Goal: Task Accomplishment & Management: Manage account settings

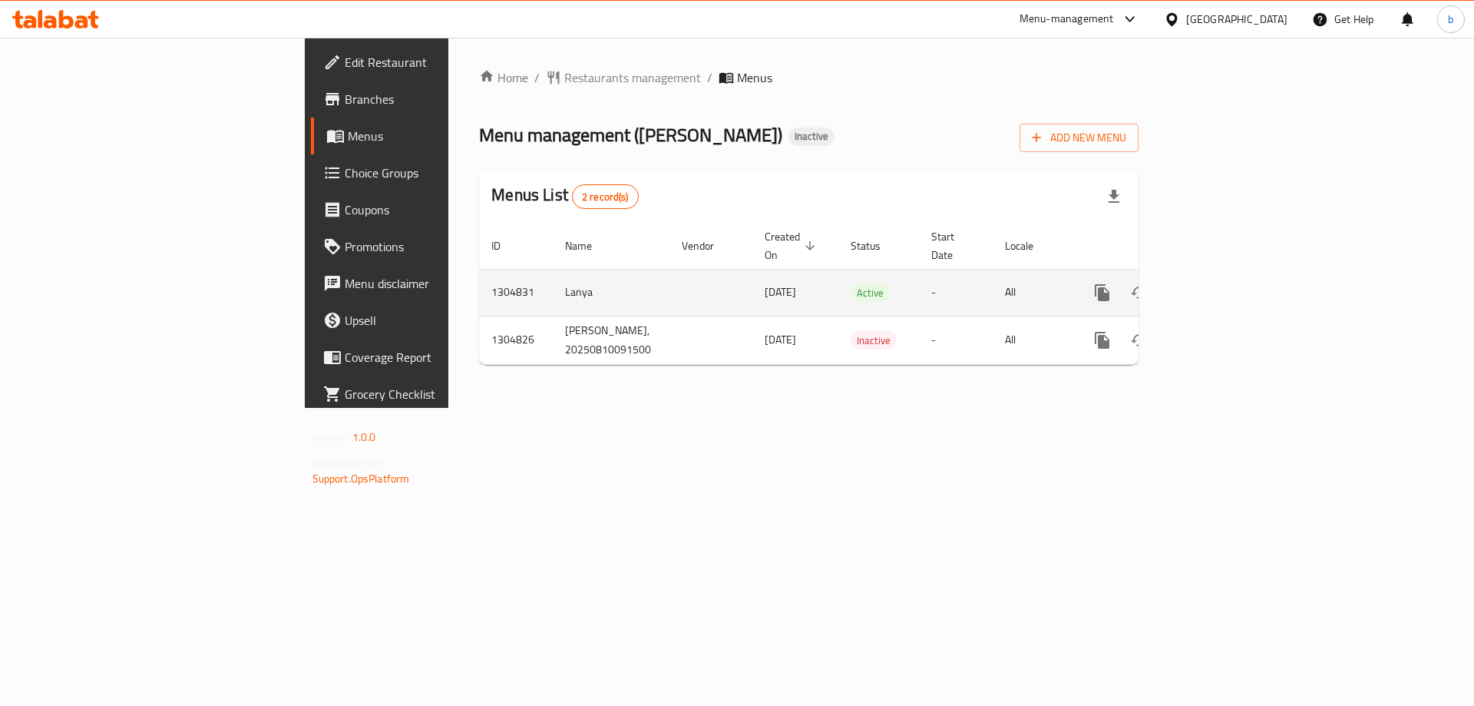
click at [1231, 274] on link "enhanced table" at bounding box center [1213, 292] width 37 height 37
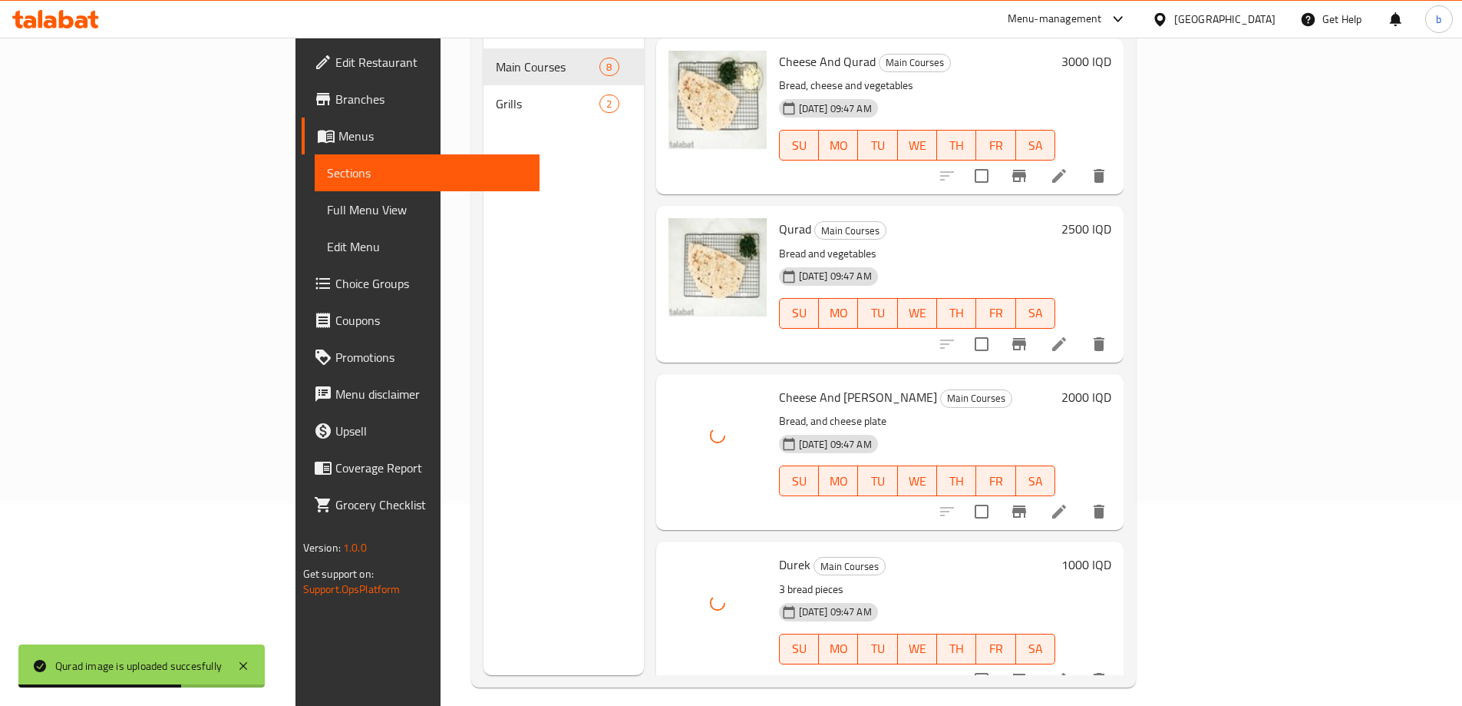
scroll to position [215, 0]
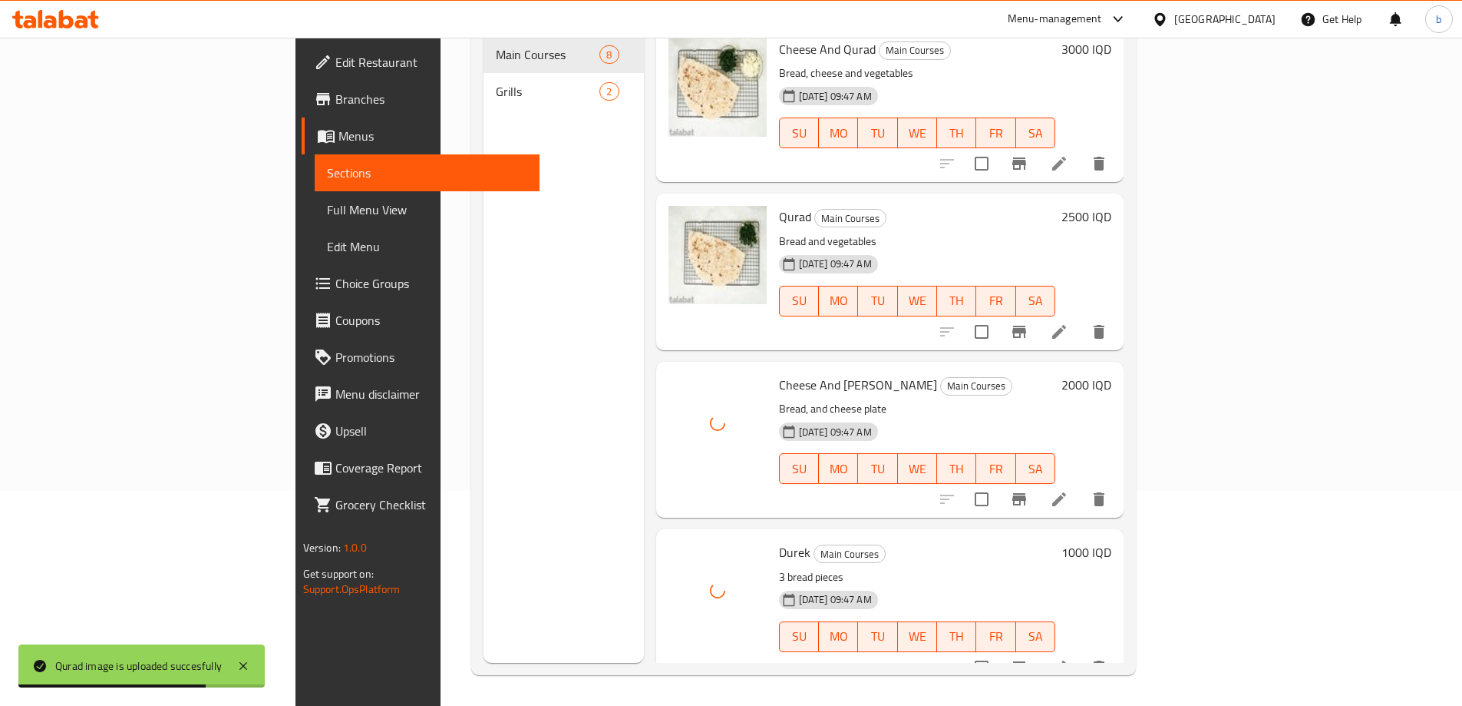
click at [530, 487] on div "Menu sections Main Courses 8 Grills 2" at bounding box center [564, 310] width 160 height 706
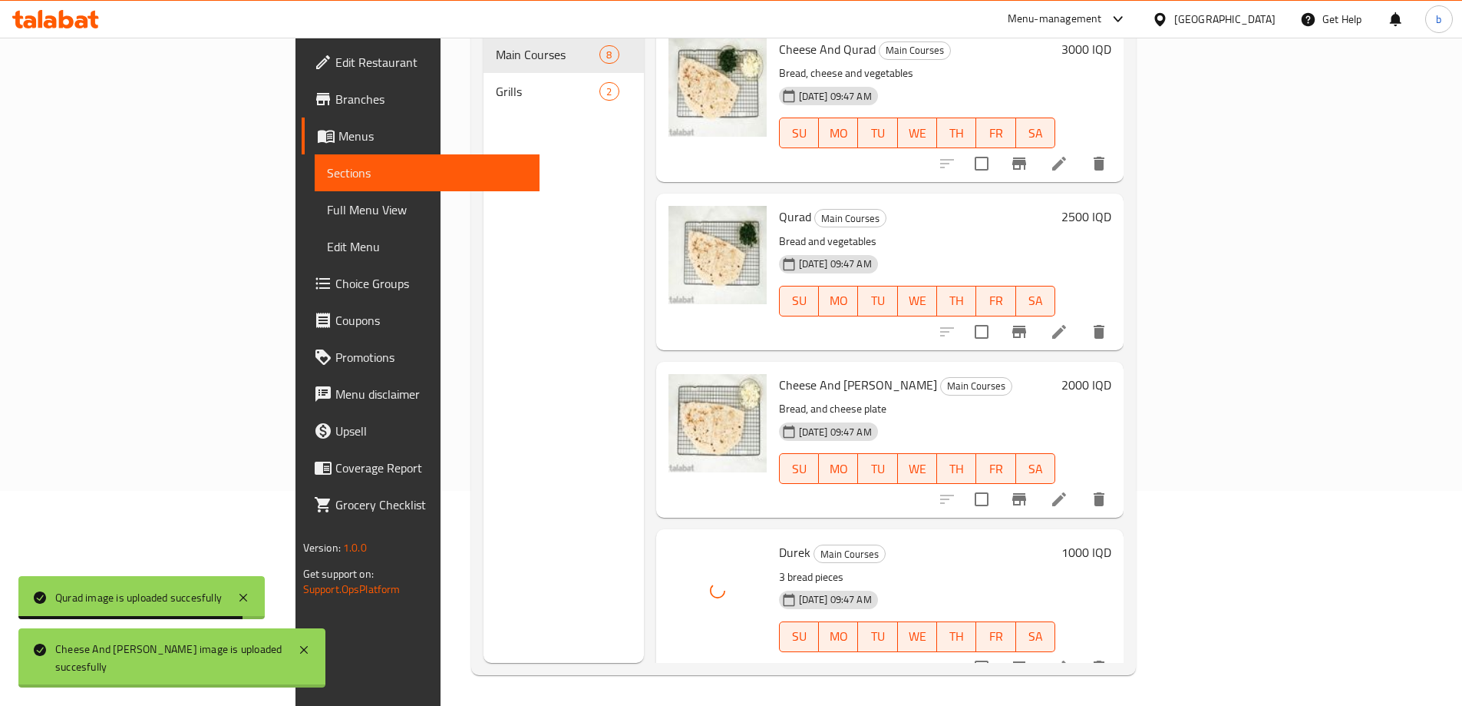
scroll to position [36, 0]
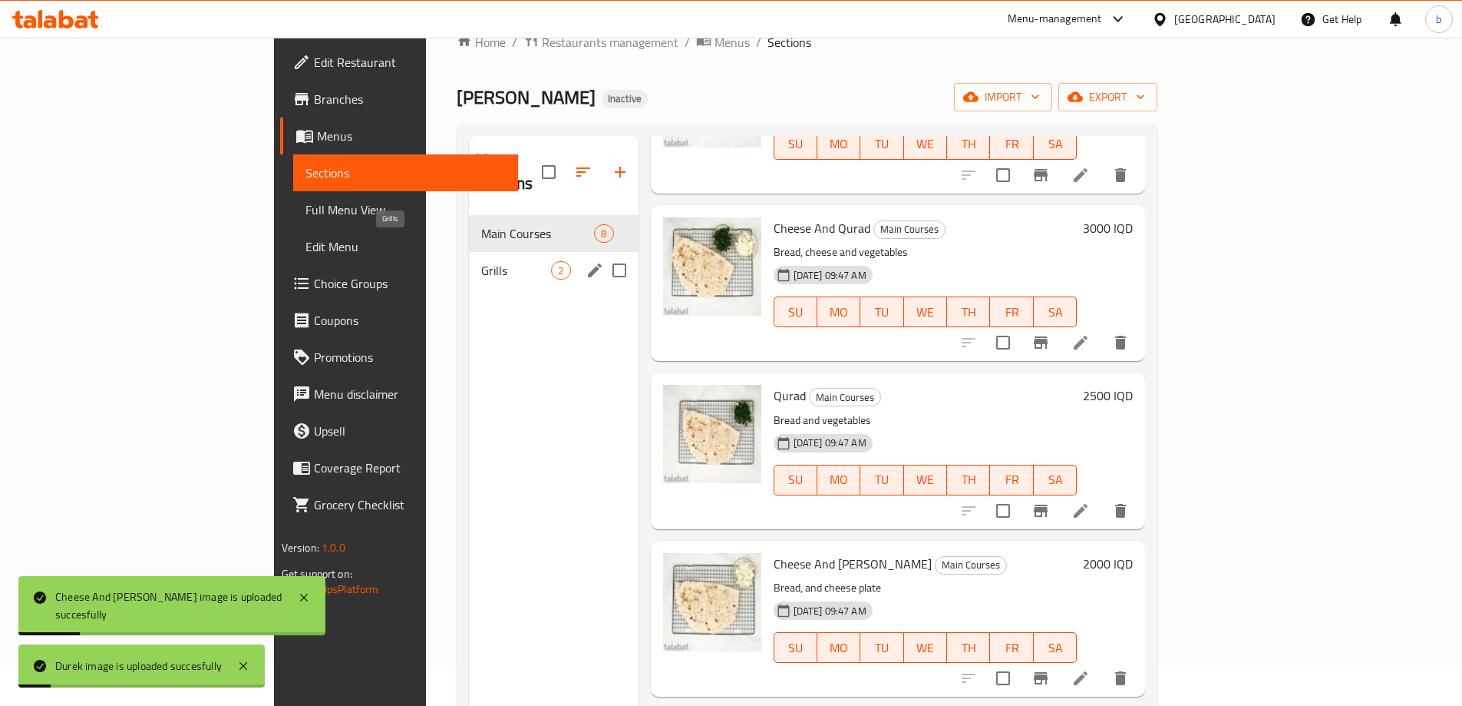
click at [481, 261] on span "Grills" at bounding box center [516, 270] width 70 height 18
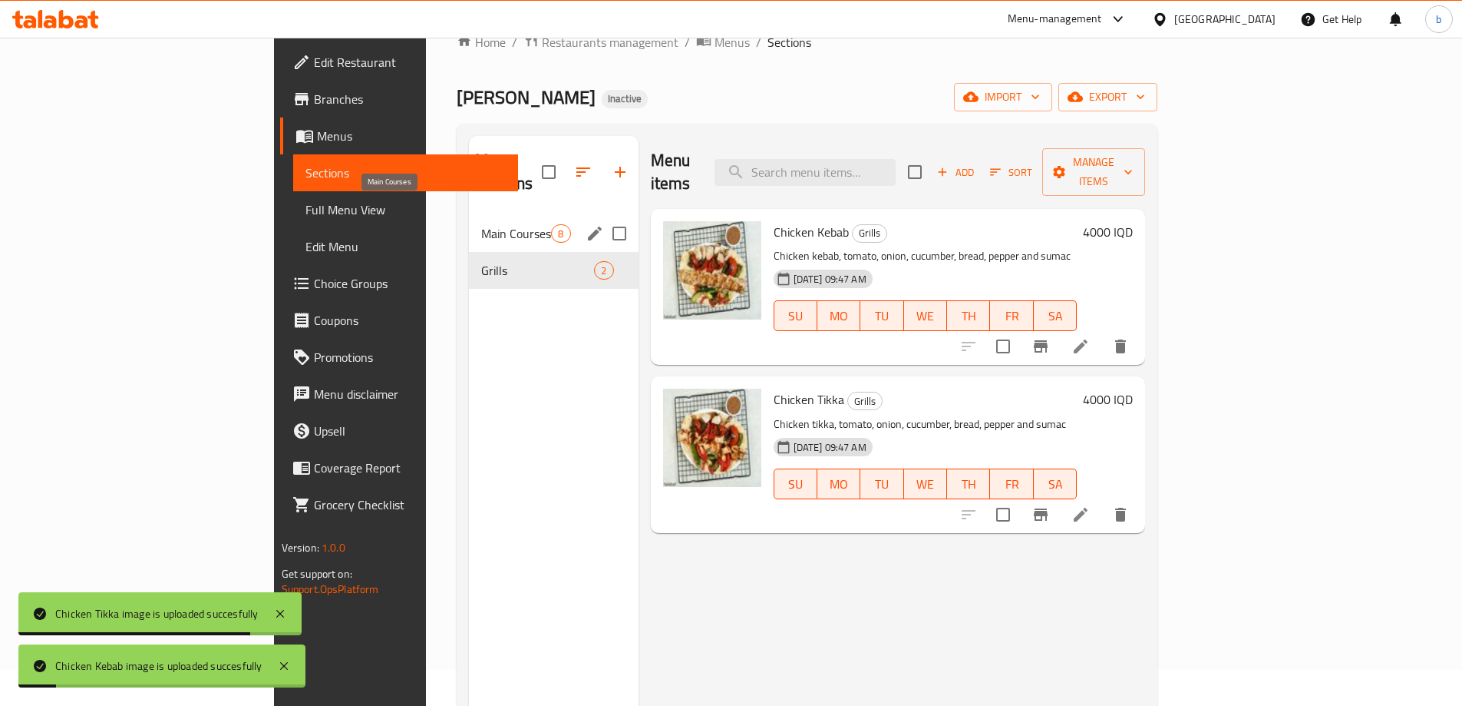
click at [481, 224] on span "Main Courses" at bounding box center [516, 233] width 70 height 18
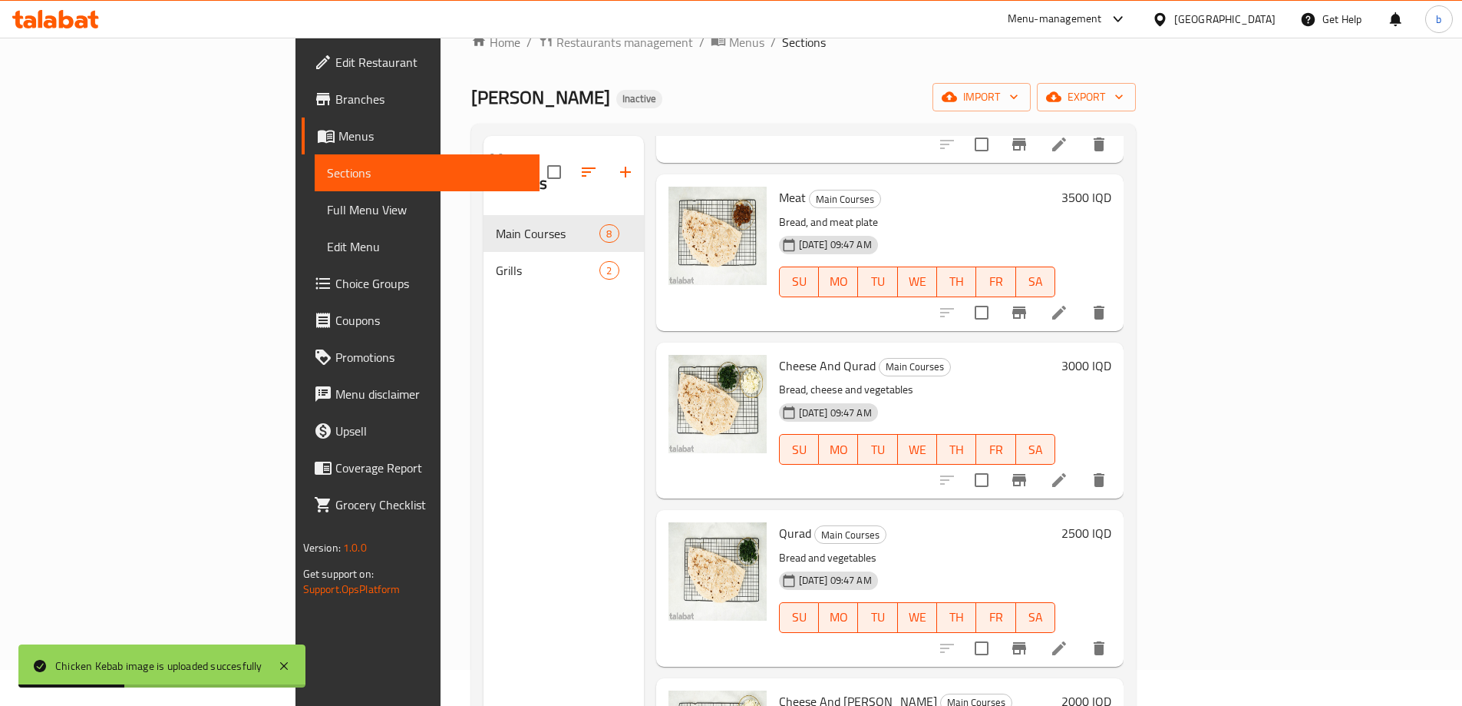
scroll to position [675, 0]
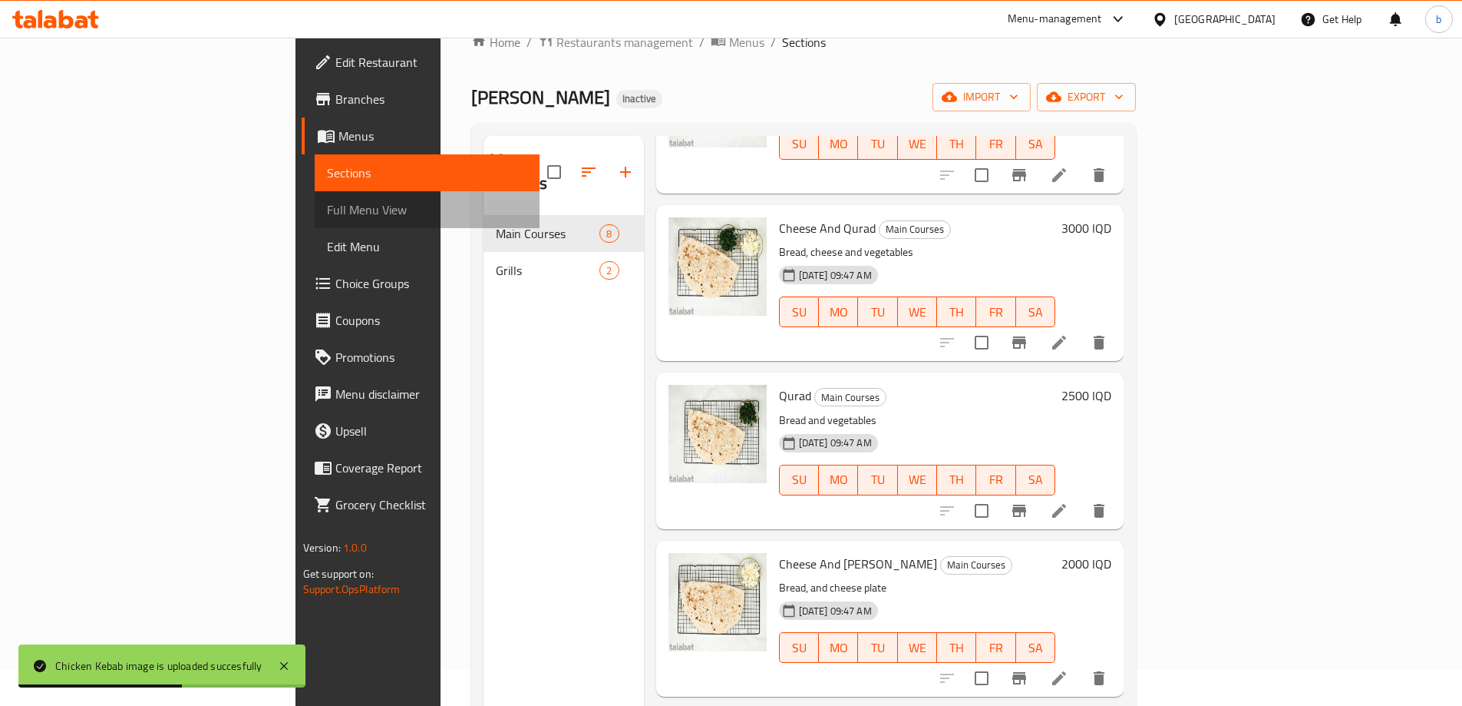
click at [327, 207] on span "Full Menu View" at bounding box center [427, 209] width 200 height 18
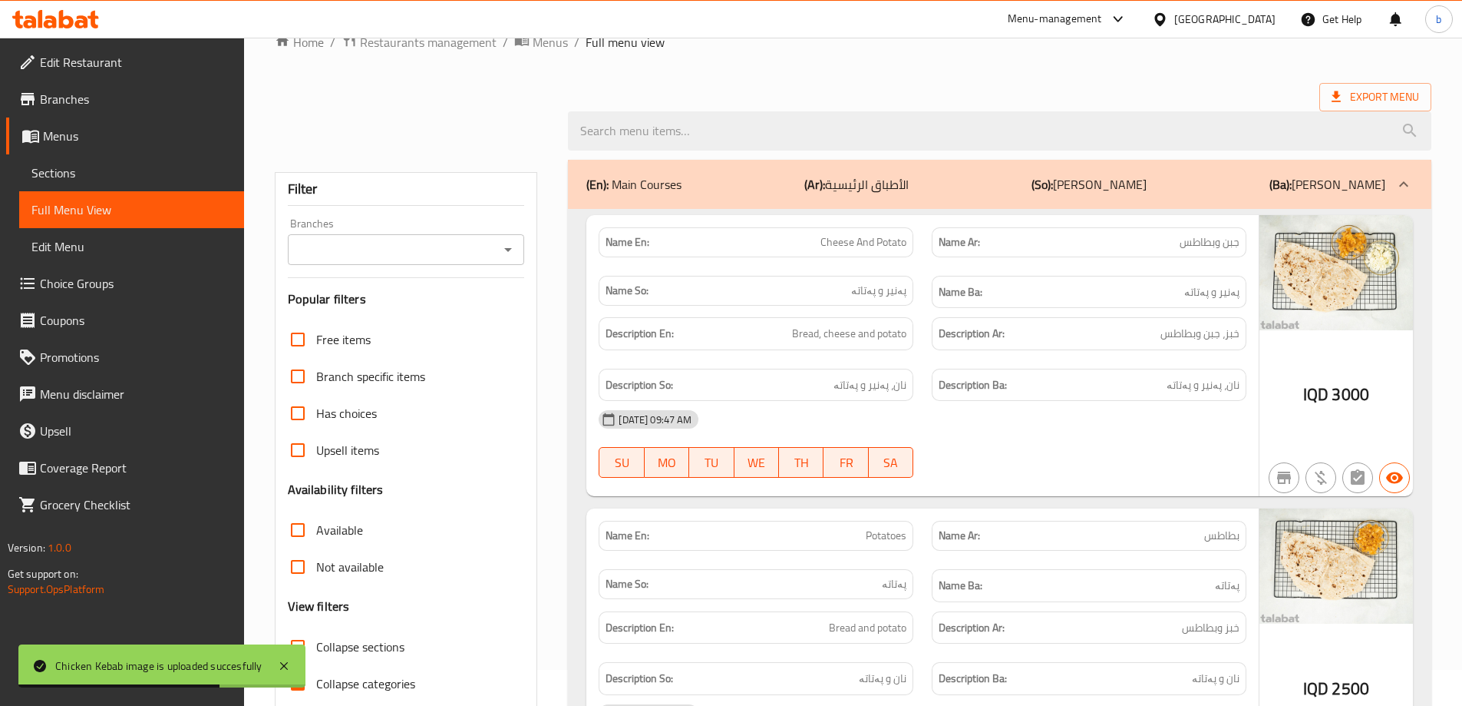
click at [497, 252] on div "Branches" at bounding box center [406, 249] width 237 height 31
click at [519, 255] on div "Branches" at bounding box center [406, 249] width 237 height 31
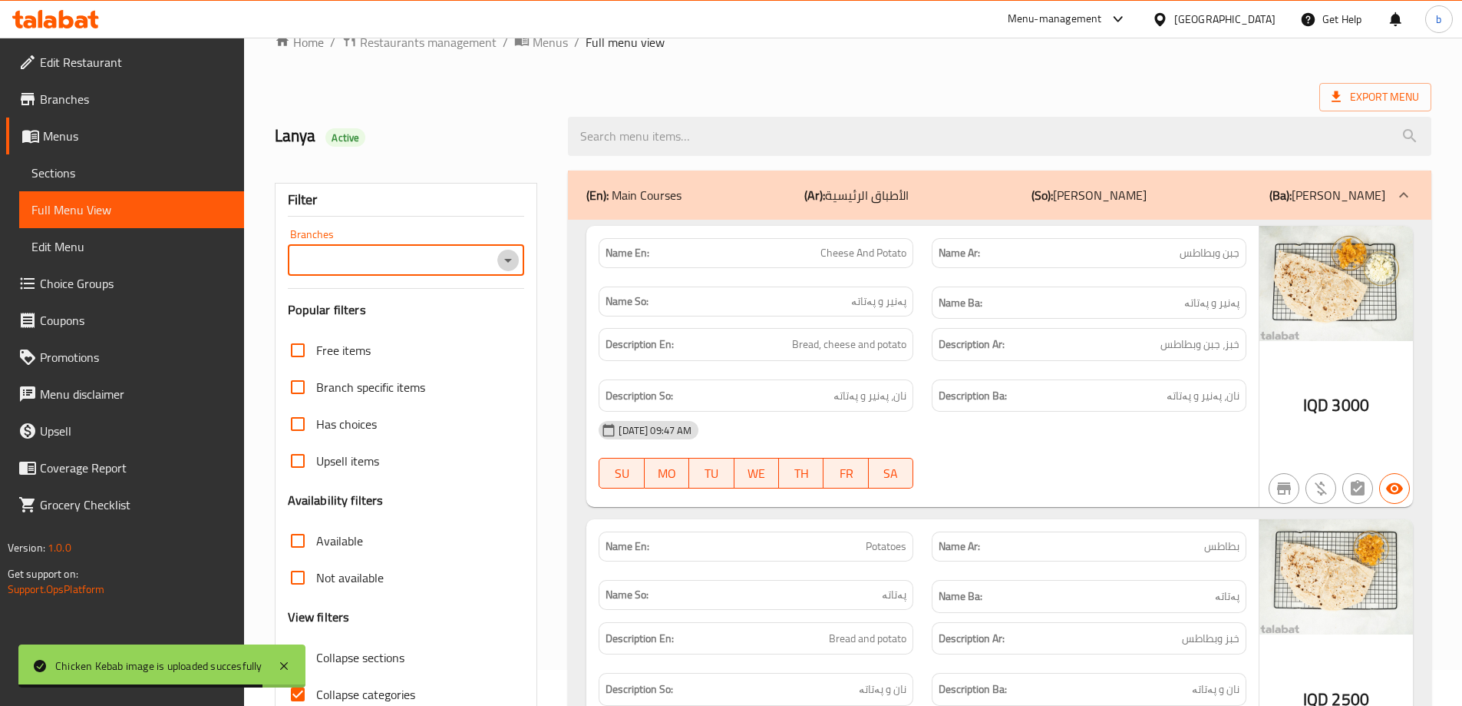
click at [505, 253] on icon "Open" at bounding box center [508, 260] width 18 height 18
click at [381, 319] on span "Dayka Ahmed Bakery, Abasek" at bounding box center [367, 326] width 137 height 18
type input "Dayka Ahmed Bakery, Abasek"
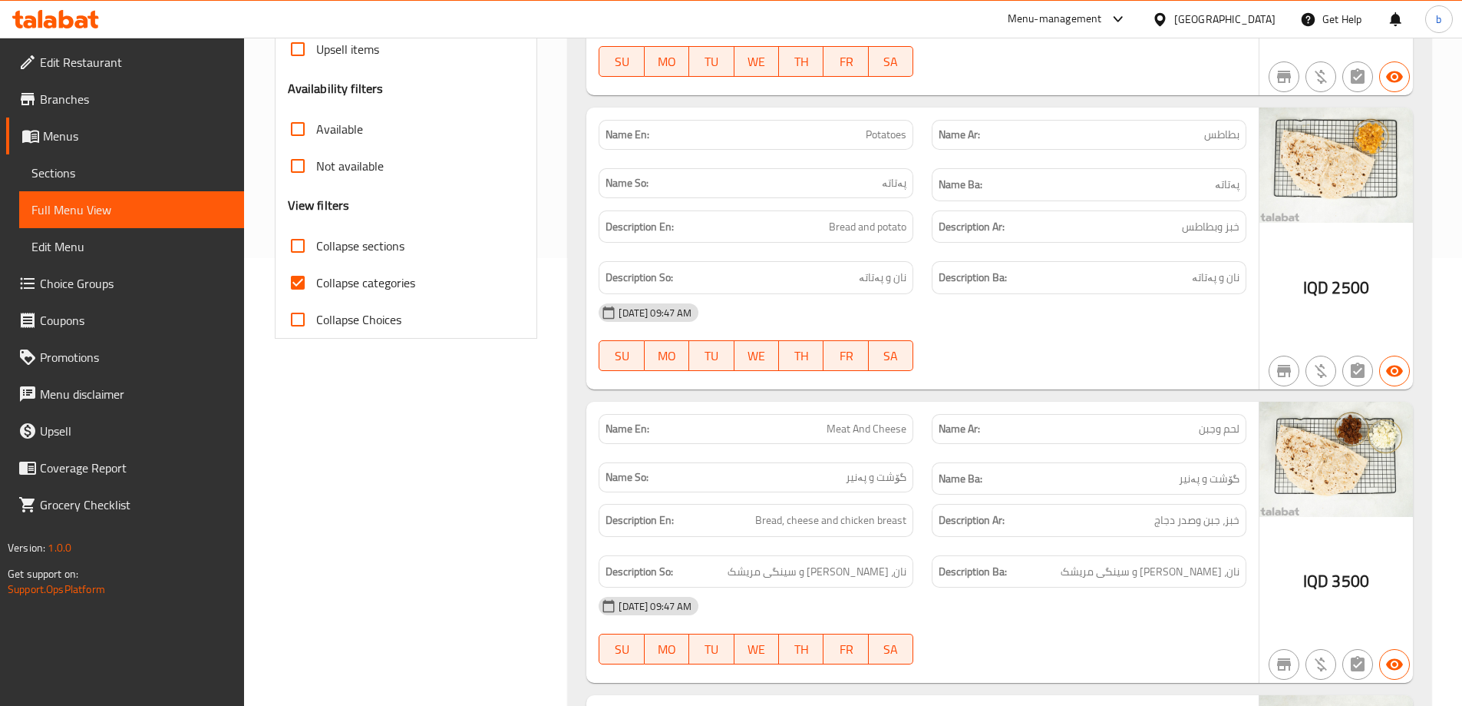
scroll to position [537, 0]
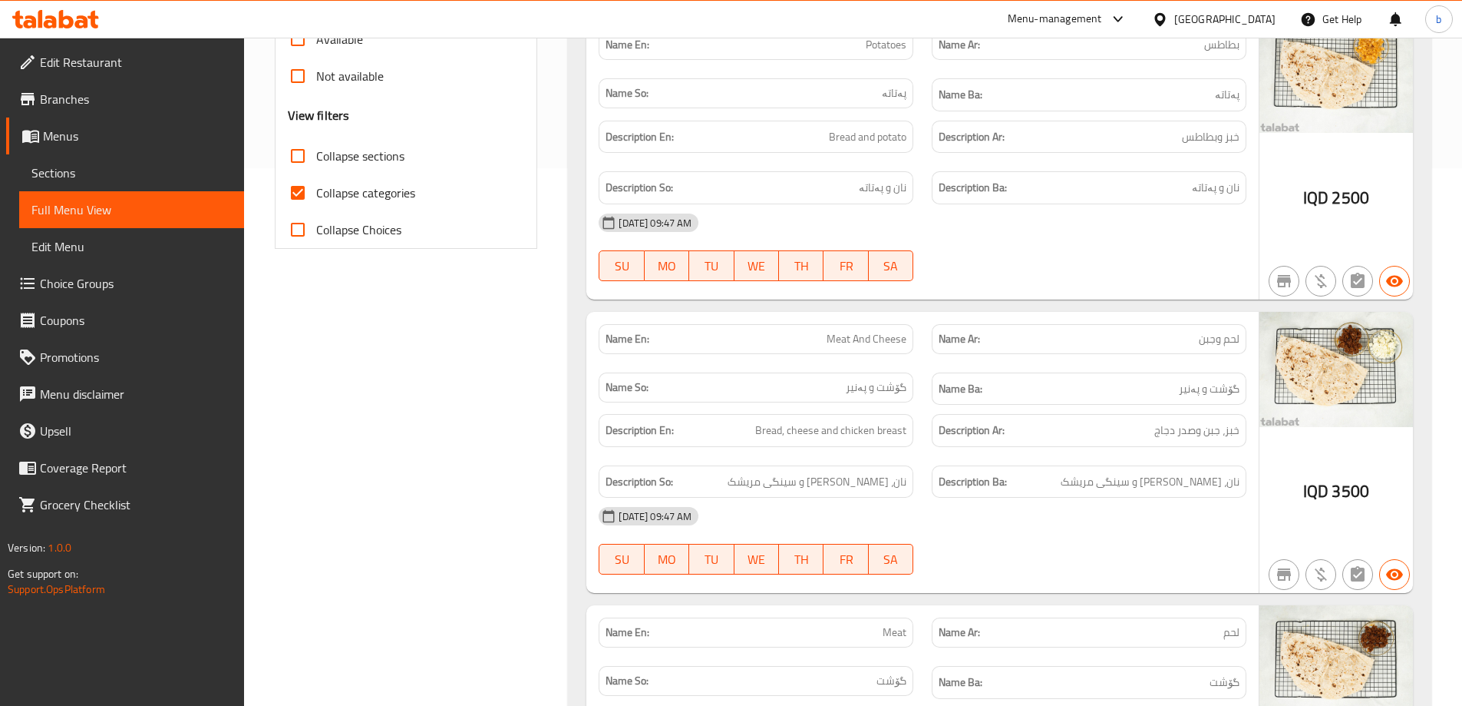
click at [299, 185] on input "Collapse categories" at bounding box center [297, 192] width 37 height 37
checkbox input "false"
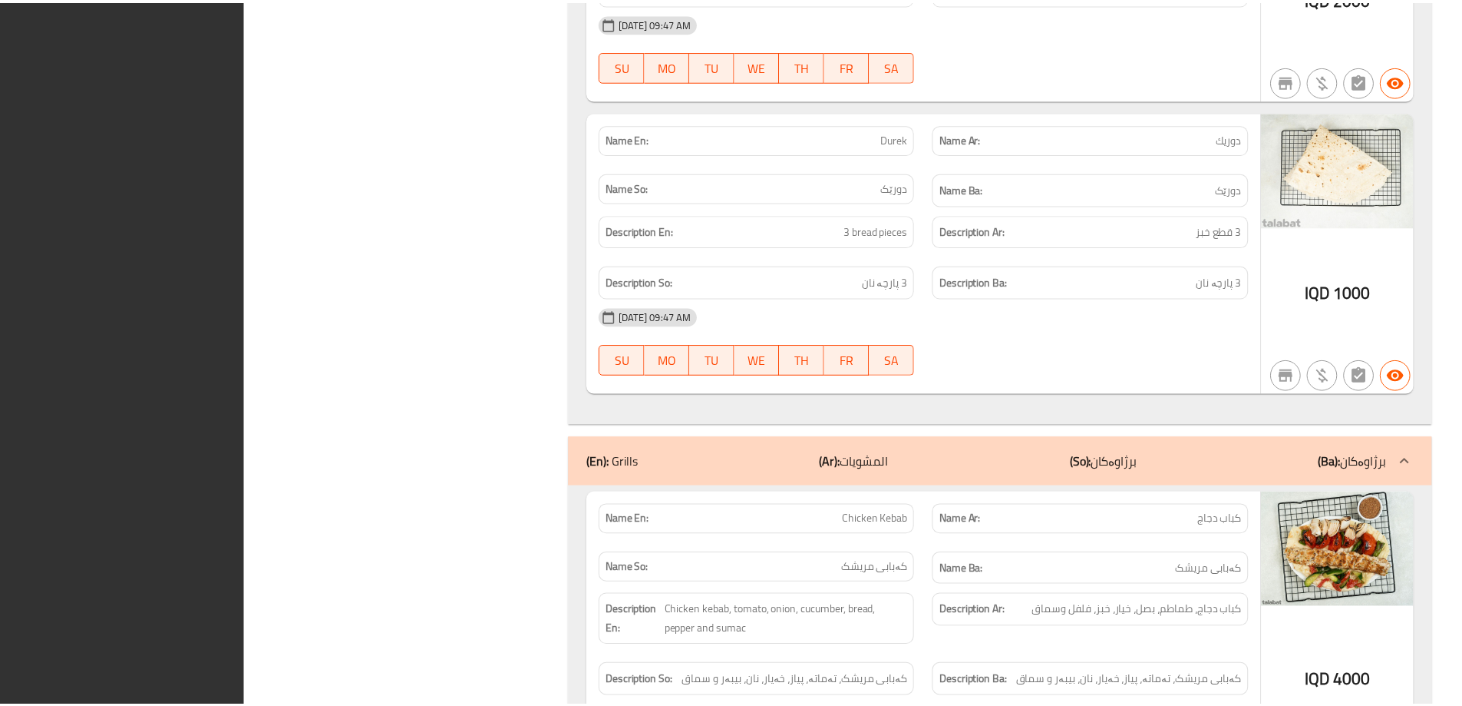
scroll to position [2665, 0]
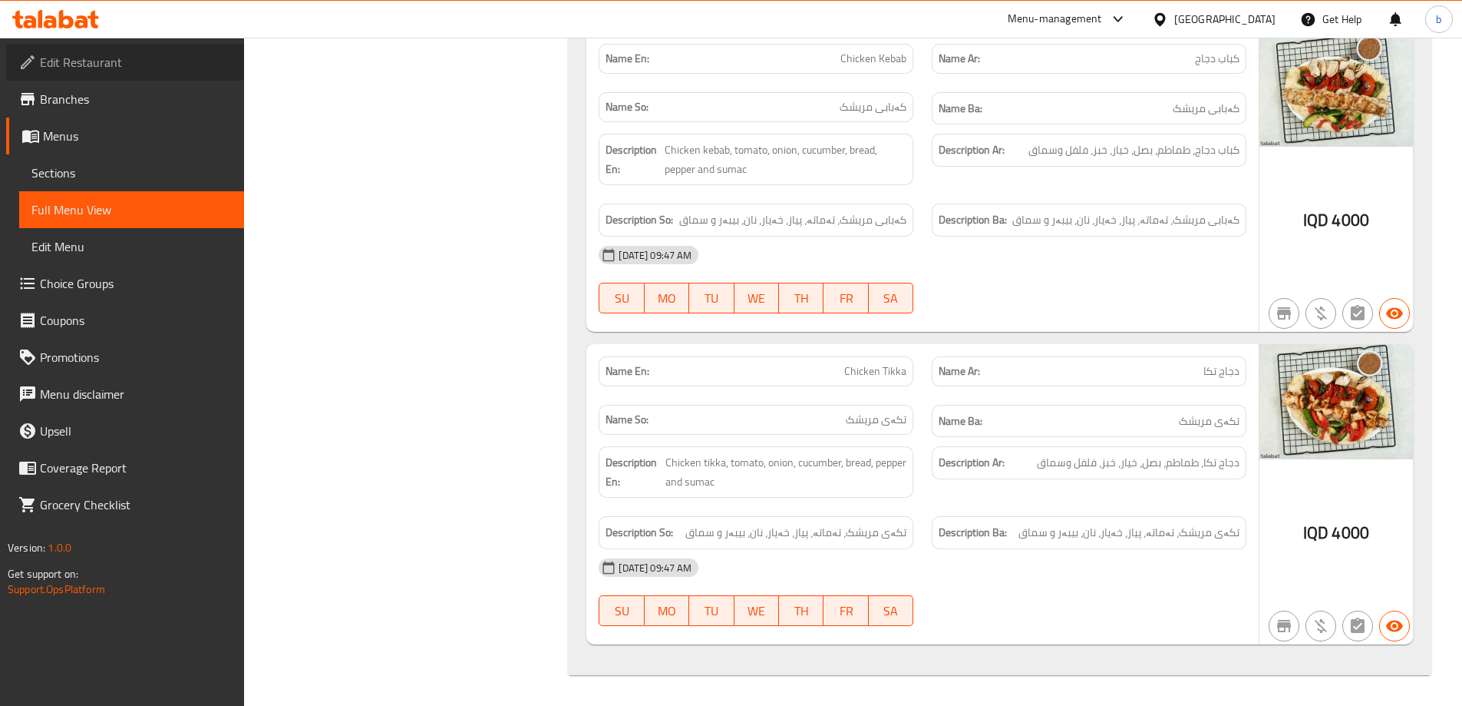
click at [158, 52] on link "Edit Restaurant" at bounding box center [125, 62] width 238 height 37
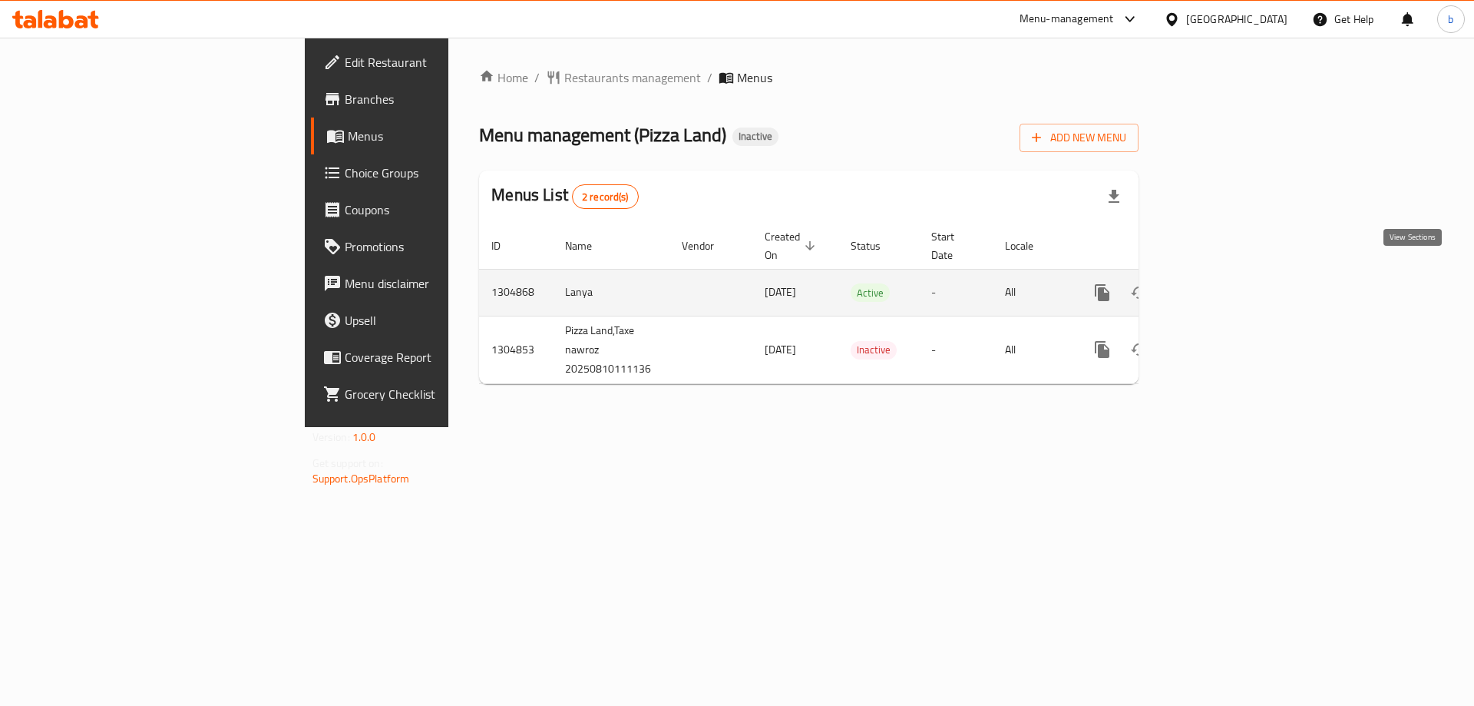
click at [1222, 283] on icon "enhanced table" at bounding box center [1213, 292] width 18 height 18
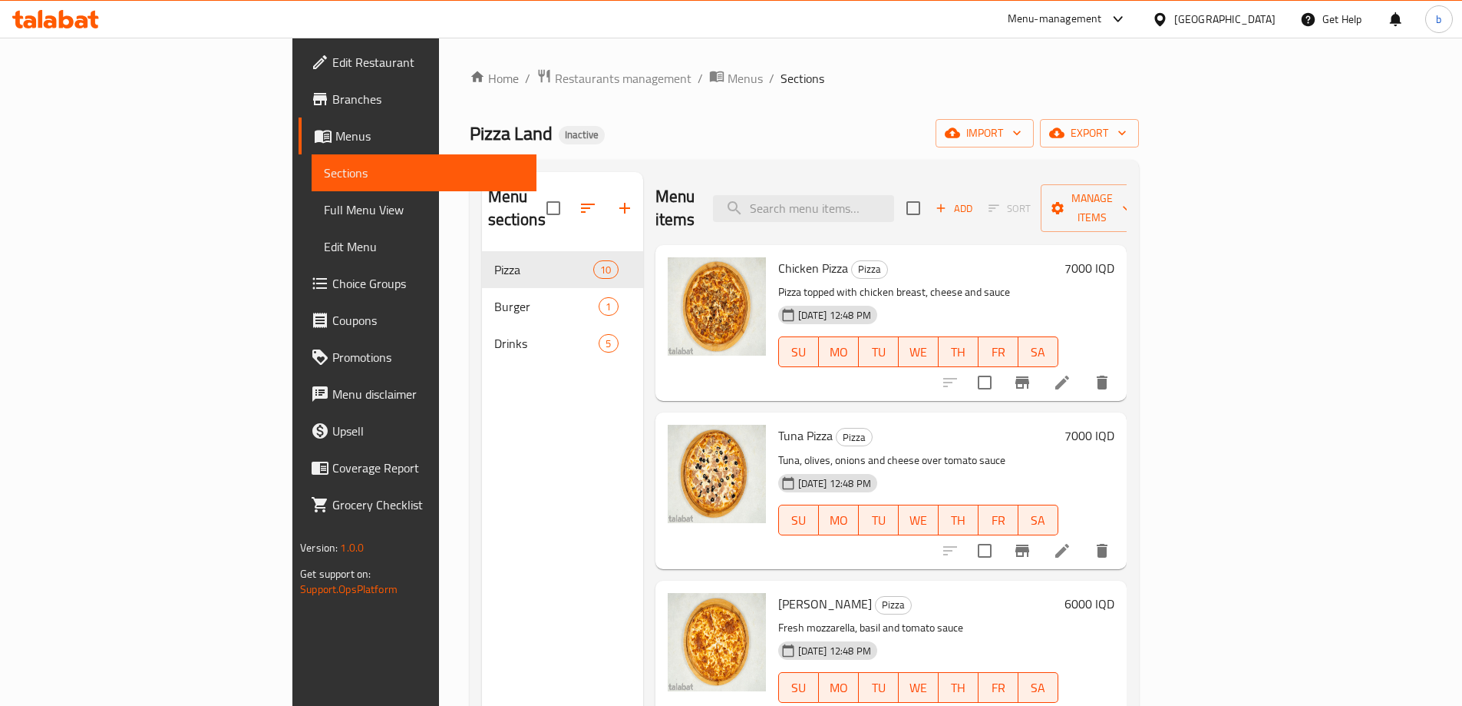
click at [324, 213] on span "Full Menu View" at bounding box center [424, 209] width 200 height 18
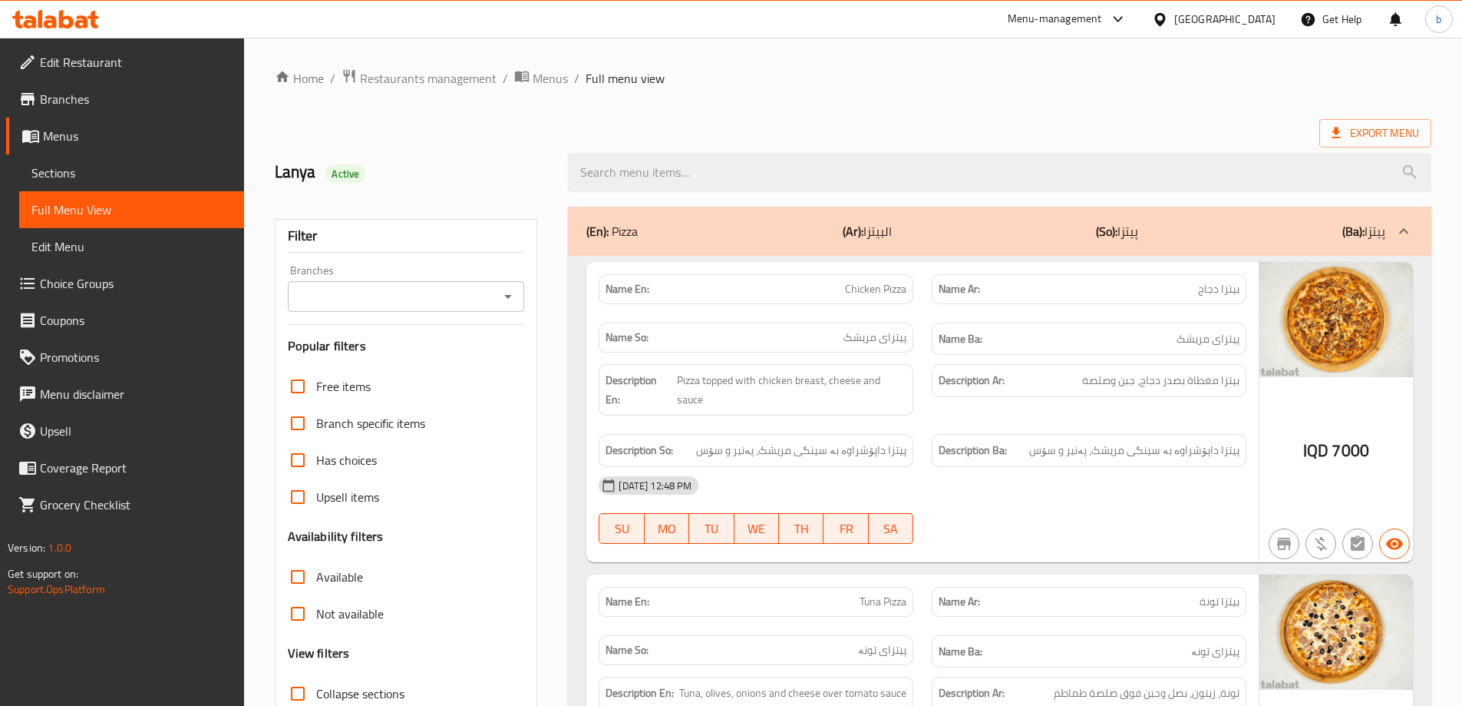
click at [501, 296] on icon "Open" at bounding box center [508, 296] width 18 height 18
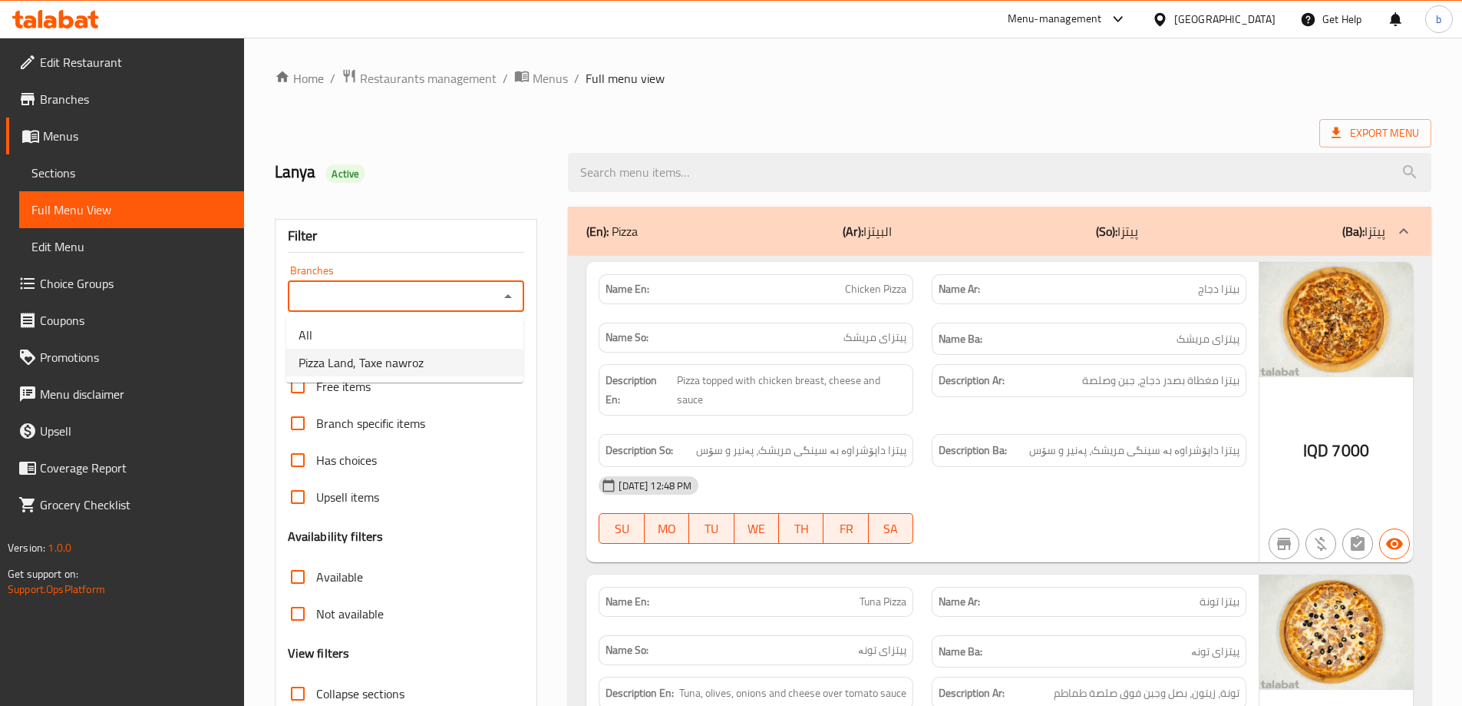
click at [383, 359] on span "Pizza Land, Taxe nawroz" at bounding box center [361, 362] width 125 height 18
type input "Pizza Land, Taxe nawroz"
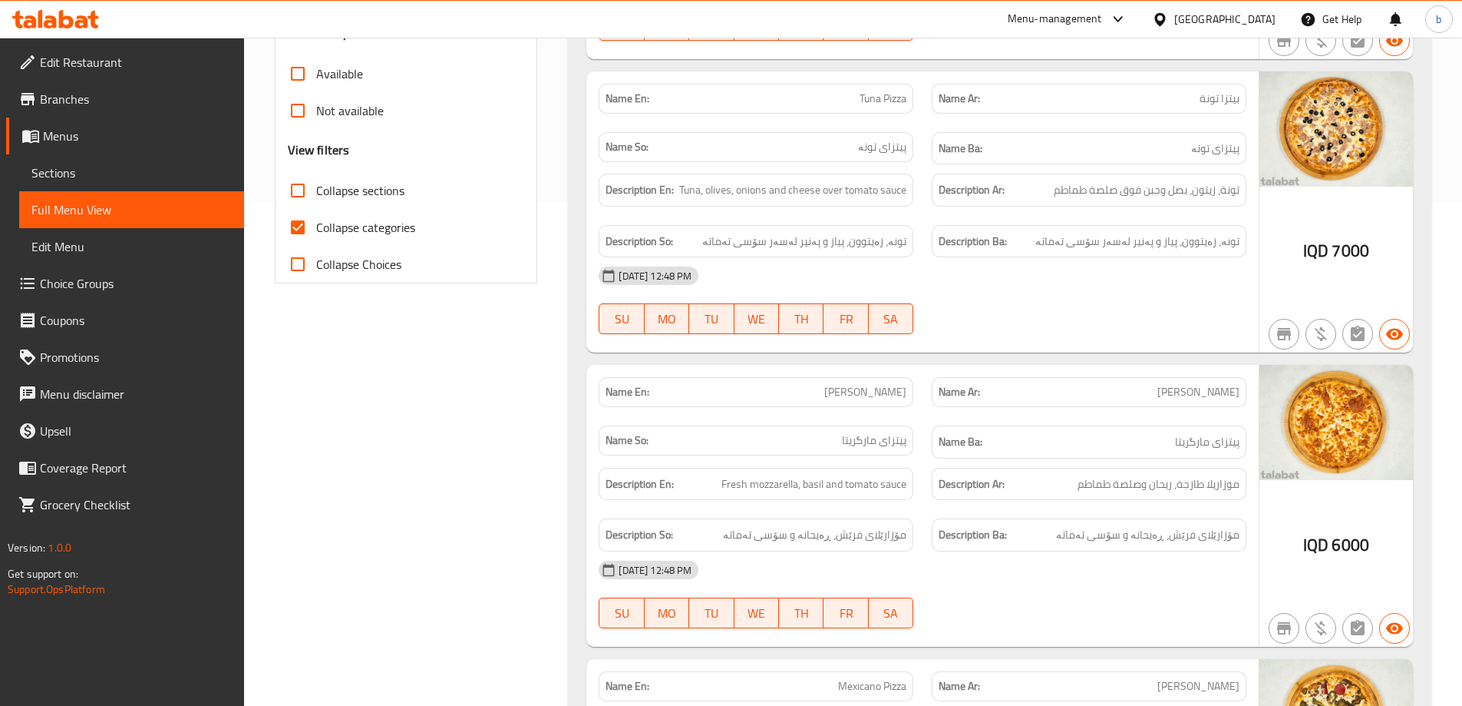
scroll to position [537, 0]
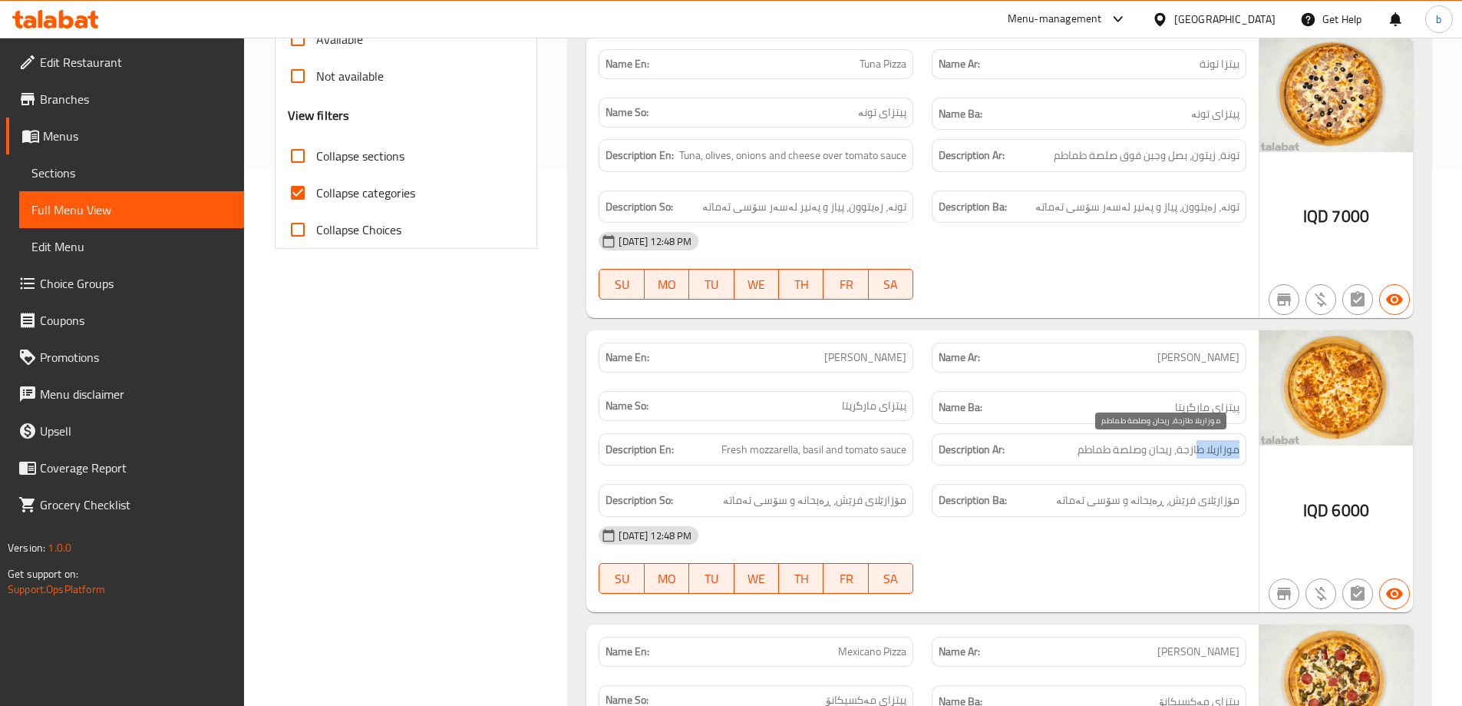
drag, startPoint x: 1238, startPoint y: 451, endPoint x: 1191, endPoint y: 451, distance: 47.6
click at [1194, 451] on span "موزاريلا طازجة، ريحان وصلصة طماطم" at bounding box center [1159, 449] width 162 height 19
click at [1167, 451] on span "موزاريلا طازجة، ريحان وصلصة طماطم" at bounding box center [1159, 449] width 162 height 19
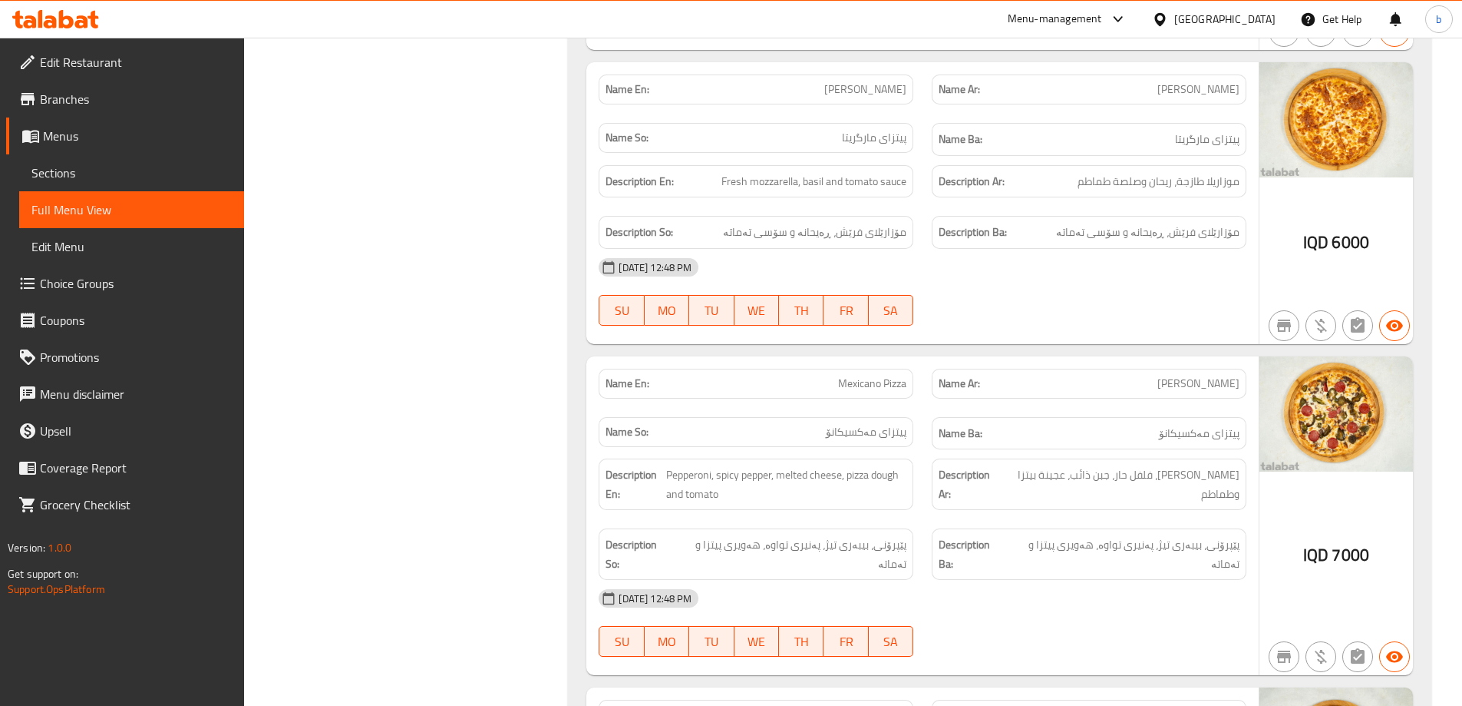
scroll to position [896, 0]
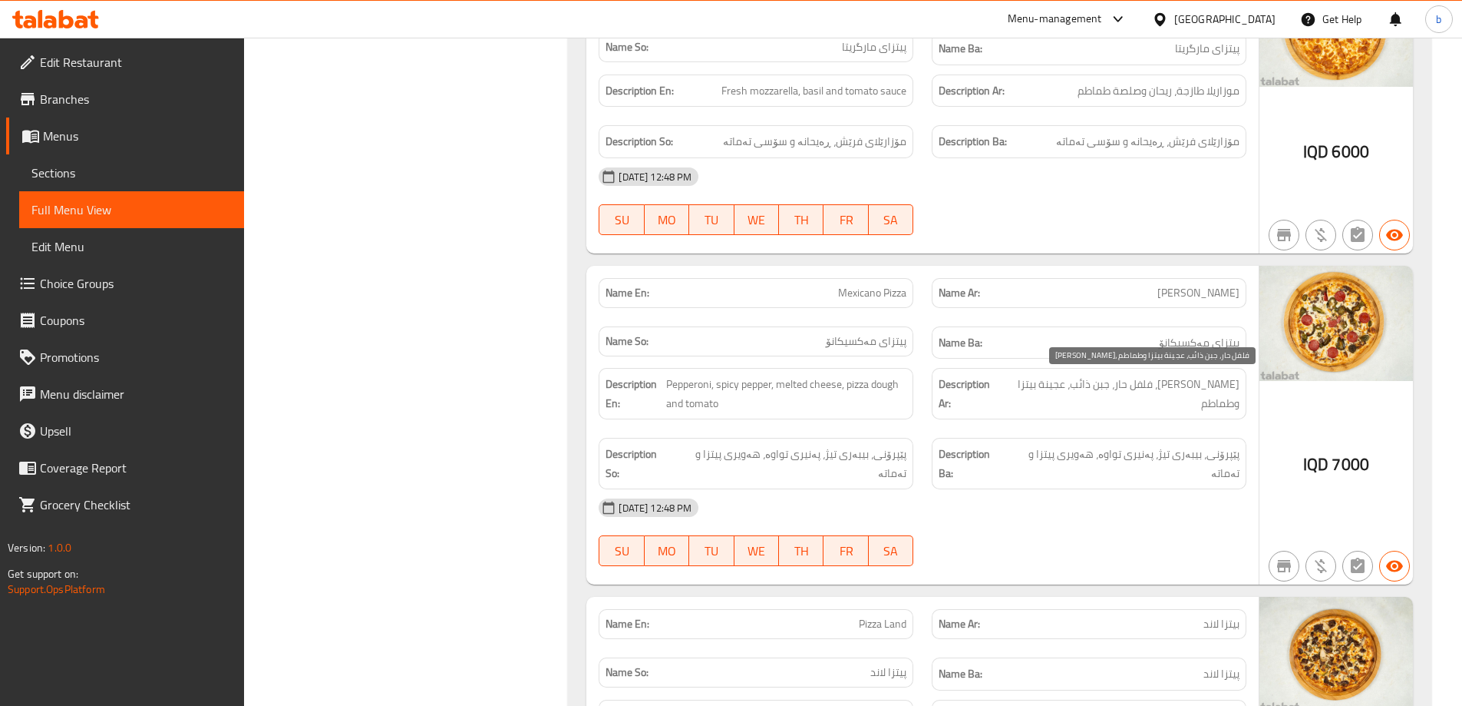
click at [1221, 389] on span "بيبروني، فلفل حار، جبن ذائب، عجينة بيتزا وطماطم" at bounding box center [1121, 394] width 238 height 38
click at [1182, 382] on span "بيبروني، فلفل حار، جبن ذائب، عجينة بيتزا وطماطم" at bounding box center [1121, 394] width 238 height 38
click at [1136, 379] on span "بيبروني، فلفل حار، جبن ذائب، عجينة بيتزا وطماطم" at bounding box center [1121, 394] width 238 height 38
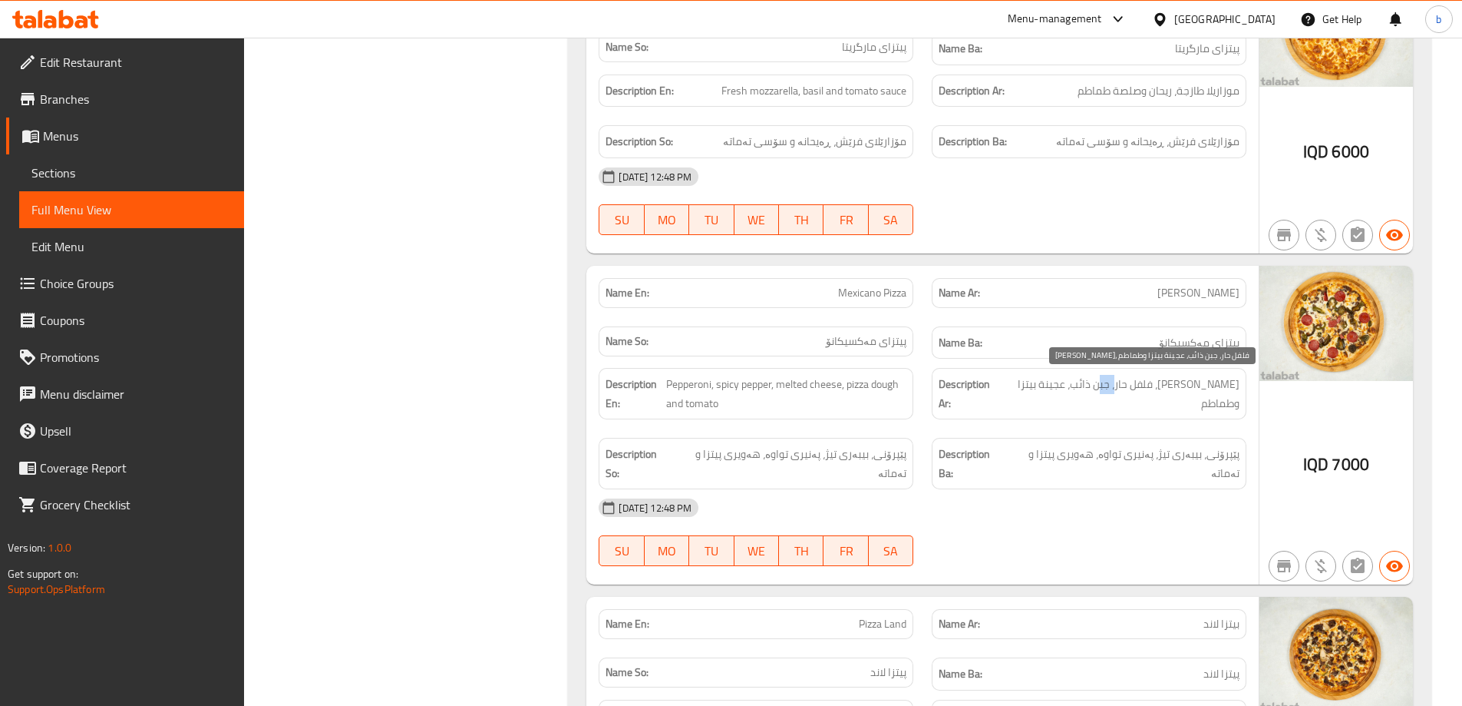
click at [1136, 379] on span "بيبروني، فلفل حار، جبن ذائب، عجينة بيتزا وطماطم" at bounding box center [1121, 394] width 238 height 38
click at [1096, 386] on span "بيبروني، فلفل حار، جبن ذائب، عجينة بيتزا وطماطم" at bounding box center [1121, 394] width 238 height 38
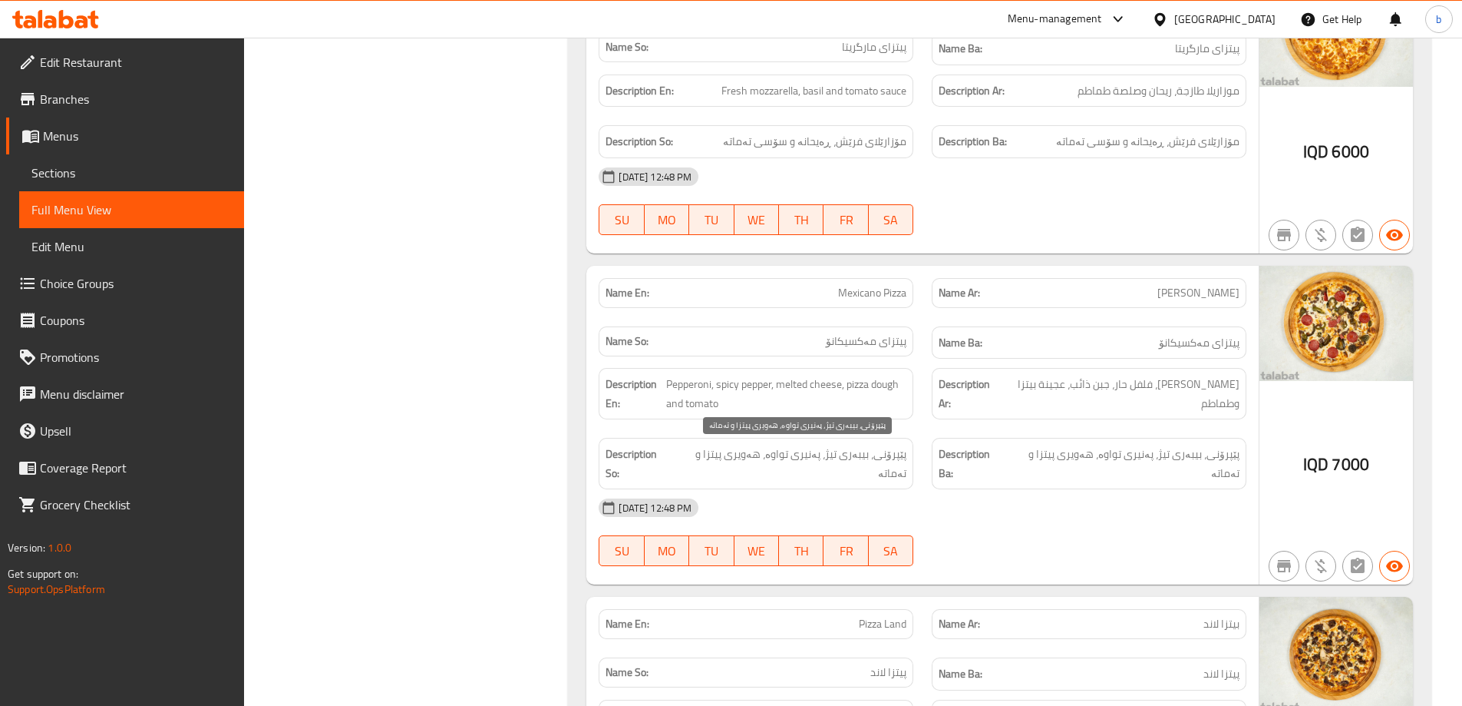
click at [890, 452] on span "پێپرۆنی، بیبەری تیژ، پەنیری تواوە، هەویری پیتزا و تەماتە" at bounding box center [790, 464] width 233 height 38
click at [842, 461] on span "پێپرۆنی، بیبەری تیژ، پەنیری تواوە، هەویری پیتزا و تەماتە" at bounding box center [790, 464] width 233 height 38
click at [797, 458] on span "پێپرۆنی، بیبەری تیژ، پەنیری تواوە، هەویری پیتزا و تەماتە" at bounding box center [790, 464] width 233 height 38
click at [732, 454] on span "پێپرۆنی، بیبەری تیژ، پەنیری تواوە، هەویری پیتزا و تەماتە" at bounding box center [790, 464] width 233 height 38
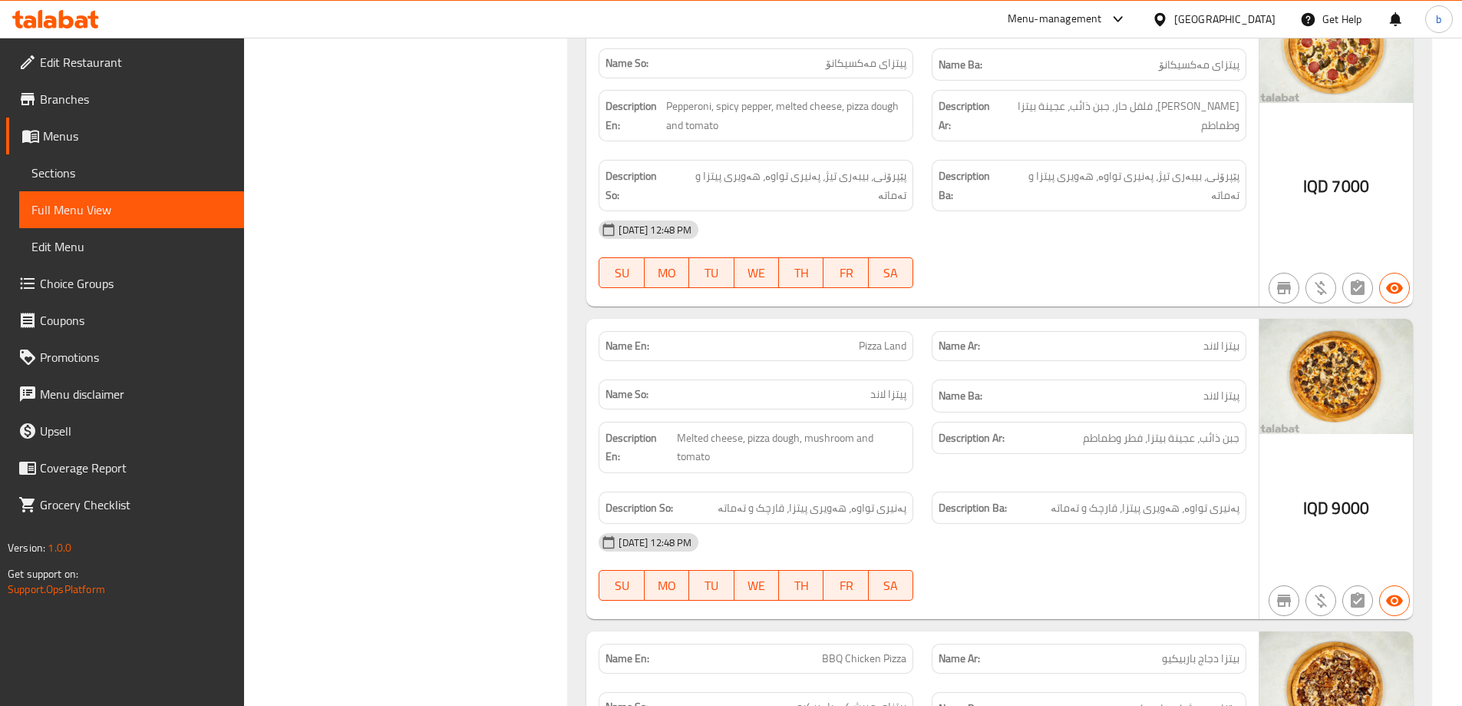
scroll to position [1254, 0]
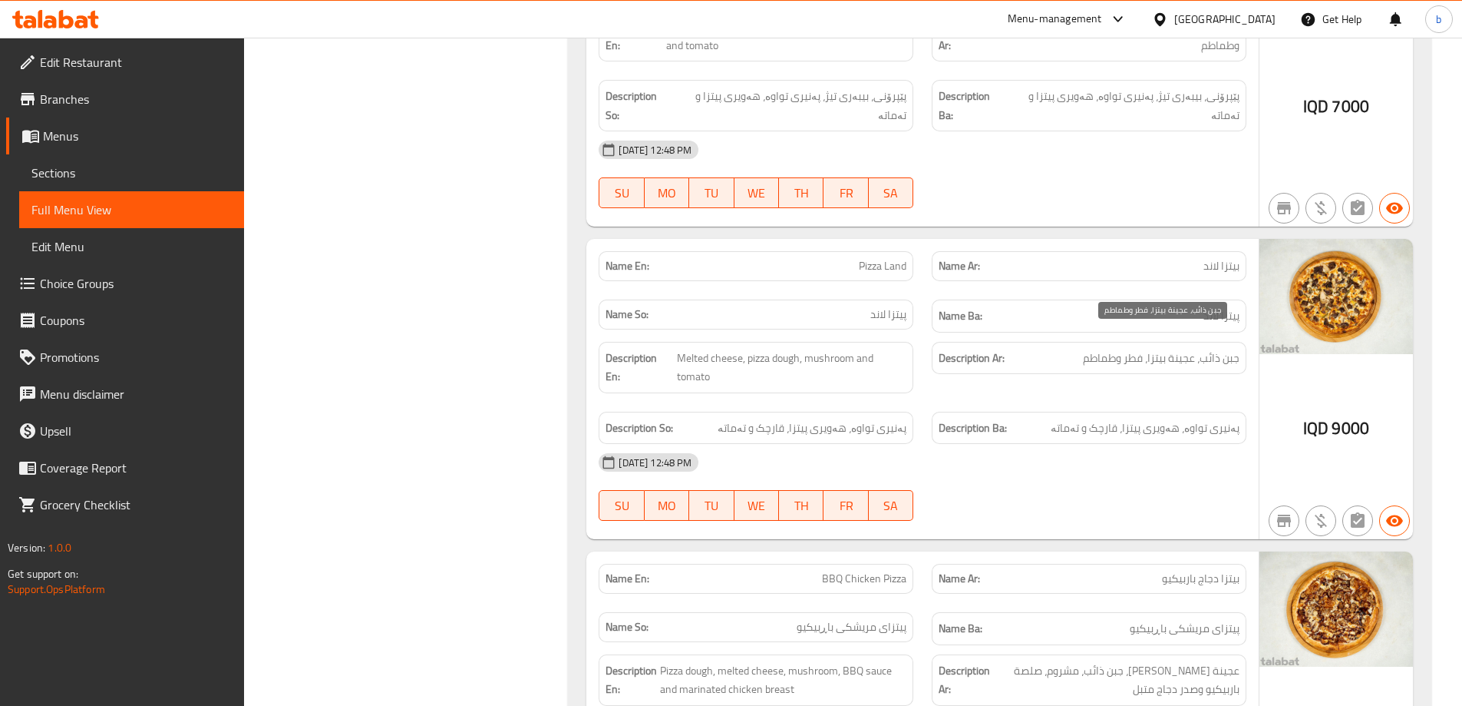
click at [1226, 349] on span "جبن ذائب، عجينة بيتزا، فطر وطماطم" at bounding box center [1161, 358] width 157 height 19
click at [1187, 349] on span "جبن ذائب، عجينة بيتزا، فطر وطماطم" at bounding box center [1161, 358] width 157 height 19
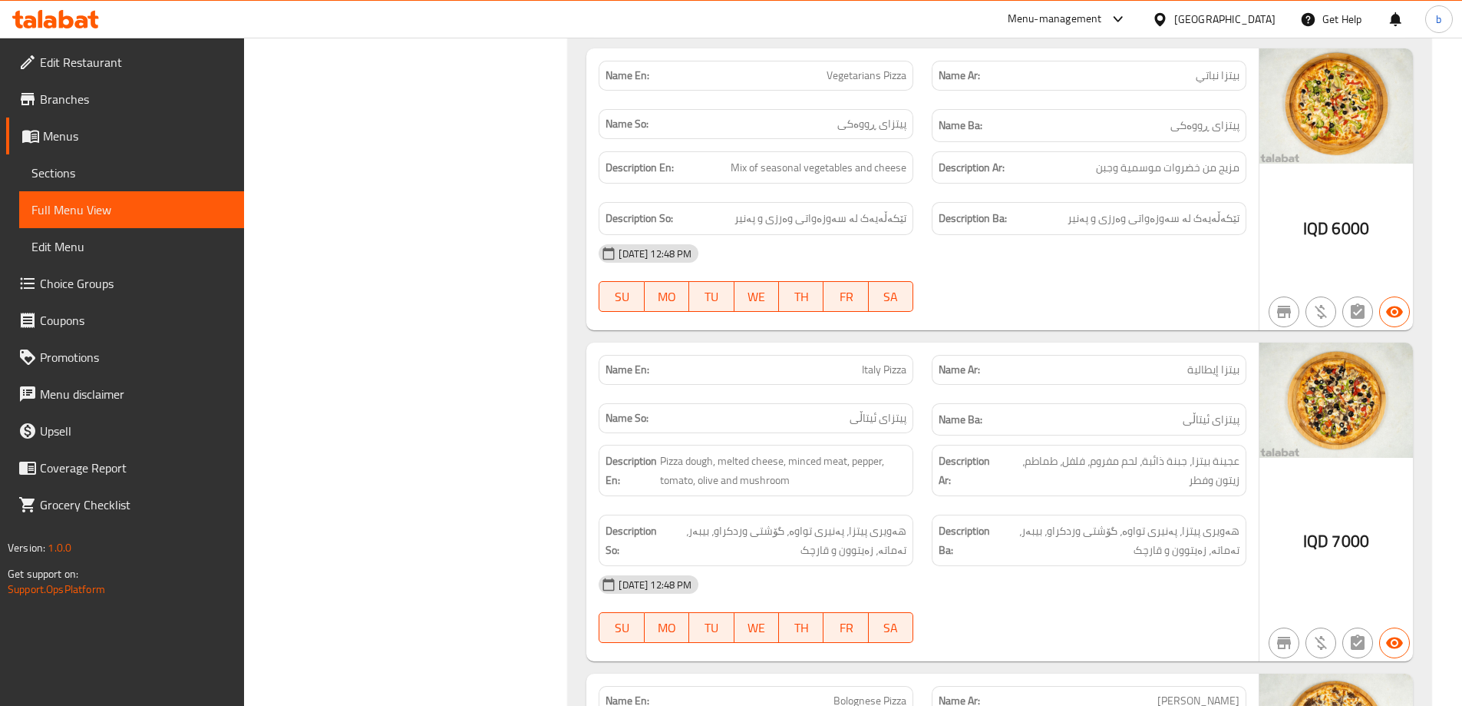
scroll to position [2508, 0]
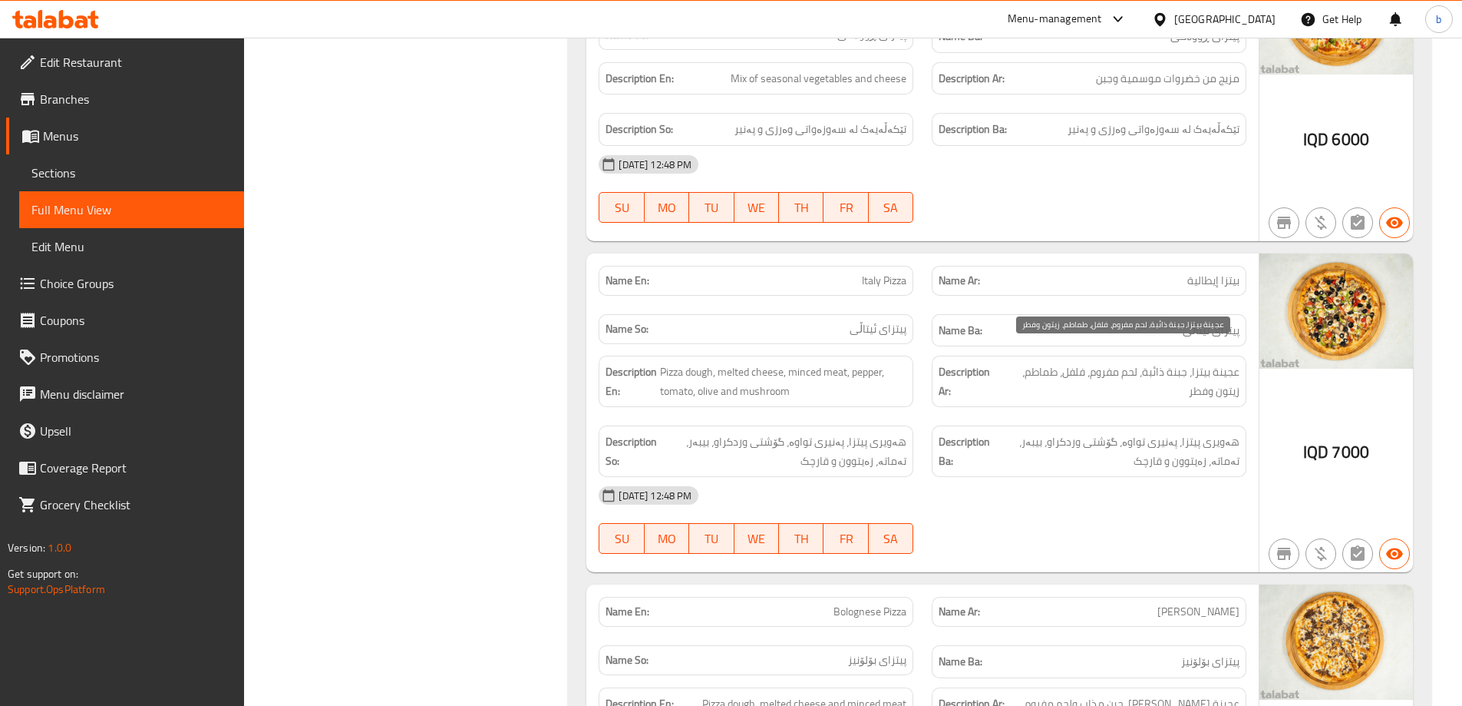
click at [1205, 362] on span "عجينة بيتزا، جبنة ذائبة، لحم مفروم، فلفل، طماطم، زيتون وفطر" at bounding box center [1120, 381] width 240 height 38
click at [1165, 362] on span "عجينة بيتزا، جبنة ذائبة، لحم مفروم، فلفل، طماطم، زيتون وفطر" at bounding box center [1120, 381] width 240 height 38
click at [1112, 362] on span "عجينة بيتزا، جبنة ذائبة، لحم مفروم، فلفل، طماطم، زيتون وفطر" at bounding box center [1120, 381] width 240 height 38
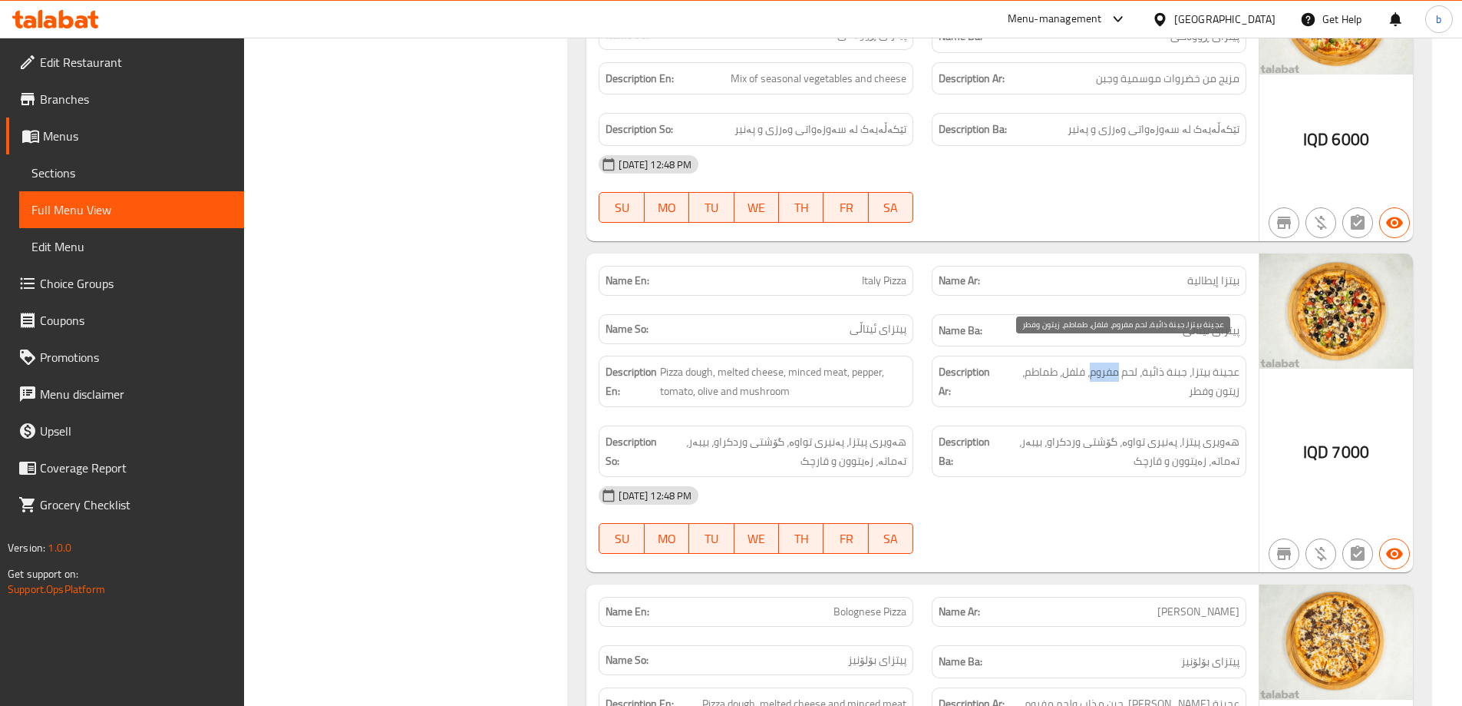
click at [1112, 362] on span "عجينة بيتزا، جبنة ذائبة، لحم مفروم، فلفل، طماطم، زيتون وفطر" at bounding box center [1120, 381] width 240 height 38
click at [1066, 362] on span "عجينة بيتزا، جبنة ذائبة، لحم مفروم، فلفل، طماطم، زيتون وفطر" at bounding box center [1120, 381] width 240 height 38
click at [1015, 362] on span "عجينة بيتزا، جبنة ذائبة، لحم مفروم، فلفل، طماطم، زيتون وفطر" at bounding box center [1120, 381] width 240 height 38
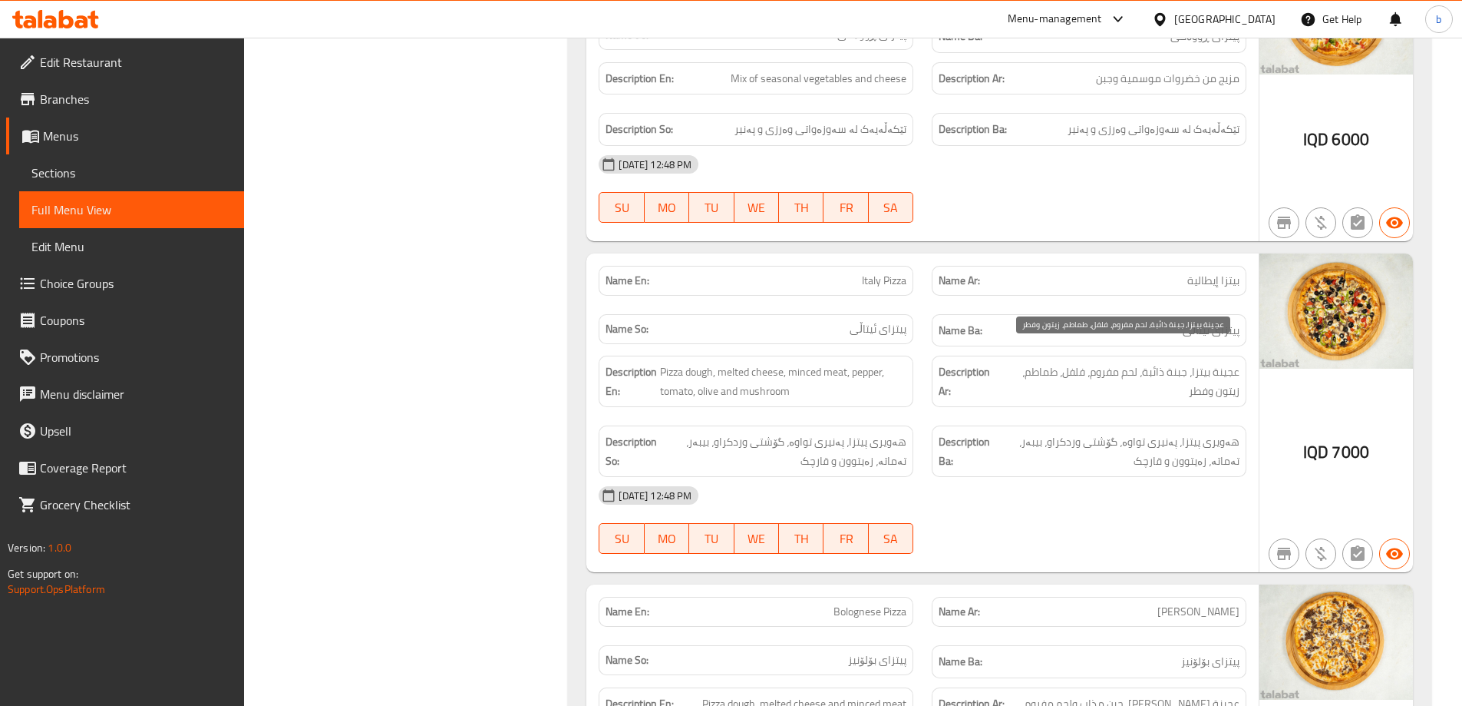
click at [1033, 362] on span "عجينة بيتزا، جبنة ذائبة، لحم مفروم، فلفل، طماطم، زيتون وفطر" at bounding box center [1120, 381] width 240 height 38
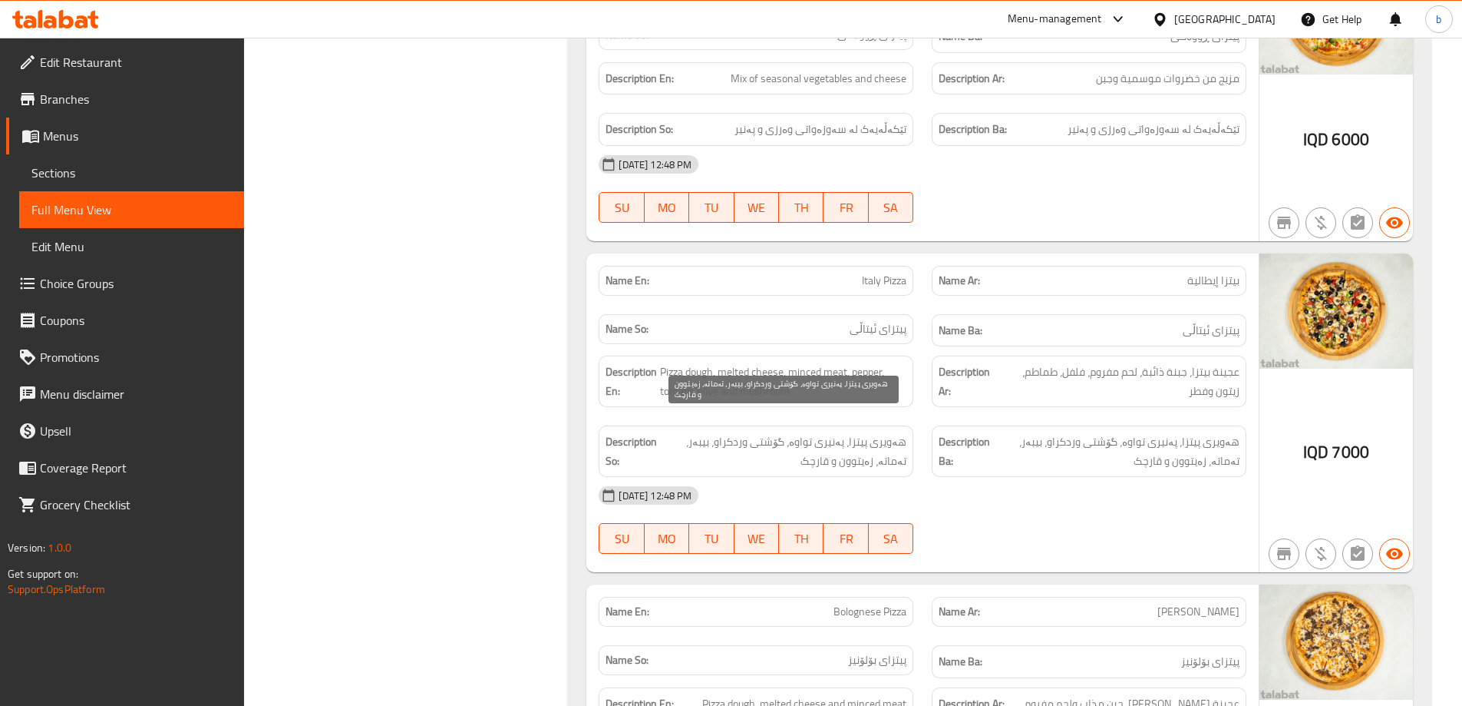
click at [887, 432] on span "هەویری پیتزا، پەنیری تواوە، گۆشتی وردکراو، بیبەر، تەماتە، زەیتوون و قارچک" at bounding box center [783, 451] width 246 height 38
click at [838, 432] on span "هەویری پیتزا، پەنیری تواوە، گۆشتی وردکراو، بیبەر، تەماتە، زەیتوون و قارچک" at bounding box center [783, 451] width 246 height 38
click at [776, 432] on span "هەویری پیتزا، پەنیری تواوە، گۆشتی وردکراو، بیبەر، تەماتە، زەیتوون و قارچک" at bounding box center [783, 451] width 246 height 38
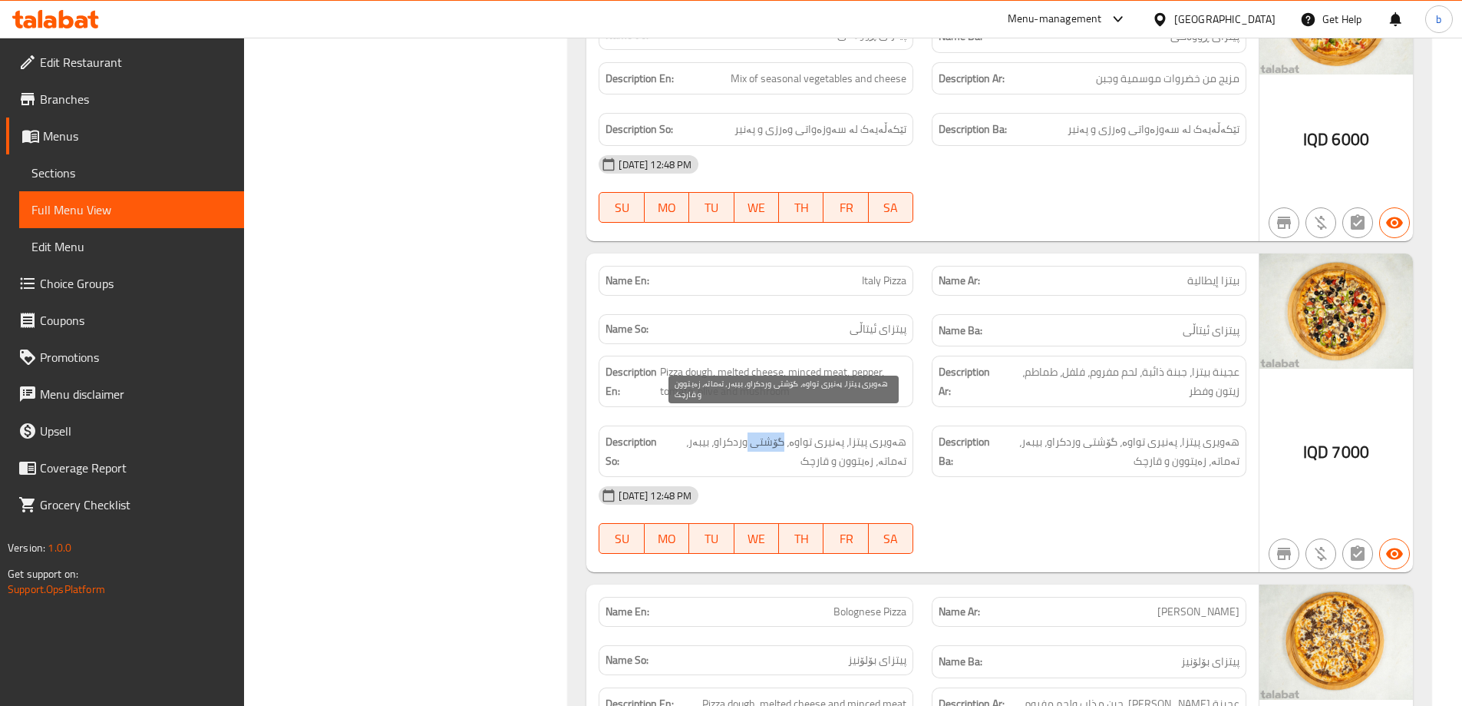
click at [776, 432] on span "هەویری پیتزا، پەنیری تواوە، گۆشتی وردکراو، بیبەر، تەماتە، زەیتوون و قارچک" at bounding box center [783, 451] width 246 height 38
click at [712, 432] on span "هەویری پیتزا، پەنیری تواوە، گۆشتی وردکراو، بیبەر، تەماتە، زەیتوون و قارچک" at bounding box center [783, 451] width 246 height 38
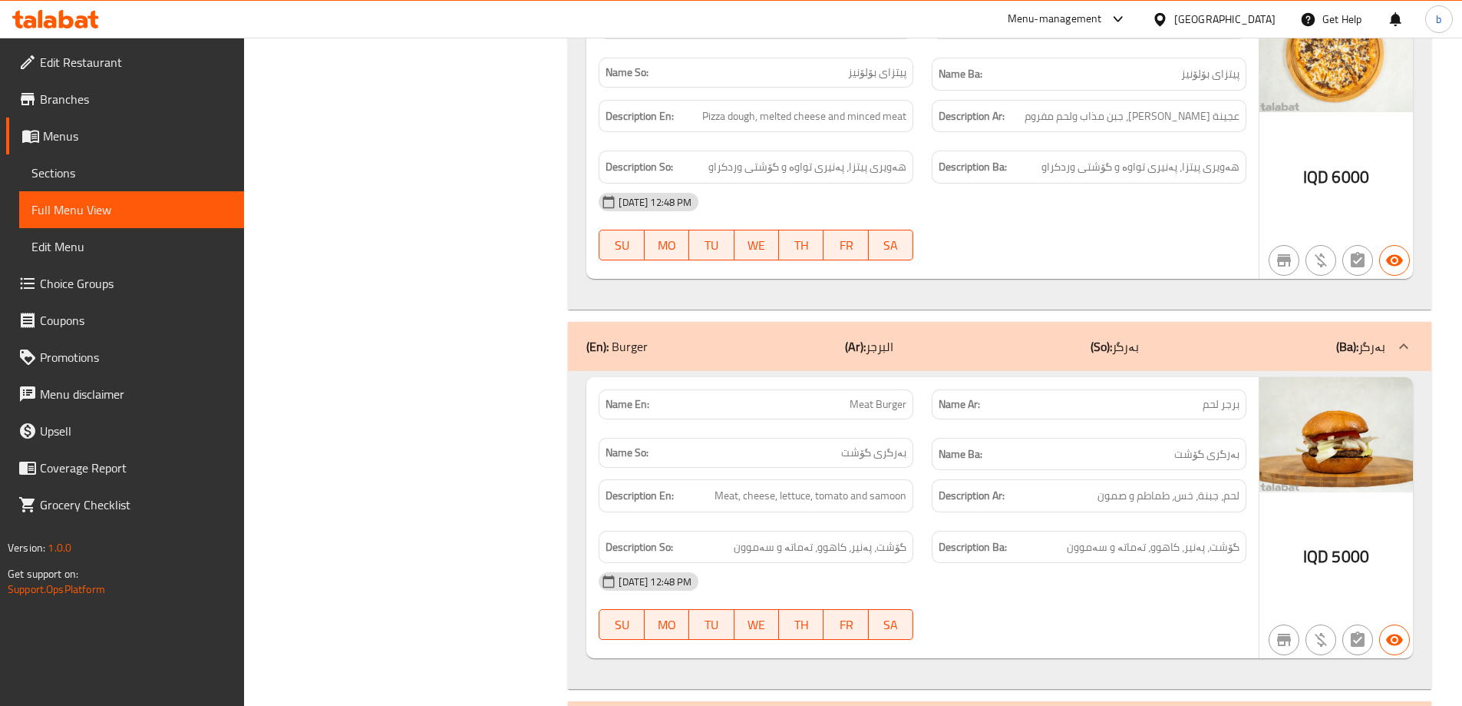
type button "0"
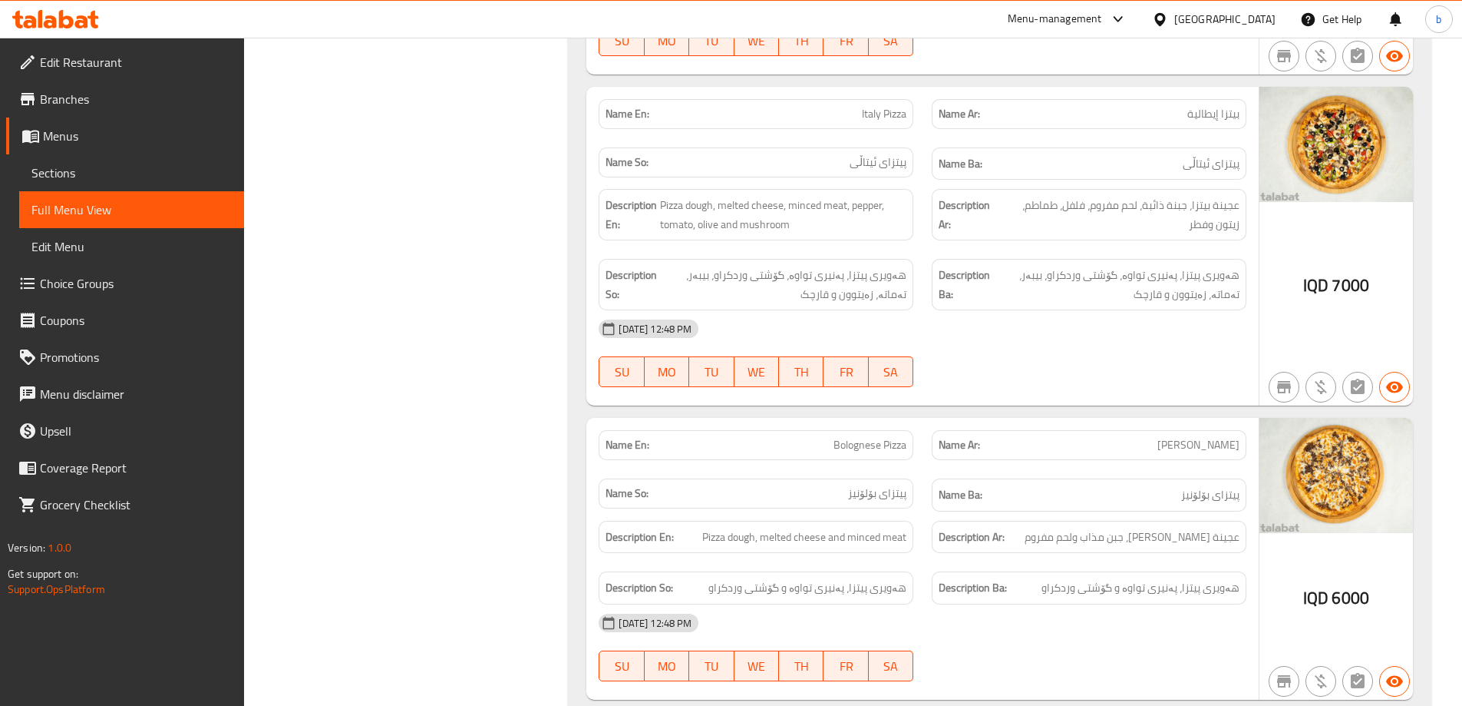
click at [877, 430] on div "Name En: Bolognese Pizza" at bounding box center [756, 445] width 315 height 30
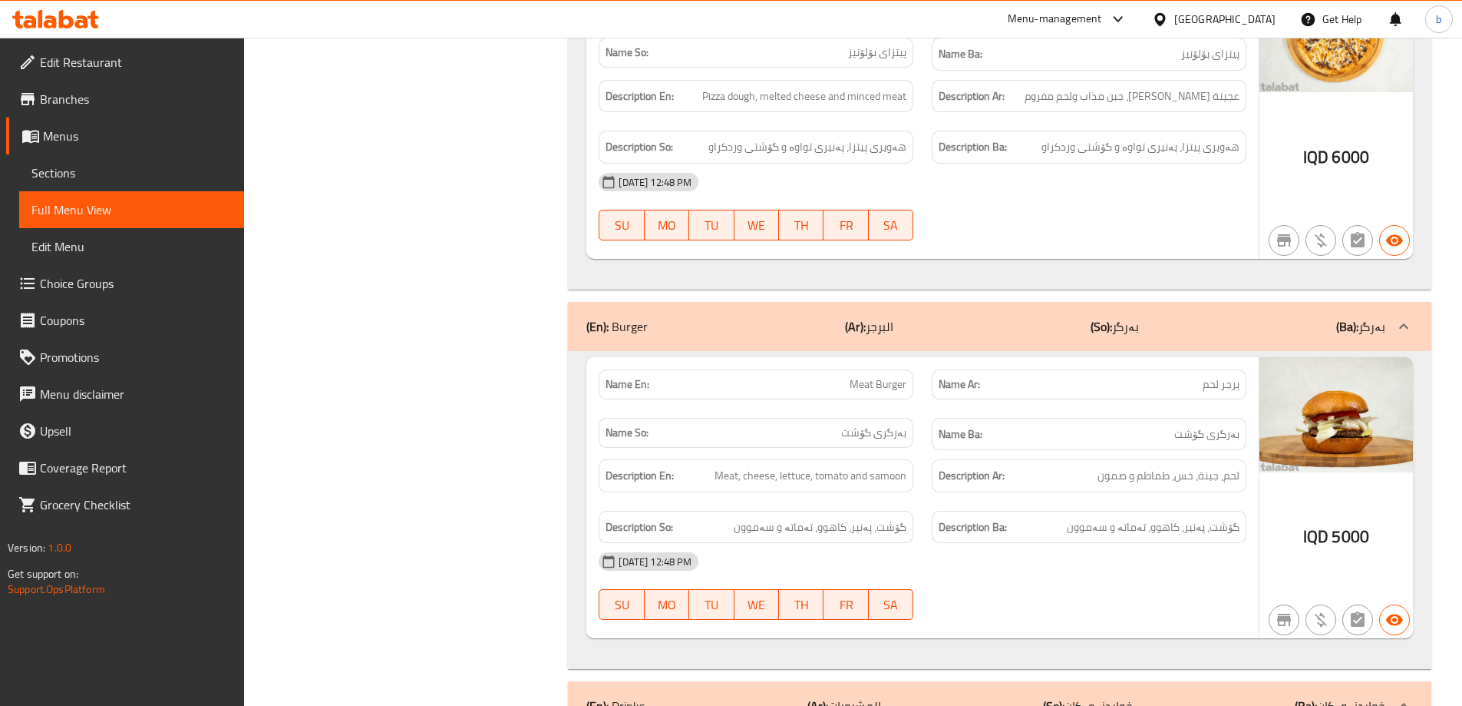
scroll to position [3212, 0]
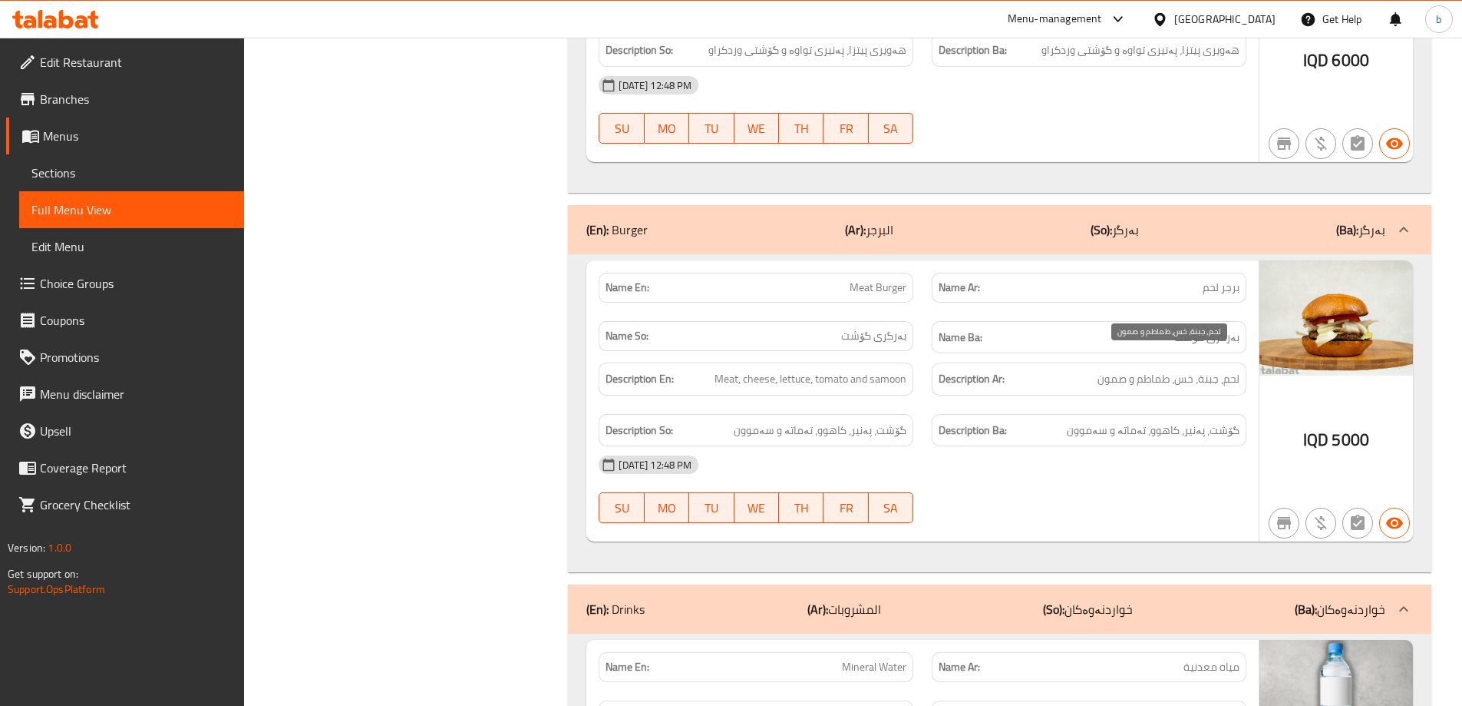
click at [1232, 369] on span "لحم، جبنة، خس، طماطم و صمون" at bounding box center [1169, 378] width 142 height 19
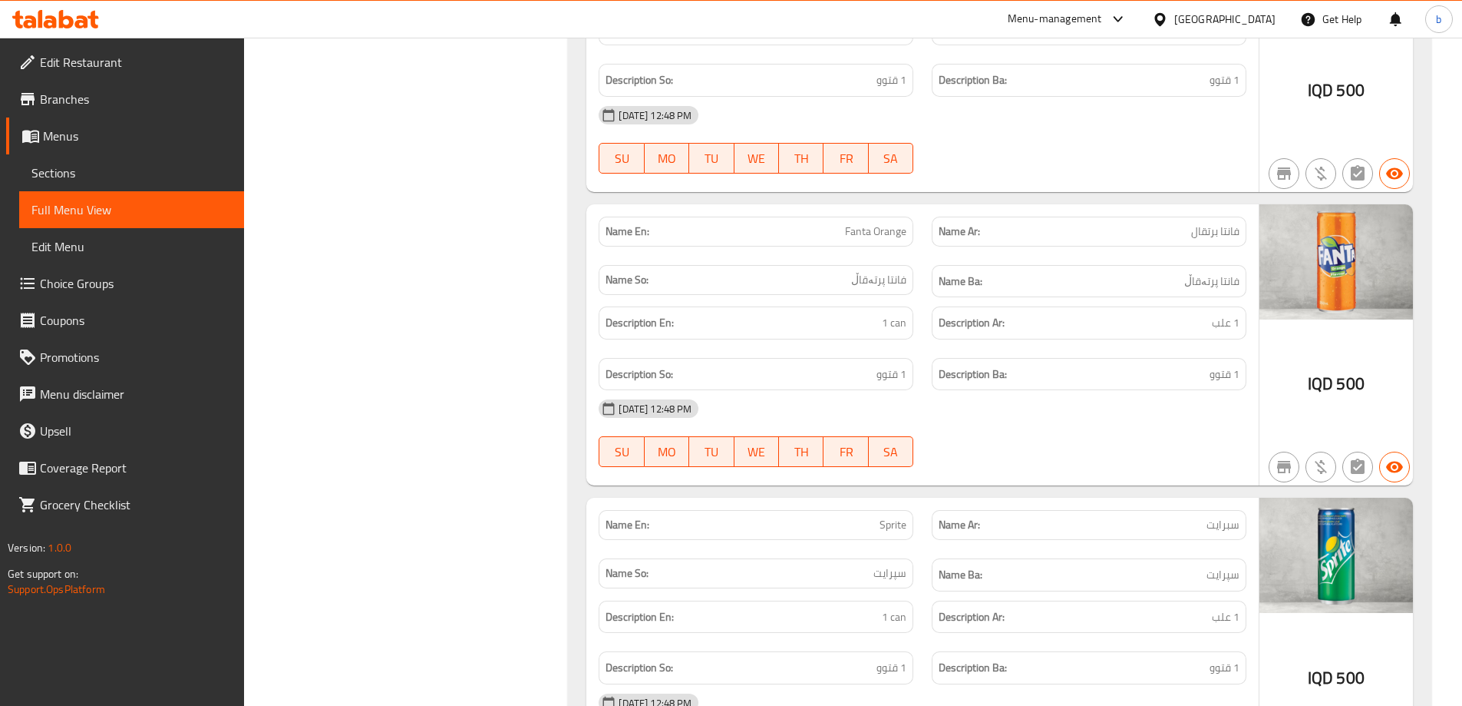
scroll to position [4645, 0]
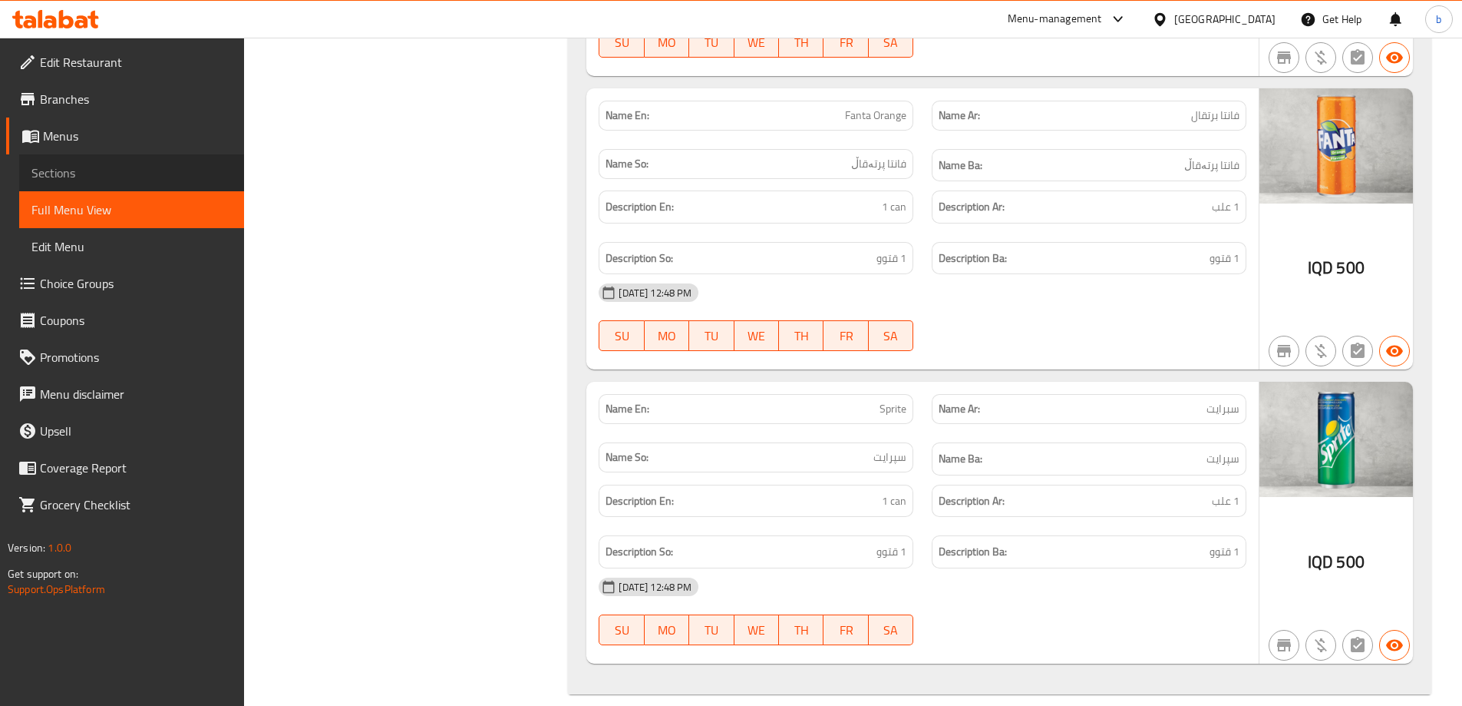
click at [91, 160] on link "Sections" at bounding box center [131, 172] width 225 height 37
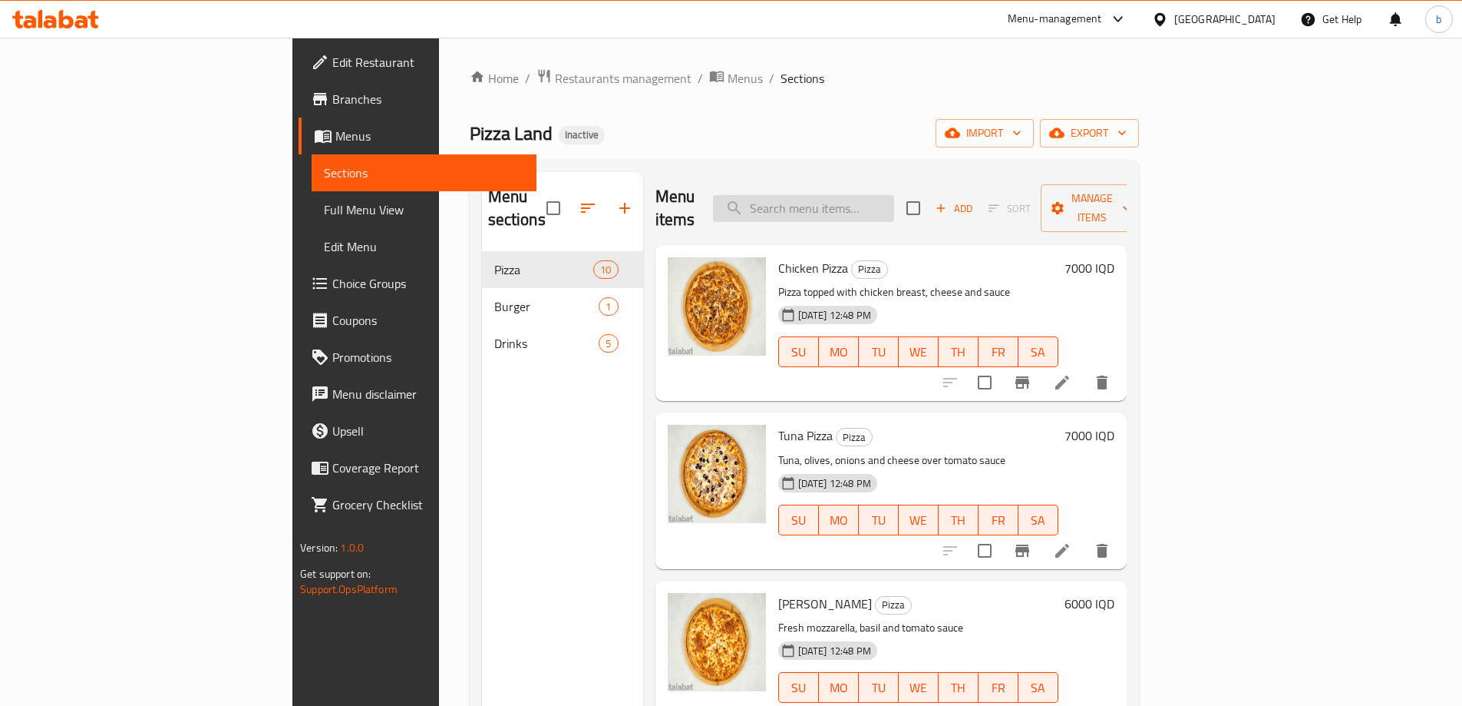
click at [872, 195] on input "search" at bounding box center [803, 208] width 181 height 27
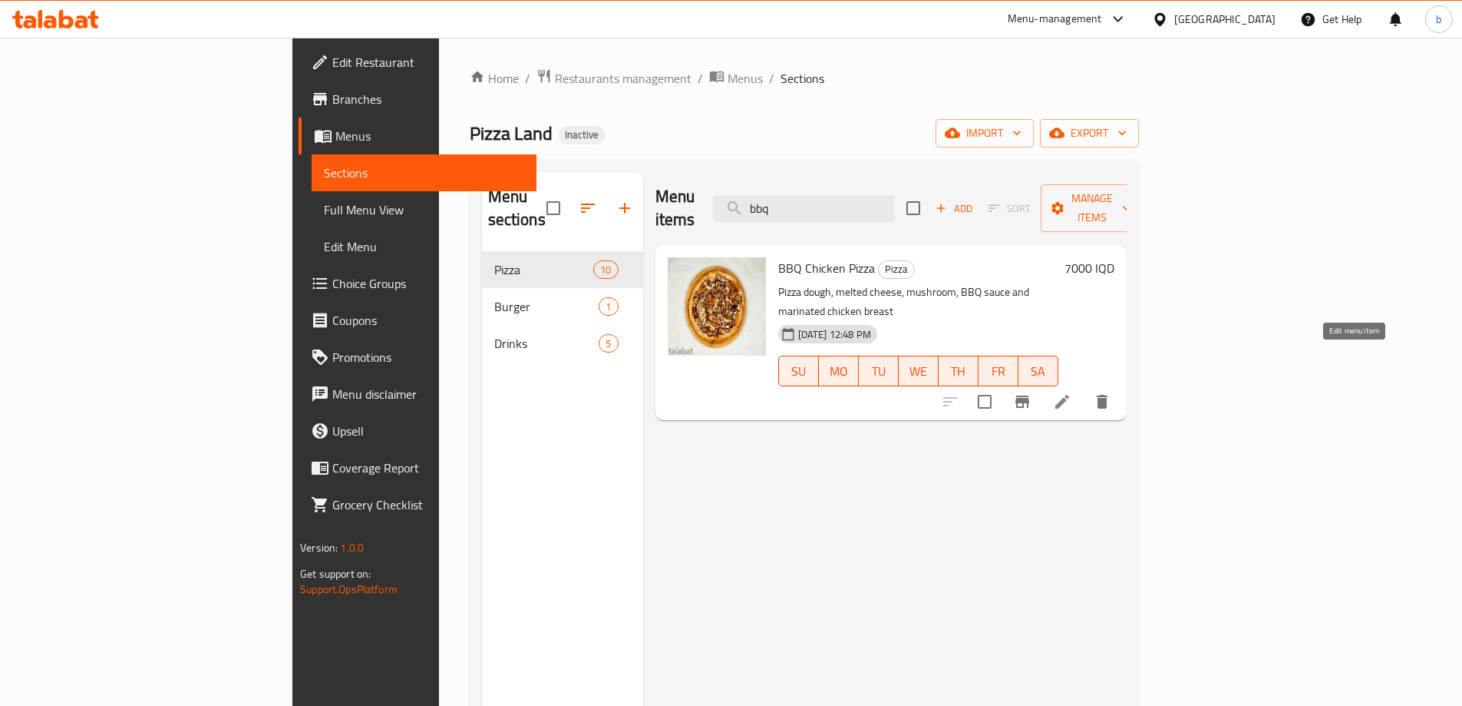
type input "bbq"
click at [1072, 392] on icon at bounding box center [1062, 401] width 18 height 18
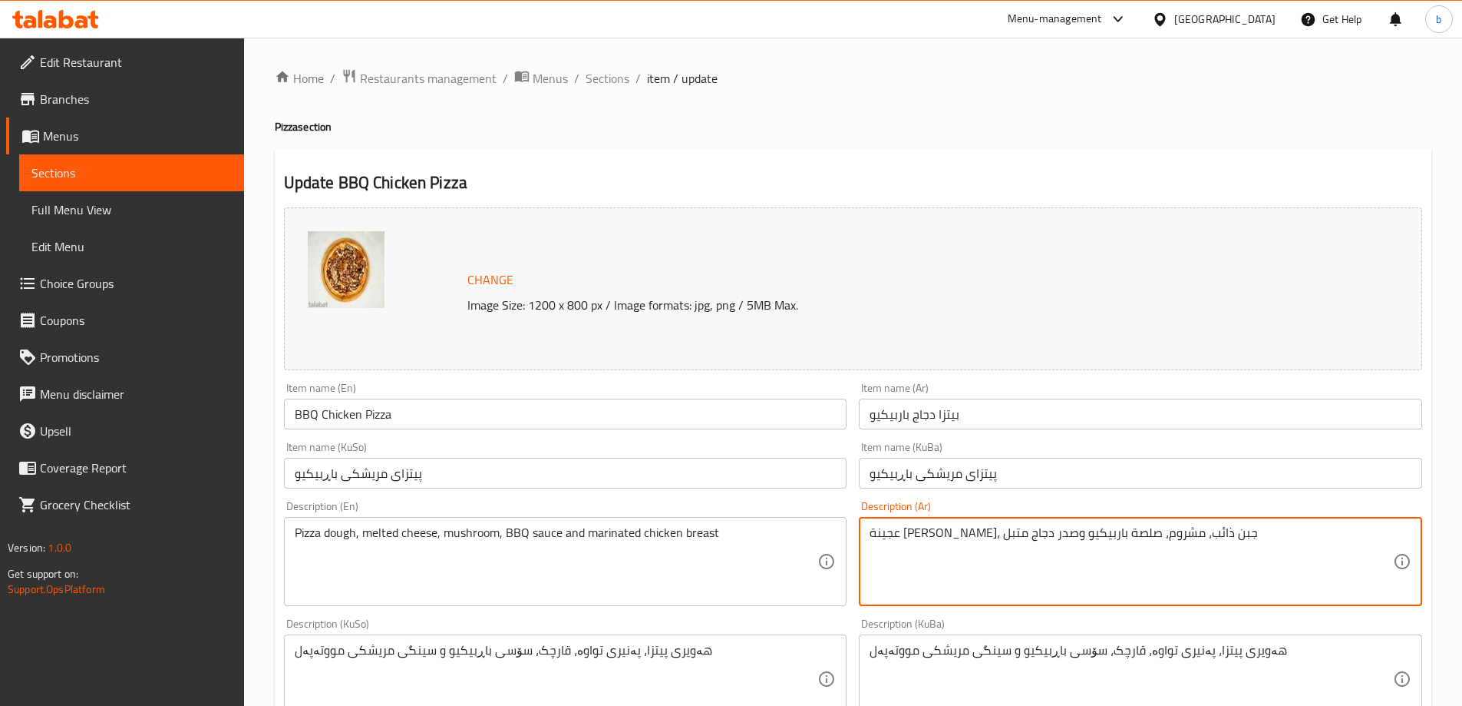
click at [1058, 531] on textarea "عجينة بيتزا، جبن ذائب، مشروم، صلصة باربيكيو وصدر دجاج متبل" at bounding box center [1132, 561] width 524 height 73
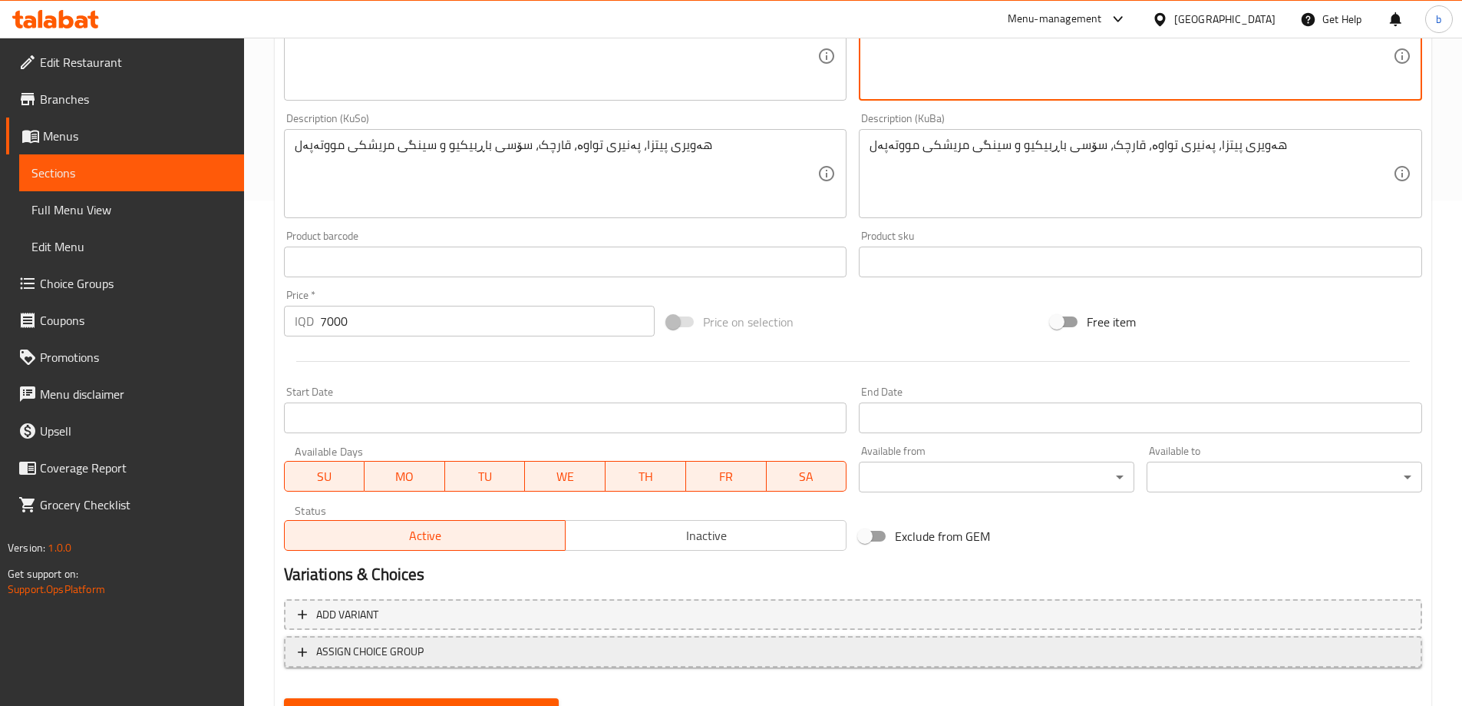
scroll to position [578, 0]
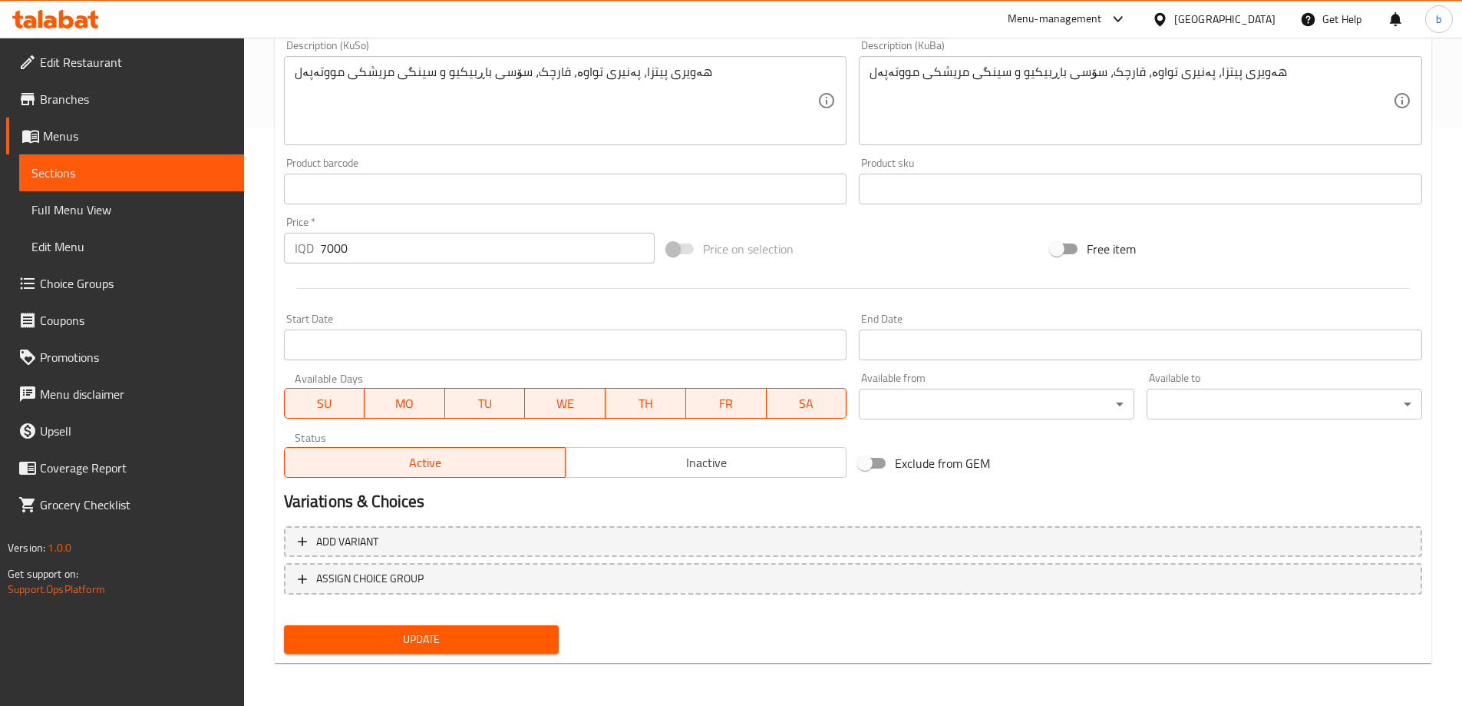
type textarea "عجينة بيتزا، جبن ذائب، فطر، صلصة باربيكيو وصدر دجاج متبل"
click at [506, 639] on span "Update" at bounding box center [421, 639] width 251 height 19
click at [100, 164] on span "Sections" at bounding box center [131, 173] width 200 height 18
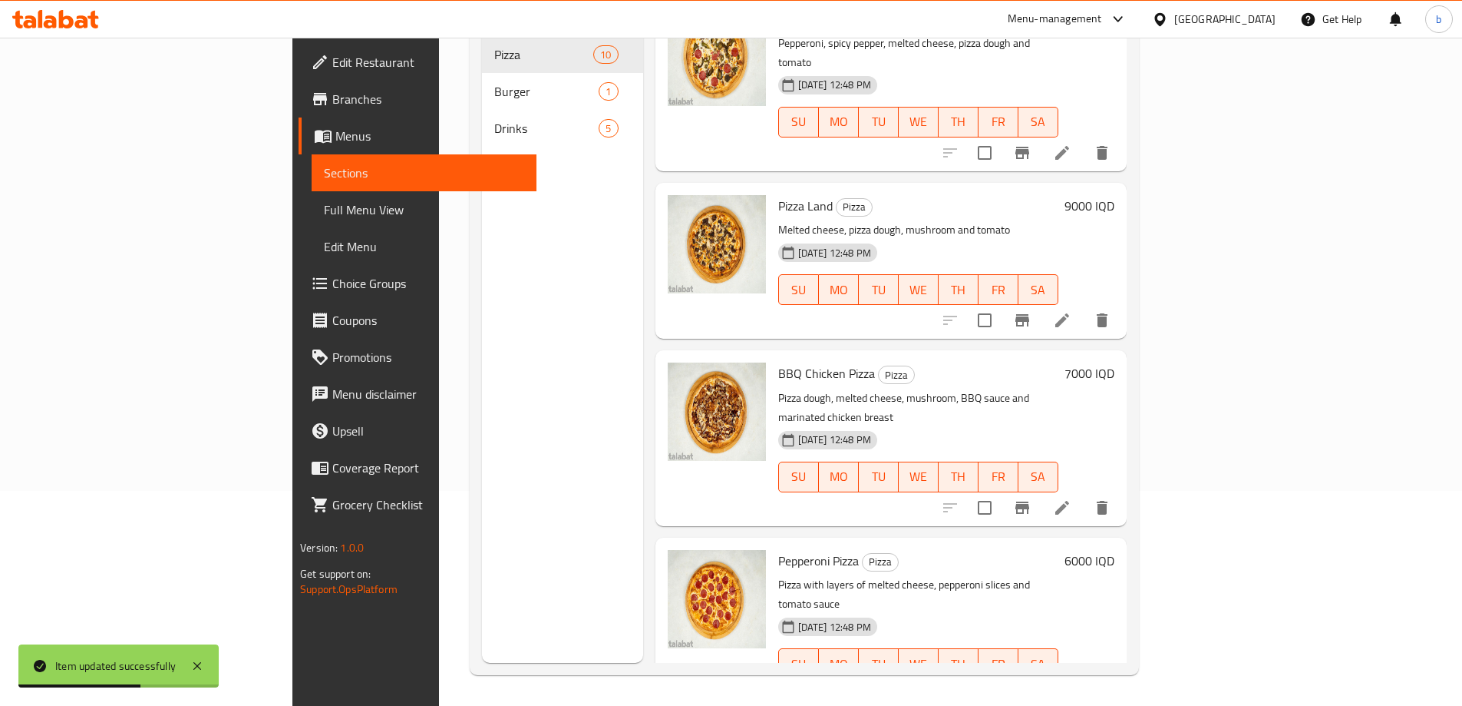
scroll to position [1010, 0]
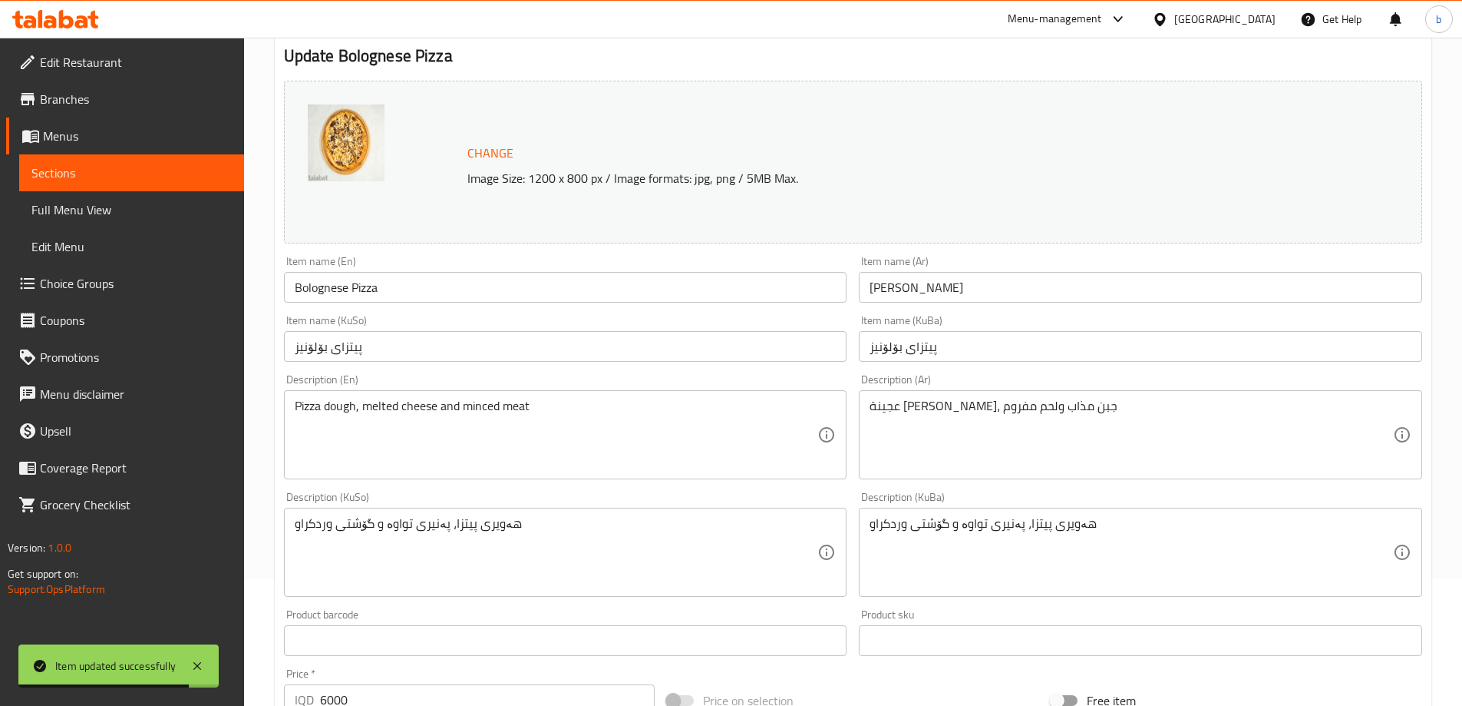
scroll to position [179, 0]
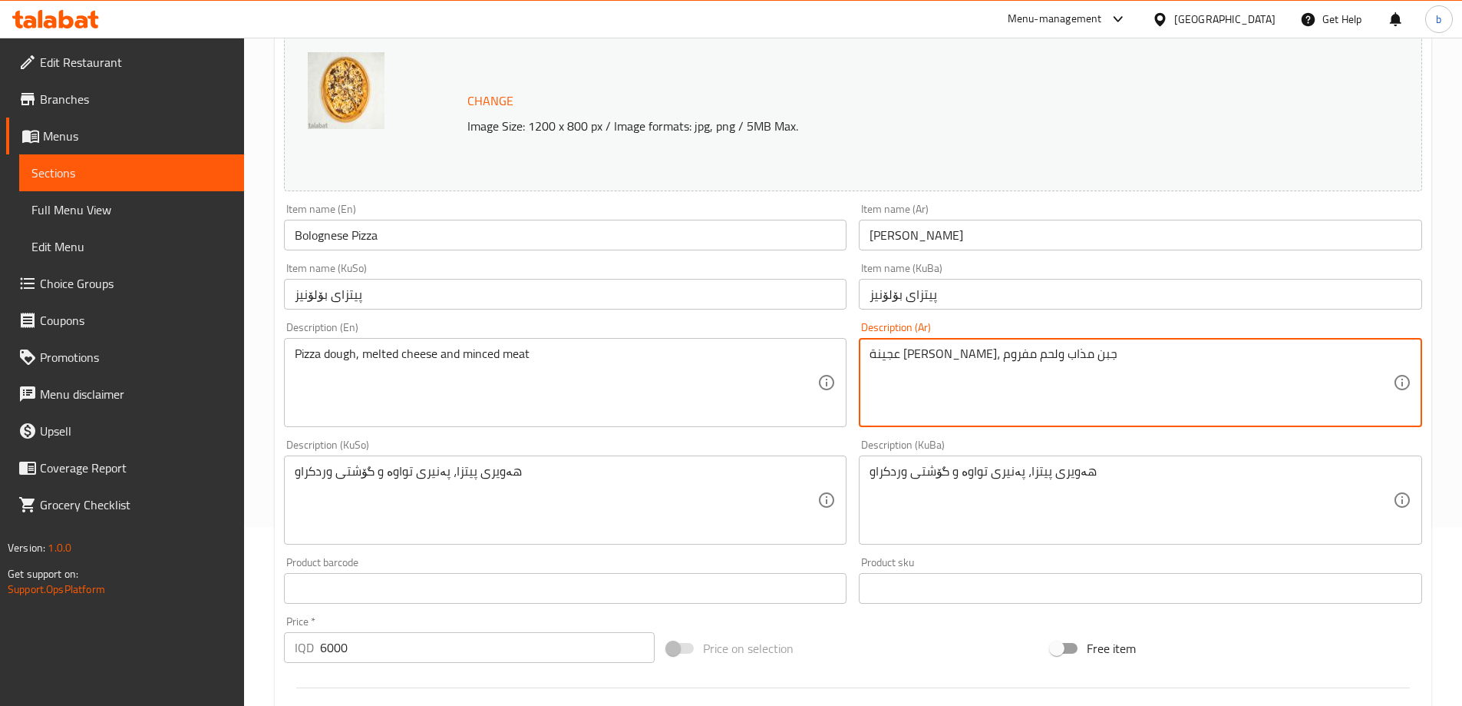
click at [950, 352] on textarea "عجينة بيتزا، جبن مذاب ولحم مفروم" at bounding box center [1132, 382] width 524 height 73
paste textarea "ذائبة"
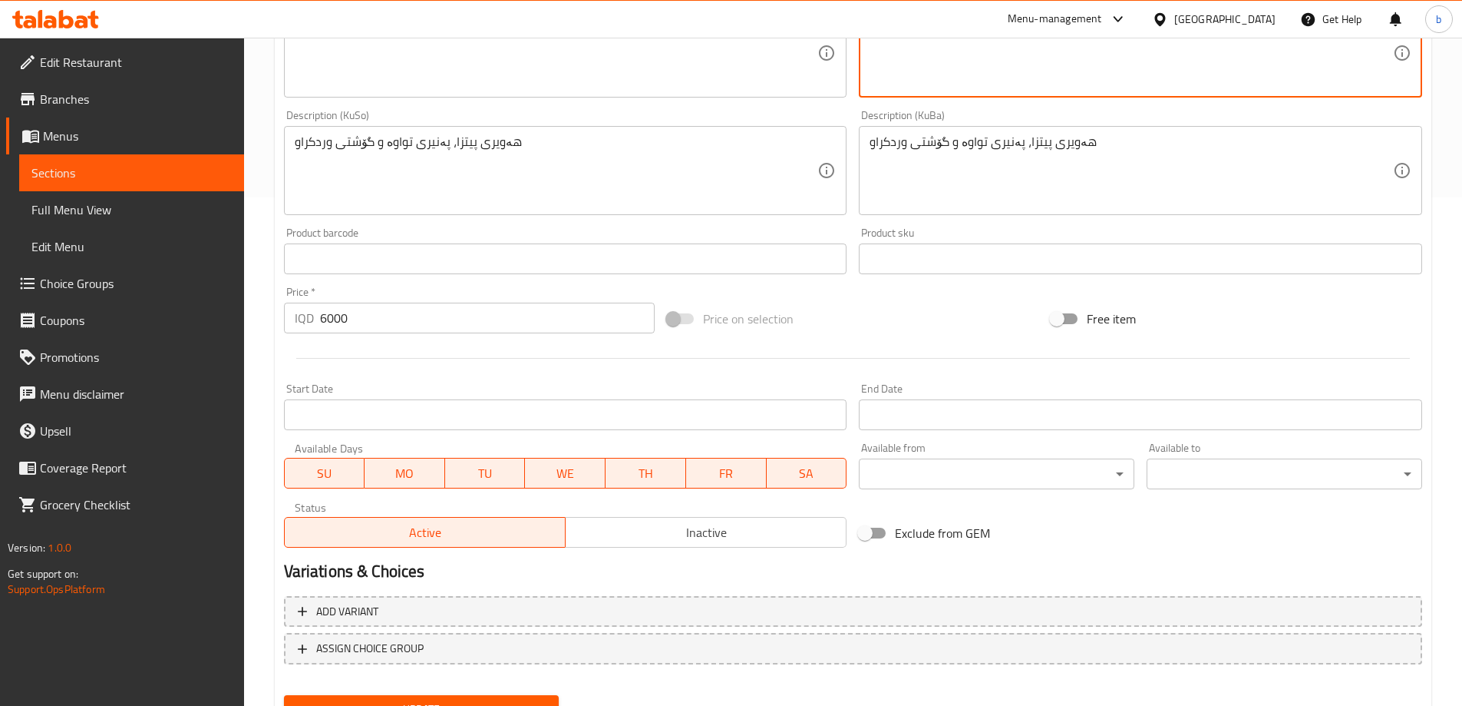
scroll to position [578, 0]
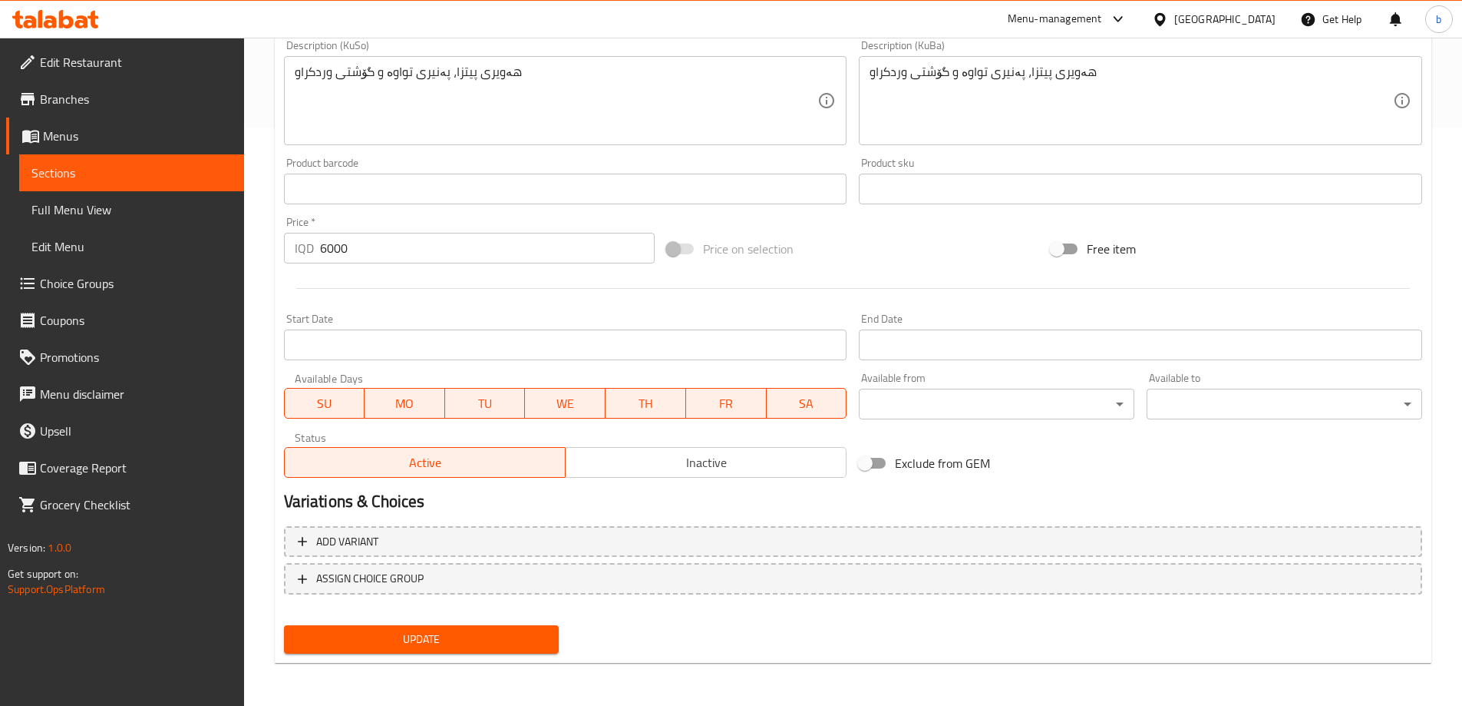
type textarea "عجينة بيتزا، جبن ذائبة ولحم مفروم"
click at [447, 640] on span "Update" at bounding box center [421, 639] width 251 height 19
click at [140, 174] on span "Sections" at bounding box center [131, 173] width 200 height 18
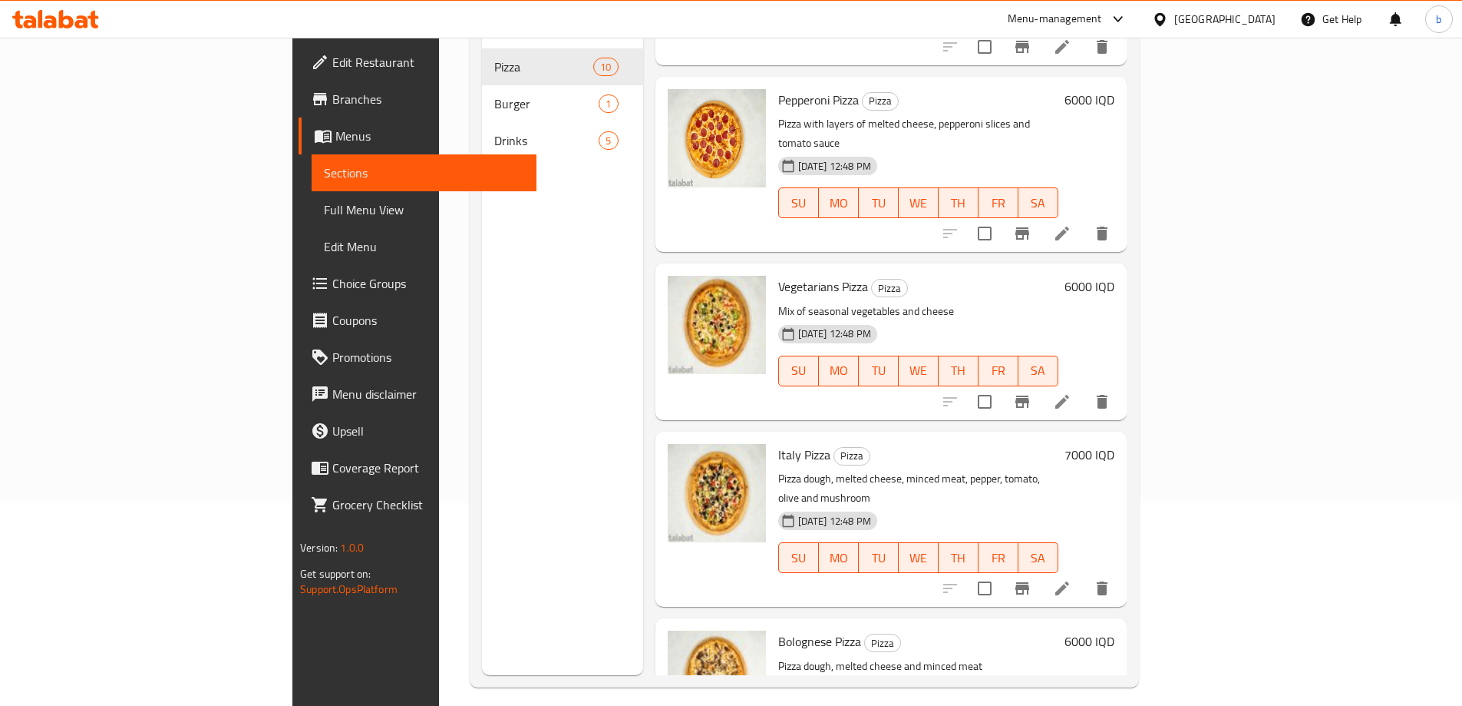
scroll to position [215, 0]
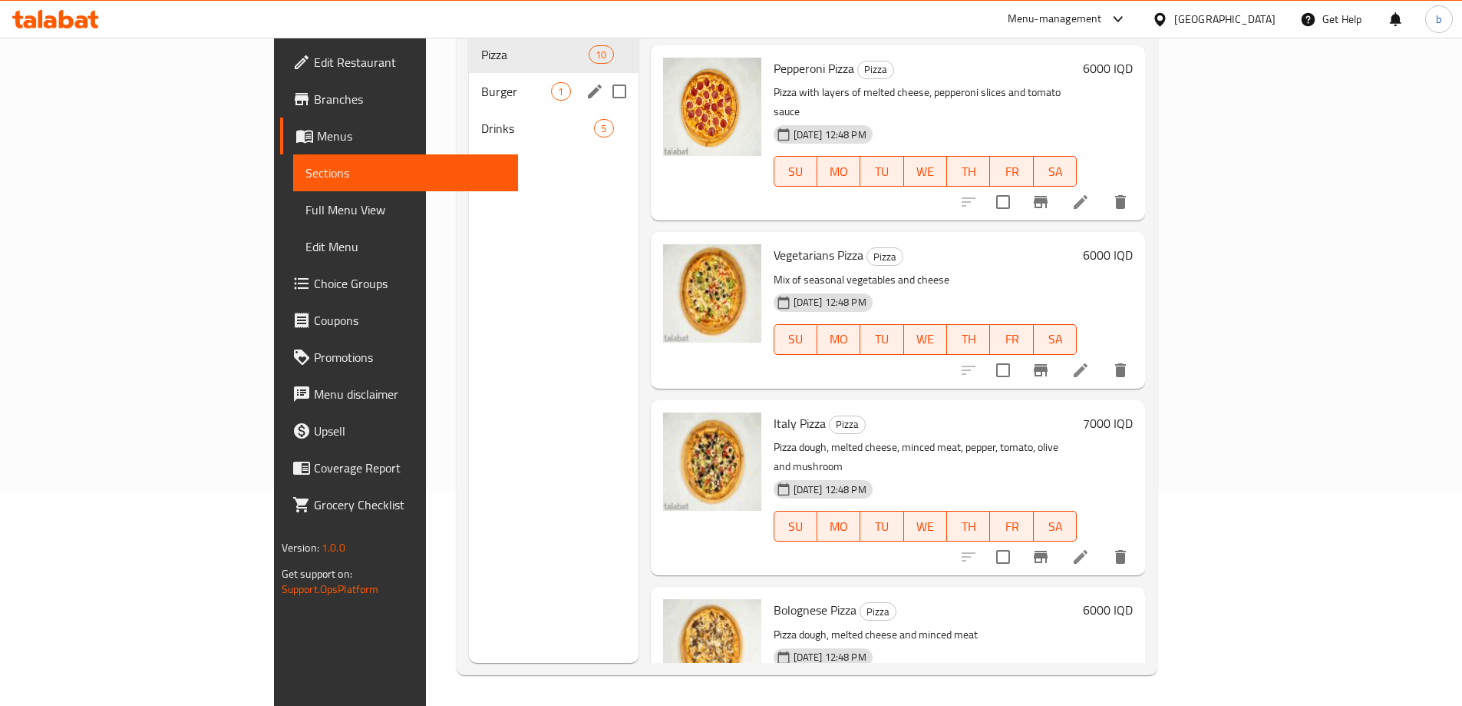
click at [481, 82] on span "Burger" at bounding box center [516, 91] width 70 height 18
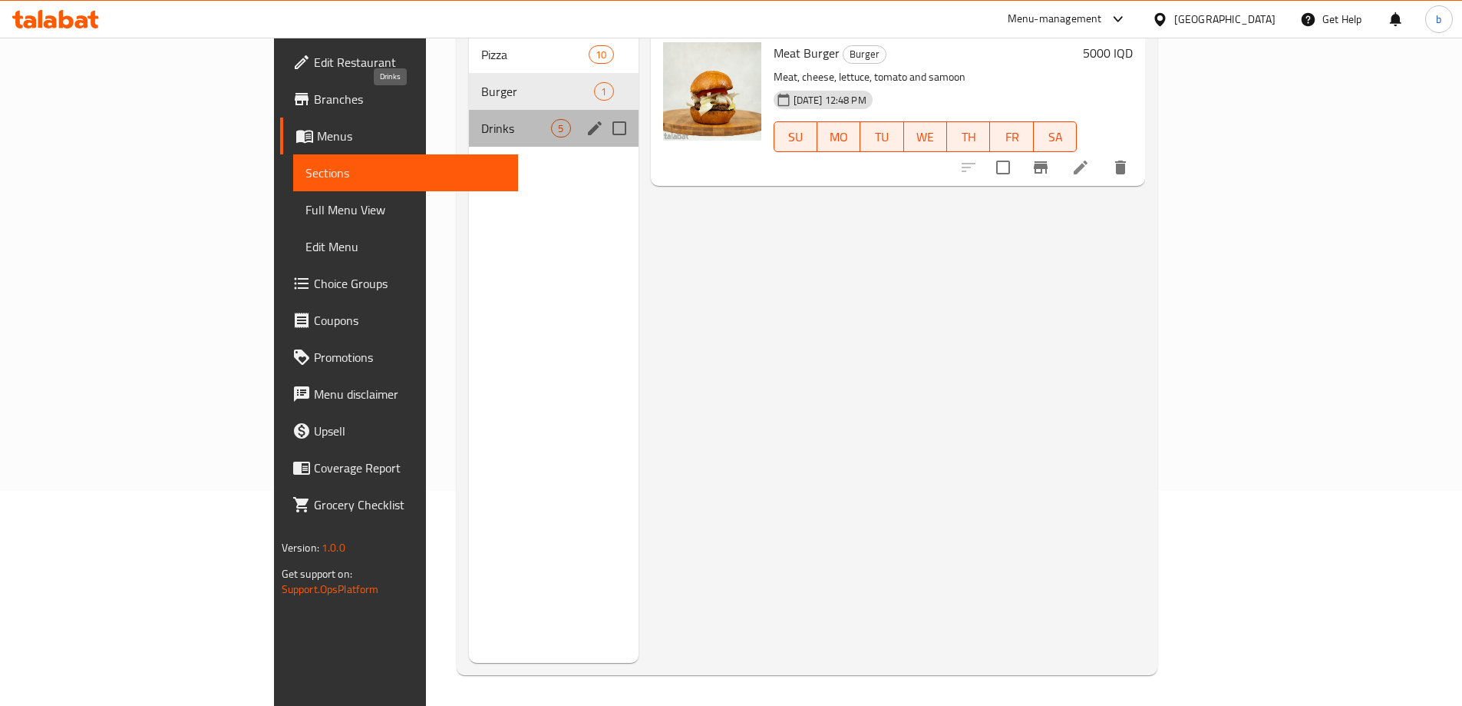
click at [481, 119] on span "Drinks" at bounding box center [516, 128] width 70 height 18
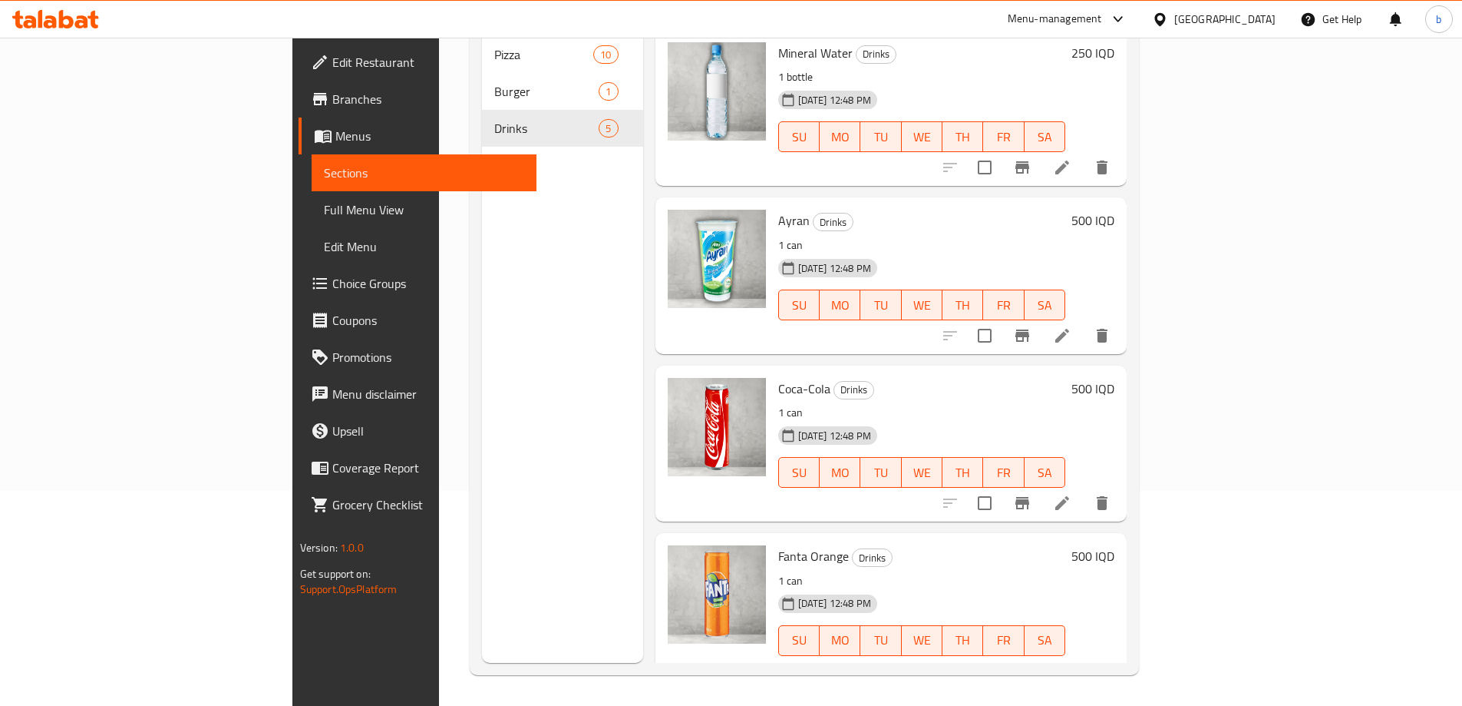
click at [324, 216] on span "Full Menu View" at bounding box center [424, 209] width 200 height 18
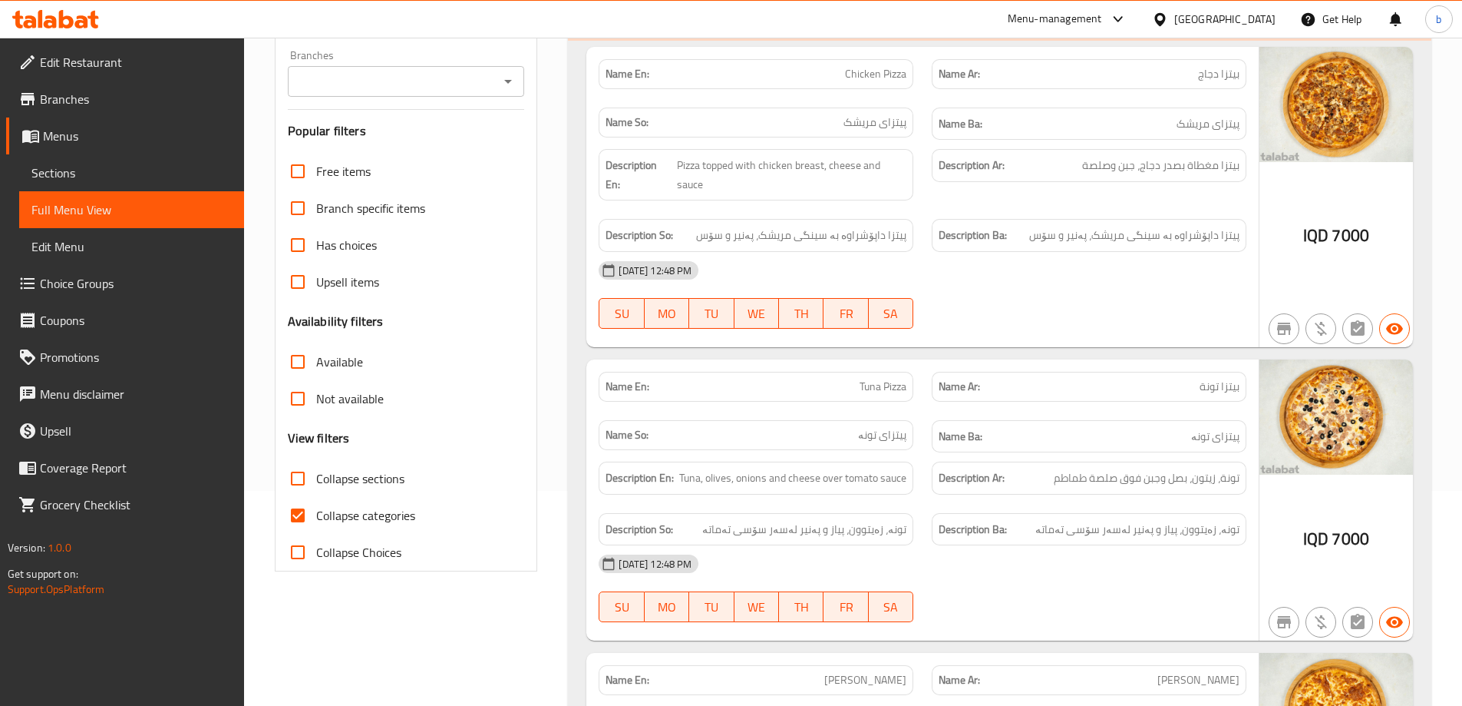
click at [523, 82] on div "Branches" at bounding box center [406, 81] width 237 height 31
click at [515, 88] on icon "Open" at bounding box center [508, 81] width 18 height 18
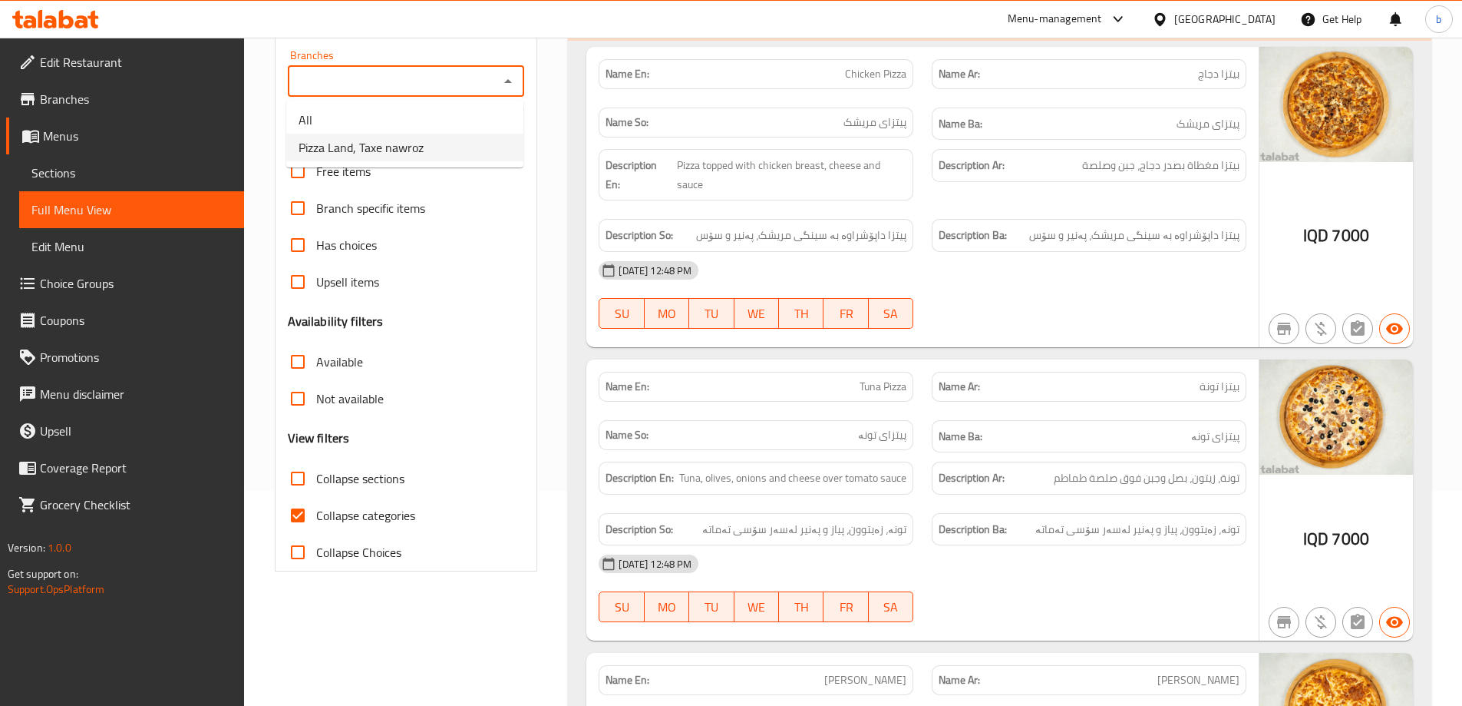
click at [443, 157] on li "Pizza Land, Taxe nawroz" at bounding box center [404, 148] width 237 height 28
type input "Pizza Land, Taxe nawroz"
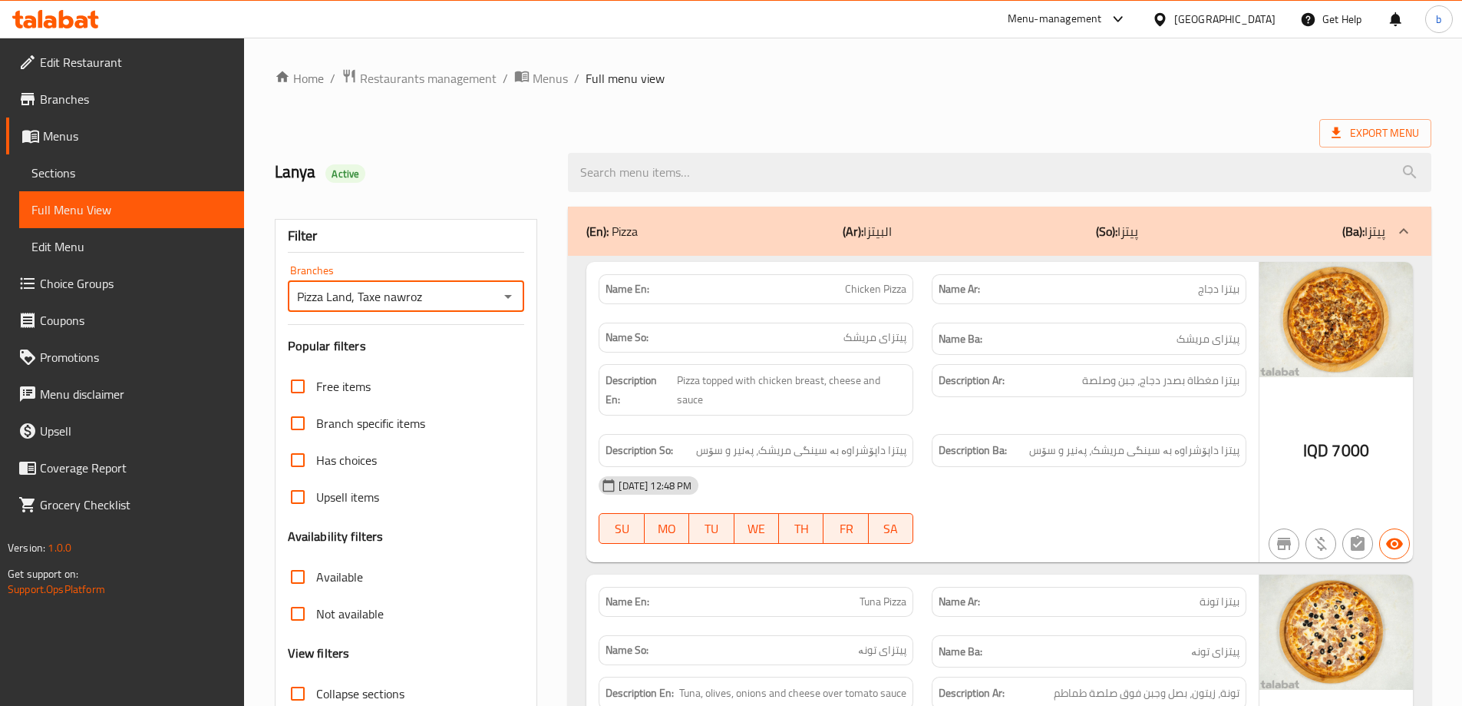
scroll to position [359, 0]
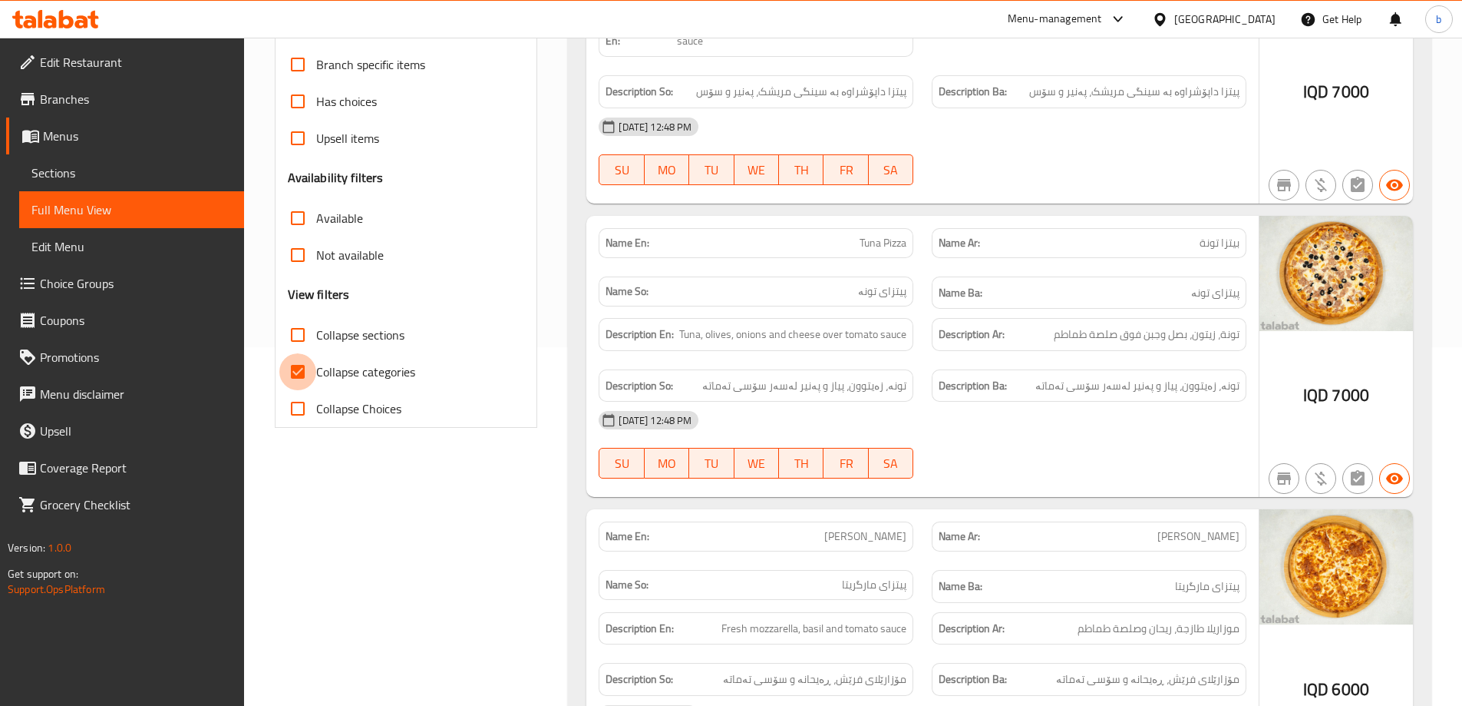
click at [305, 374] on input "Collapse categories" at bounding box center [297, 371] width 37 height 37
checkbox input "false"
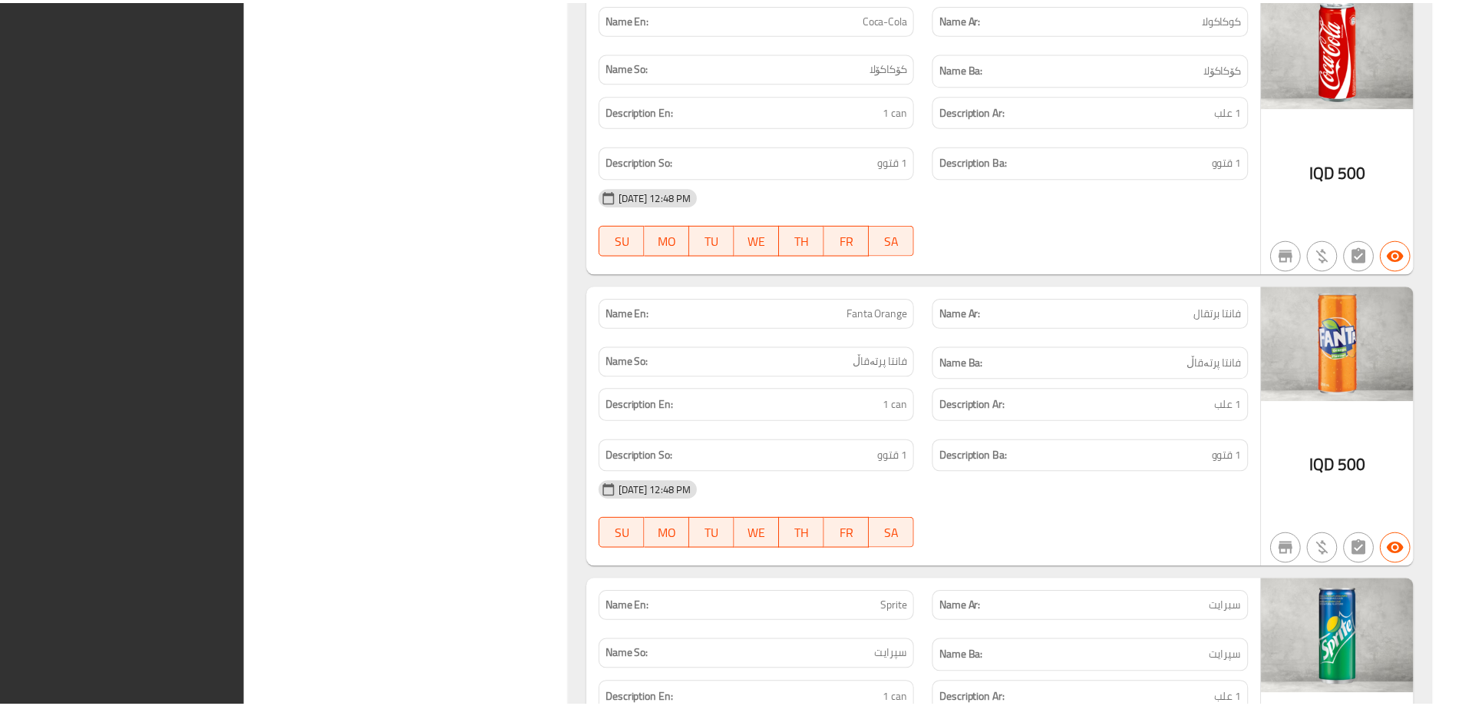
scroll to position [4607, 0]
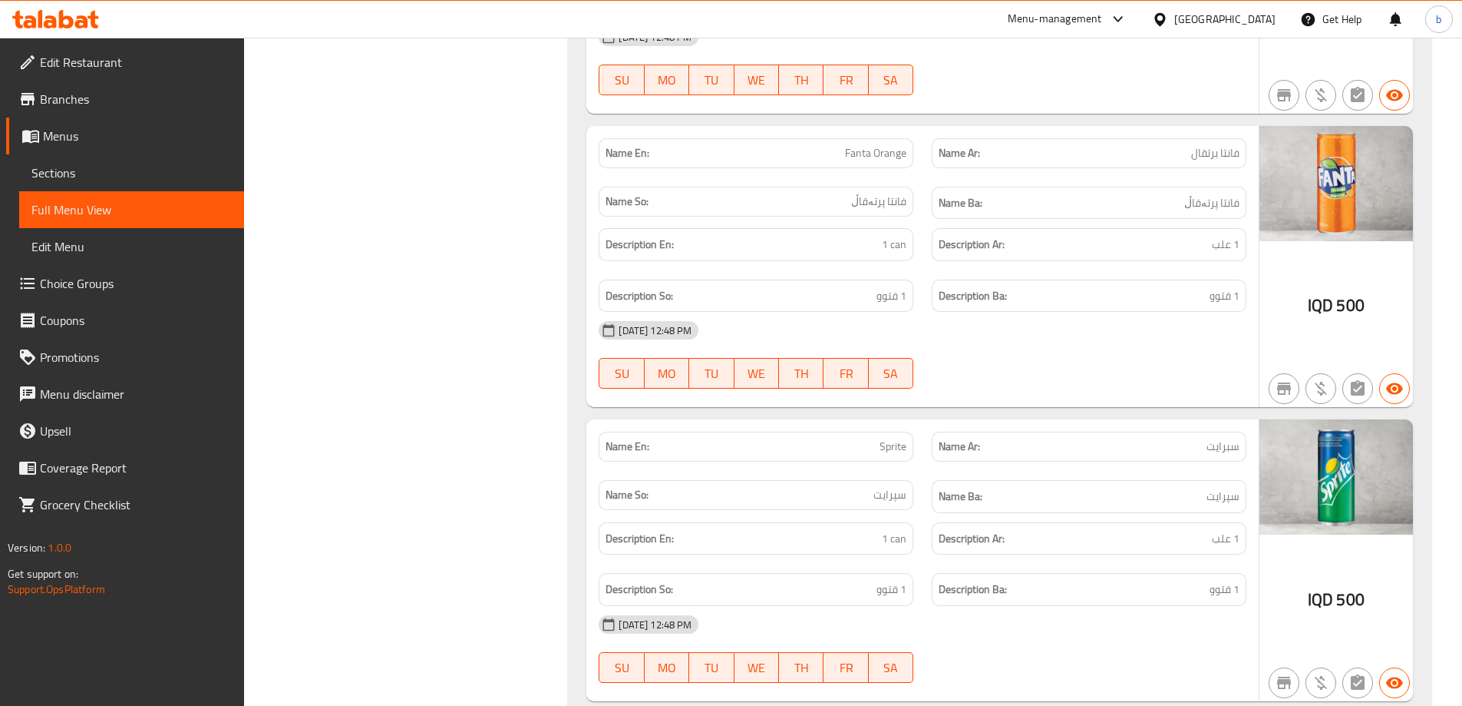
click at [108, 64] on span "Edit Restaurant" at bounding box center [136, 62] width 192 height 18
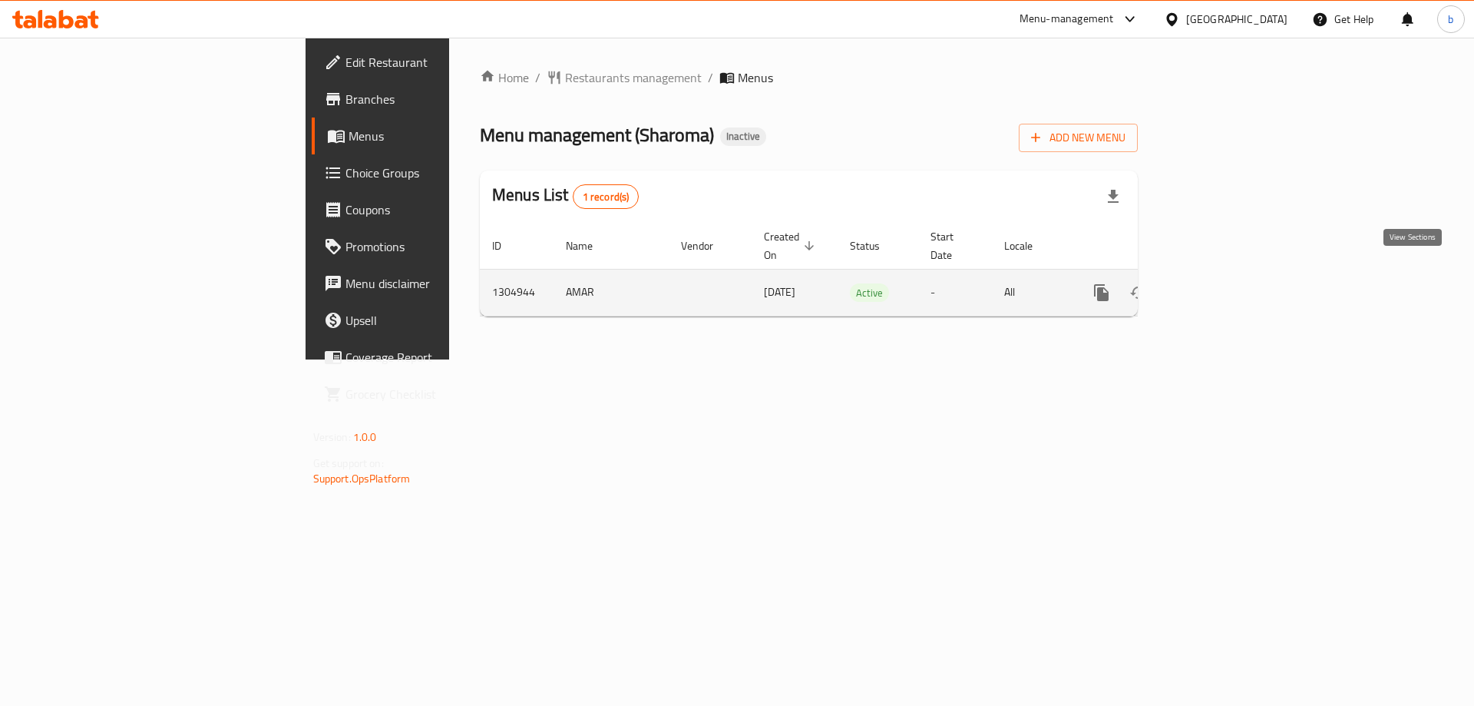
click at [1231, 274] on link "enhanced table" at bounding box center [1212, 292] width 37 height 37
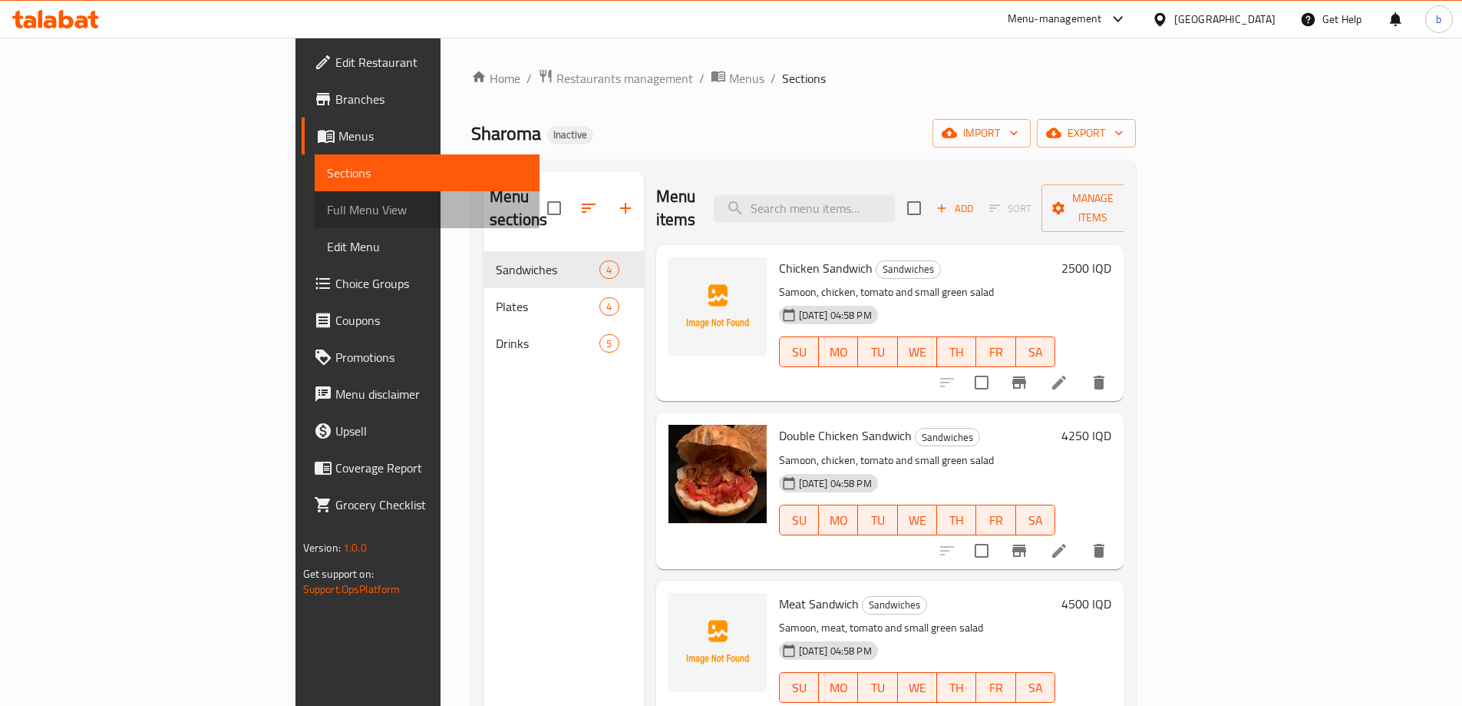
click at [327, 212] on span "Full Menu View" at bounding box center [427, 209] width 200 height 18
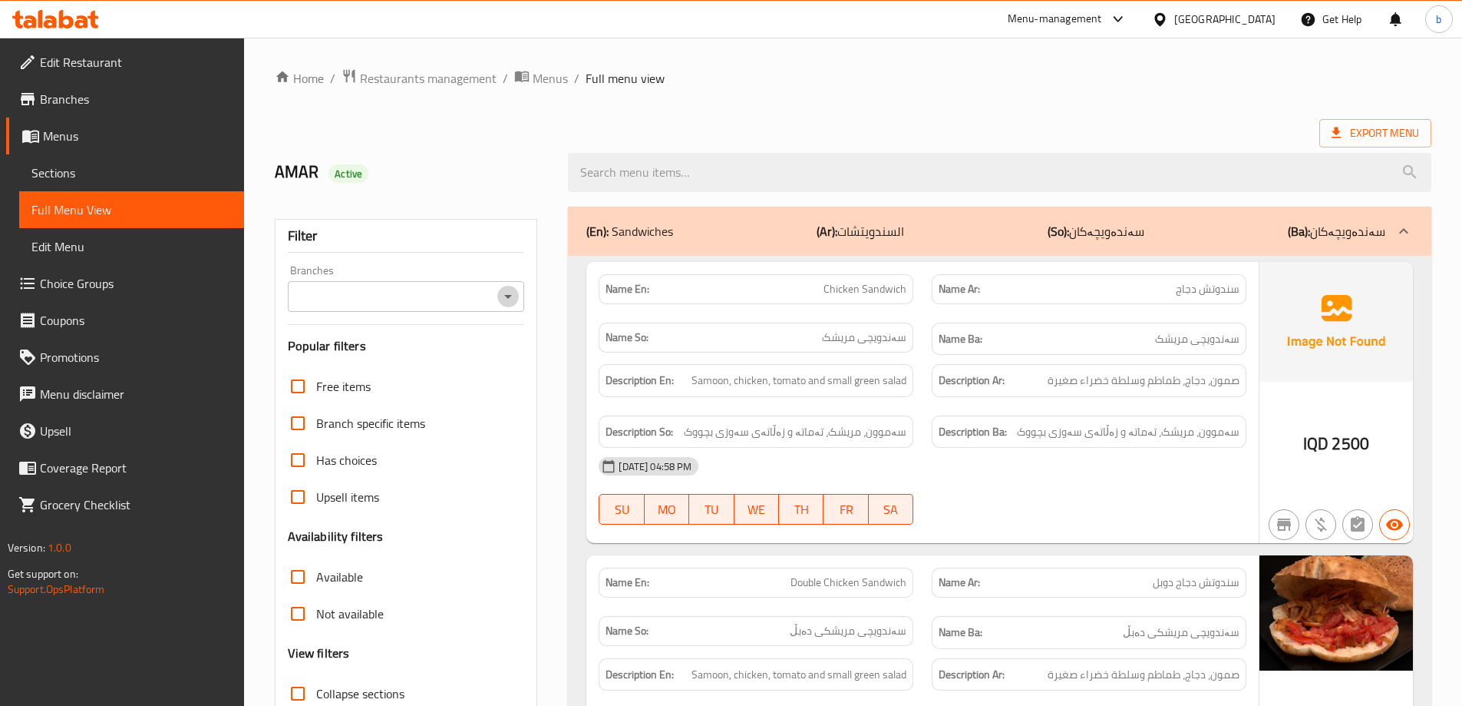
click at [513, 296] on icon "Open" at bounding box center [508, 296] width 18 height 18
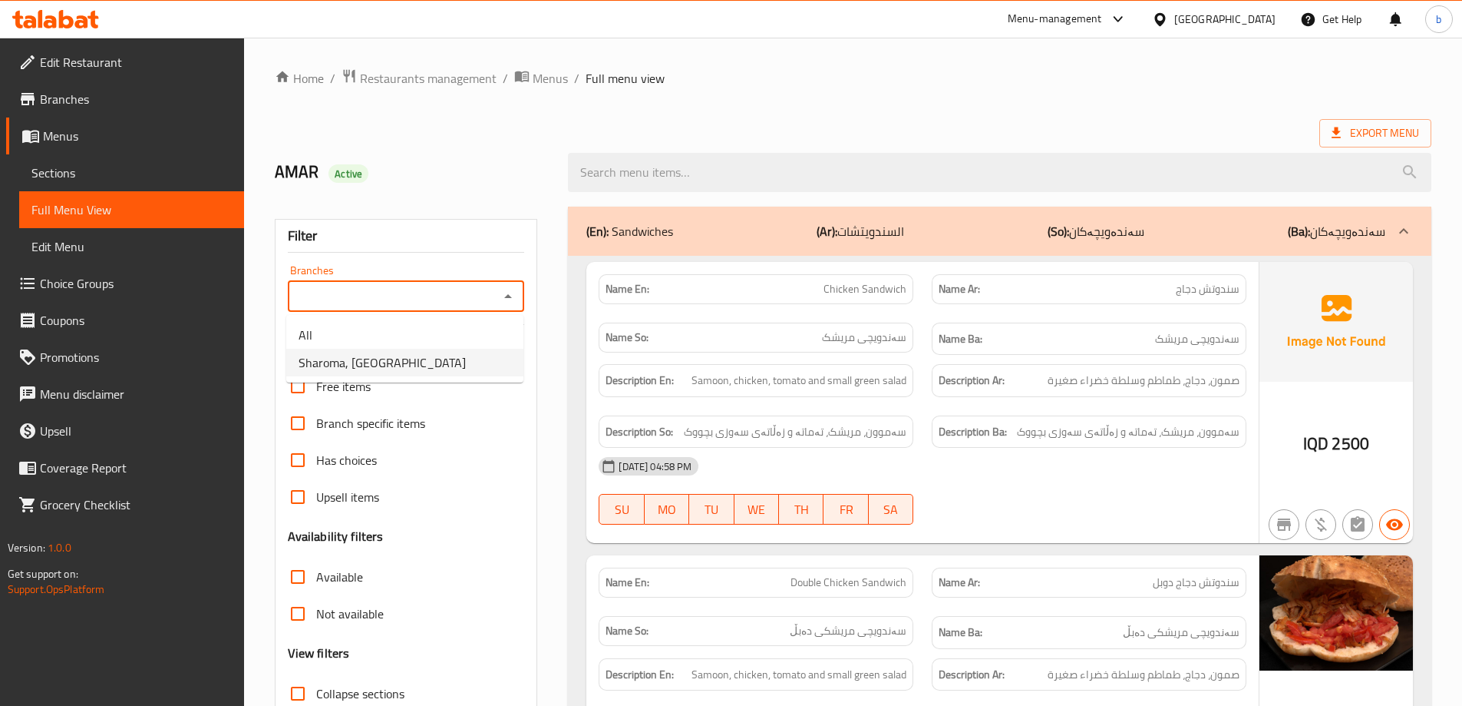
click at [411, 360] on span "Sharoma, English Village" at bounding box center [382, 362] width 167 height 18
type input "Sharoma, English Village"
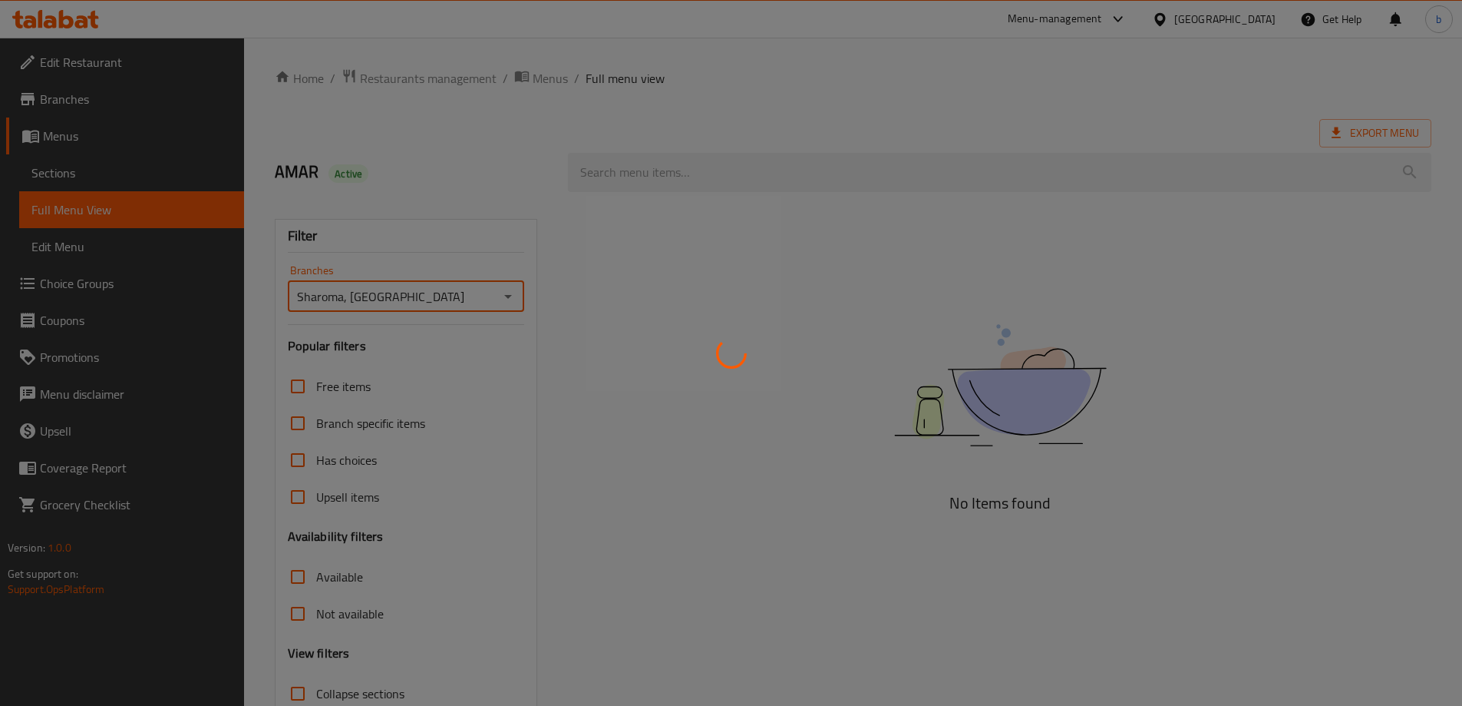
scroll to position [111, 0]
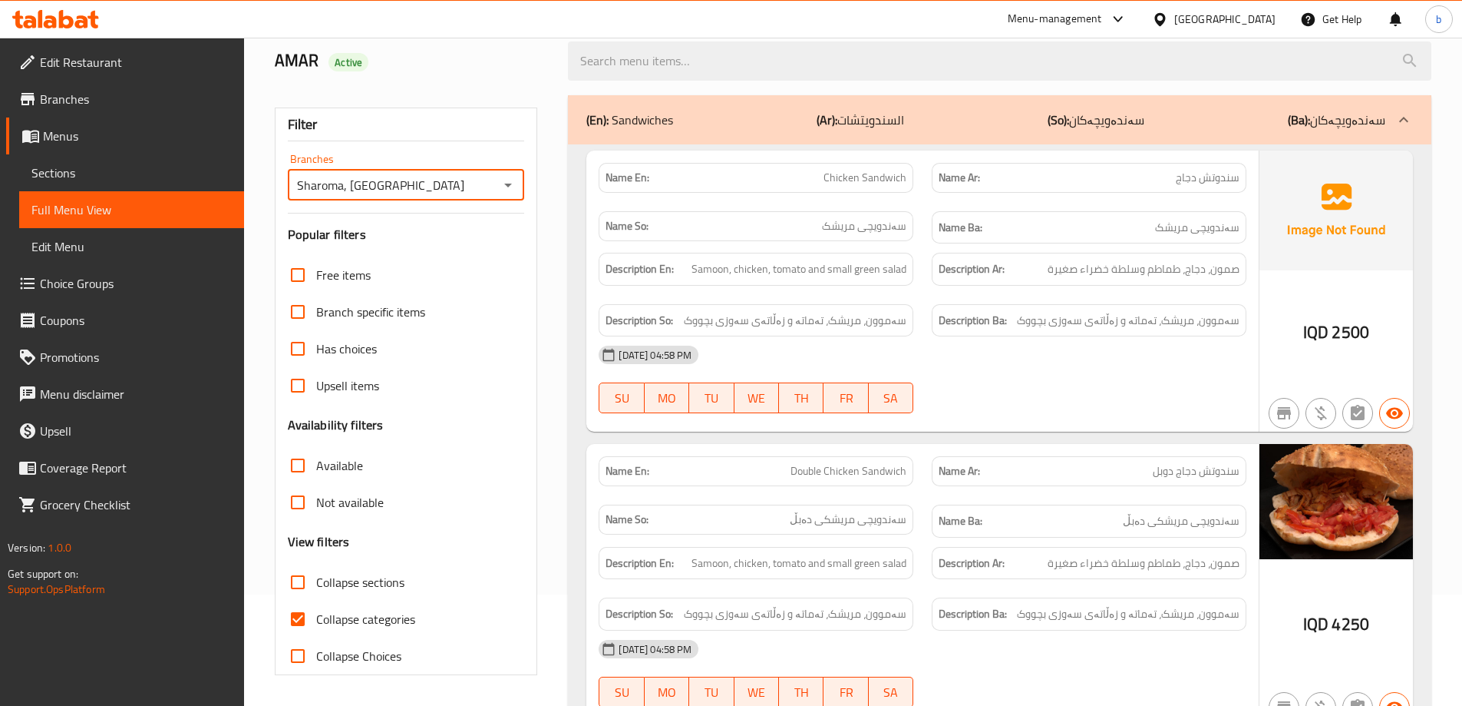
click at [310, 621] on input "Collapse categories" at bounding box center [297, 618] width 37 height 37
checkbox input "false"
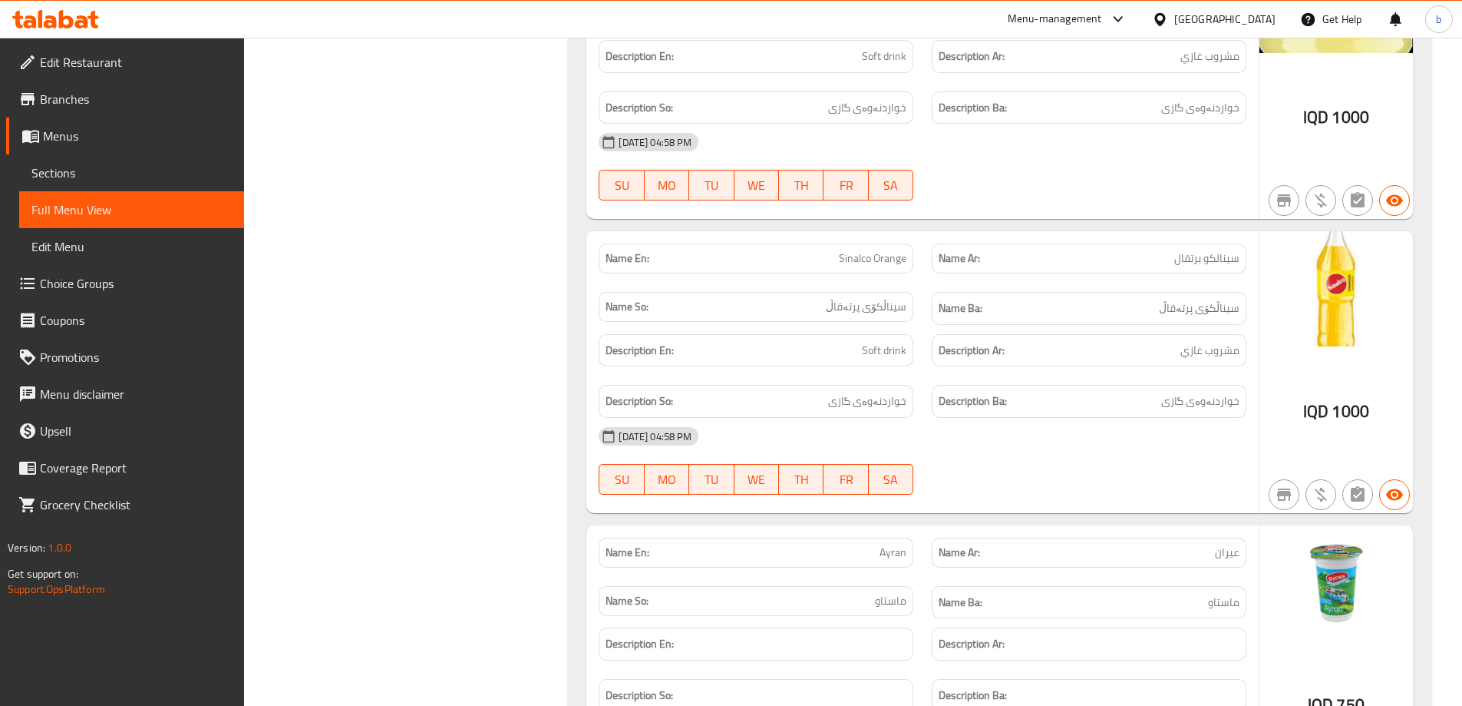
scroll to position [3528, 0]
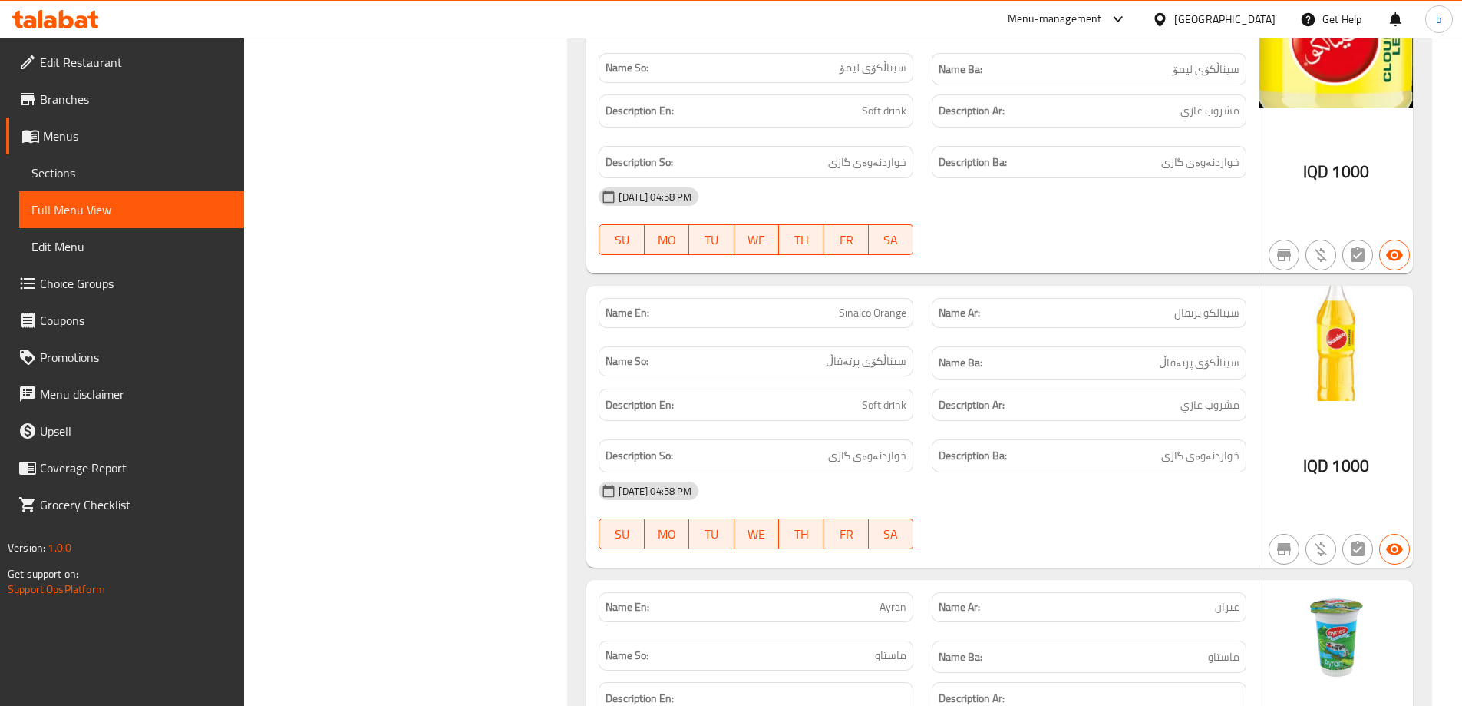
click at [64, 173] on span "Sections" at bounding box center [131, 173] width 200 height 18
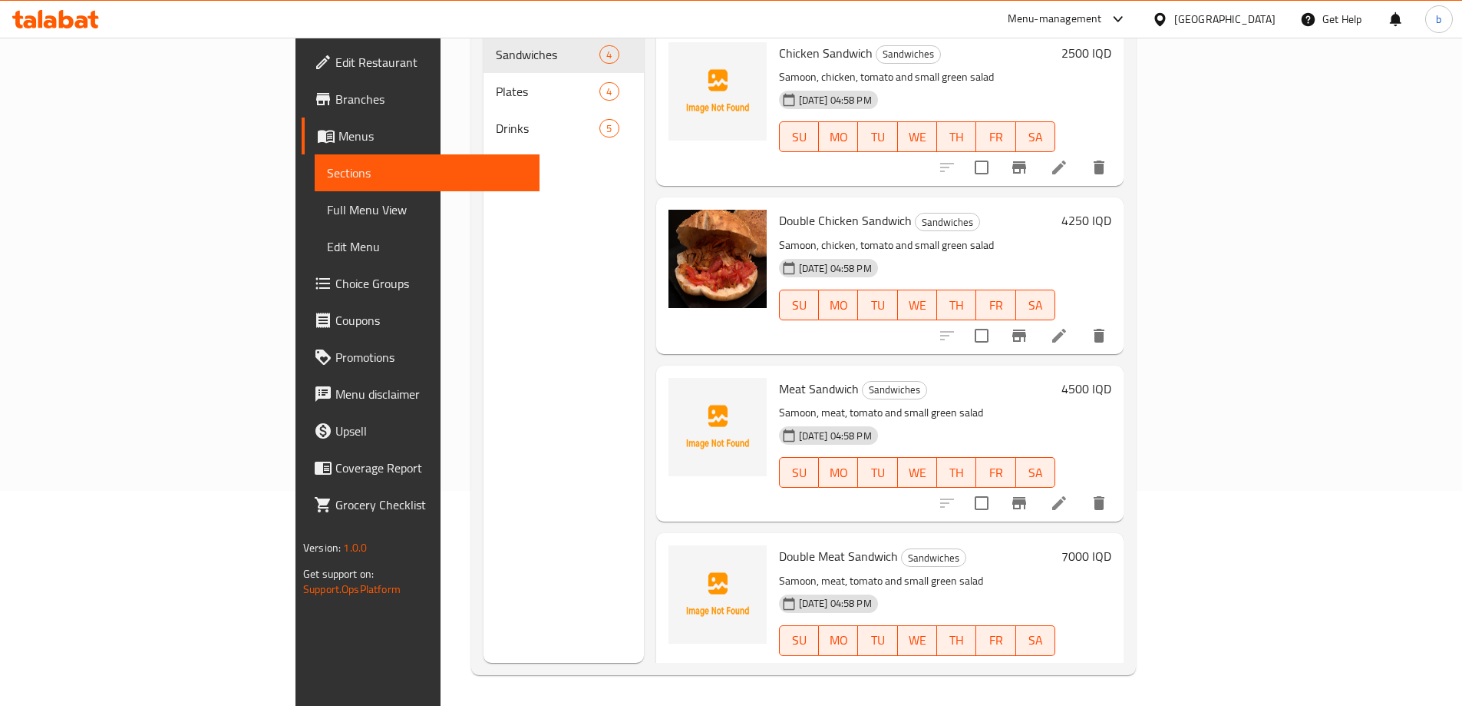
scroll to position [215, 0]
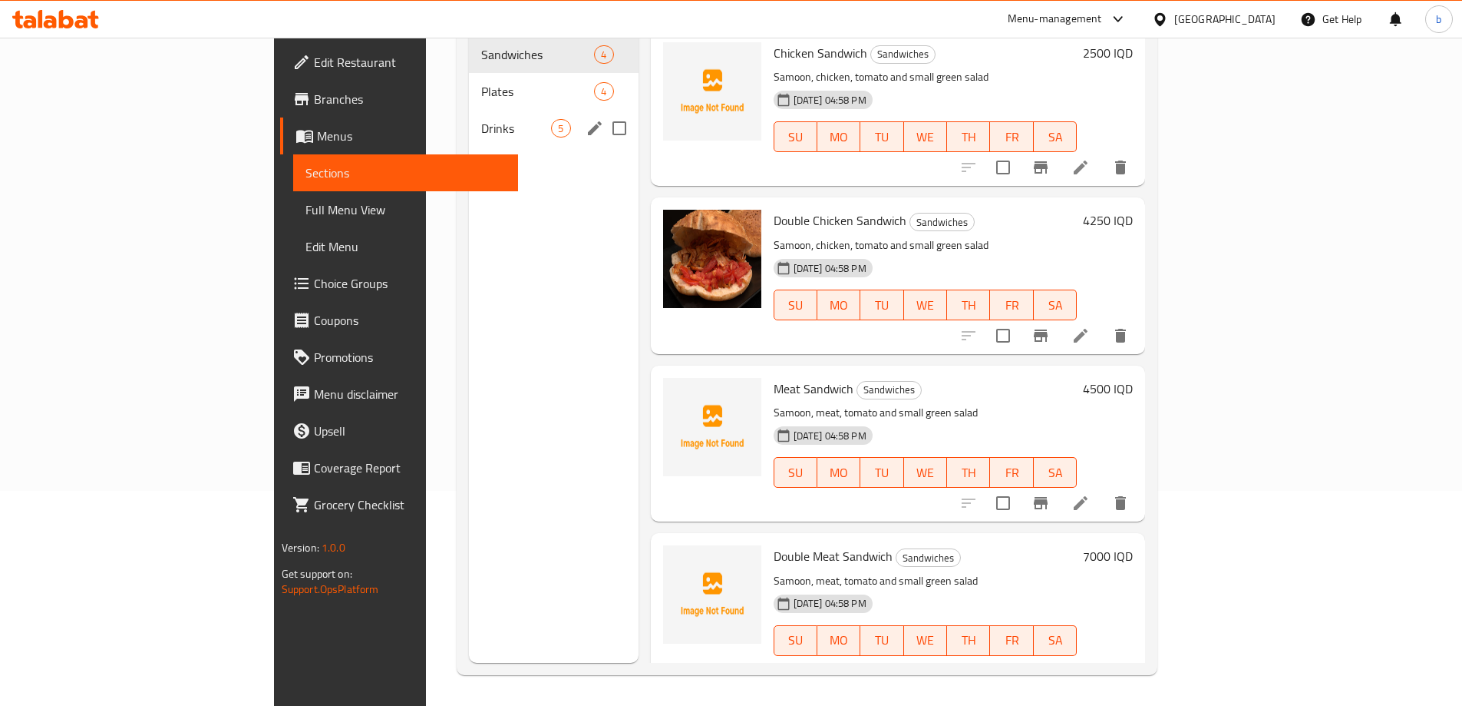
click at [481, 119] on span "Drinks" at bounding box center [516, 128] width 70 height 18
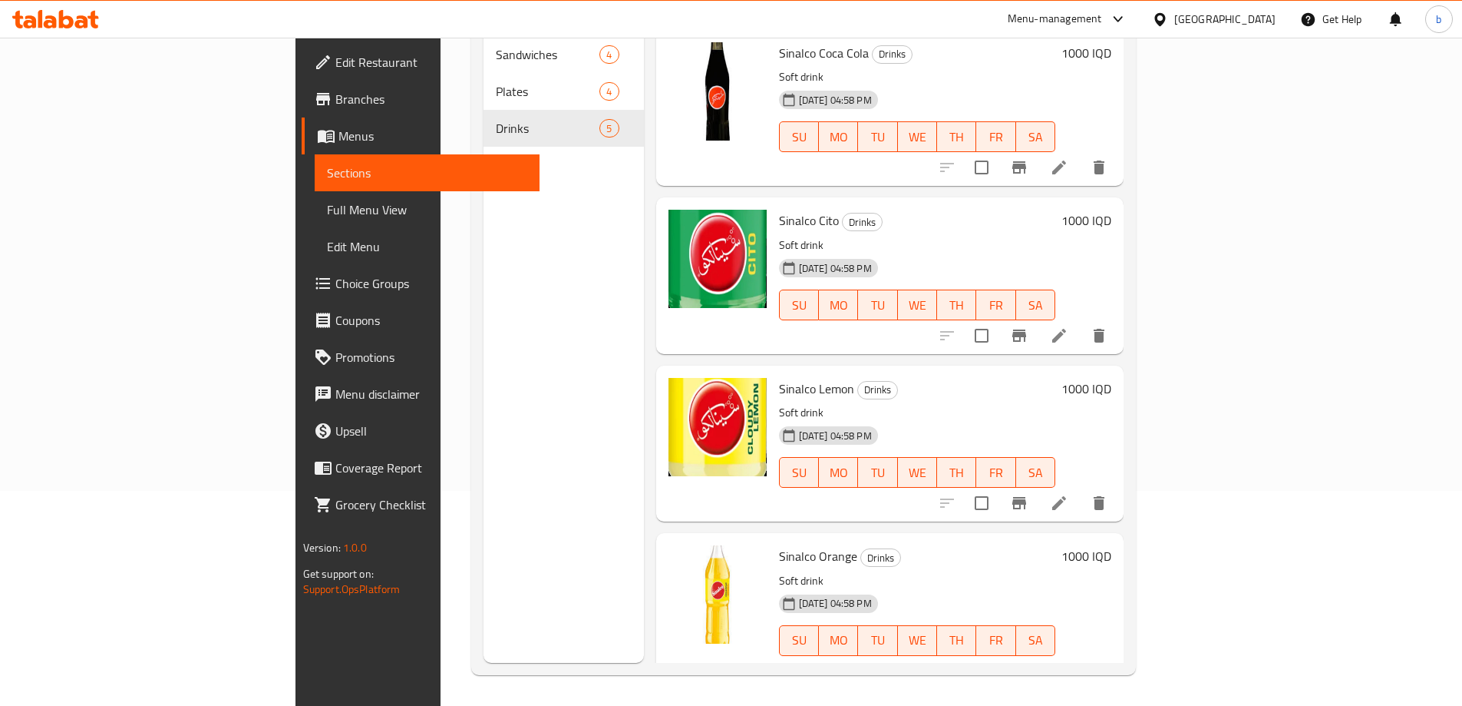
click at [1081, 154] on li at bounding box center [1059, 168] width 43 height 28
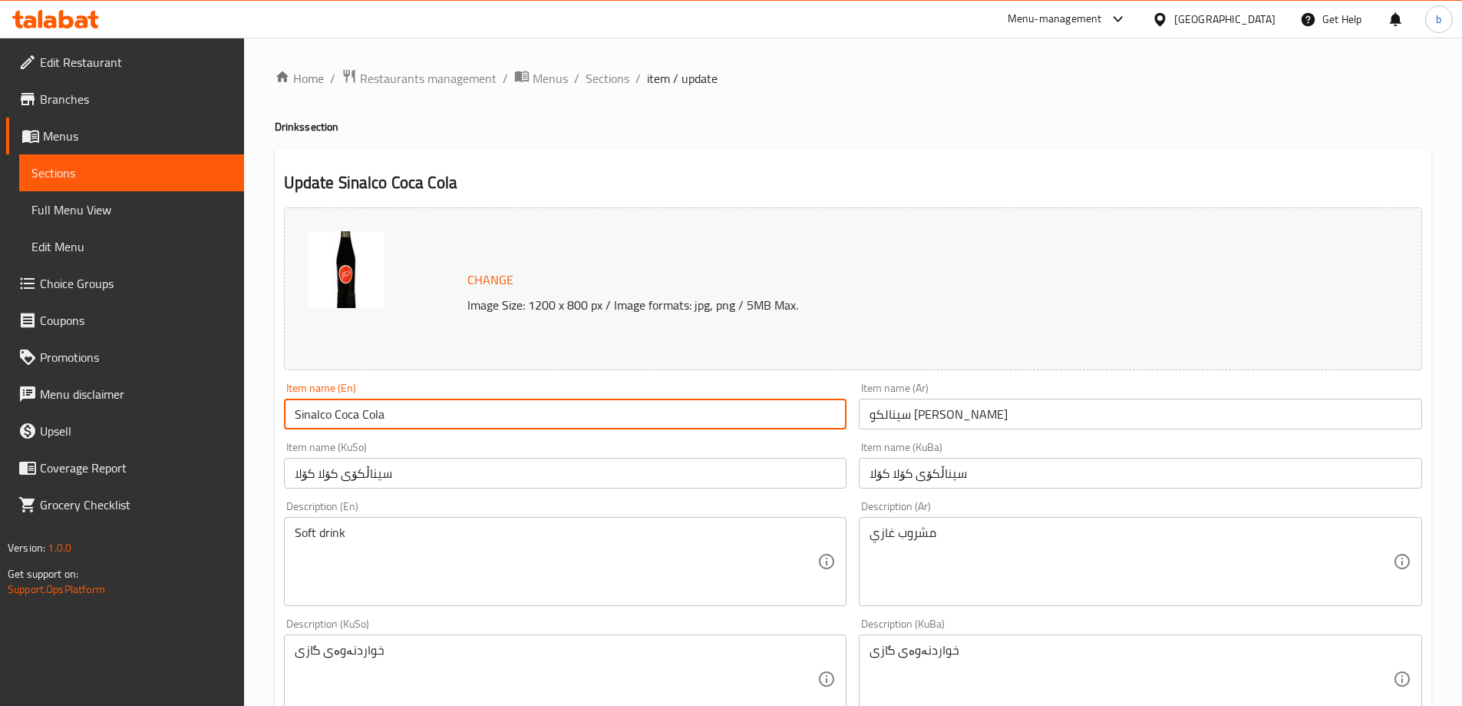
click at [345, 409] on input "Sinalco Coca Cola" at bounding box center [565, 413] width 563 height 31
type input "Sinalco Cola"
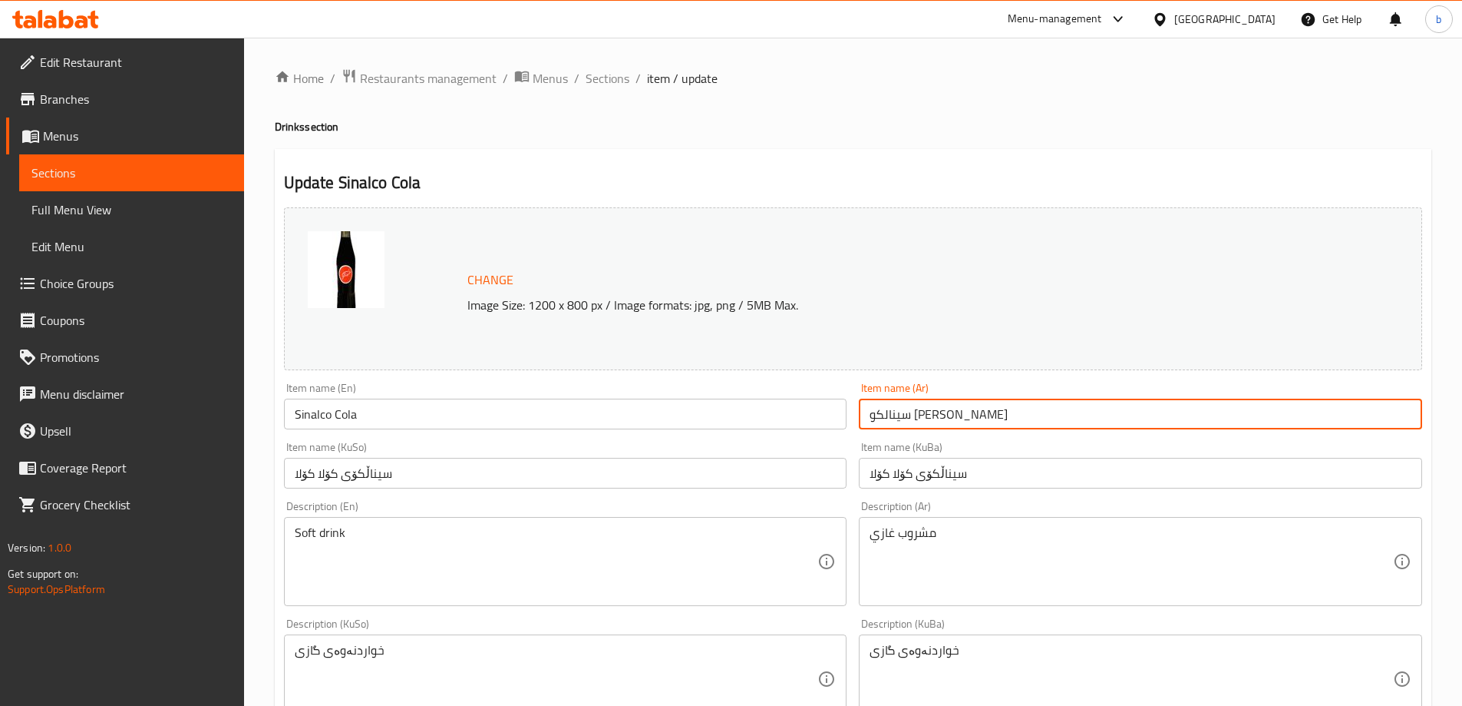
click at [906, 415] on input "سينالكو كولا كولا" at bounding box center [1140, 413] width 563 height 31
type input "سينالكو كولا"
click at [329, 472] on input "سیناڵکۆی کۆلا کۆلا" at bounding box center [565, 473] width 563 height 31
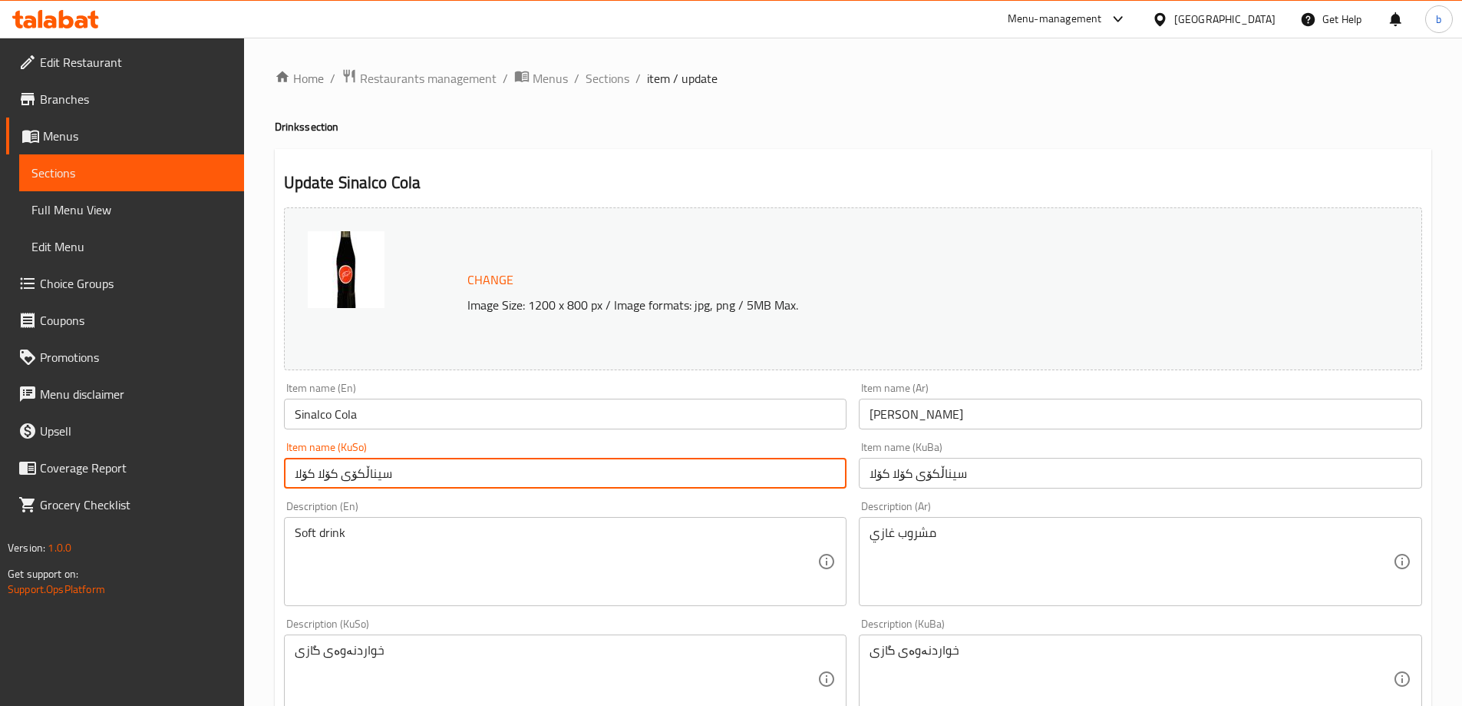
click at [329, 472] on input "سیناڵکۆی کۆلا کۆلا" at bounding box center [565, 473] width 563 height 31
type input "سیناڵکۆی کۆلا"
click at [901, 475] on input "سیناڵکۆی کۆلا کۆلا" at bounding box center [1140, 473] width 563 height 31
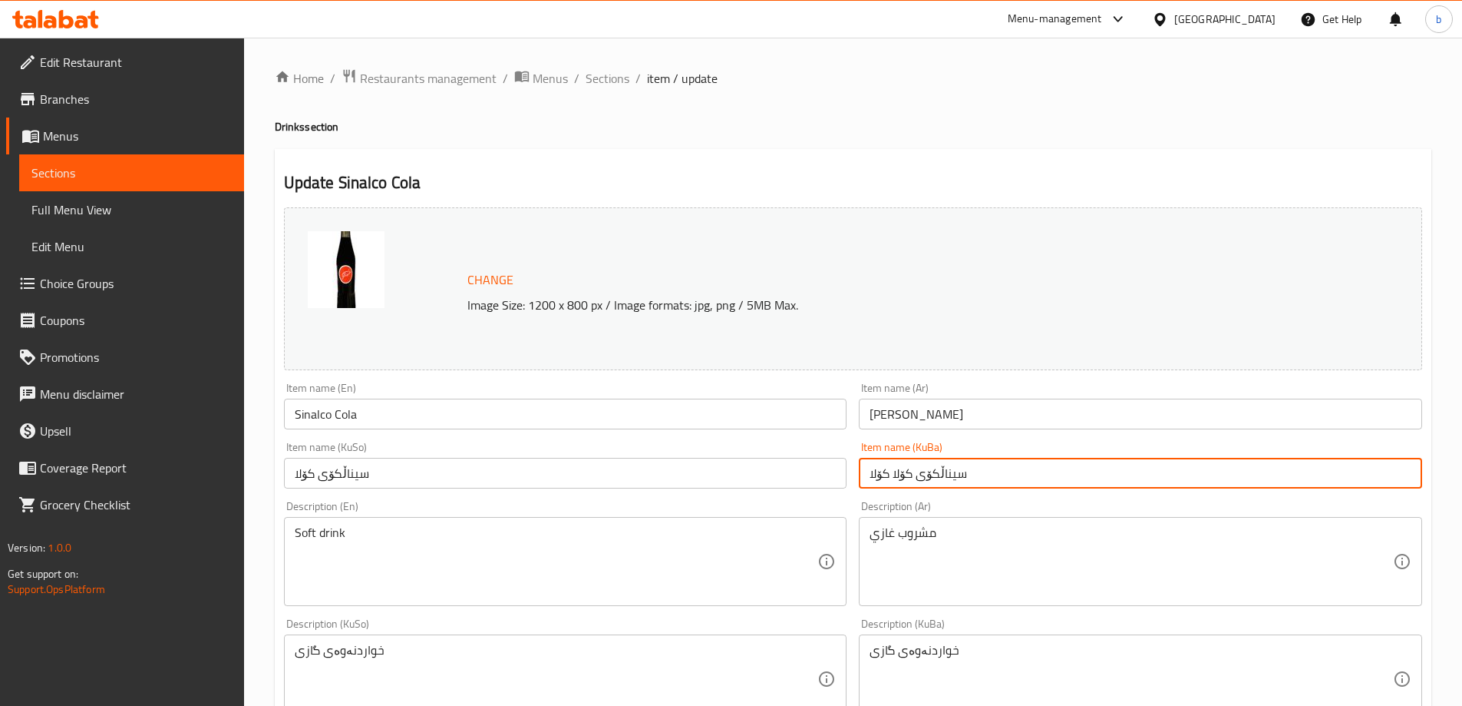
click at [901, 475] on input "سیناڵکۆی کۆلا کۆلا" at bounding box center [1140, 473] width 563 height 31
click at [894, 478] on input "سیناڵکۆی کۆلا" at bounding box center [1140, 473] width 563 height 31
type input "سیناڵکۆ کۆلا"
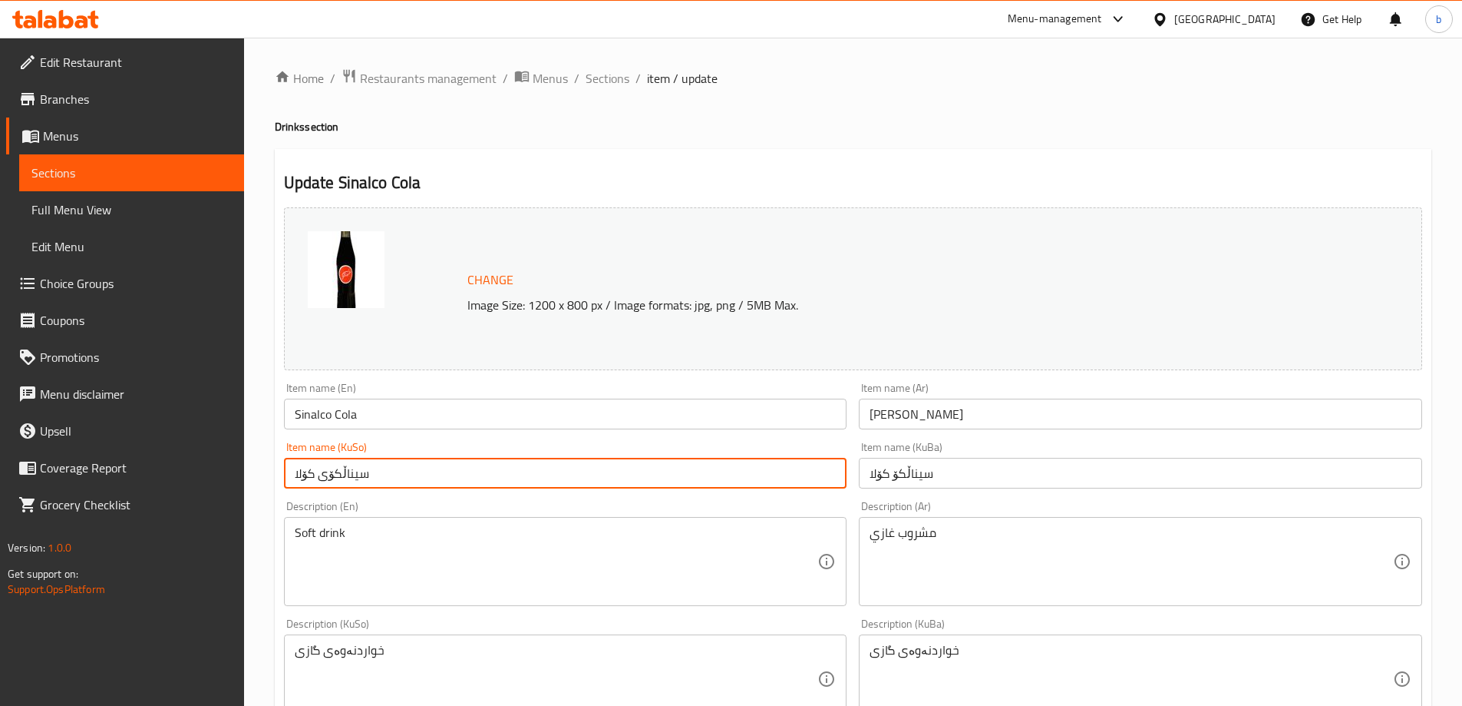
click at [317, 472] on input "سیناڵکۆی کۆلا" at bounding box center [565, 473] width 563 height 31
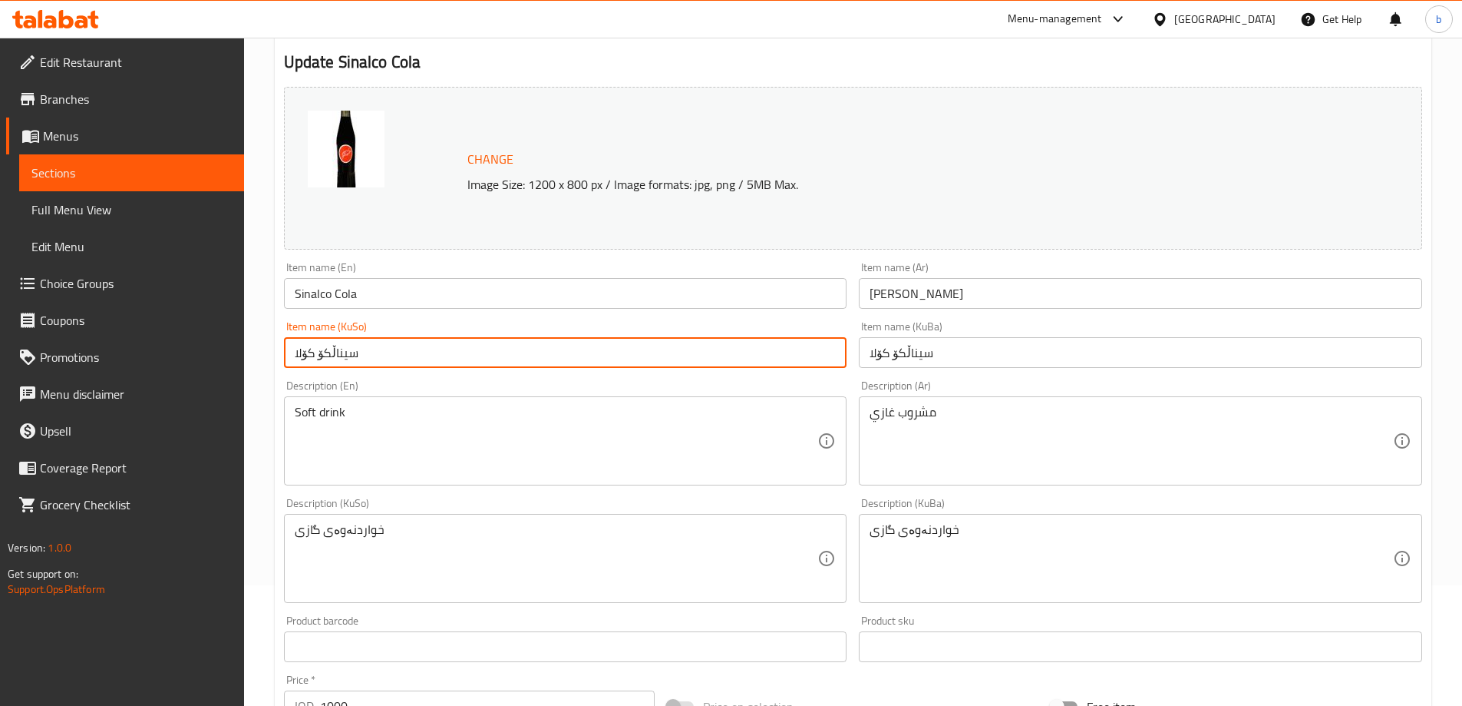
scroll to position [578, 0]
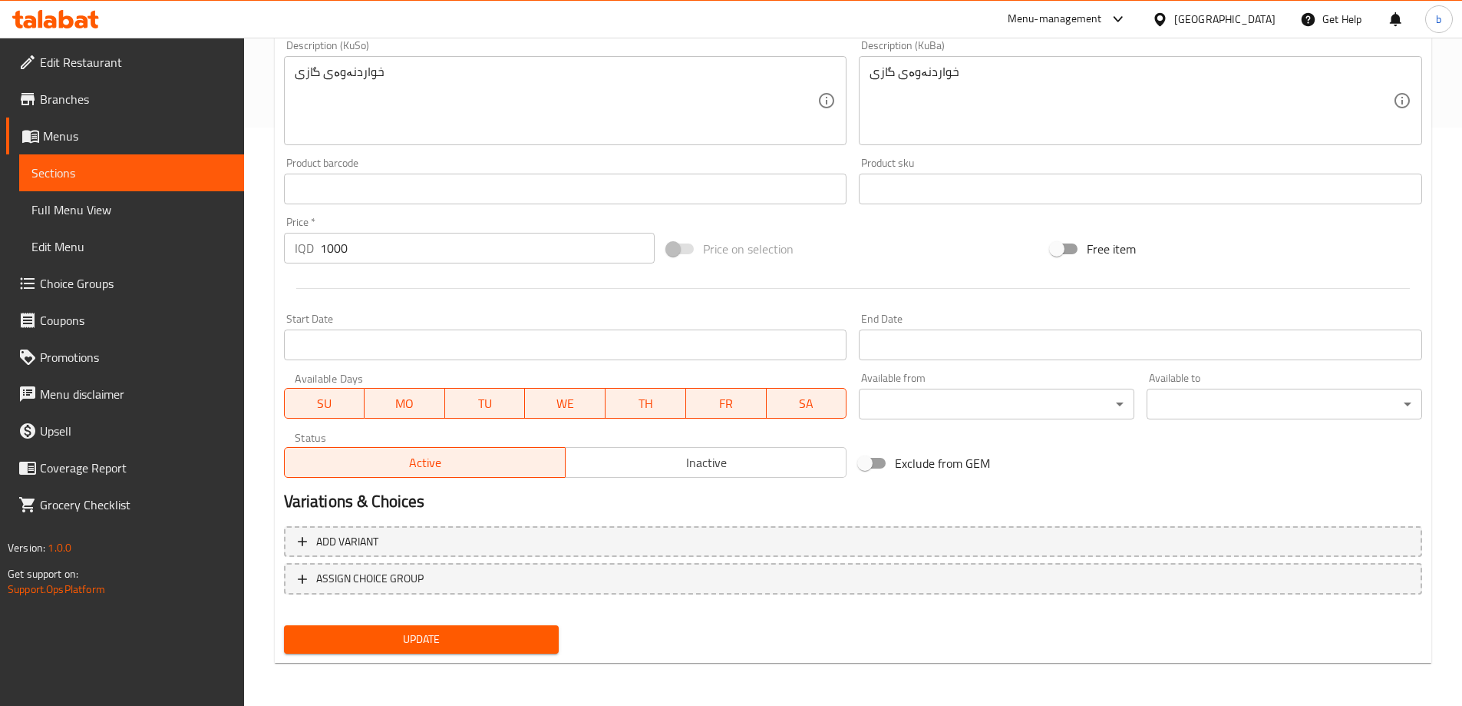
type input "سیناڵکۆ کۆلا"
click at [457, 642] on span "Update" at bounding box center [421, 639] width 251 height 19
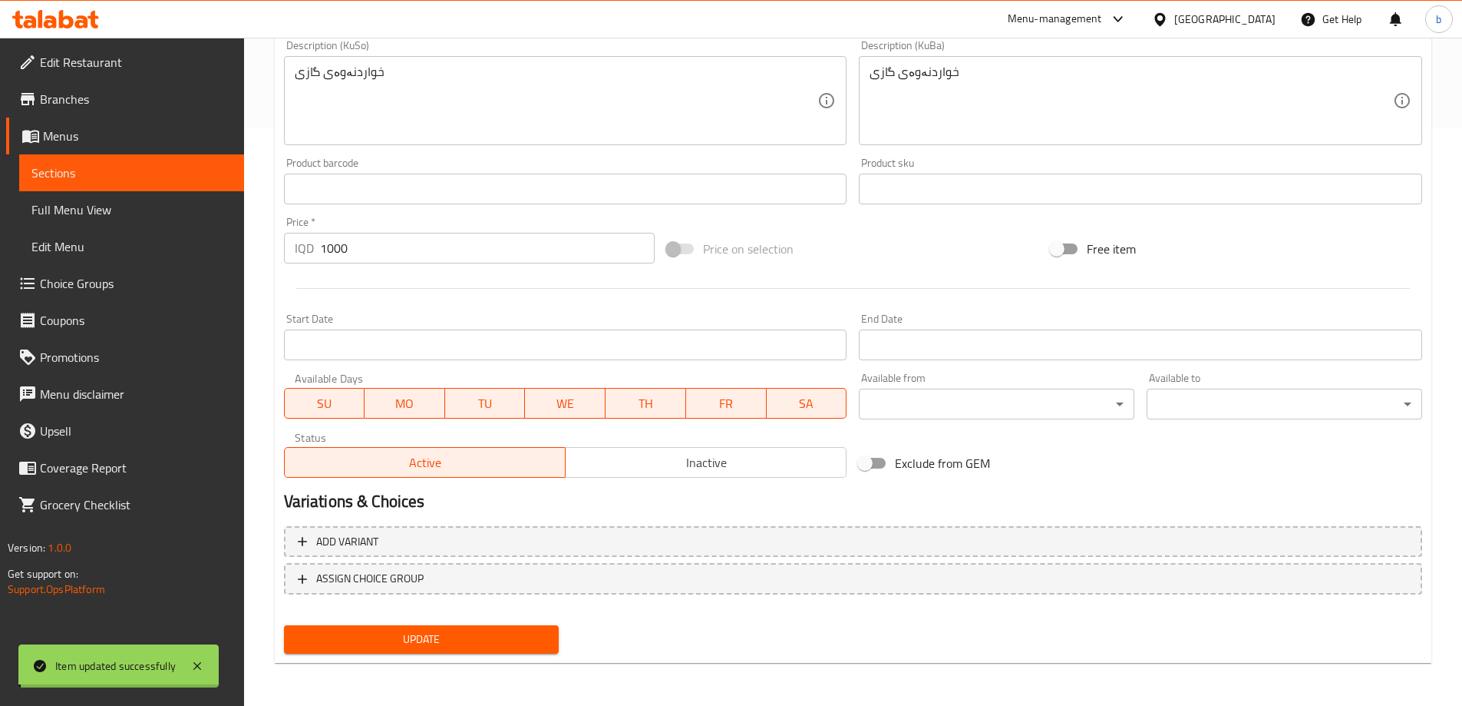
click at [76, 214] on span "Full Menu View" at bounding box center [131, 209] width 200 height 18
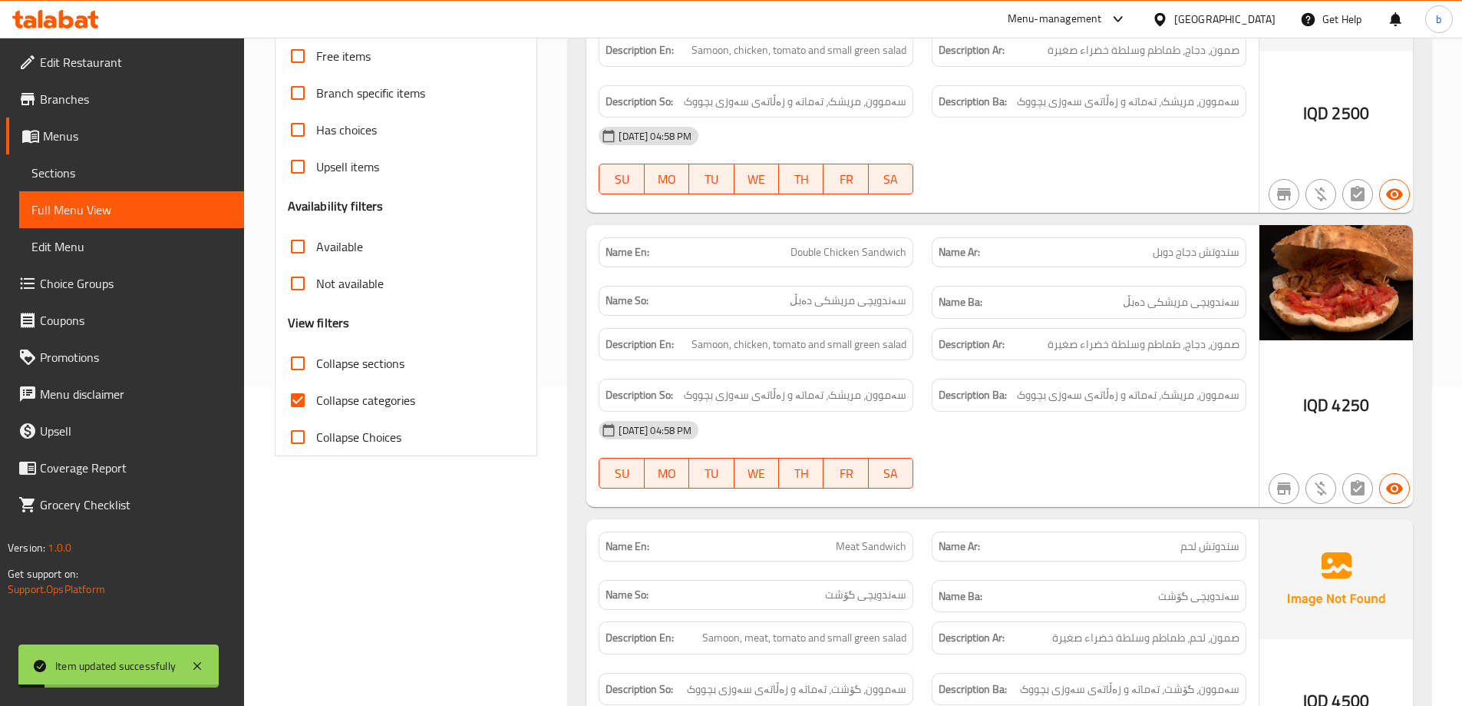
scroll to position [220, 0]
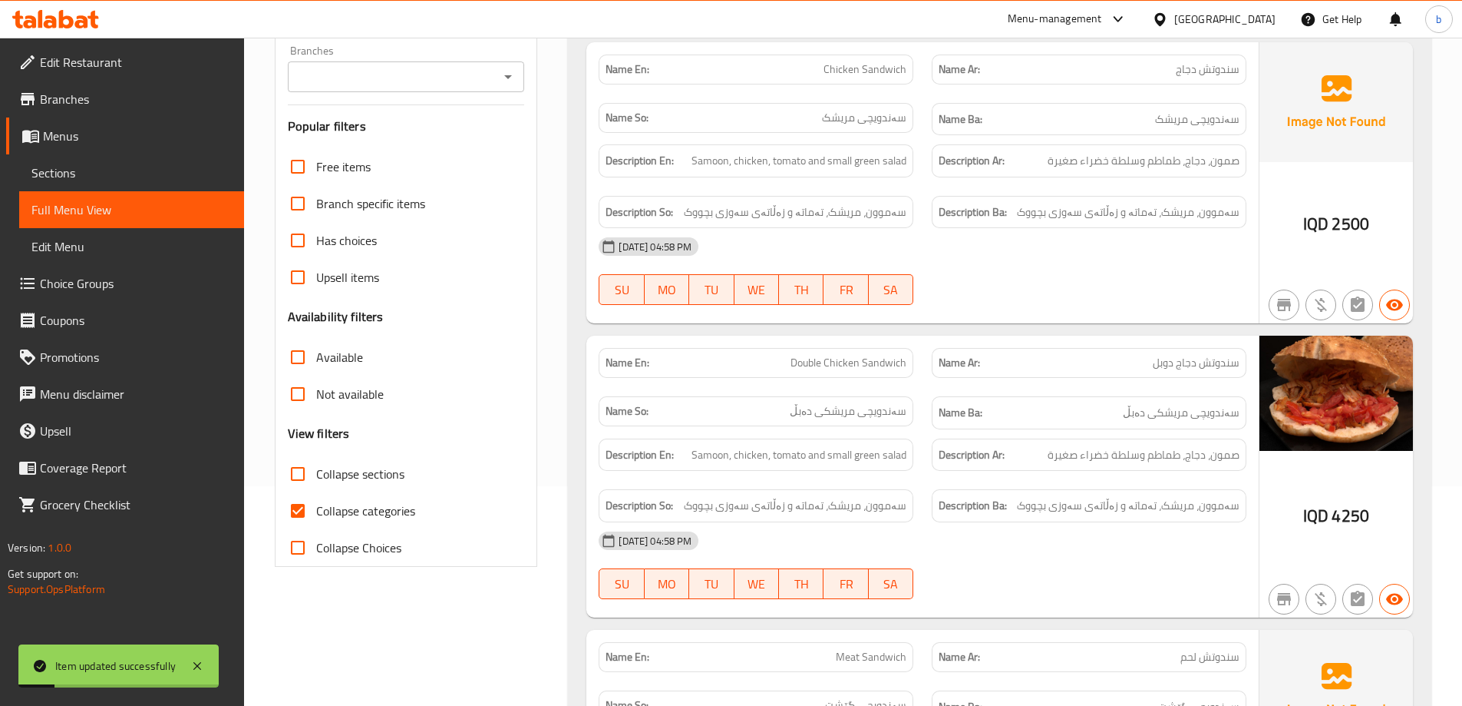
click at [504, 70] on icon "Open" at bounding box center [508, 77] width 18 height 18
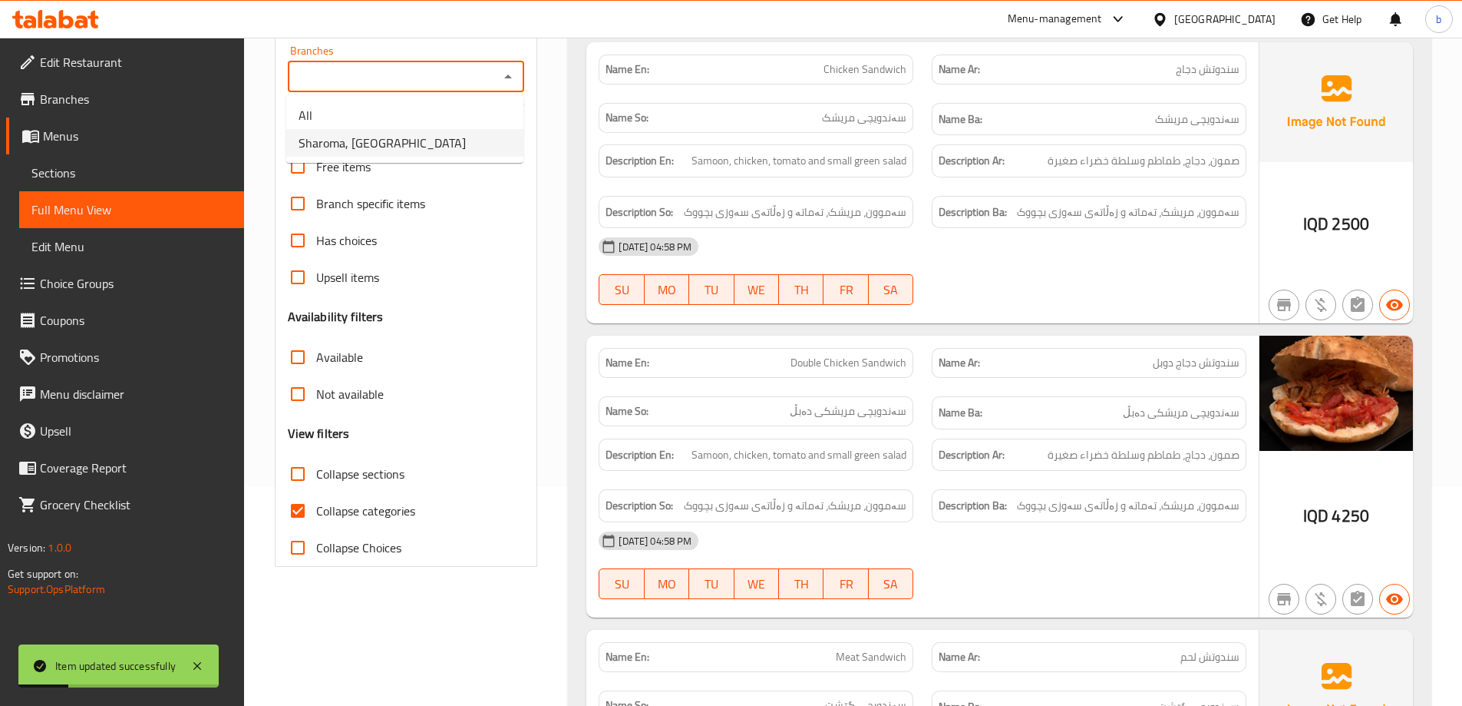
click at [366, 144] on span "Sharoma, English Village" at bounding box center [382, 143] width 167 height 18
type input "Sharoma, English Village"
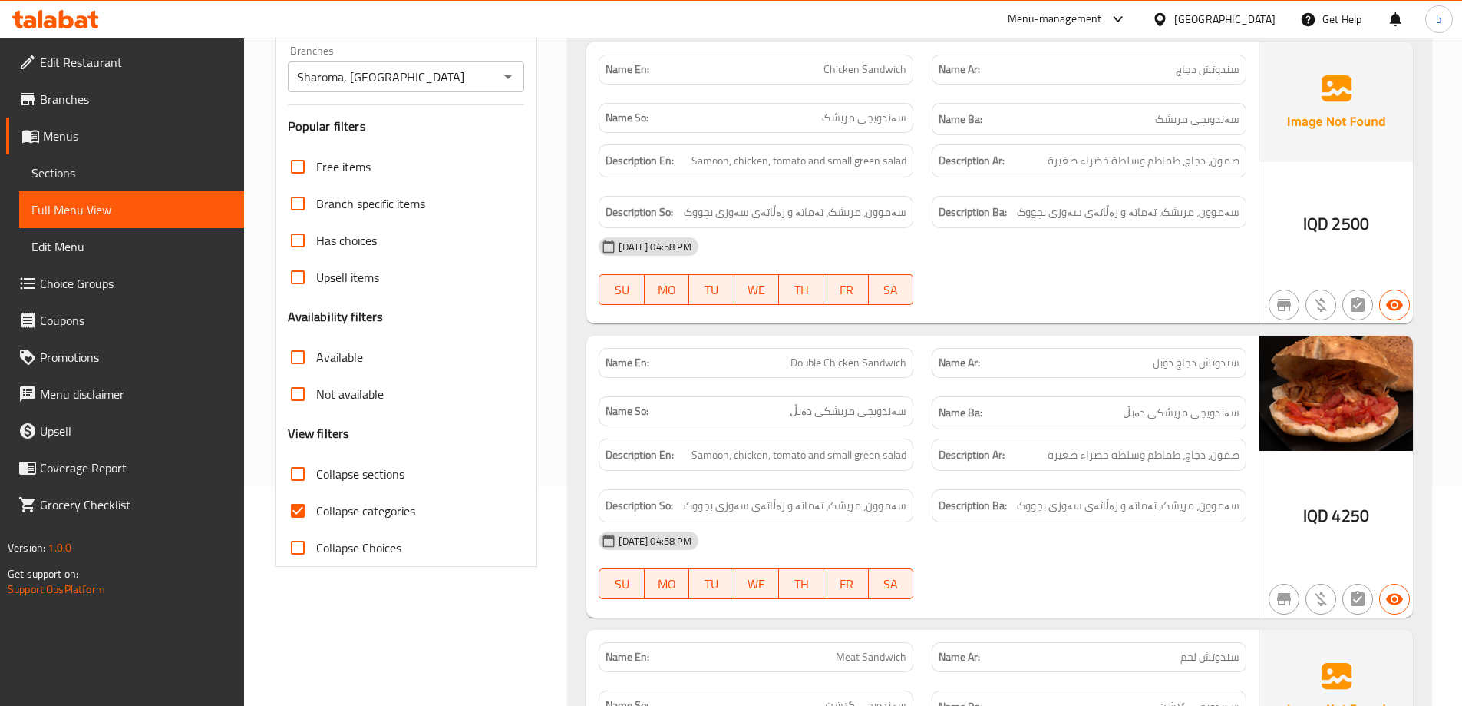
click at [580, 431] on div "Name En: Chicken Sandwich Name Ar: سندوتش دجاج Name So: سەندویچی مریشک Name Ba:…" at bounding box center [1000, 635] width 864 height 1199
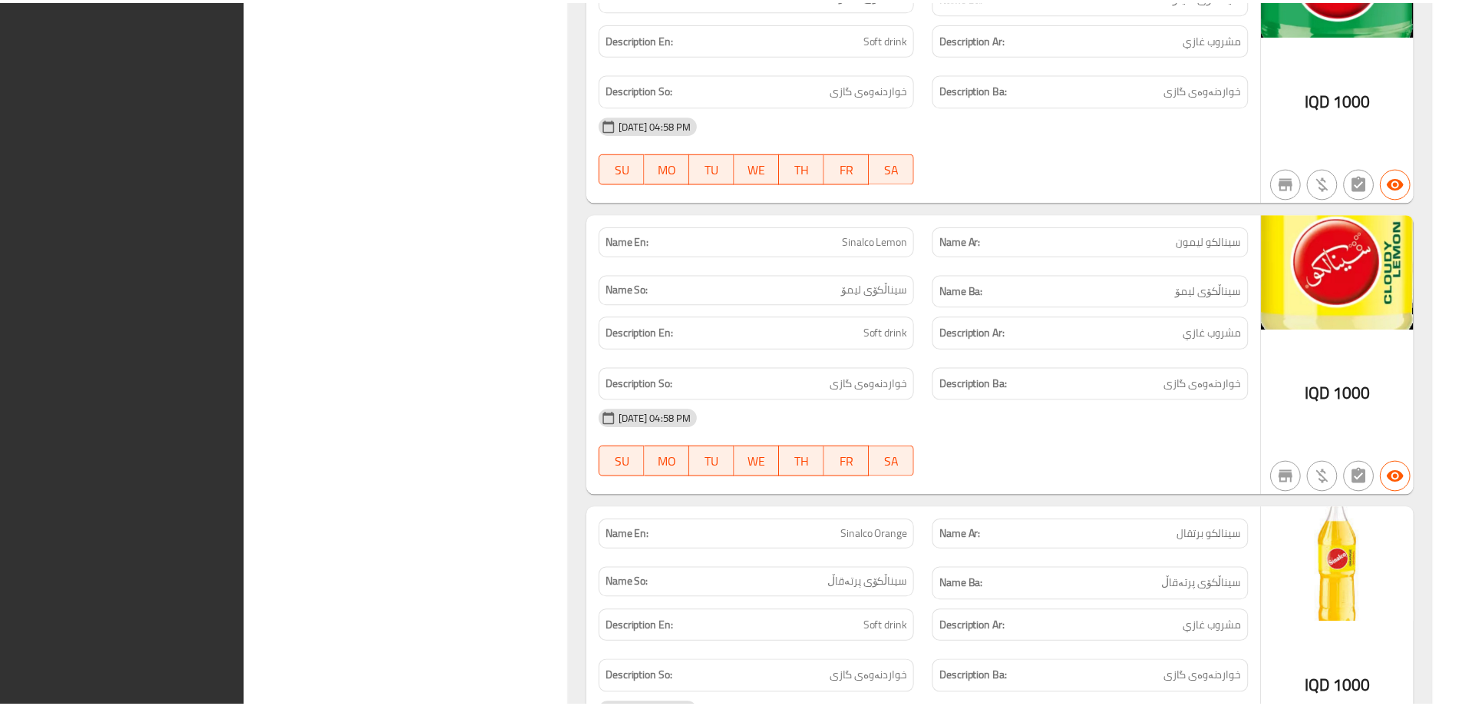
scroll to position [3707, 0]
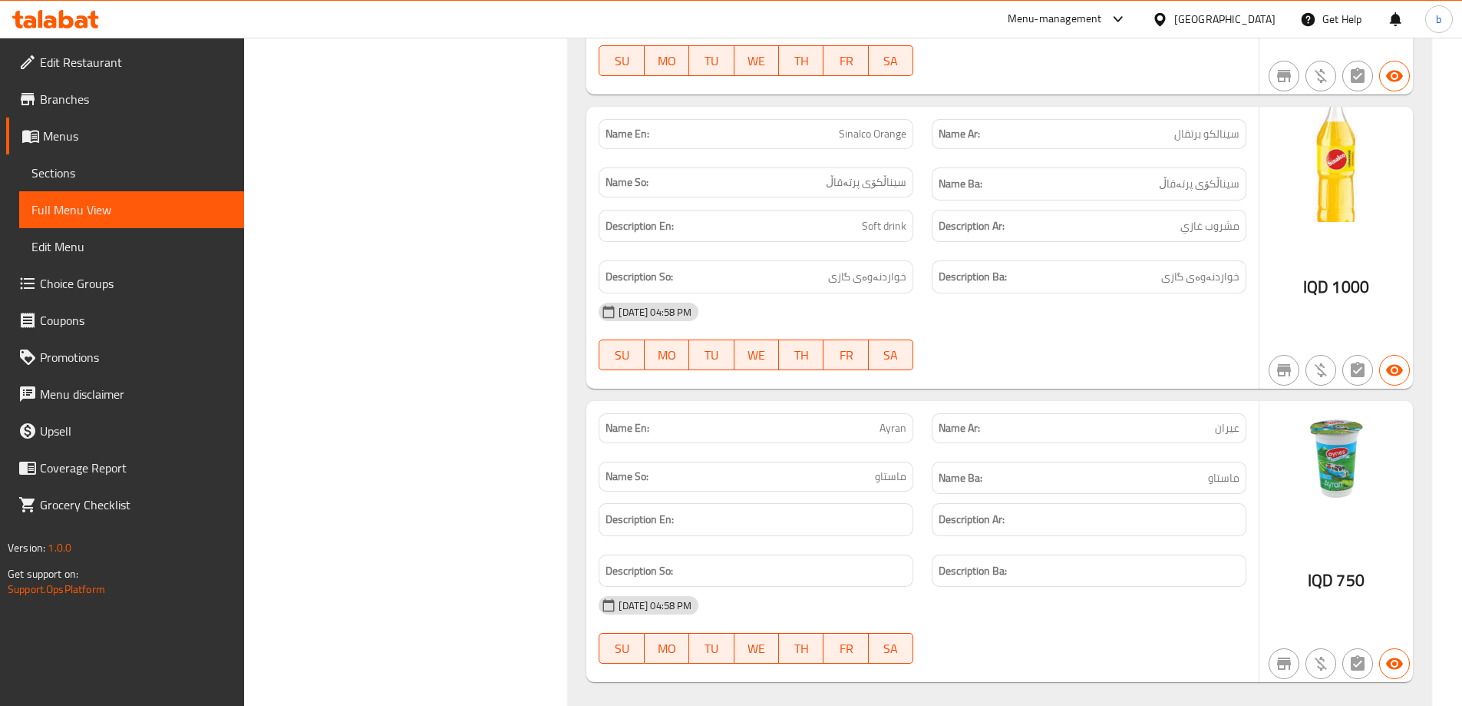
click at [106, 48] on link "Edit Restaurant" at bounding box center [125, 62] width 238 height 37
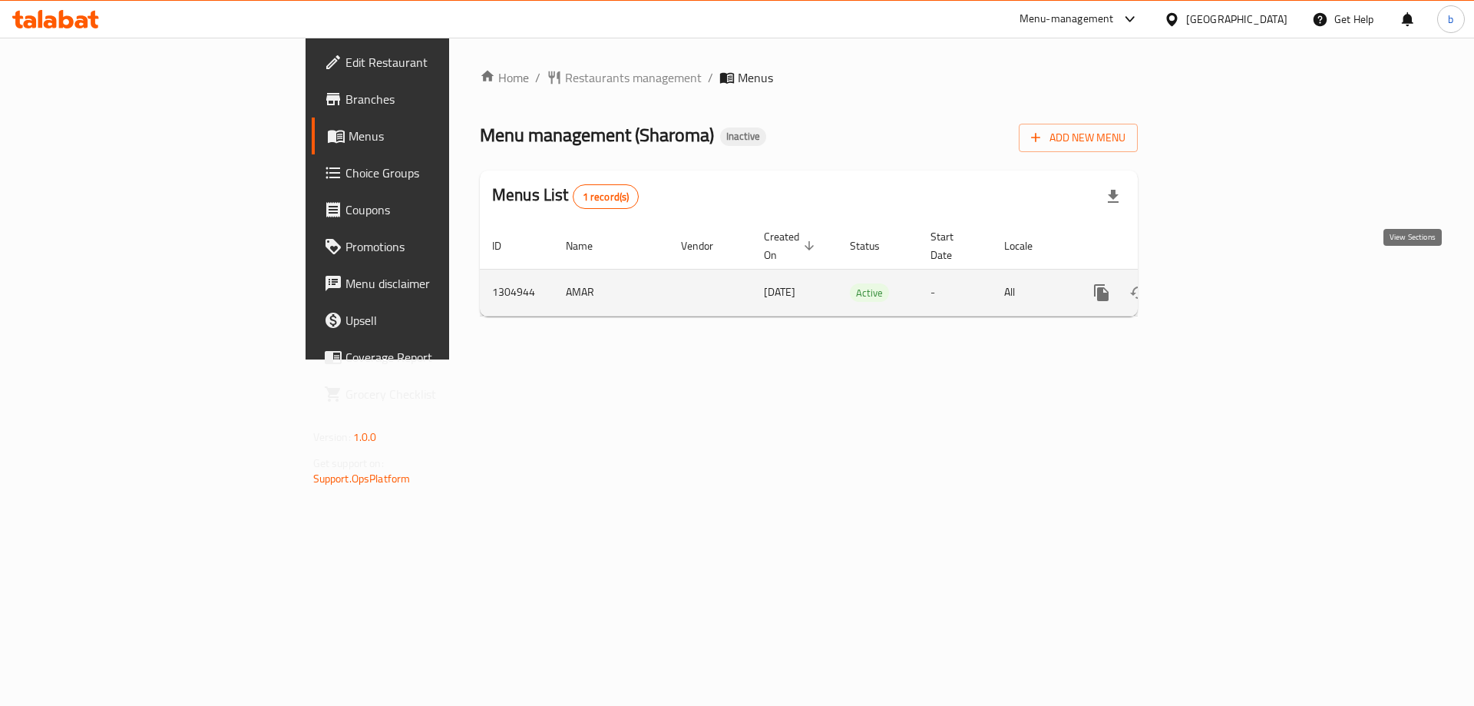
click at [1221, 283] on icon "enhanced table" at bounding box center [1212, 292] width 18 height 18
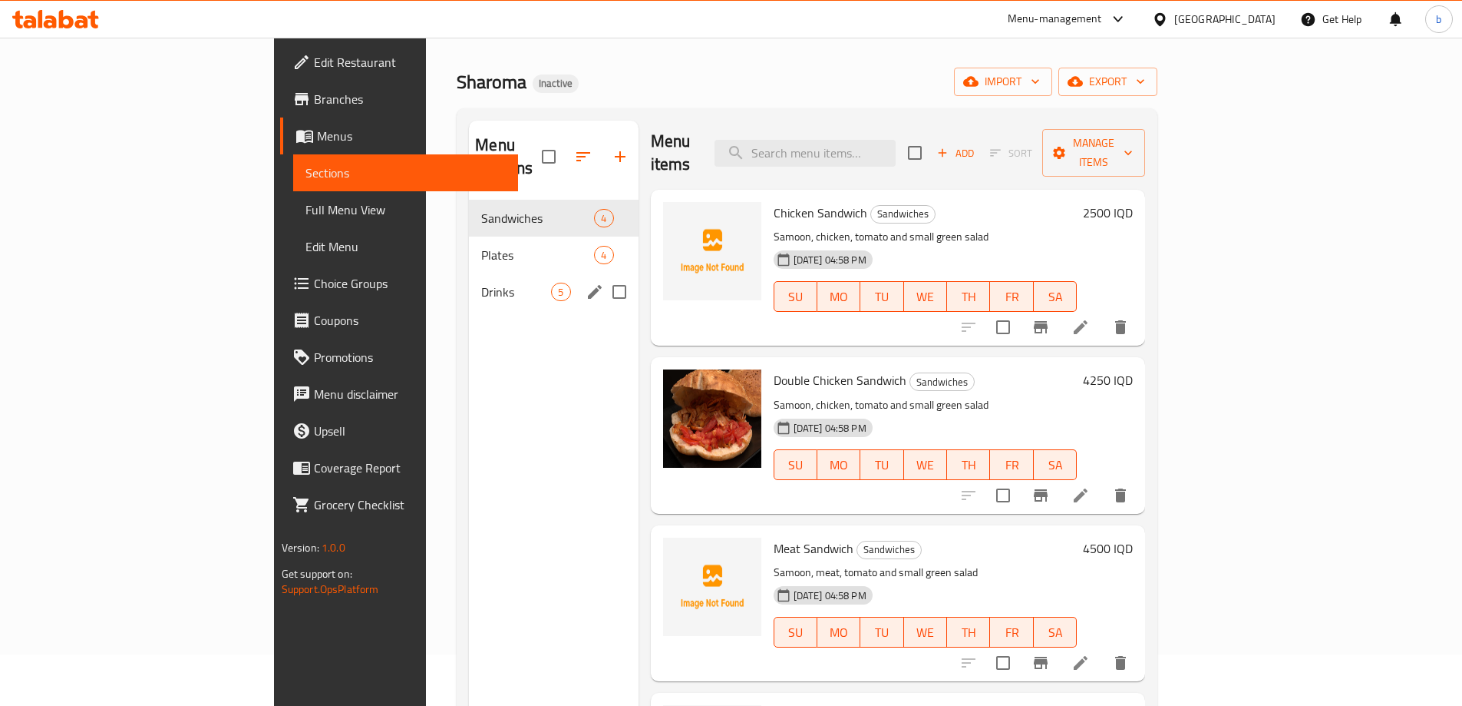
scroll to position [36, 0]
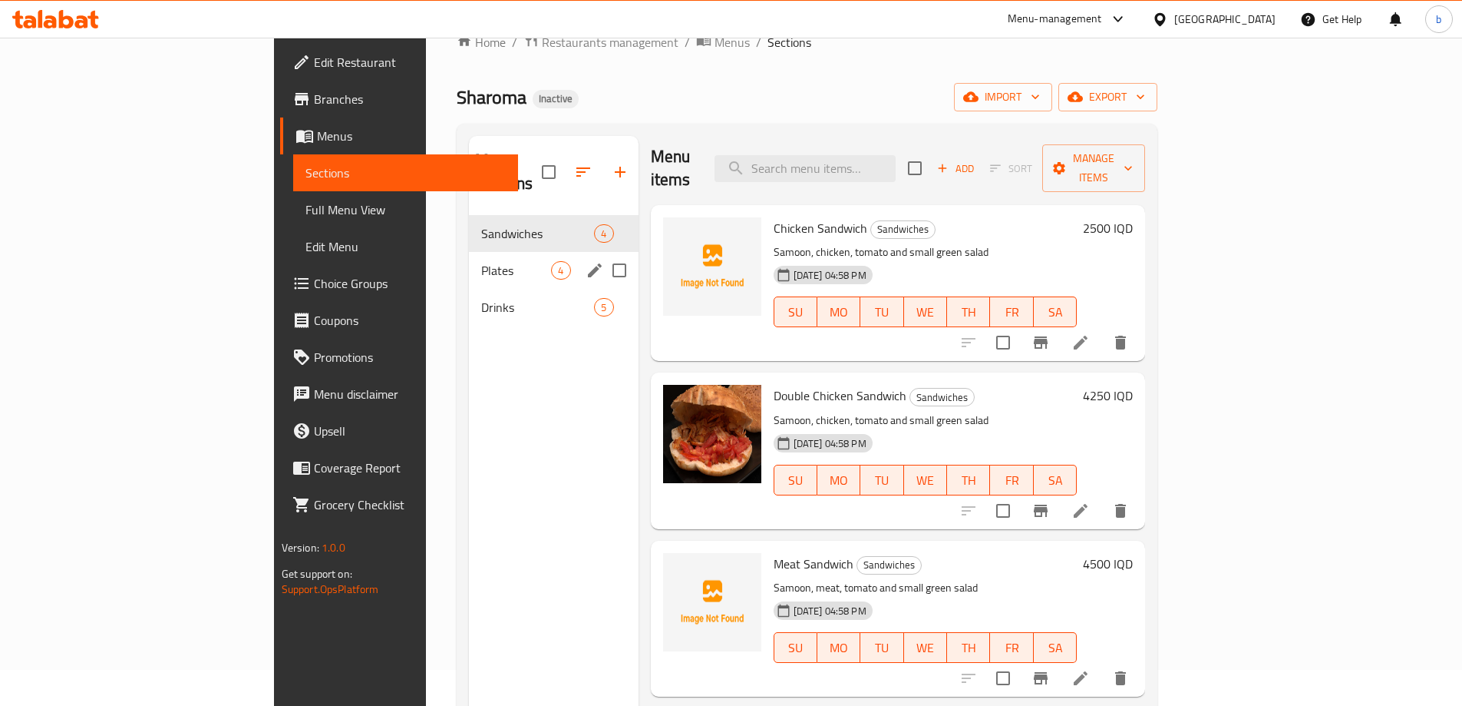
click at [481, 261] on span "Plates" at bounding box center [516, 270] width 70 height 18
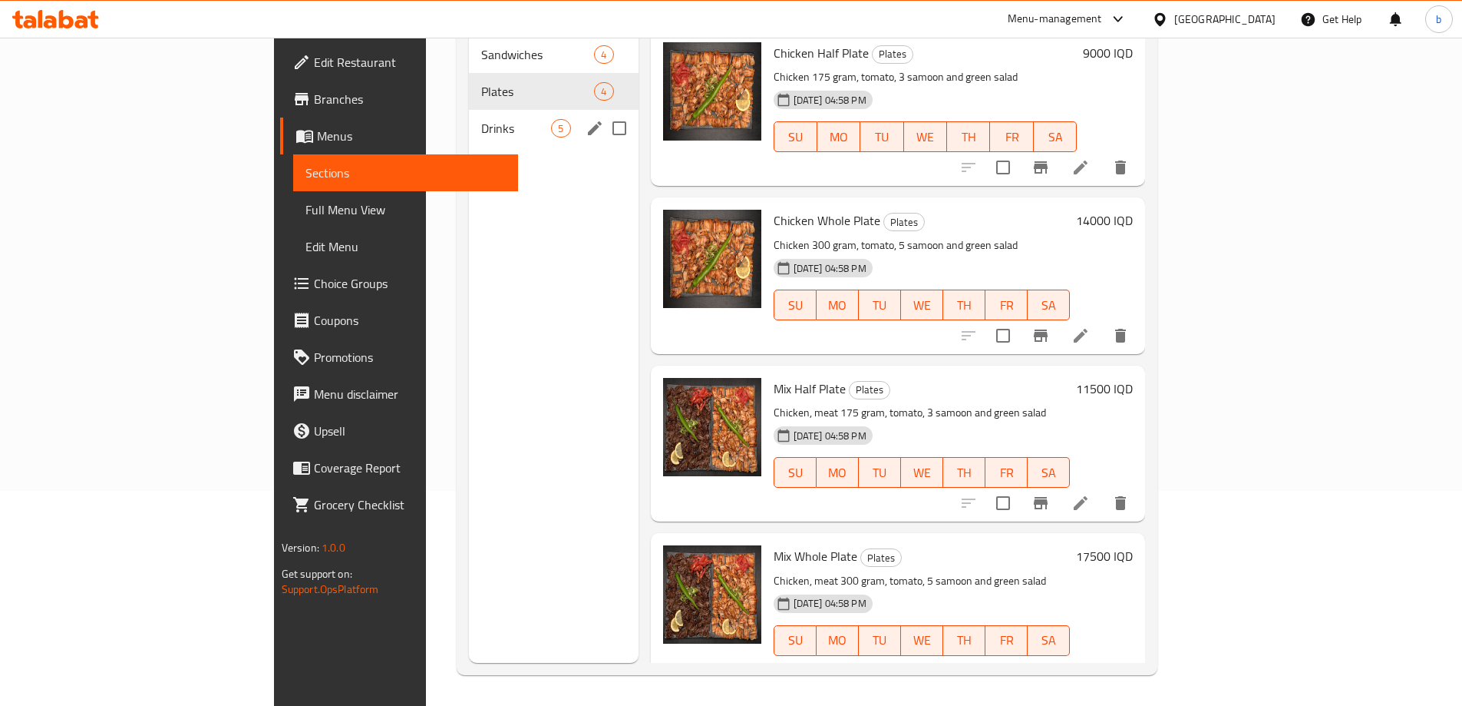
click at [481, 119] on span "Drinks" at bounding box center [516, 128] width 70 height 18
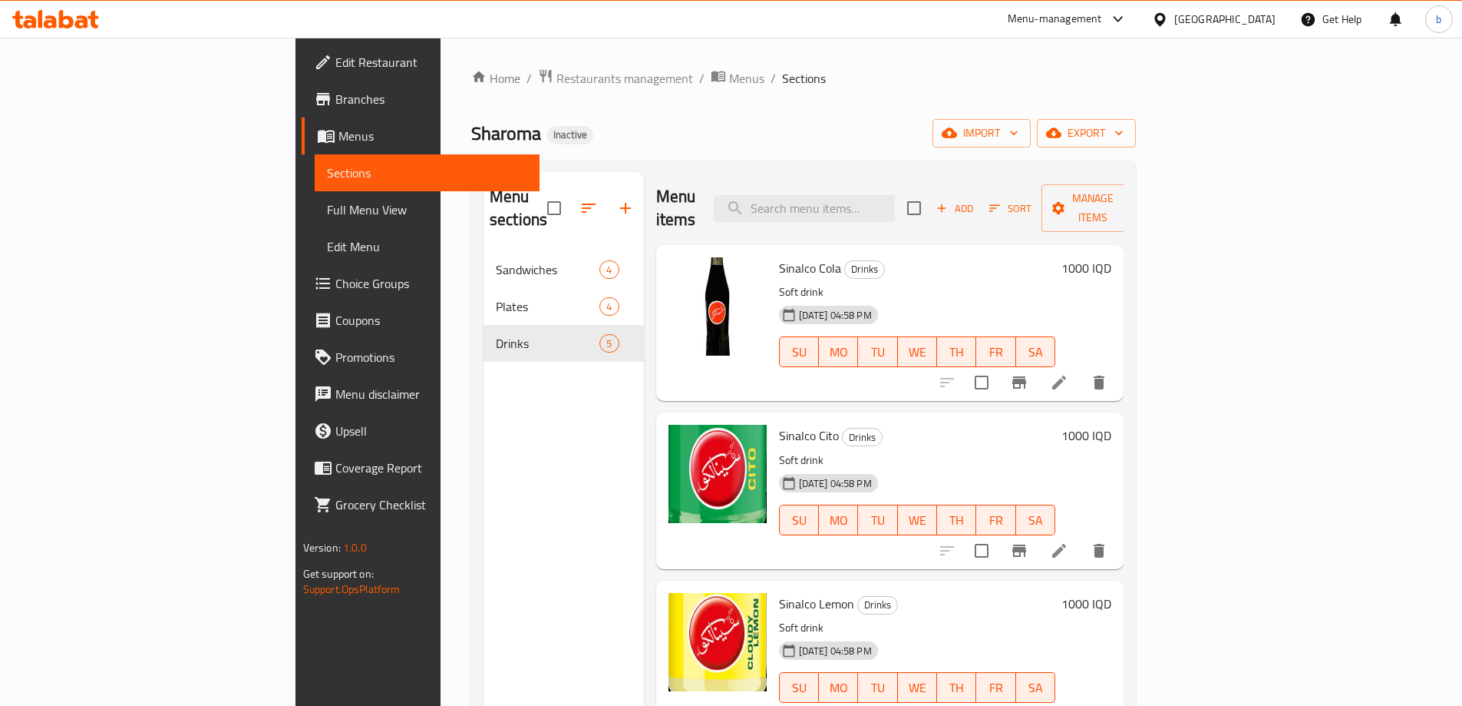
click at [83, 31] on div at bounding box center [55, 19] width 111 height 31
click at [81, 25] on icon at bounding box center [55, 19] width 87 height 18
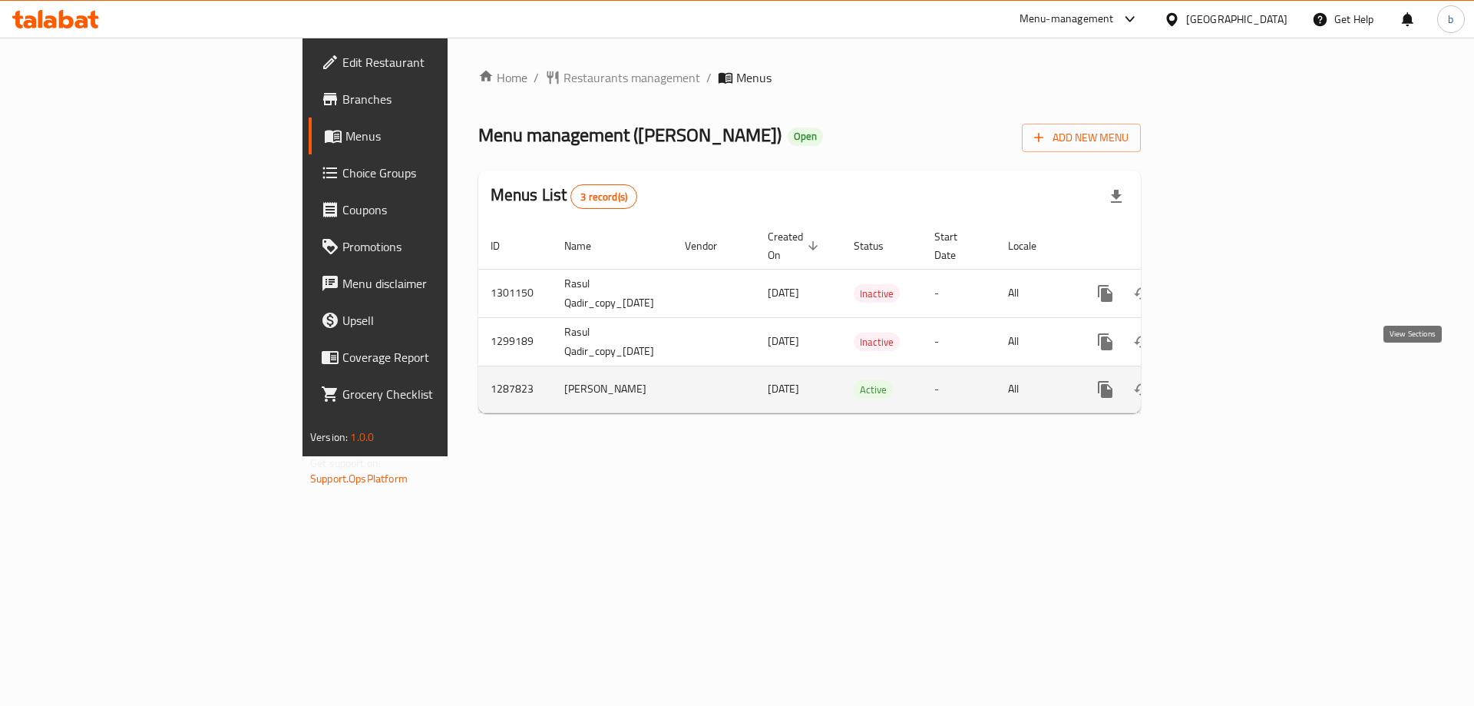
click at [1225, 380] on icon "enhanced table" at bounding box center [1216, 389] width 18 height 18
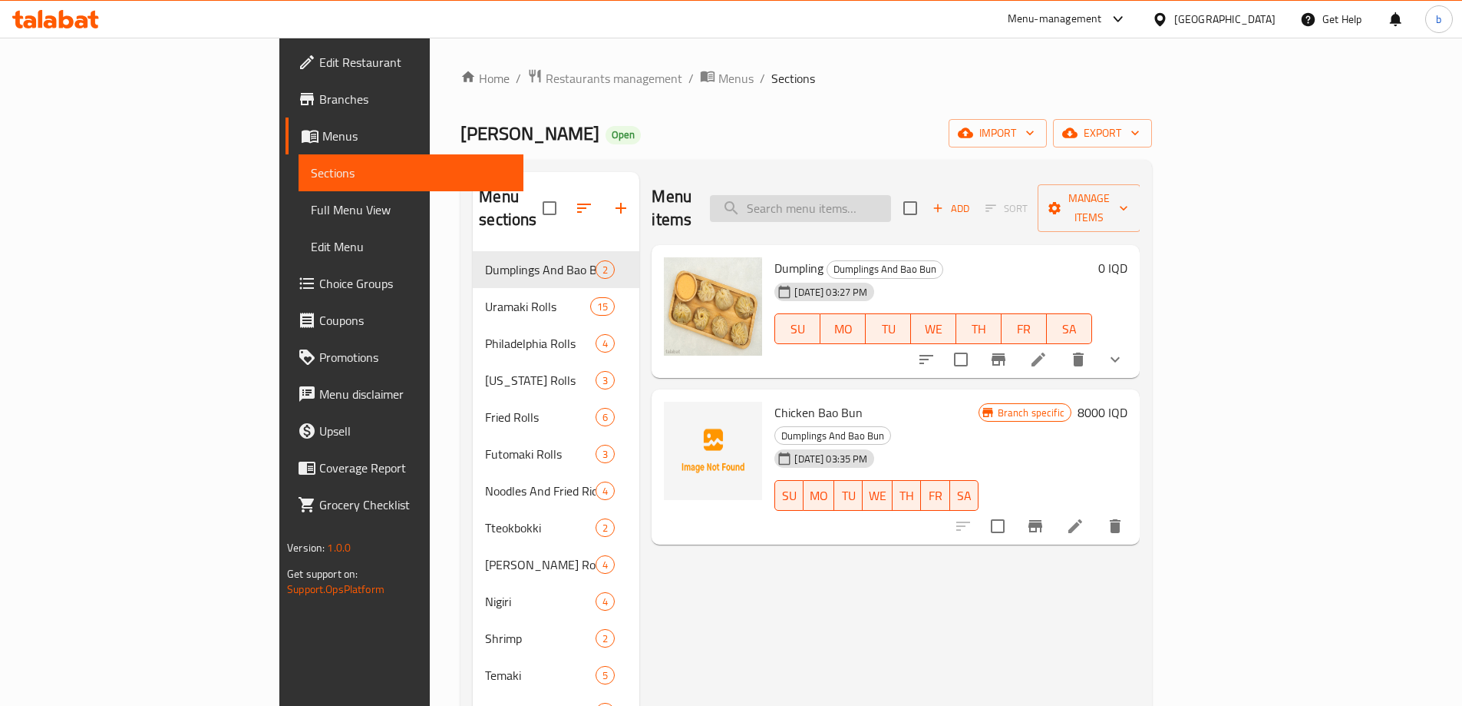
click at [891, 195] on input "search" at bounding box center [800, 208] width 181 height 27
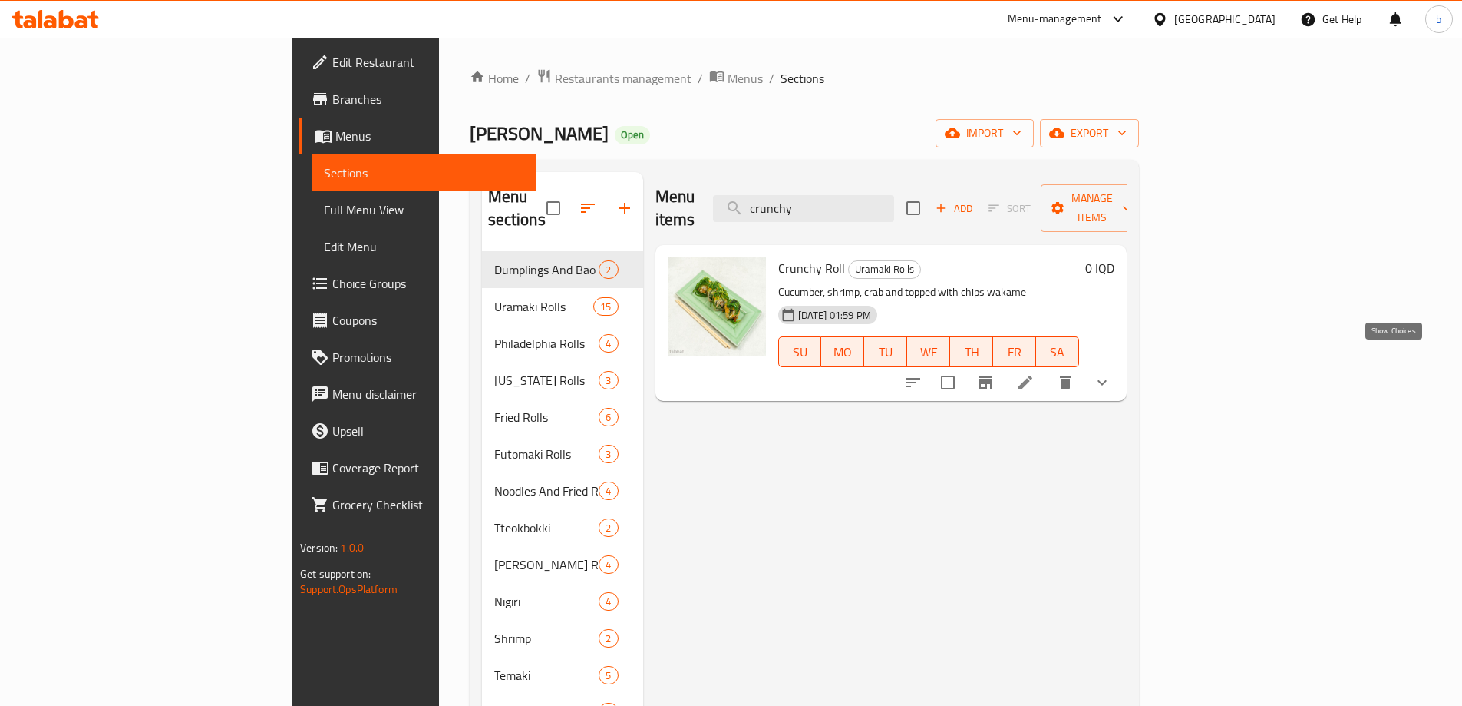
type input "crunchy"
click at [1112, 373] on icon "show more" at bounding box center [1102, 382] width 18 height 18
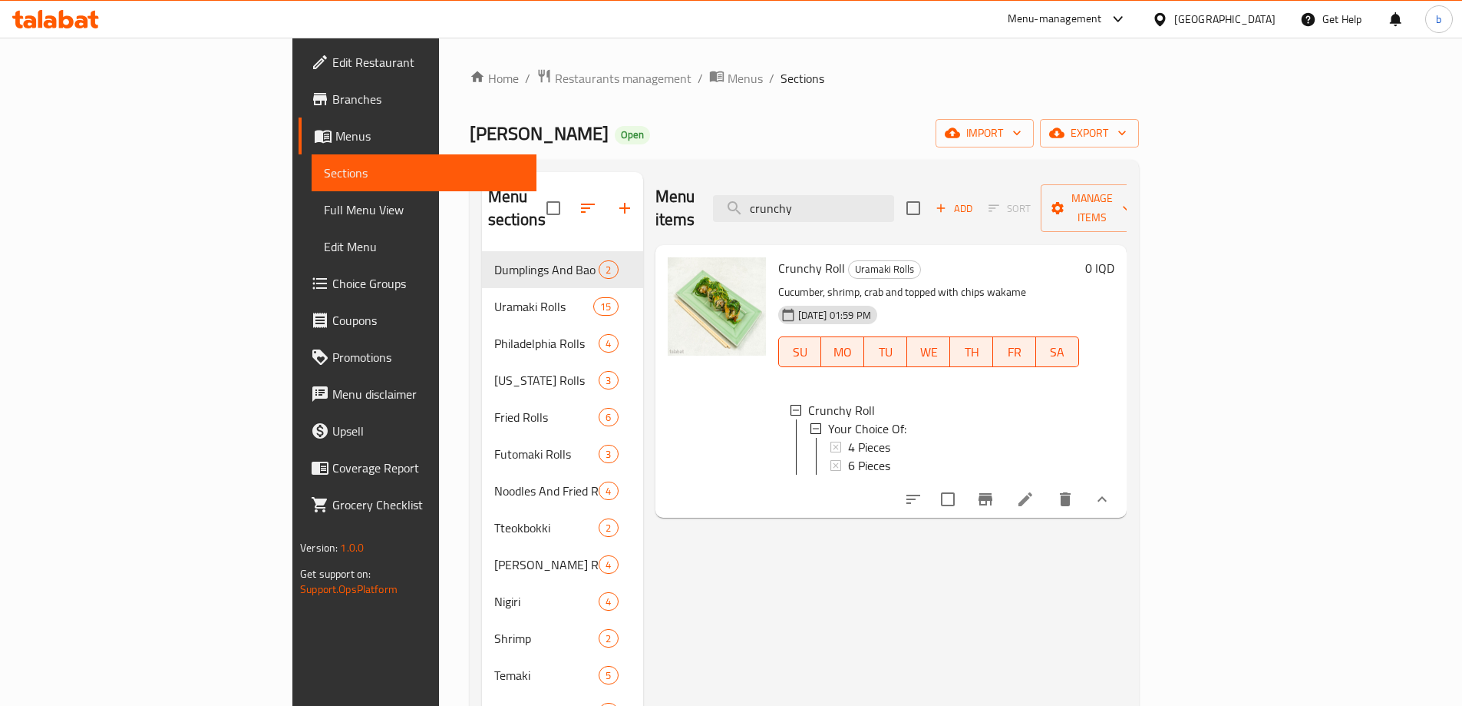
click at [1047, 501] on li at bounding box center [1025, 499] width 43 height 28
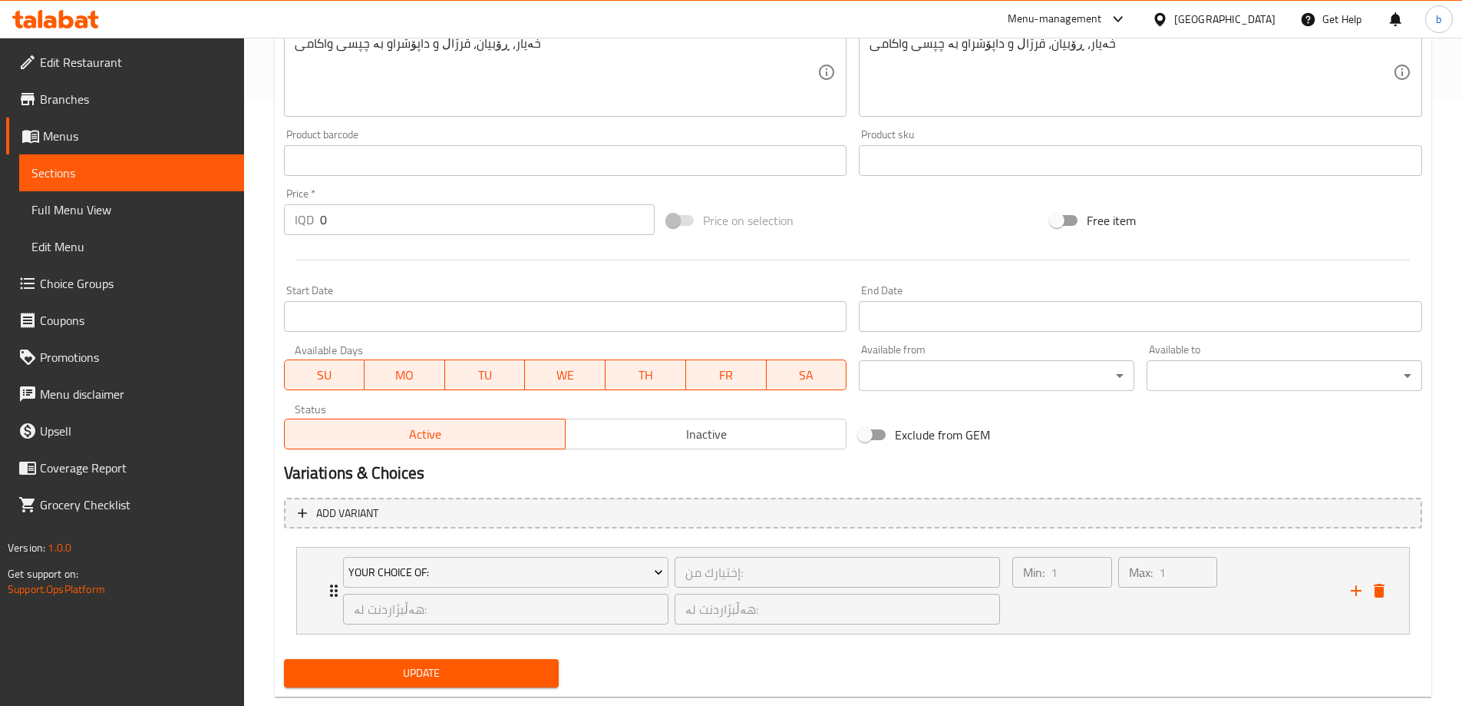
scroll to position [640, 0]
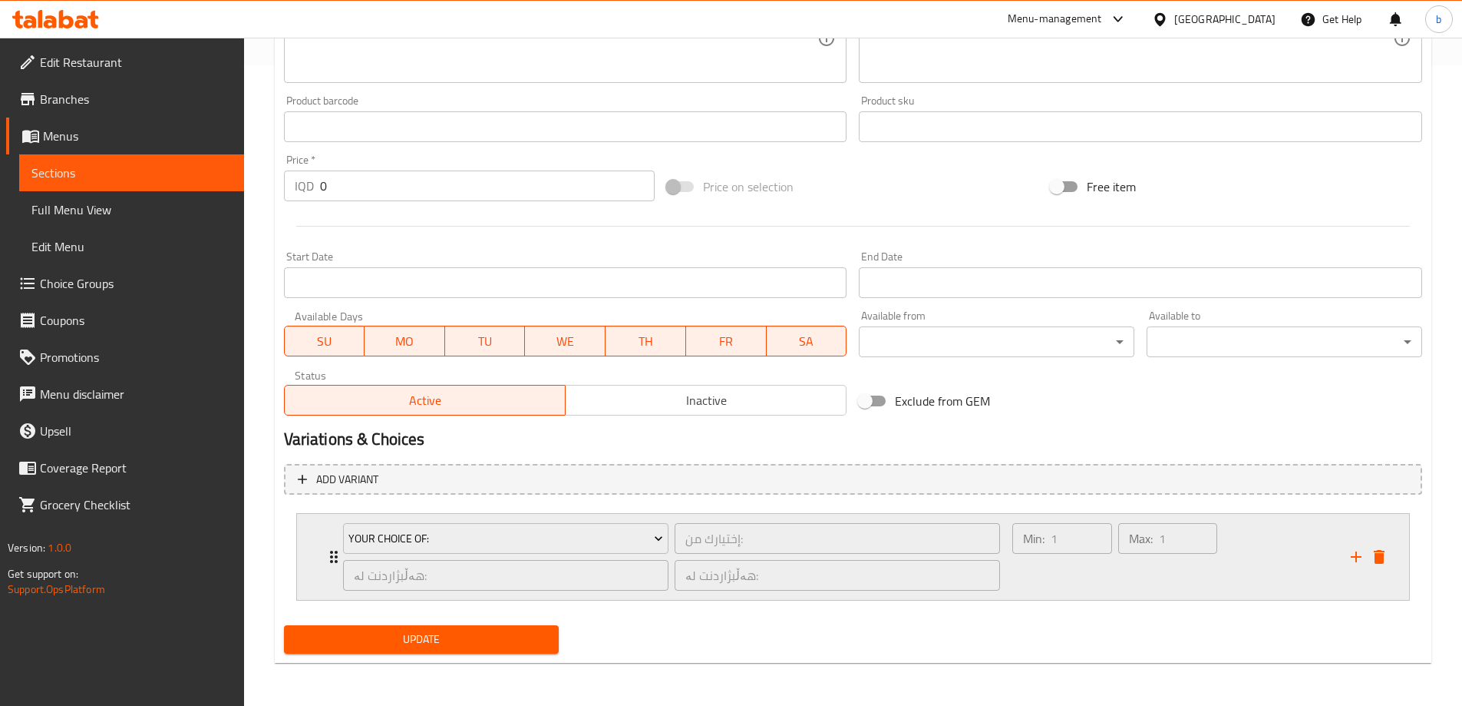
click at [1139, 578] on div "Max: 1 ​" at bounding box center [1167, 557] width 105 height 74
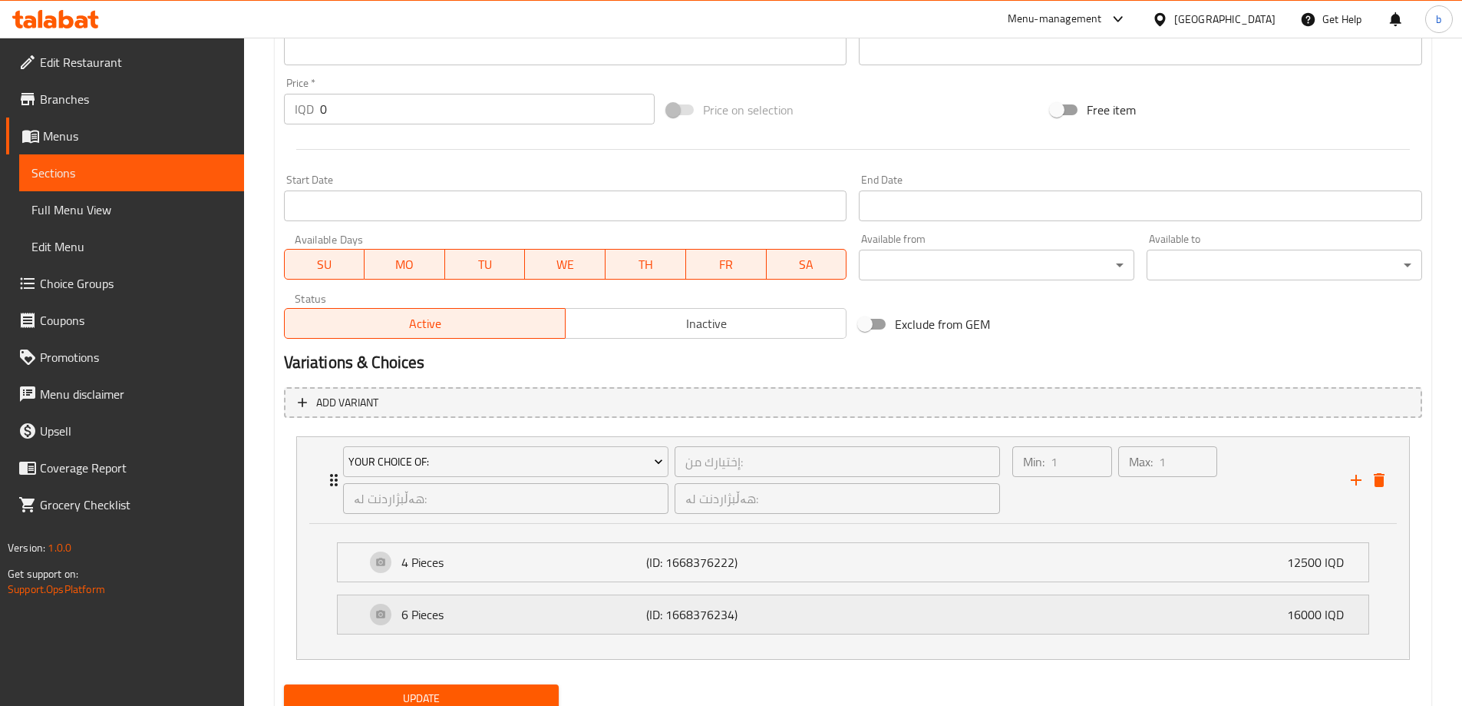
scroll to position [776, 0]
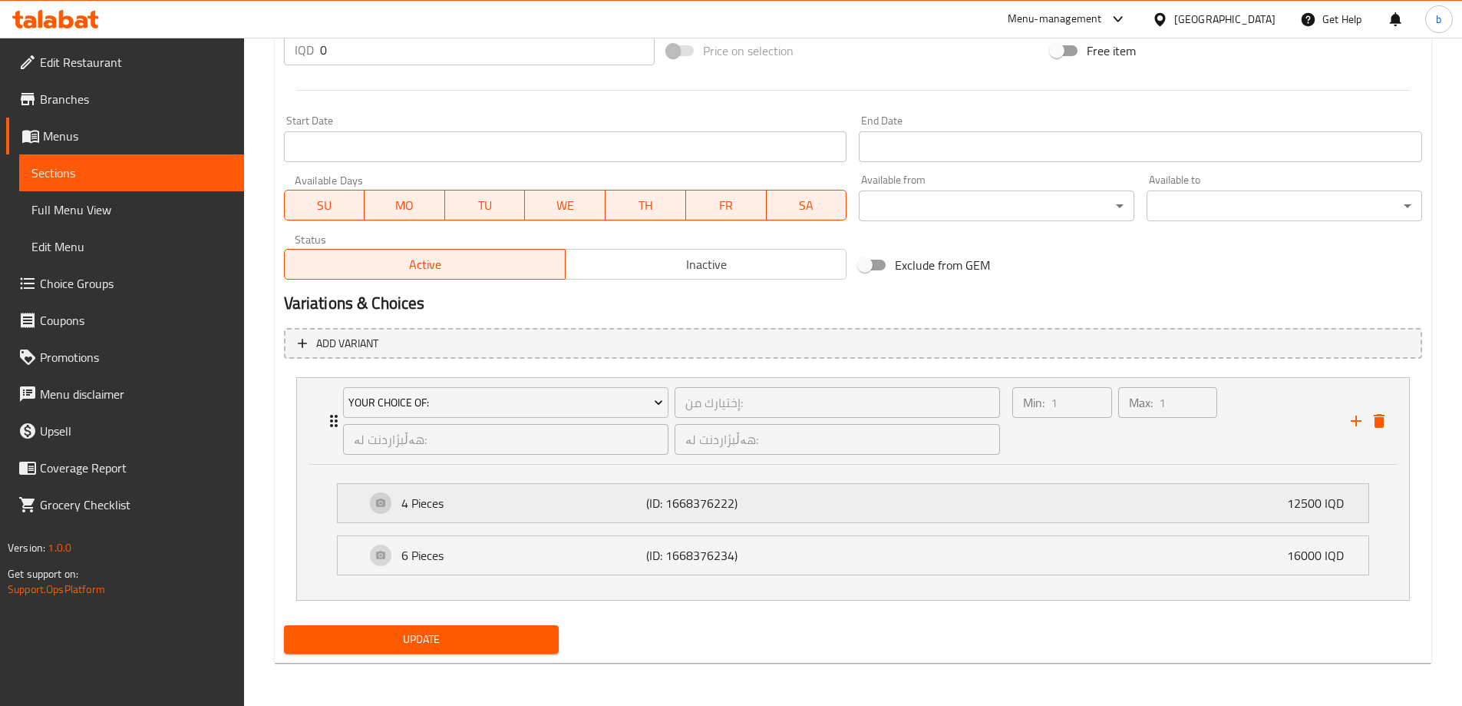
click at [749, 487] on div "4 Pieces (ID: 1668376222) 12500 IQD" at bounding box center [857, 503] width 985 height 38
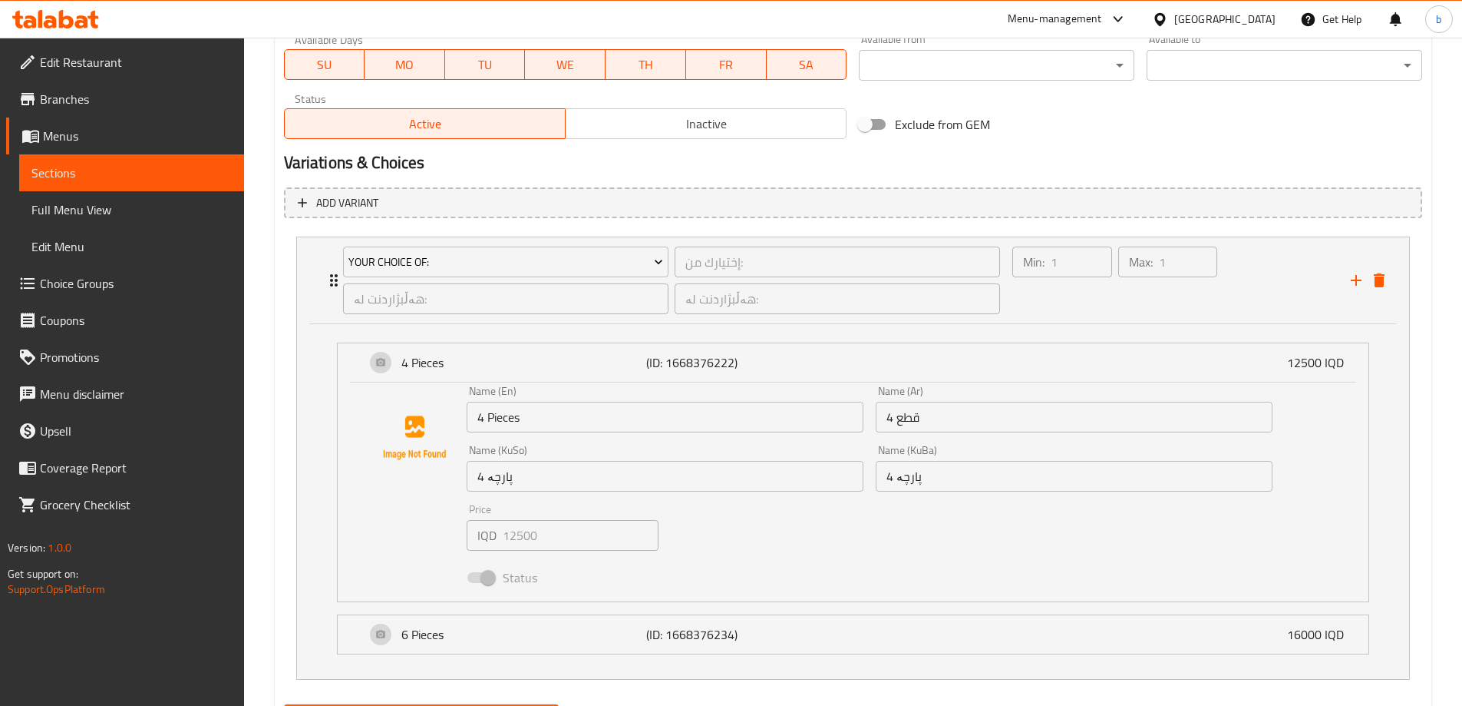
scroll to position [996, 0]
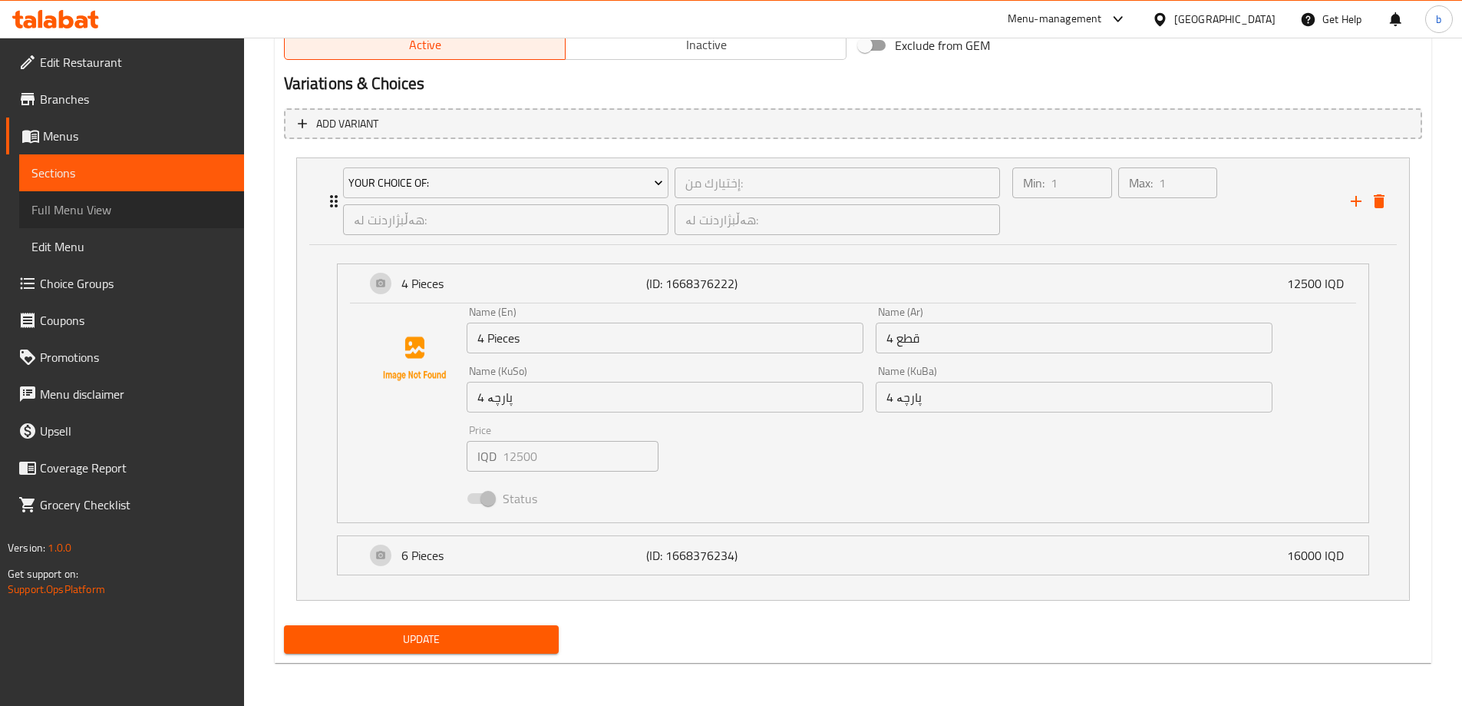
click at [72, 202] on span "Full Menu View" at bounding box center [131, 209] width 200 height 18
click at [111, 281] on span "Choice Groups" at bounding box center [136, 283] width 192 height 18
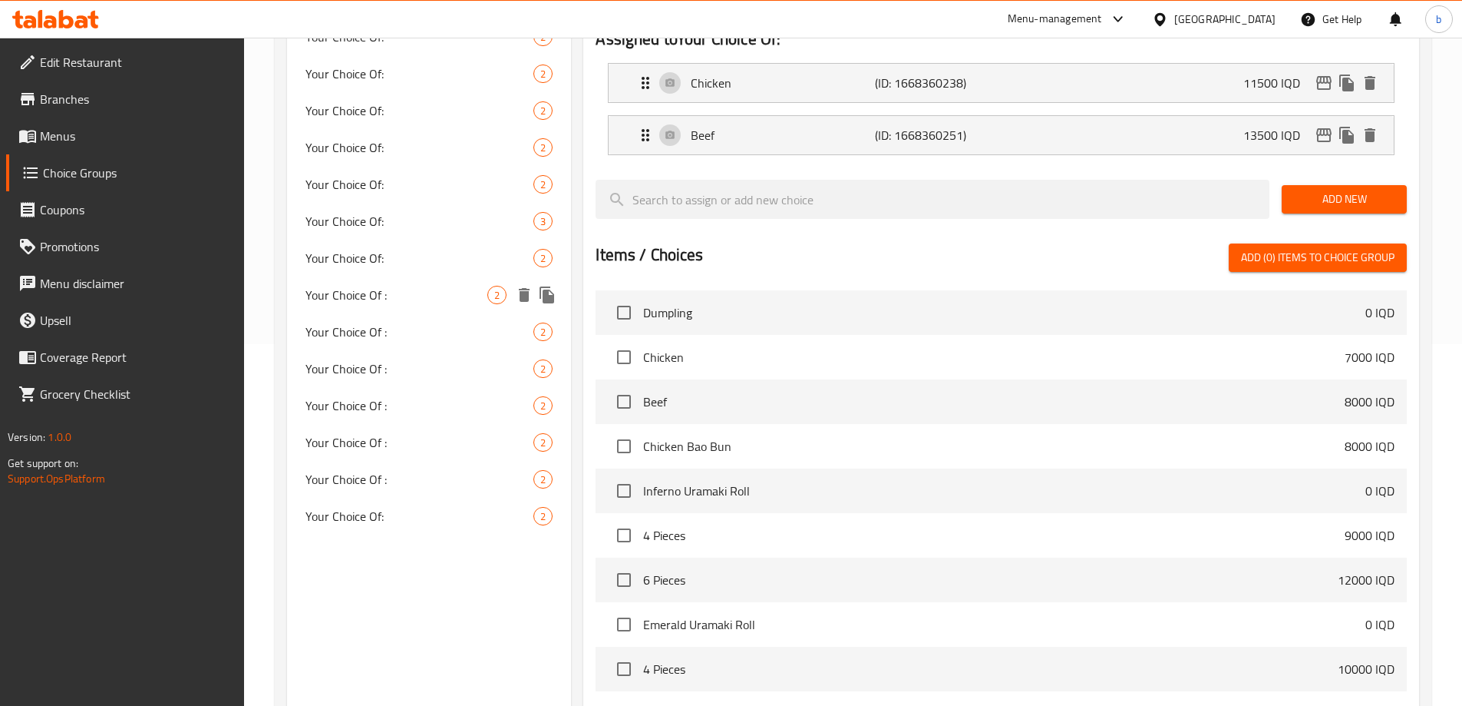
scroll to position [396, 0]
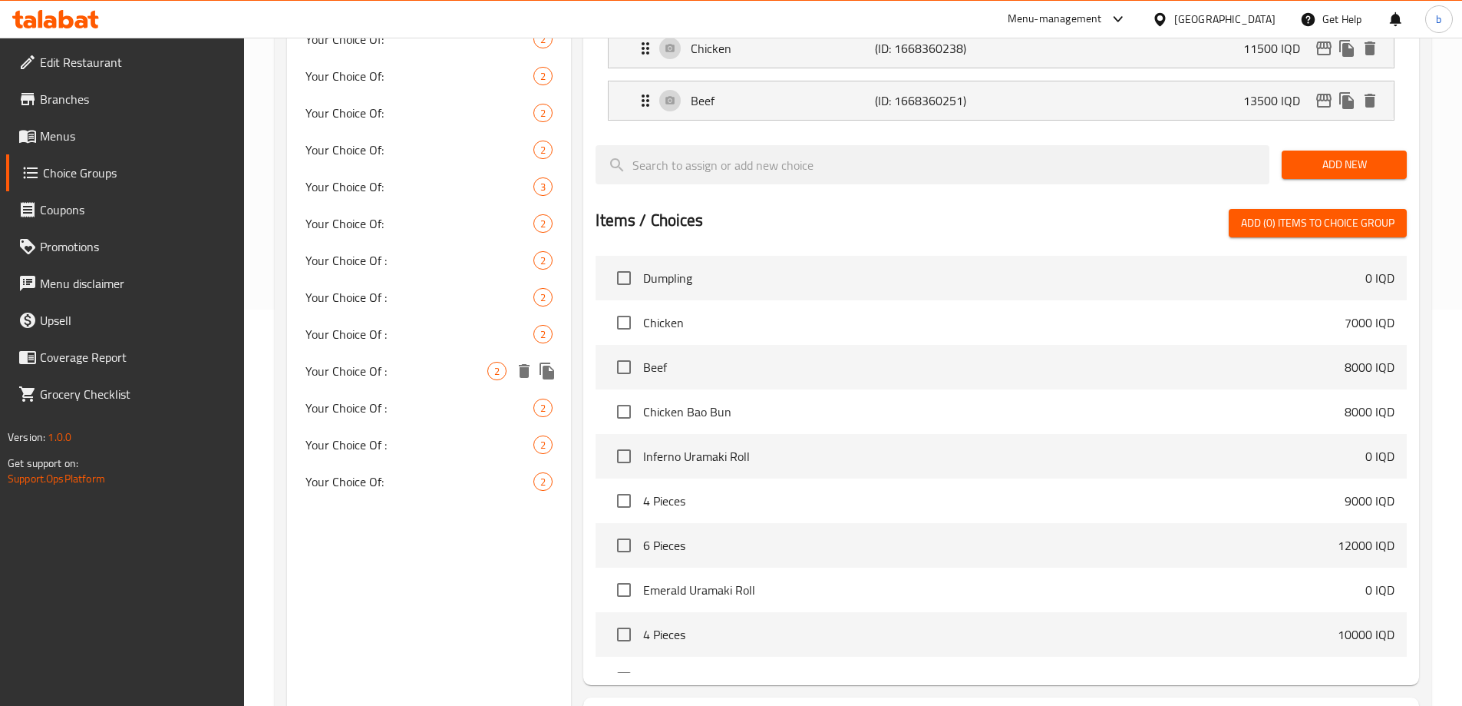
click at [405, 401] on span "Your Choice Of :" at bounding box center [420, 407] width 229 height 18
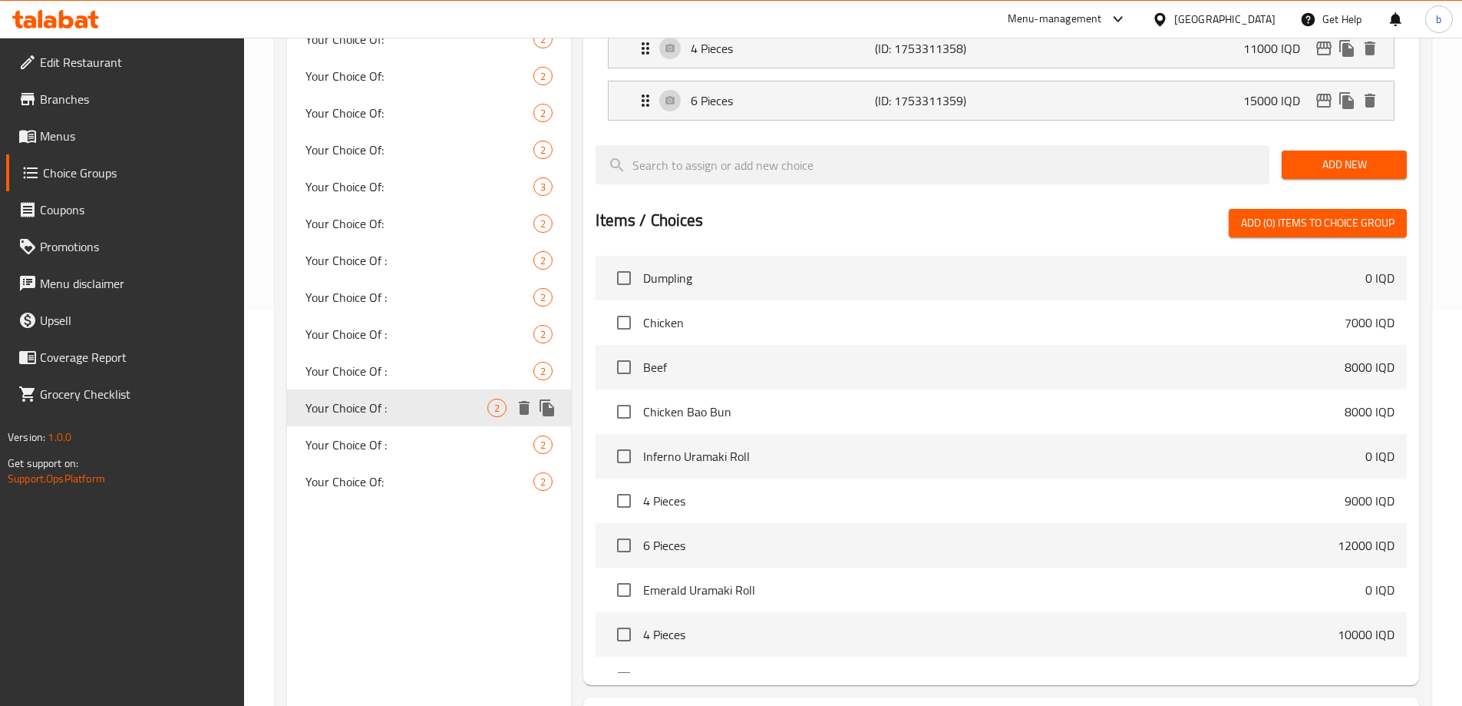
type input "Your Choice Of :"
type input "إختيارك من:"
type input "هەڵبژاردنت لە:"
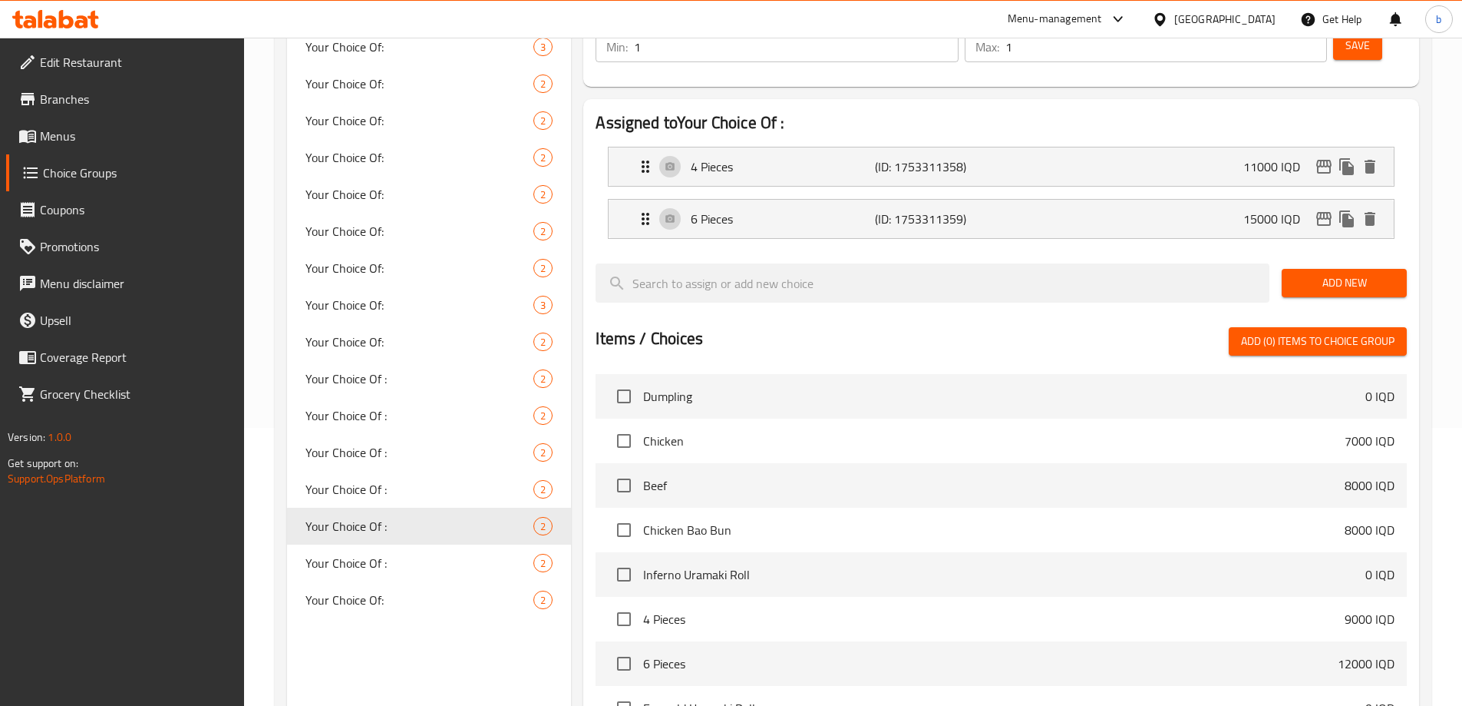
scroll to position [217, 0]
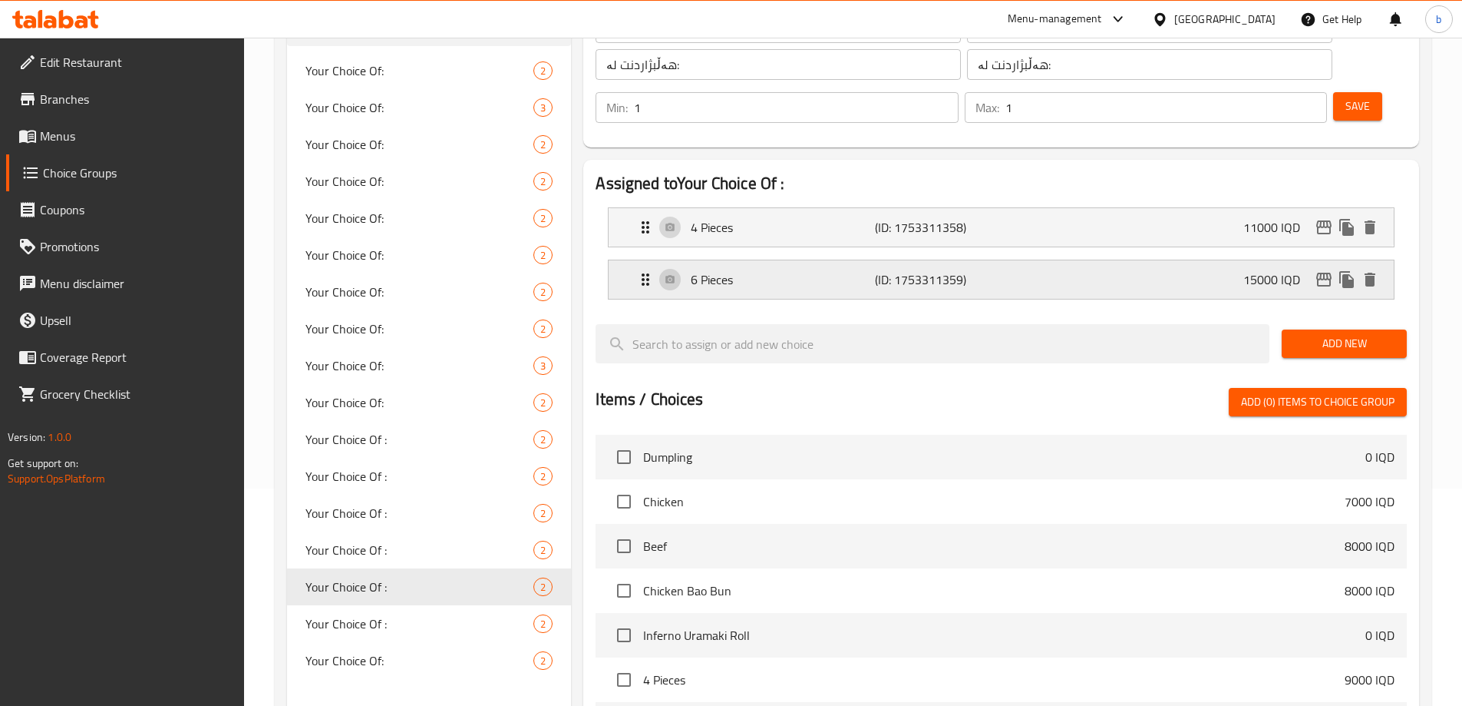
click at [1330, 270] on icon "edit" at bounding box center [1324, 279] width 18 height 18
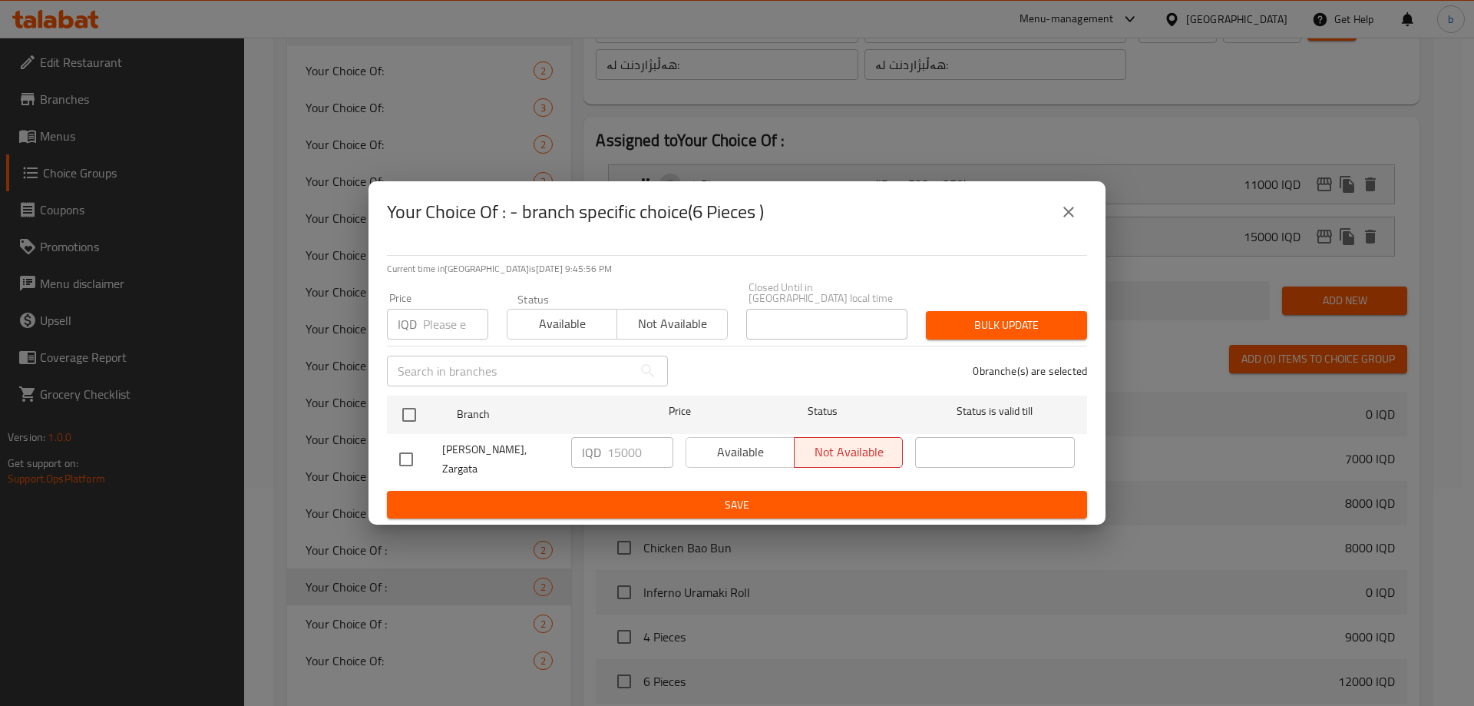
click at [1064, 221] on icon "close" at bounding box center [1068, 212] width 18 height 18
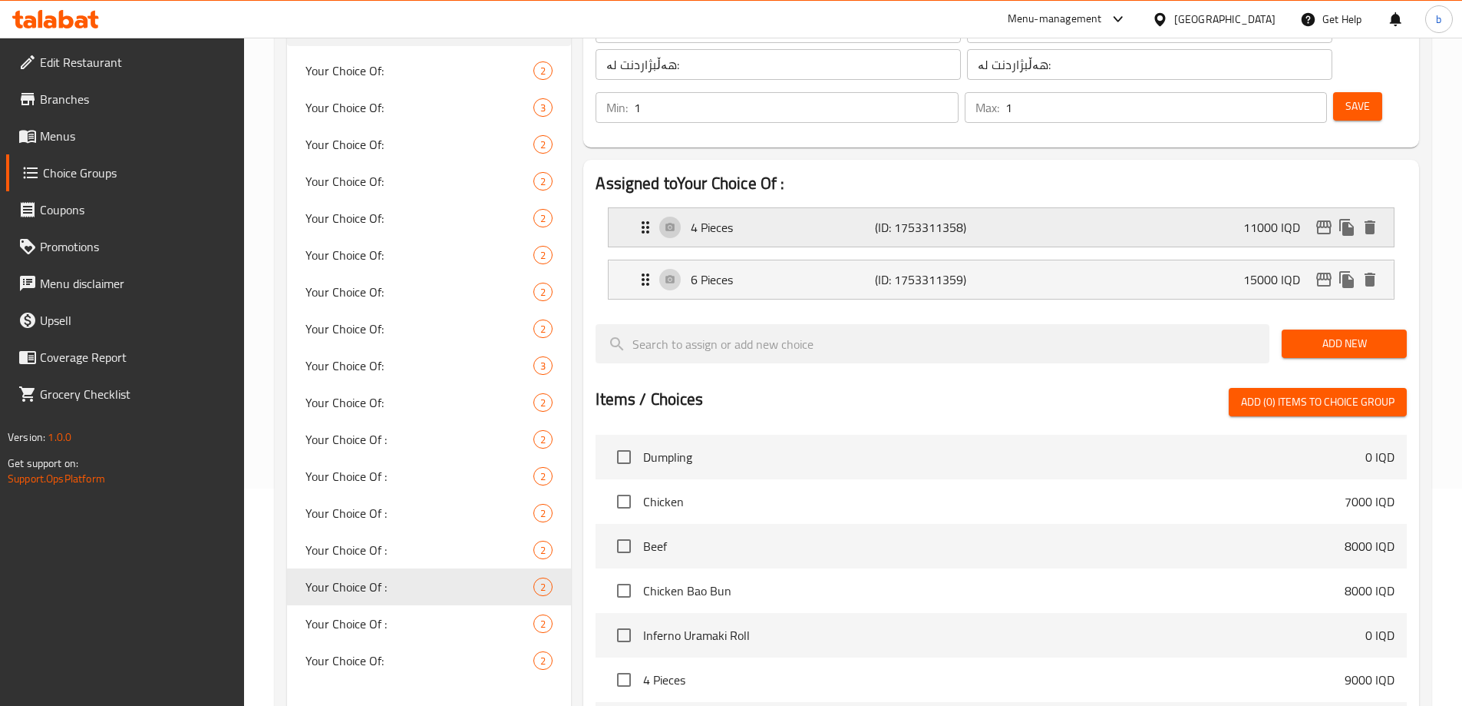
click at [1320, 218] on icon "edit" at bounding box center [1324, 227] width 18 height 18
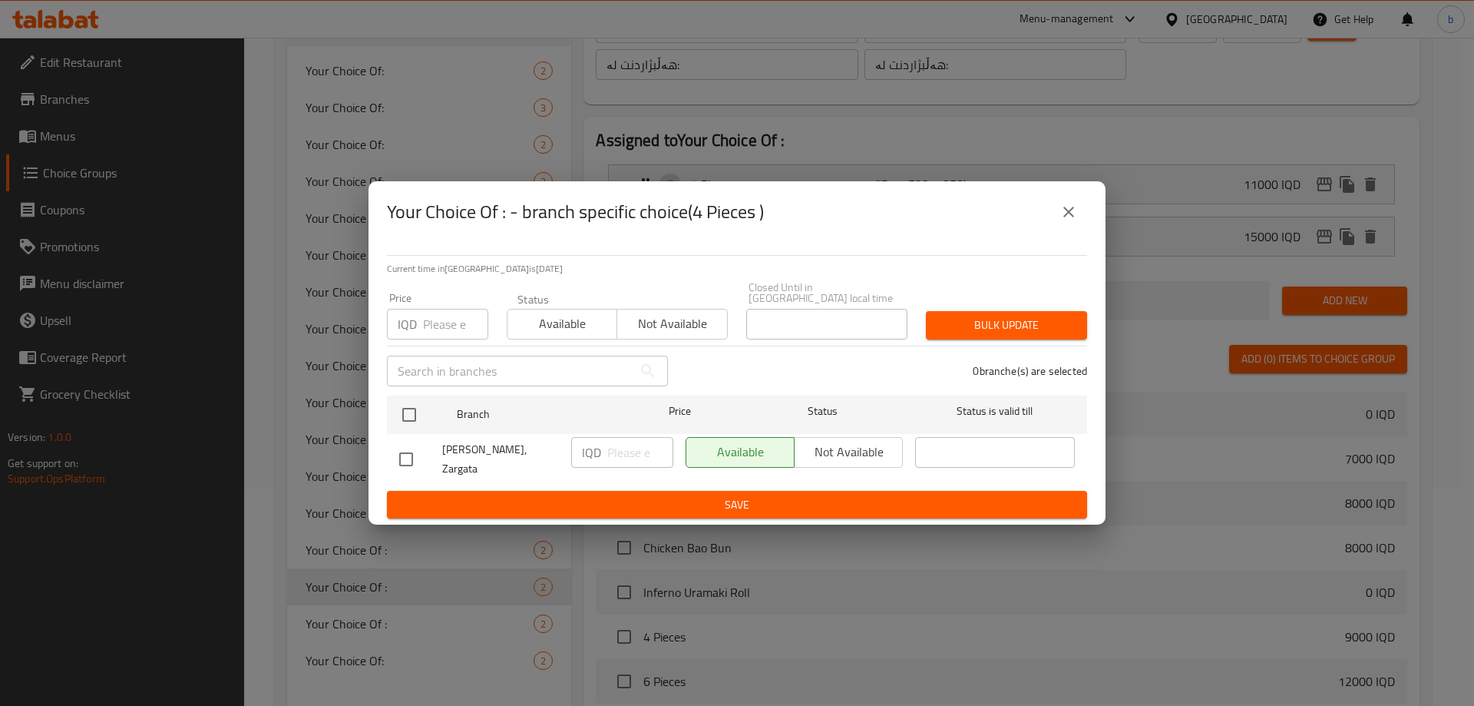
click at [1073, 214] on icon "close" at bounding box center [1068, 212] width 18 height 18
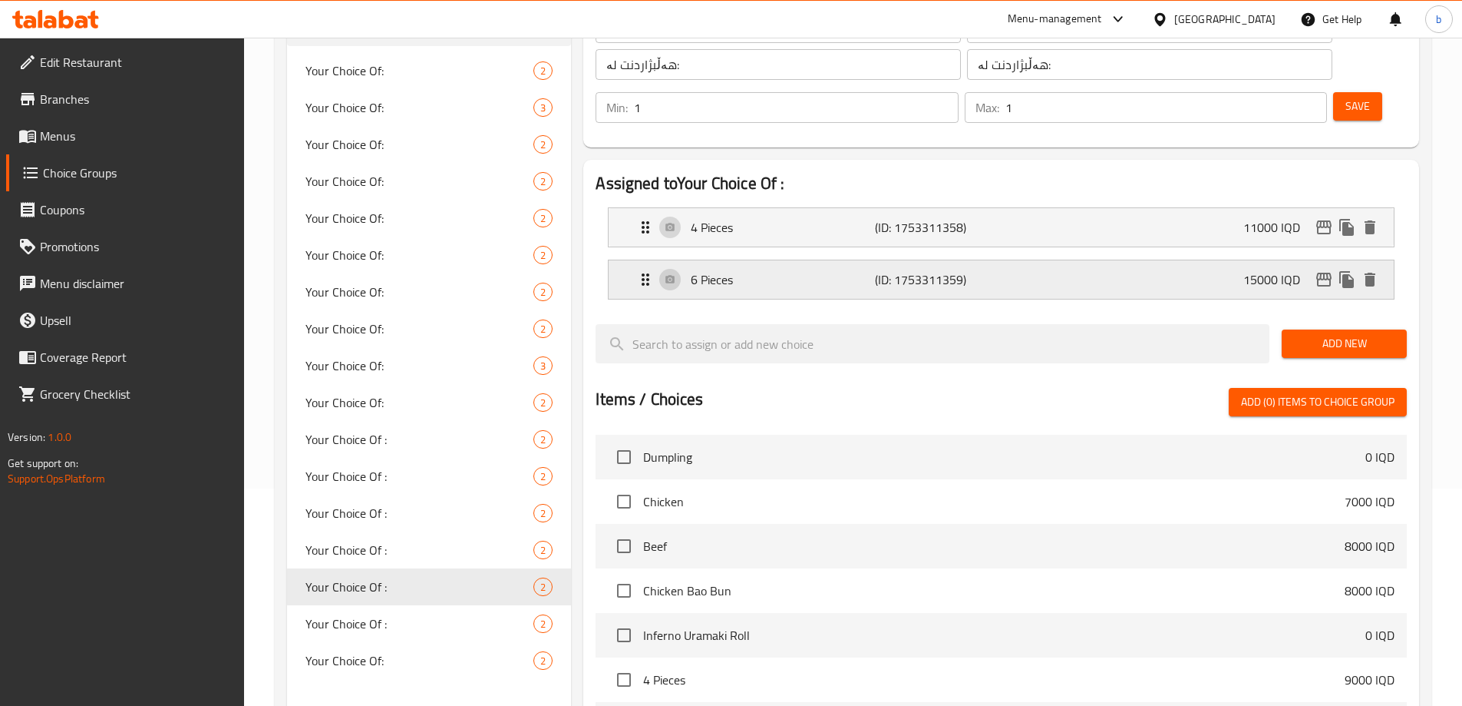
click at [838, 270] on p "6 Pieces" at bounding box center [782, 279] width 183 height 18
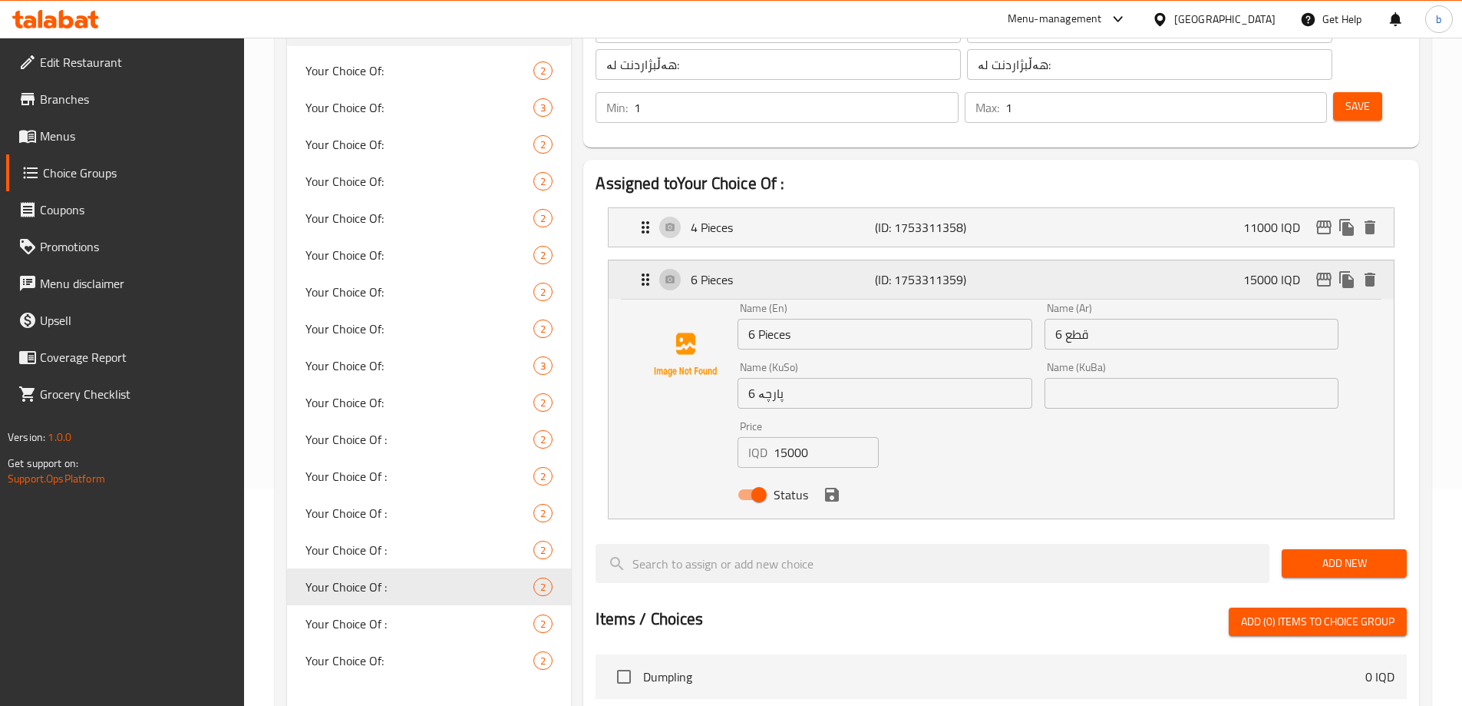
click at [893, 270] on p "(ID: 1753311359)" at bounding box center [936, 279] width 123 height 18
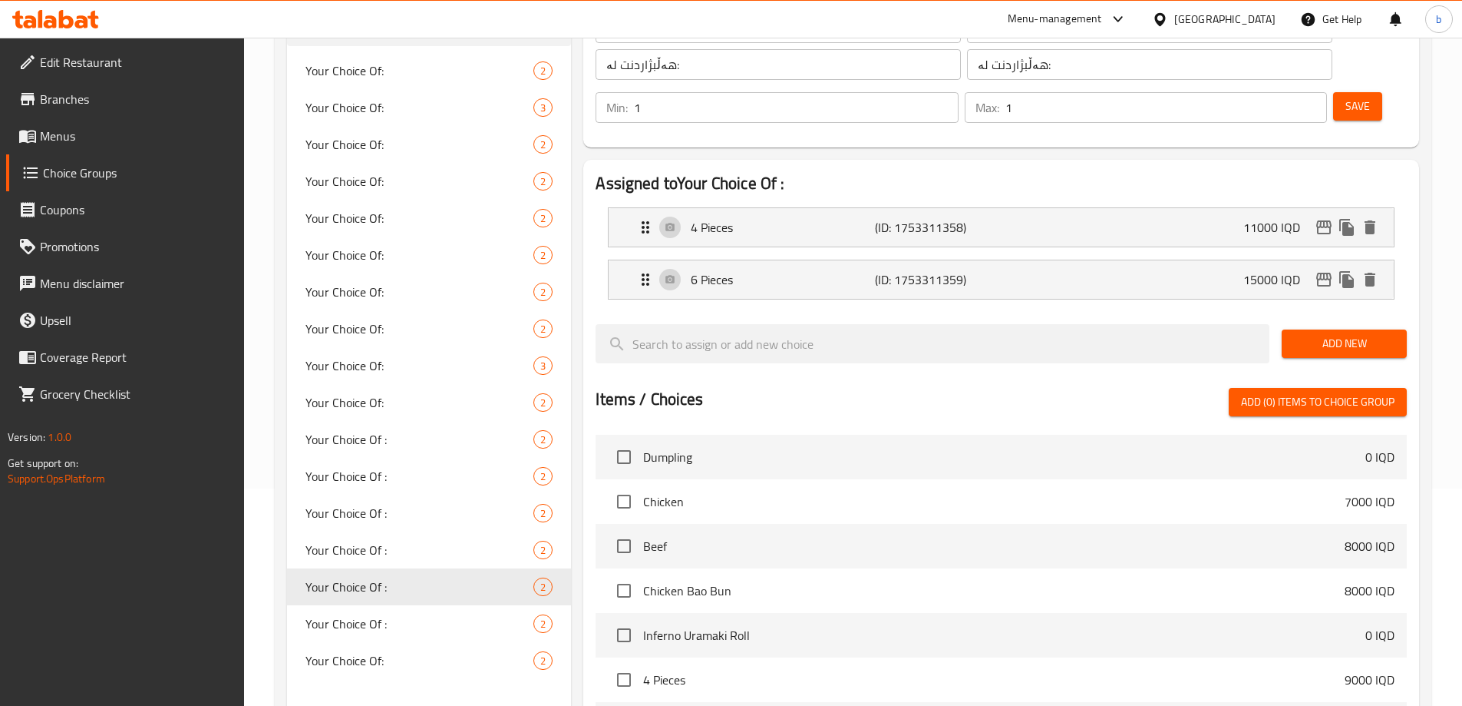
click at [79, 18] on icon at bounding box center [81, 21] width 13 height 13
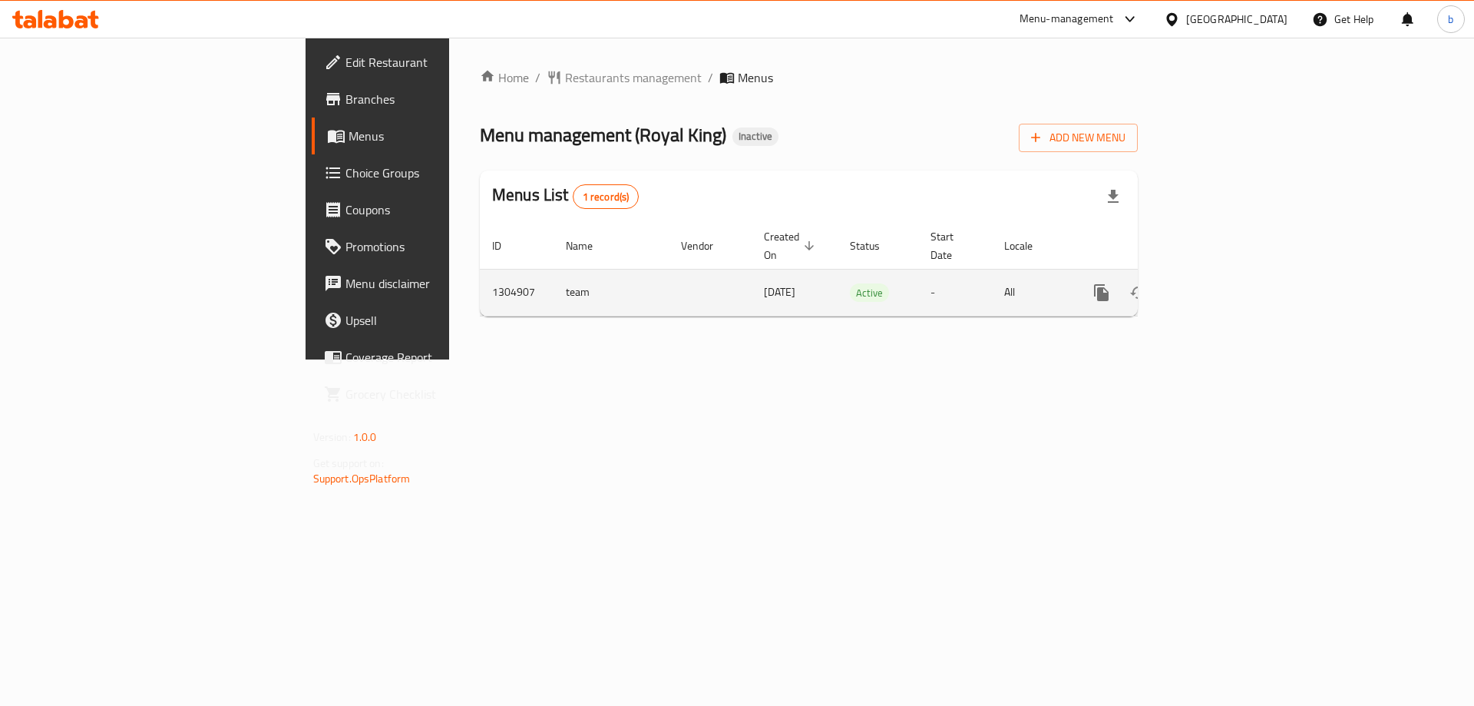
click at [1221, 283] on icon "enhanced table" at bounding box center [1212, 292] width 18 height 18
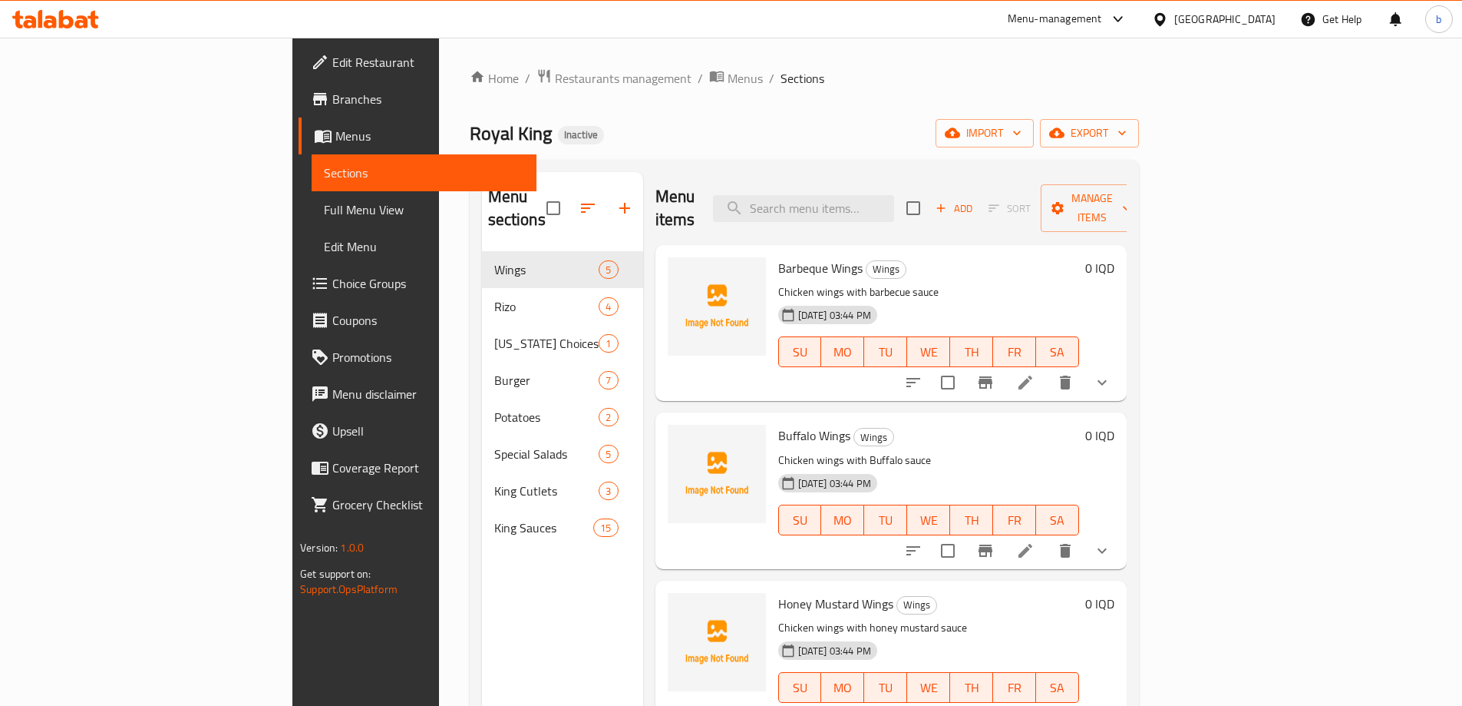
click at [324, 207] on span "Full Menu View" at bounding box center [424, 209] width 200 height 18
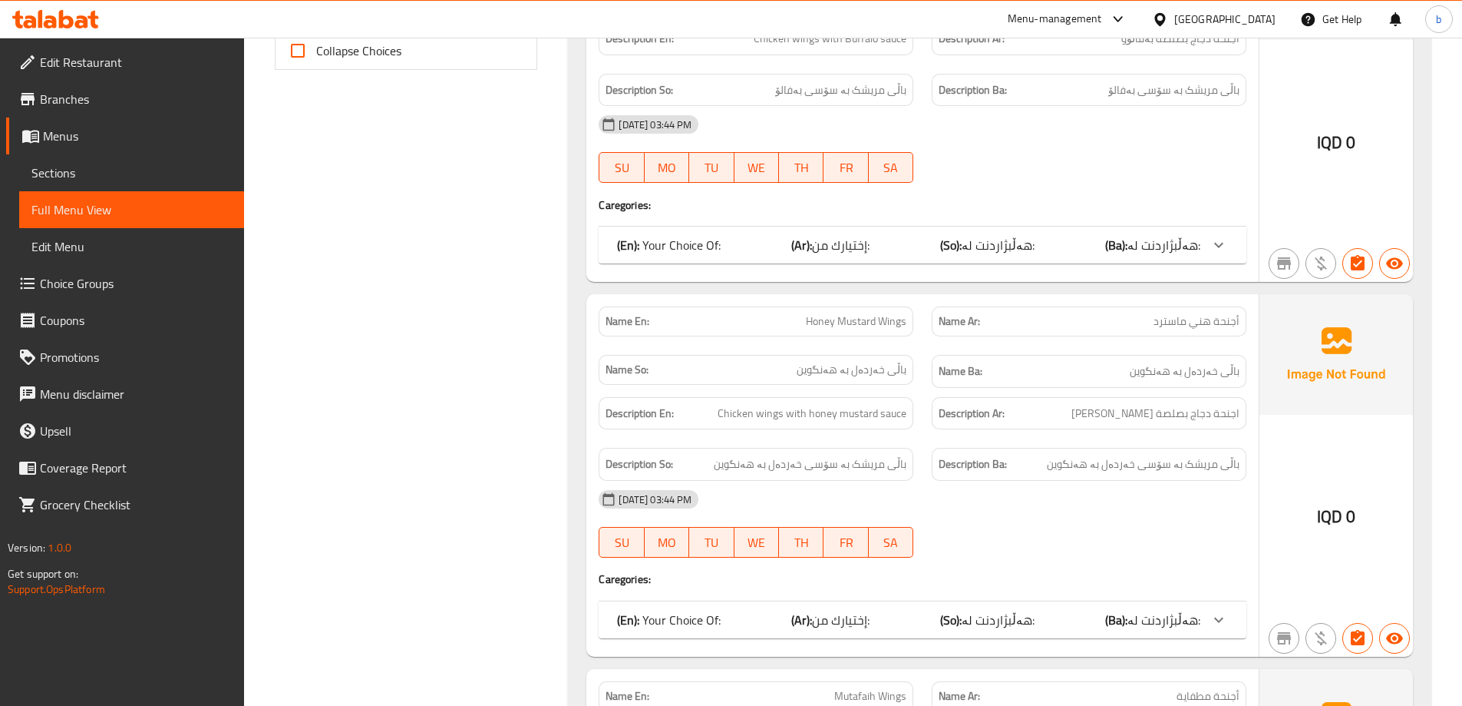
scroll to position [179, 0]
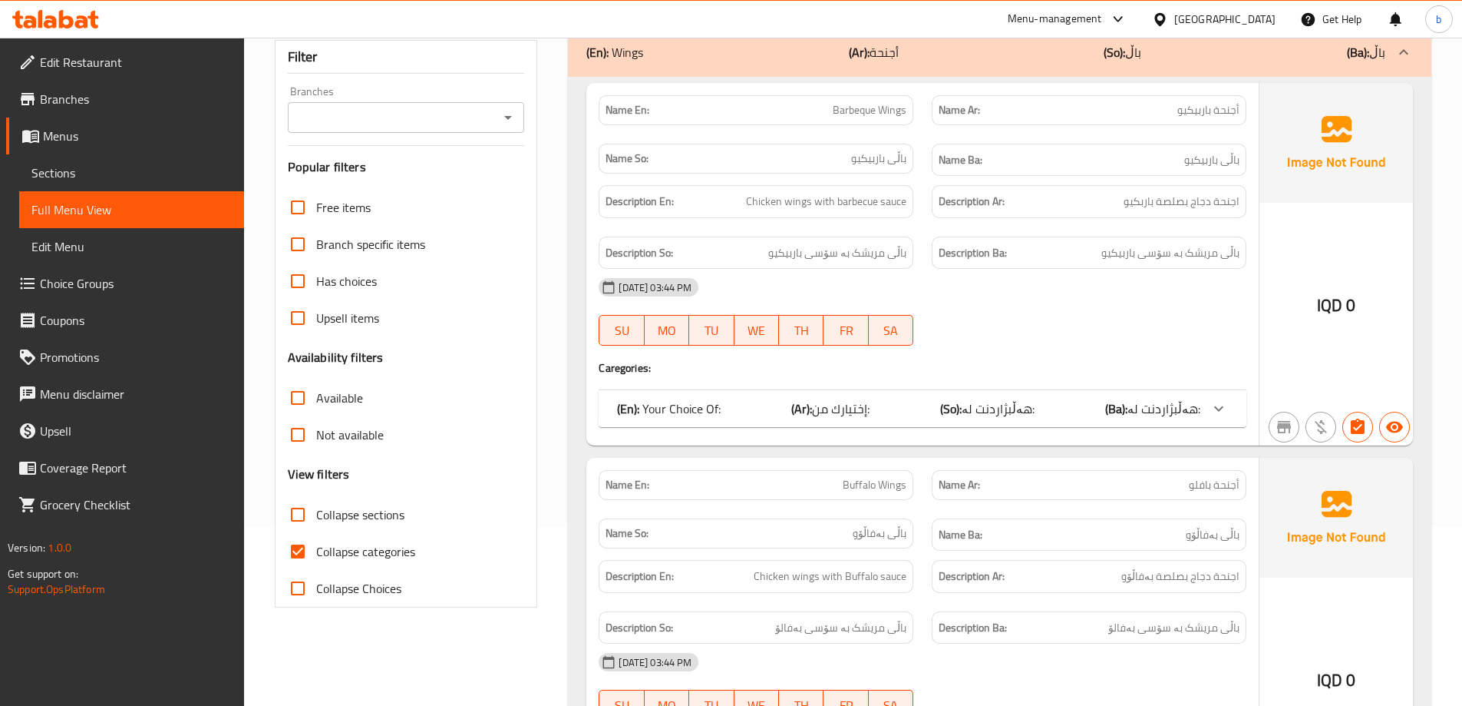
click at [497, 124] on div at bounding box center [507, 117] width 20 height 21
click at [507, 115] on icon "Open" at bounding box center [508, 117] width 18 height 18
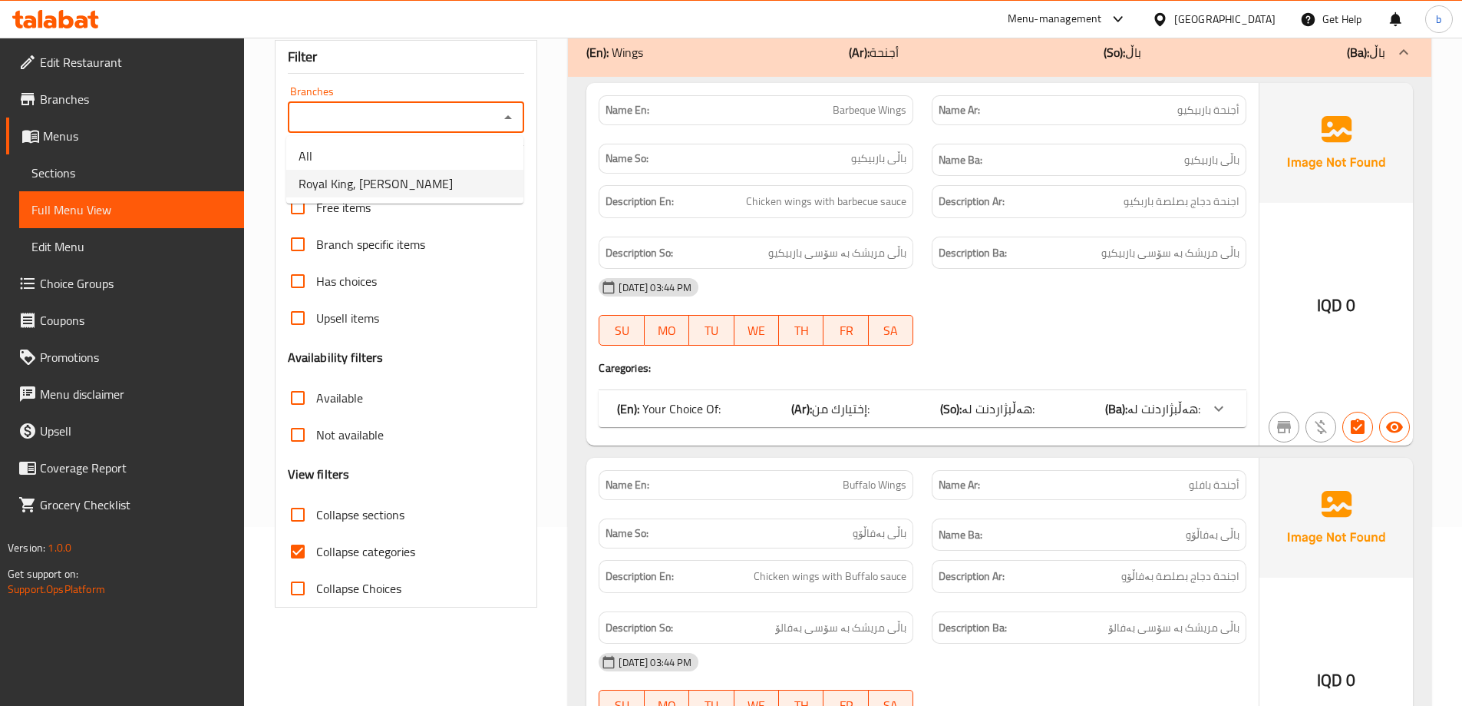
click at [416, 188] on li "Royal King, Al Amriyah" at bounding box center [404, 184] width 237 height 28
type input "Royal King, [PERSON_NAME]"
drag, startPoint x: 295, startPoint y: 548, endPoint x: 573, endPoint y: 375, distance: 327.9
click at [295, 549] on input "Collapse categories" at bounding box center [297, 551] width 37 height 37
checkbox input "false"
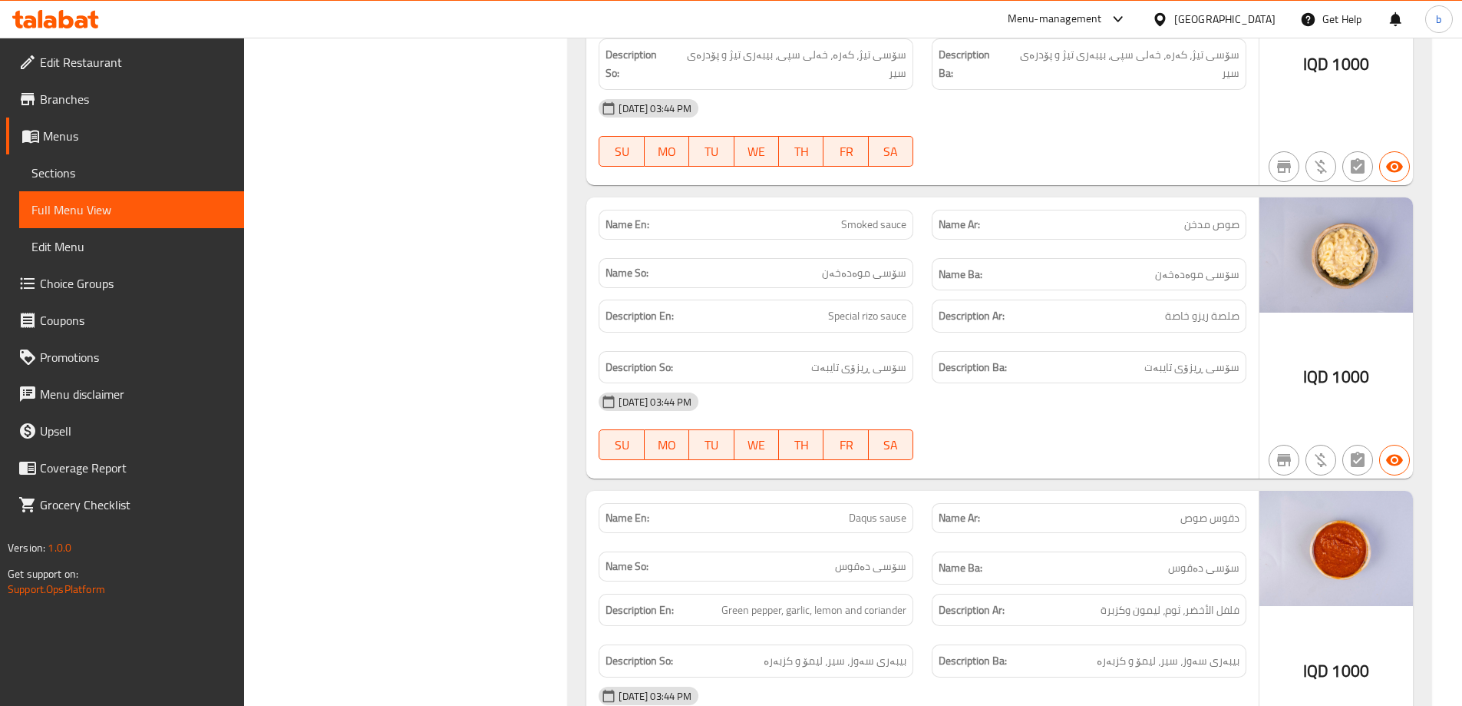
scroll to position [0, 0]
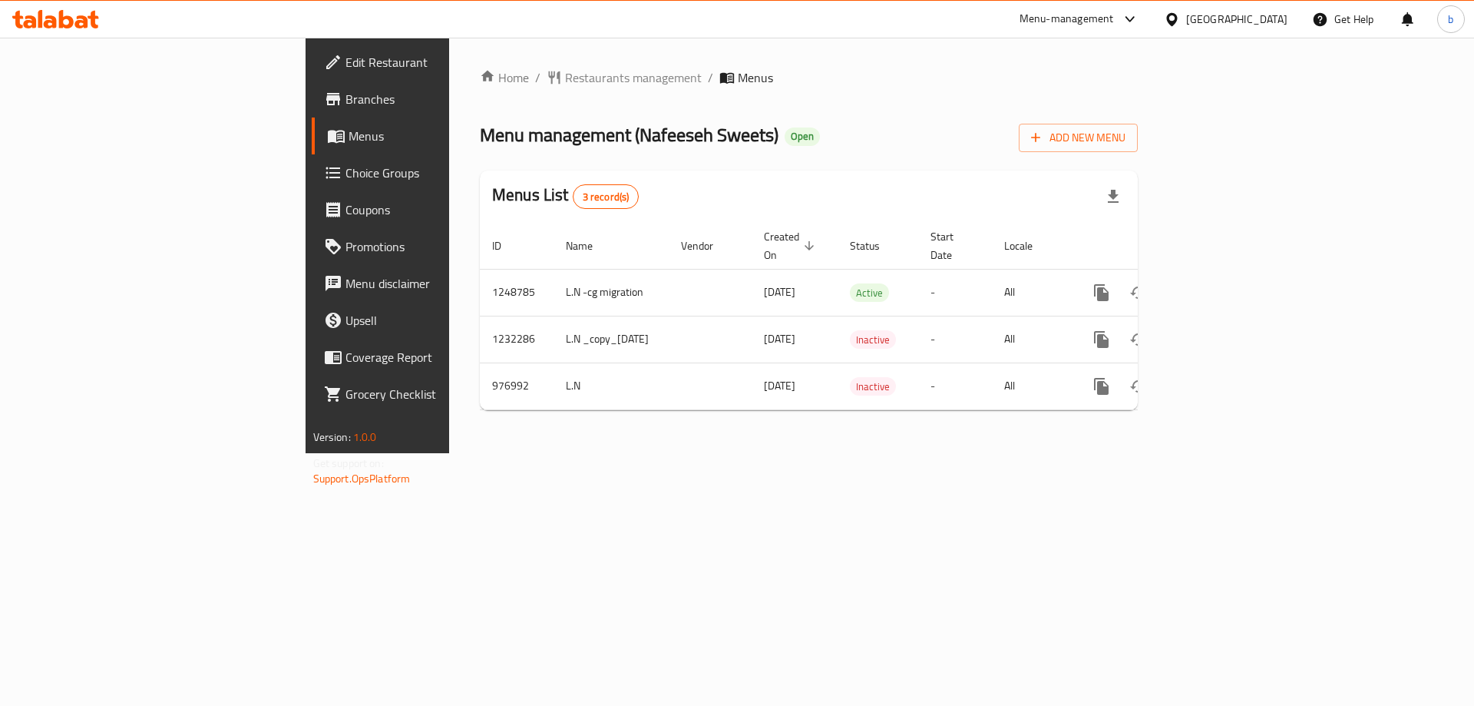
click at [45, 15] on icon at bounding box center [55, 19] width 87 height 18
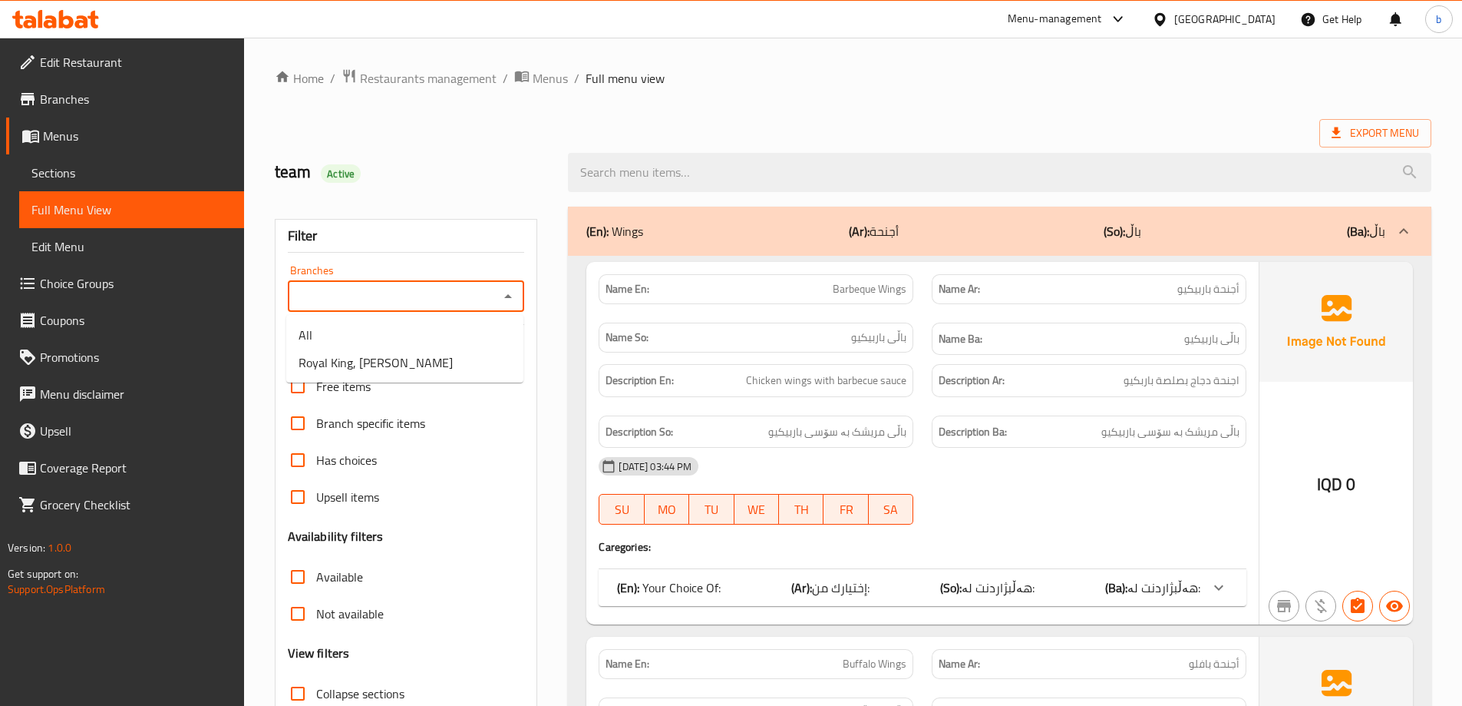
click at [493, 296] on input "Branches" at bounding box center [393, 296] width 203 height 21
click at [394, 365] on span "Royal King, [PERSON_NAME]" at bounding box center [376, 362] width 154 height 18
type input "Royal King, [PERSON_NAME]"
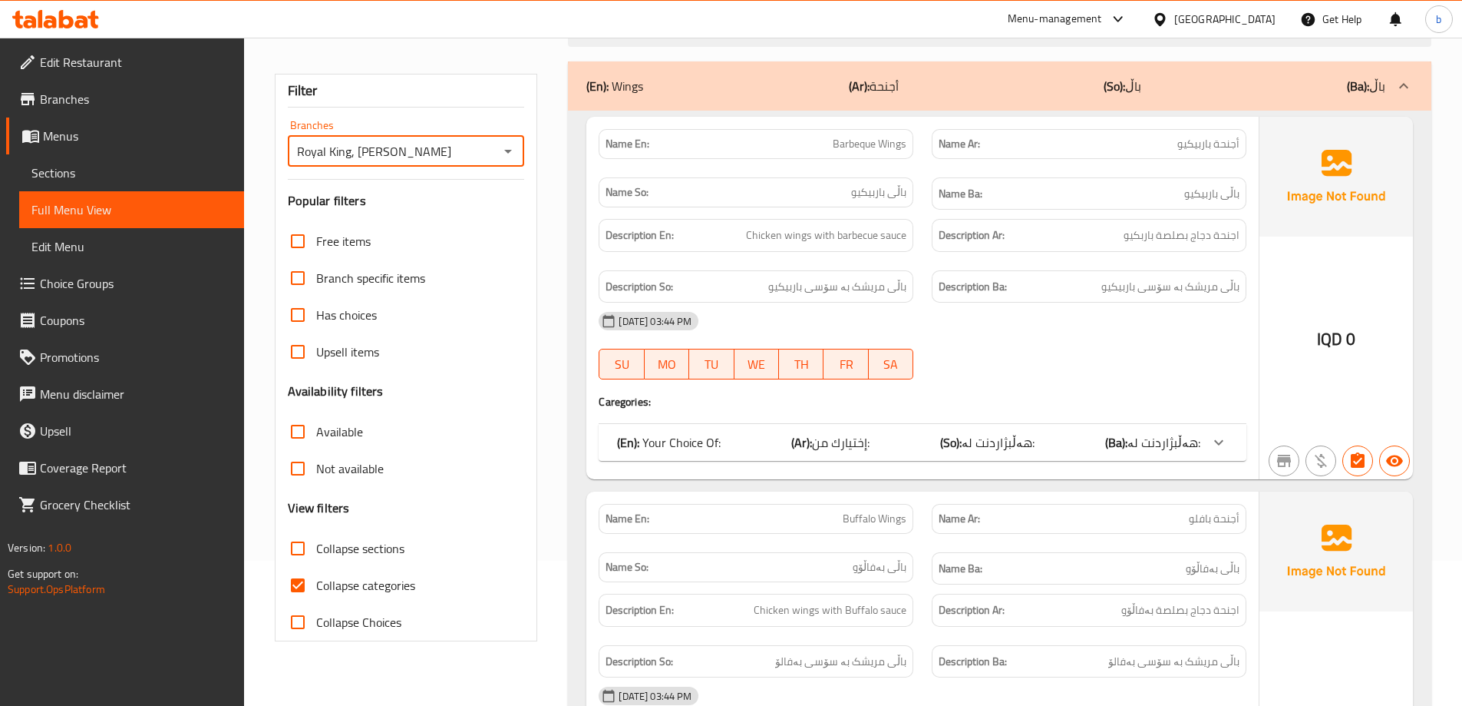
scroll to position [179, 0]
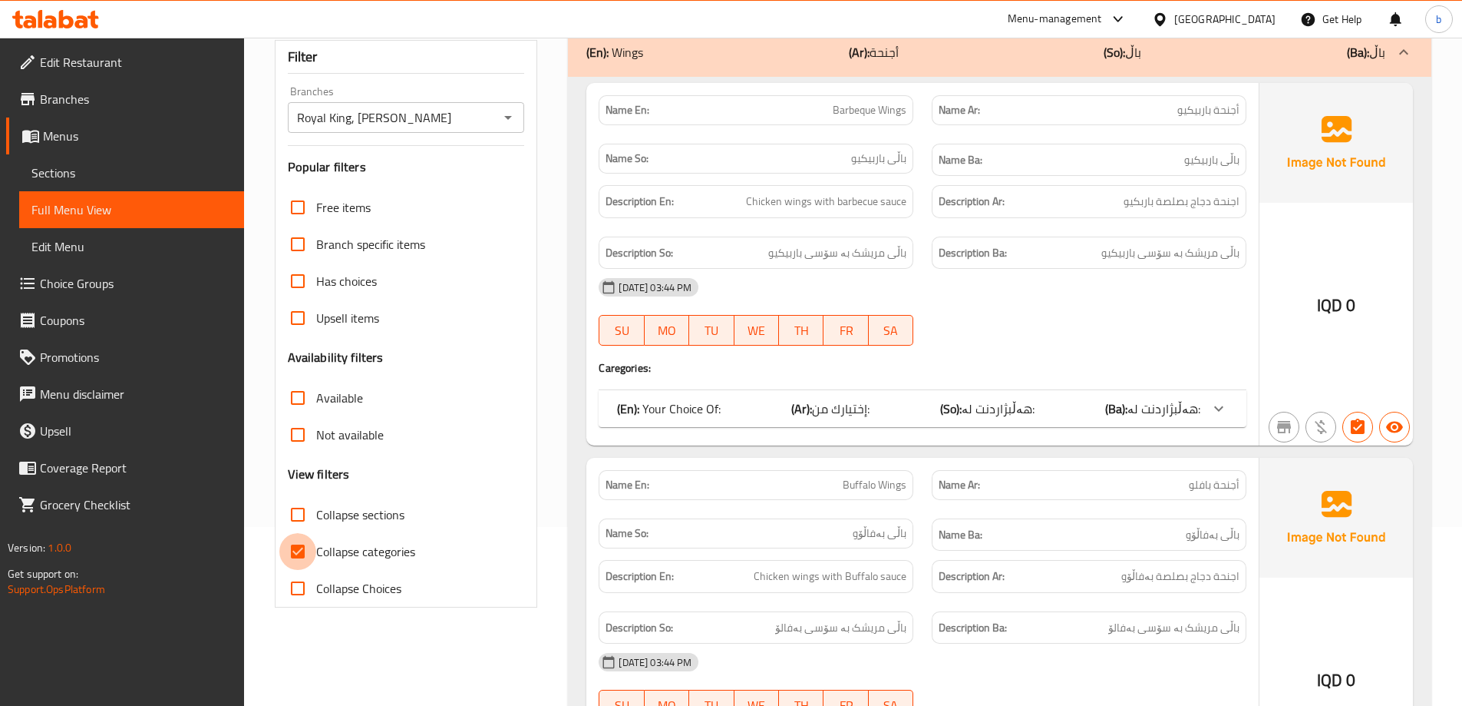
click at [292, 553] on input "Collapse categories" at bounding box center [297, 551] width 37 height 37
checkbox input "false"
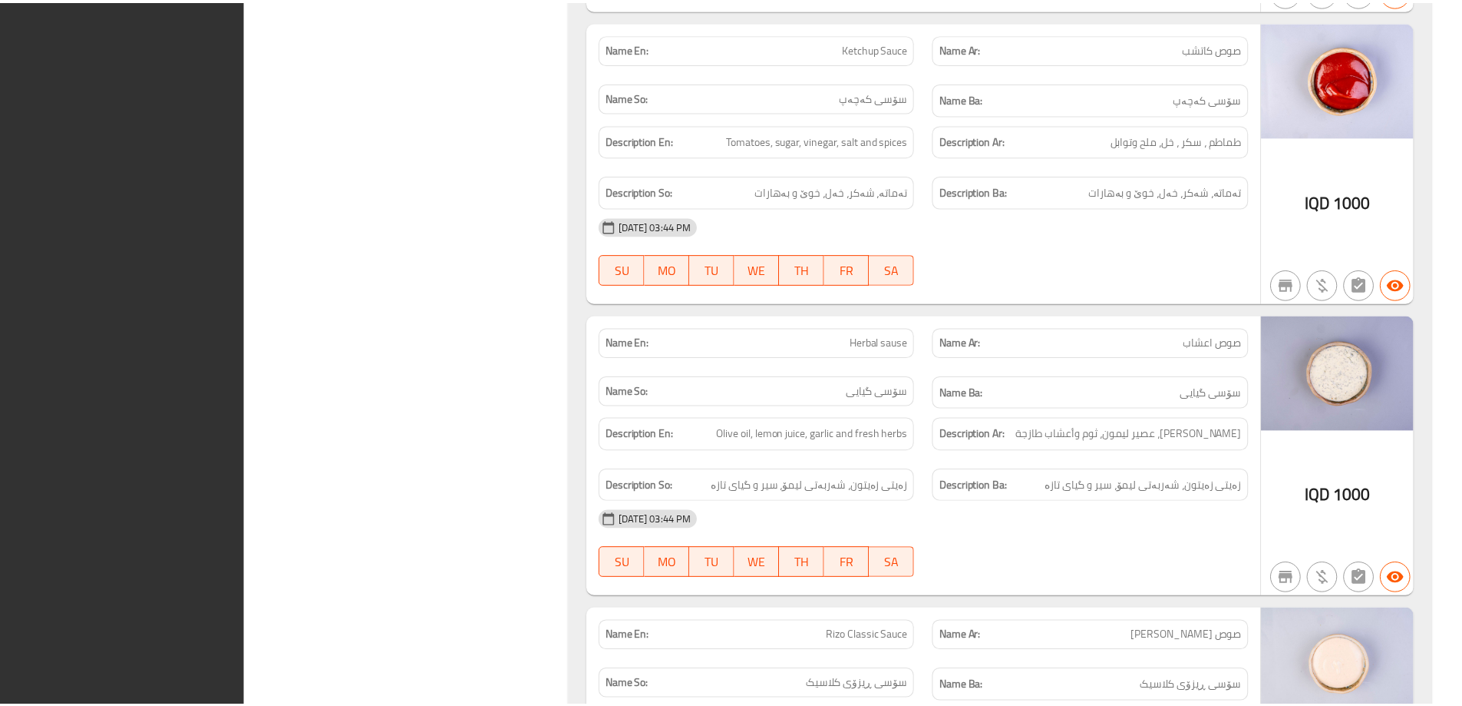
scroll to position [16688, 0]
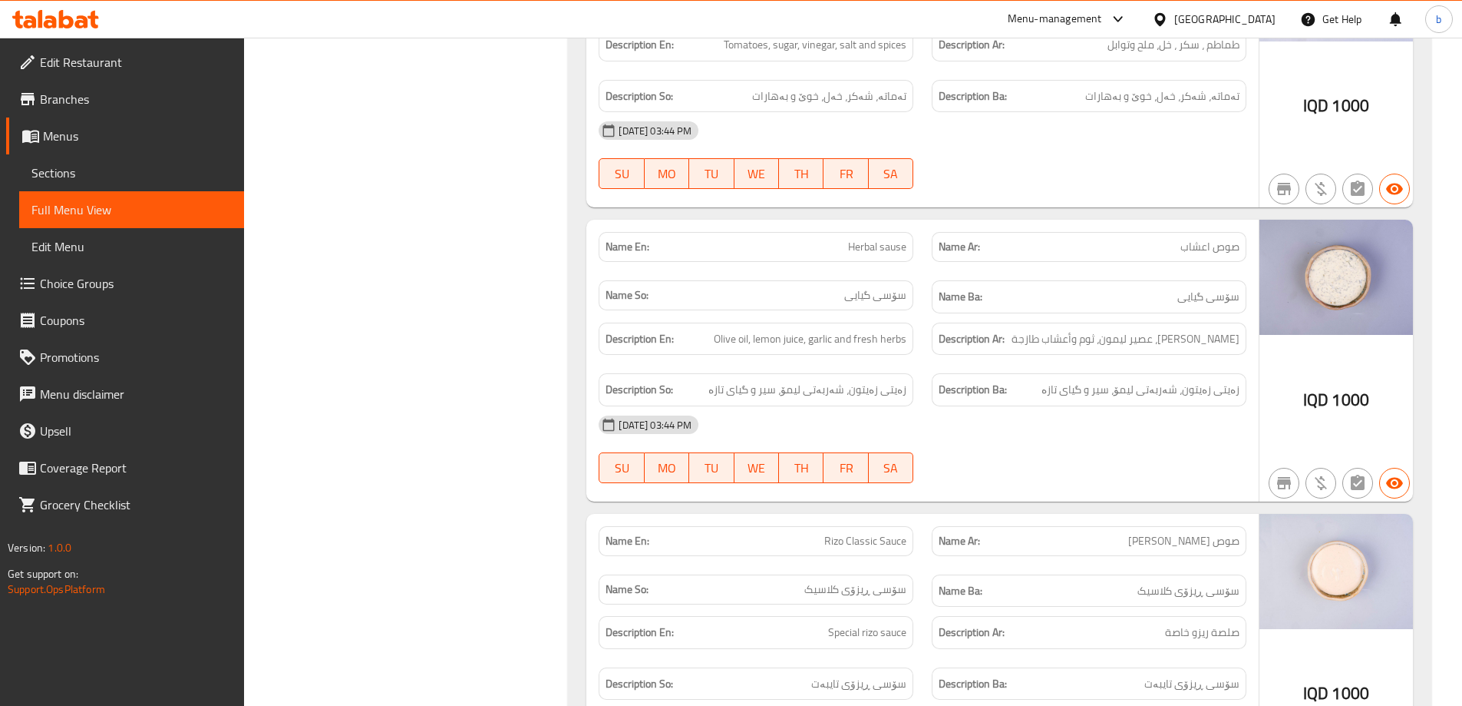
click at [117, 59] on span "Edit Restaurant" at bounding box center [136, 62] width 192 height 18
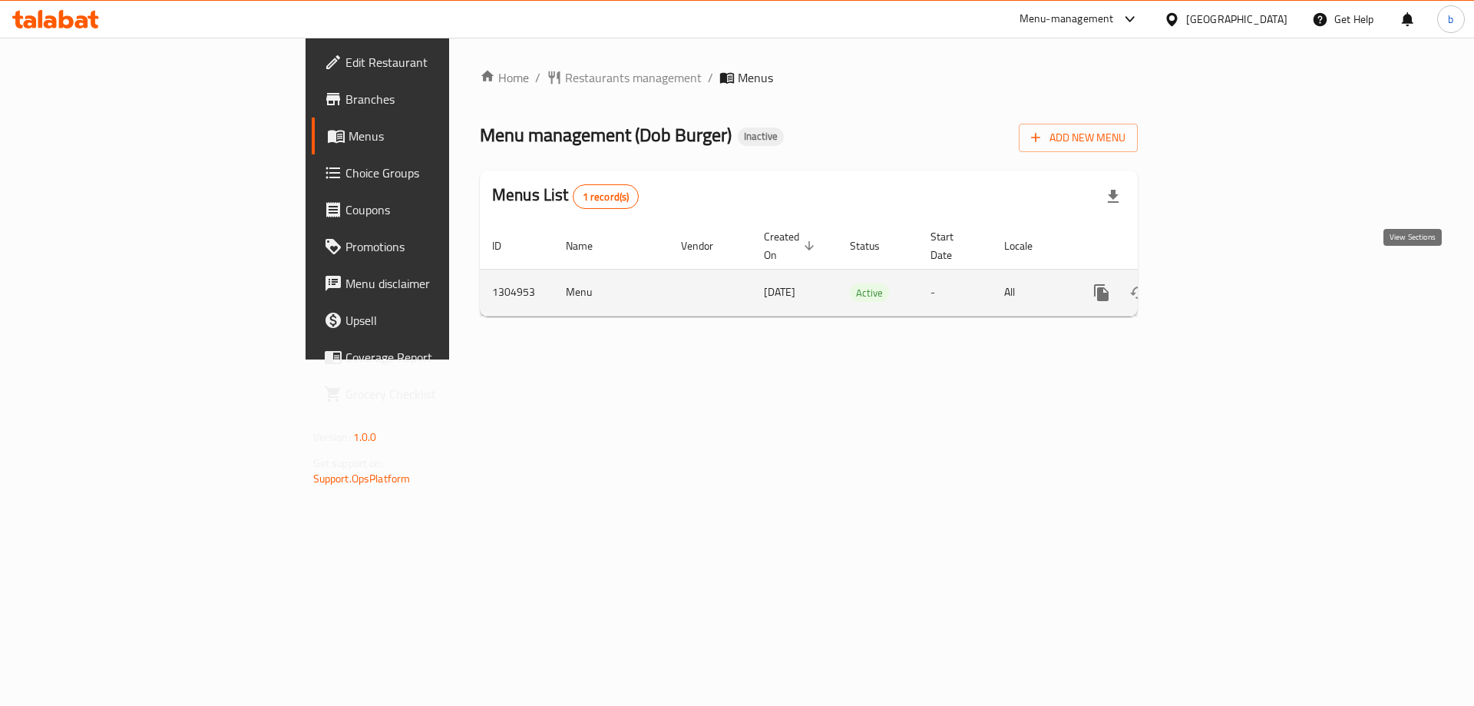
click at [1221, 283] on icon "enhanced table" at bounding box center [1212, 292] width 18 height 18
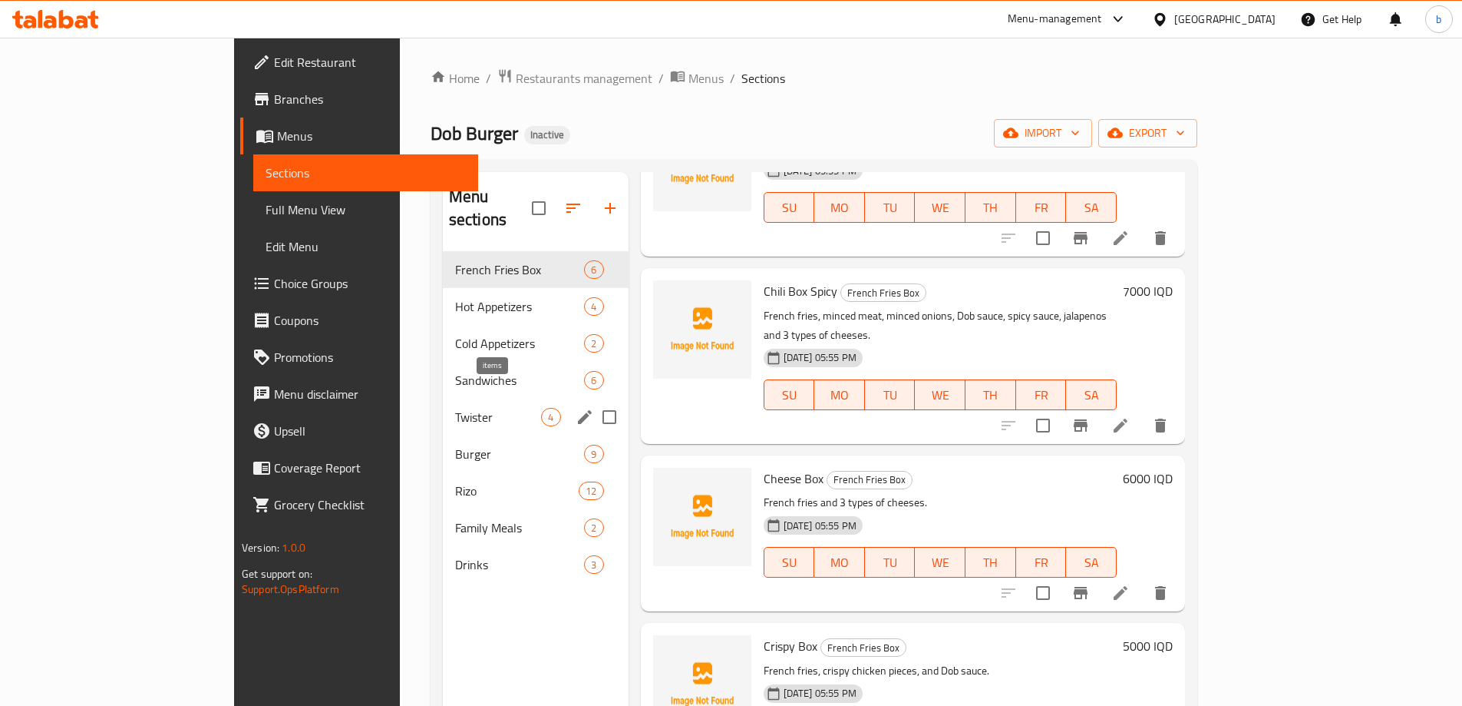
scroll to position [179, 0]
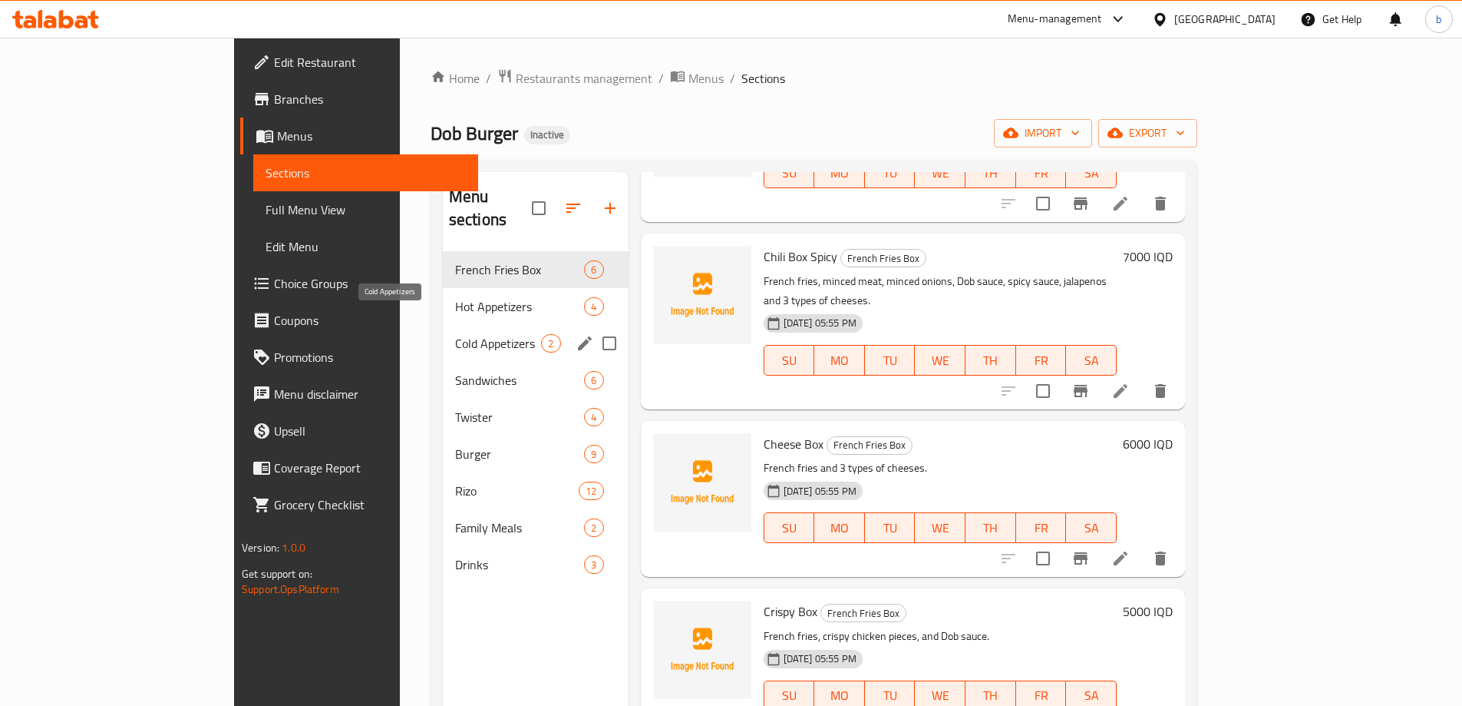
click at [443, 325] on div "Cold Appetizers 2" at bounding box center [536, 343] width 186 height 37
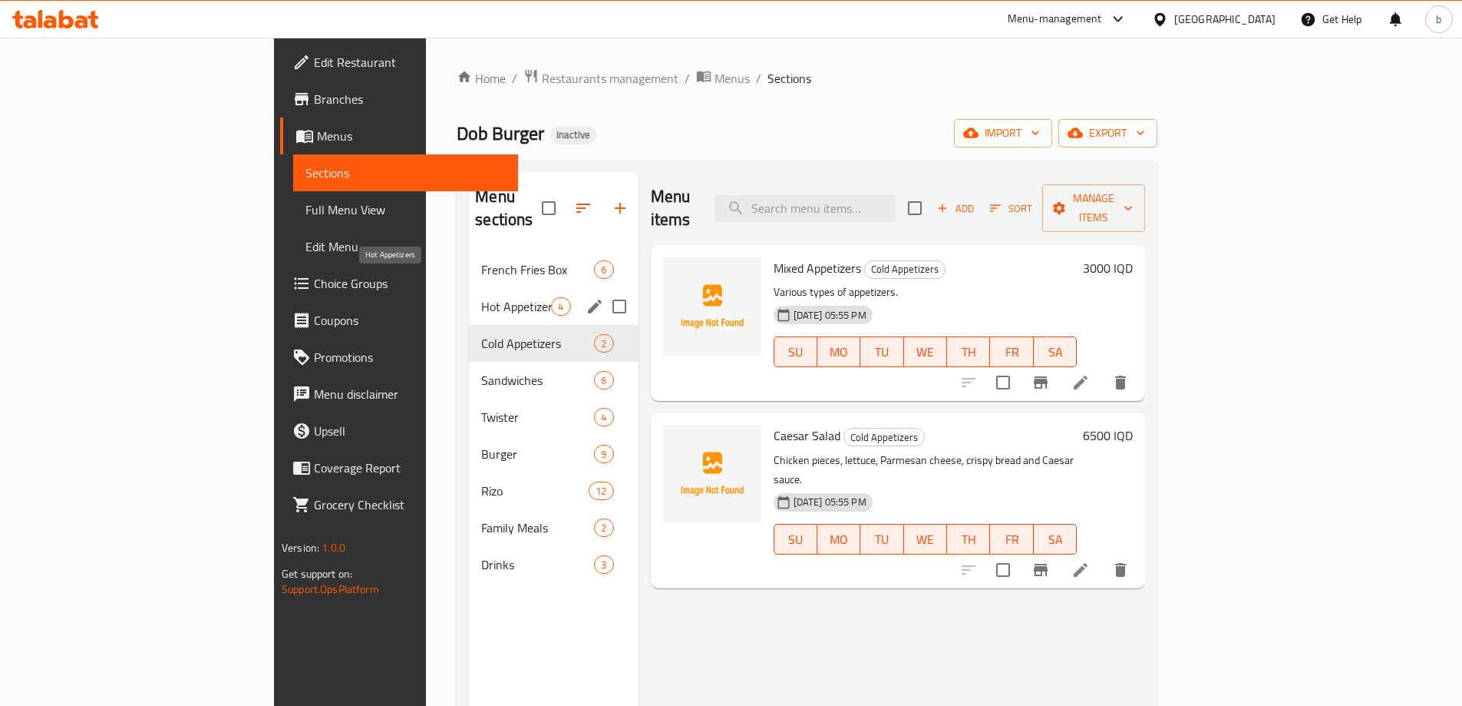
click at [481, 297] on span "Hot Appetizers" at bounding box center [516, 306] width 70 height 18
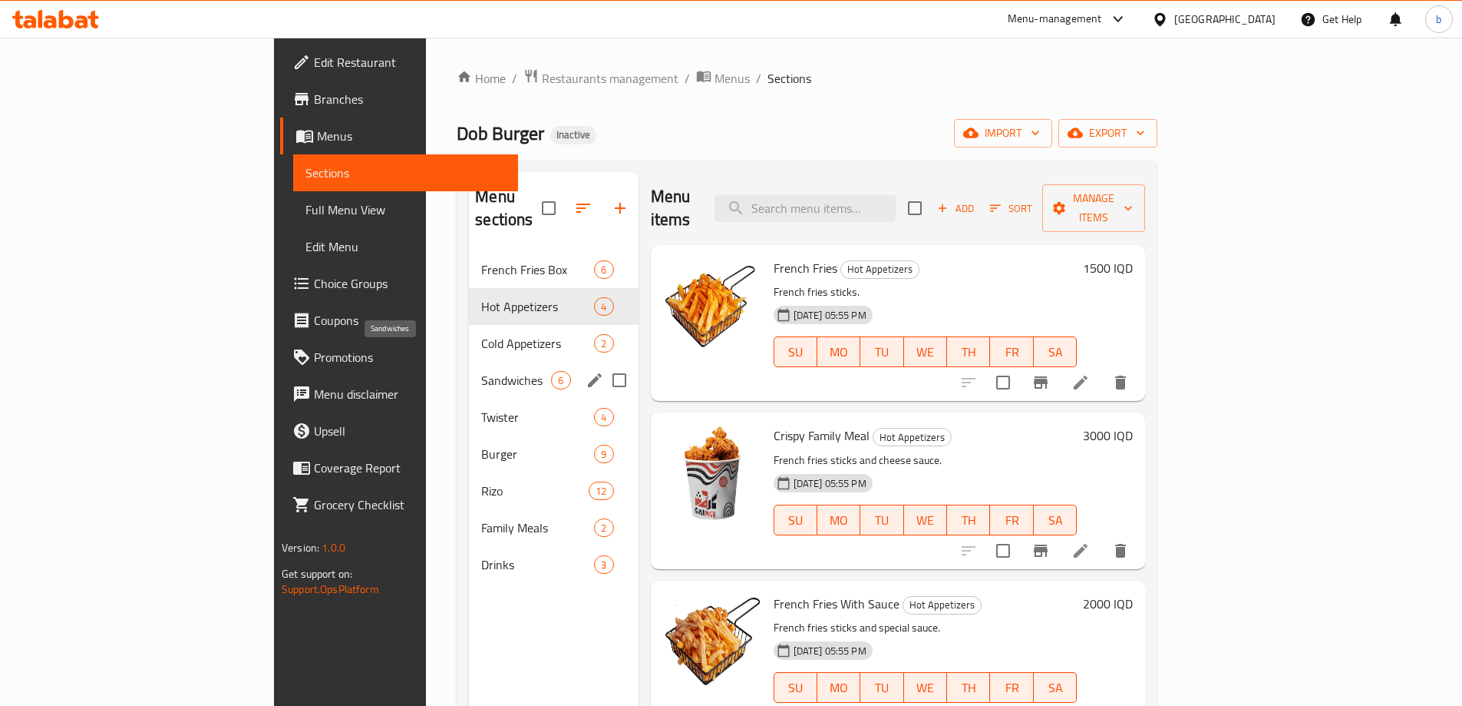
click at [481, 371] on span "Sandwiches" at bounding box center [516, 380] width 70 height 18
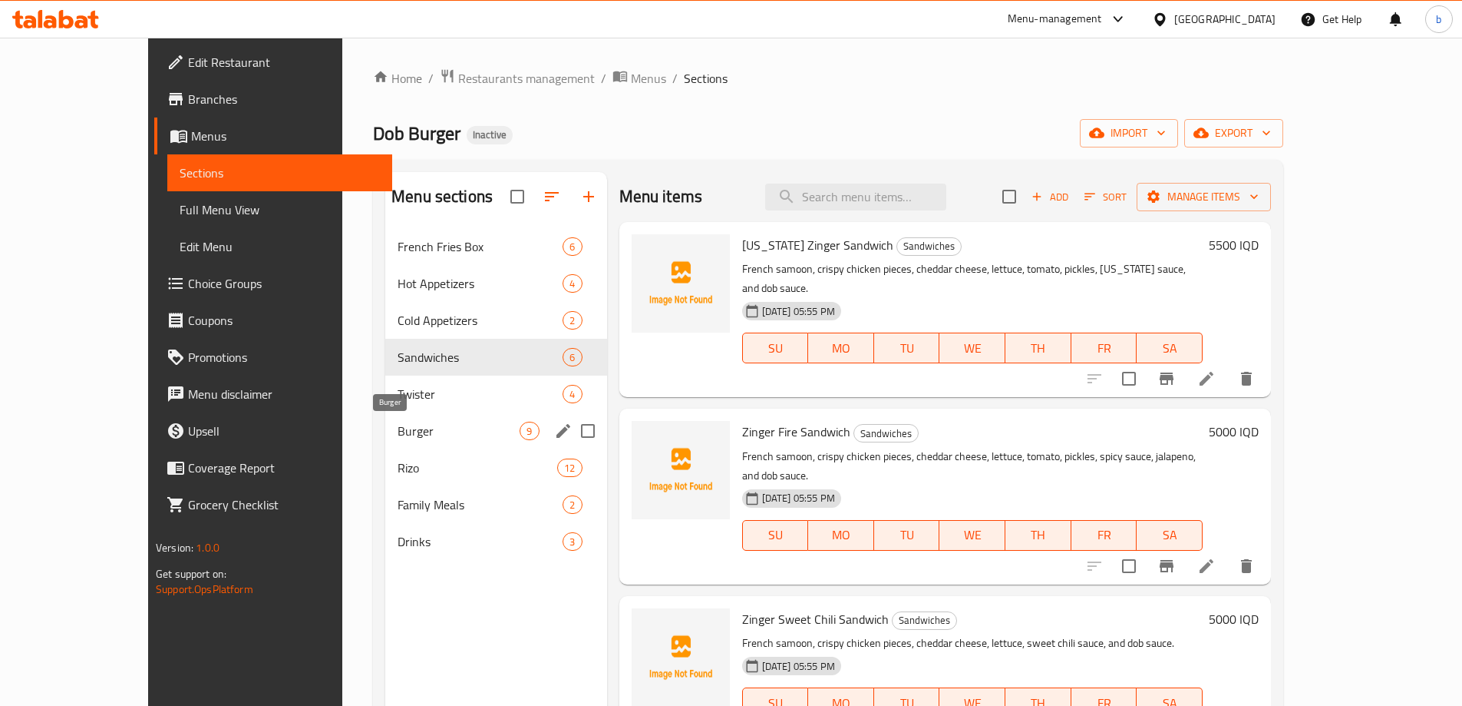
click at [451, 435] on span "Burger" at bounding box center [459, 430] width 122 height 18
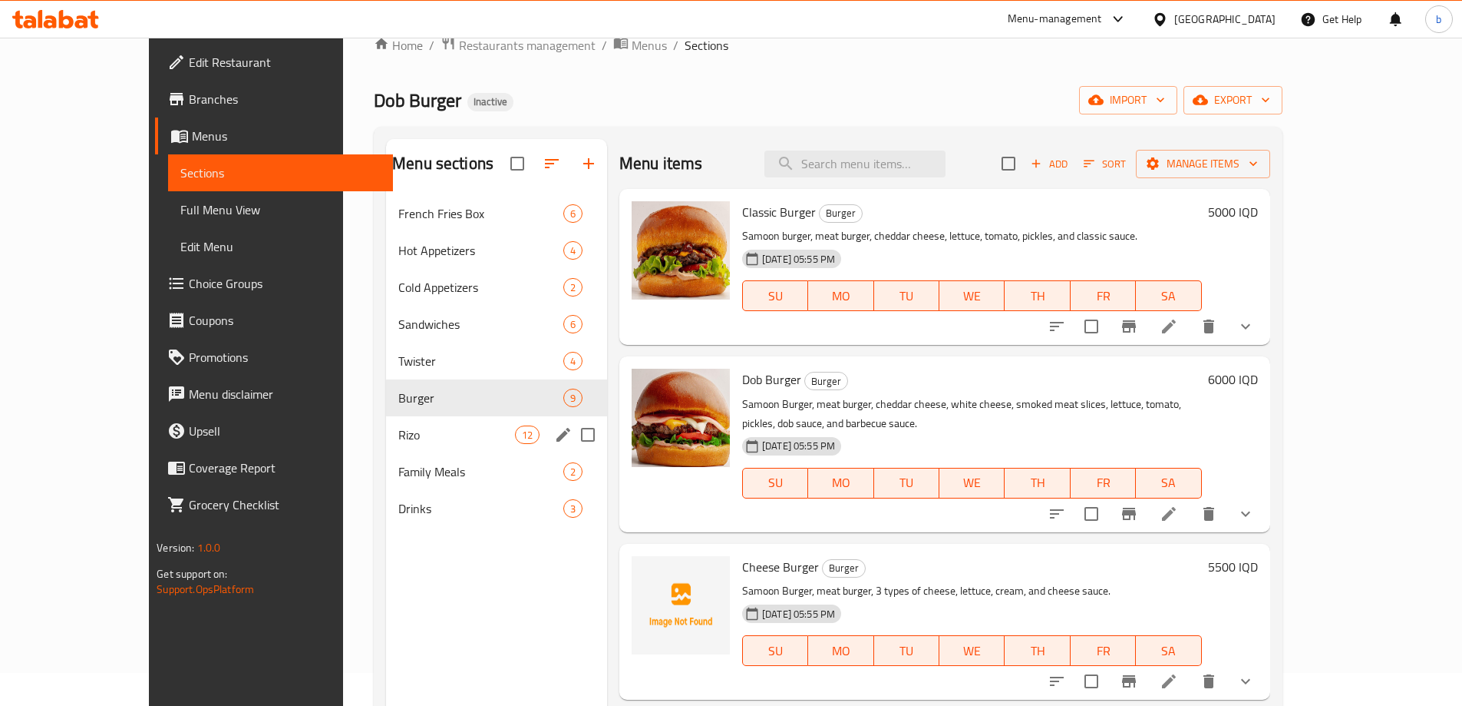
scroll to position [179, 0]
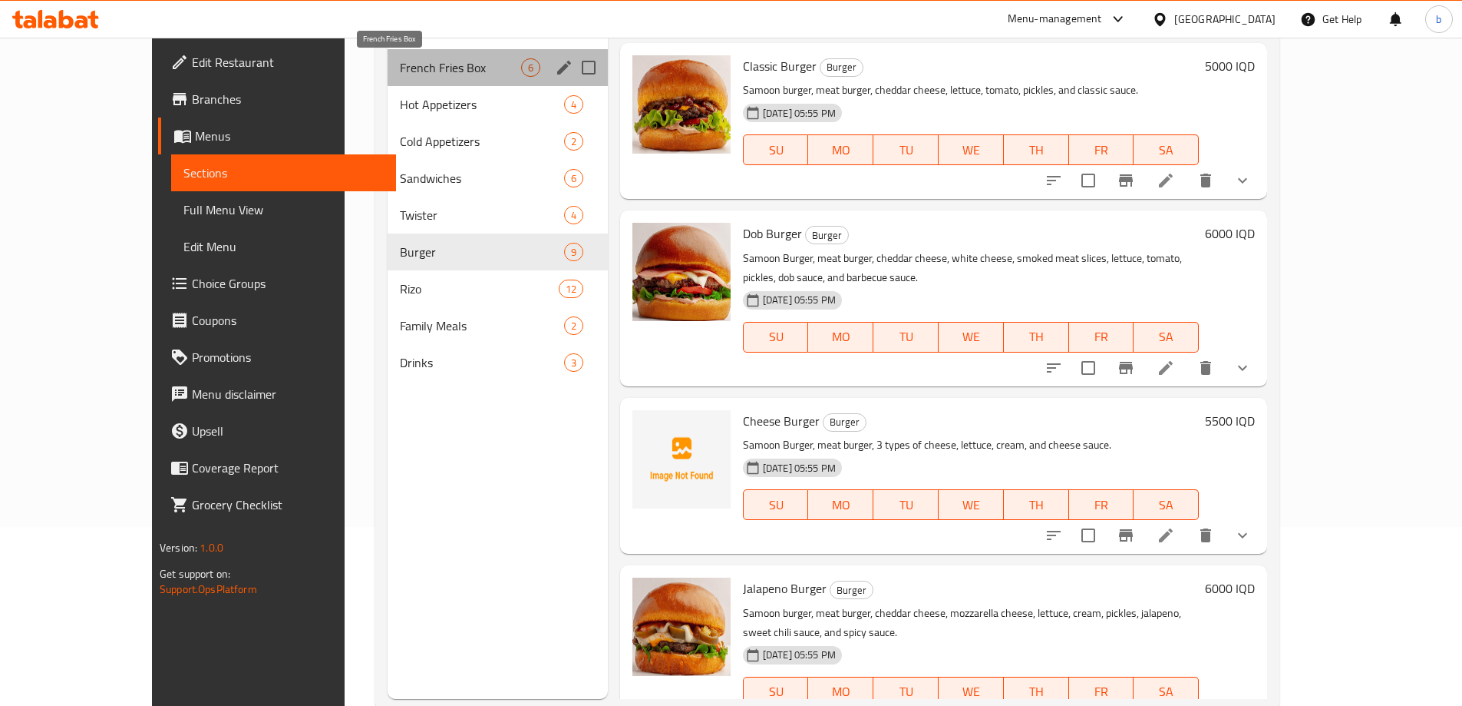
click at [400, 75] on span "French Fries Box" at bounding box center [460, 67] width 121 height 18
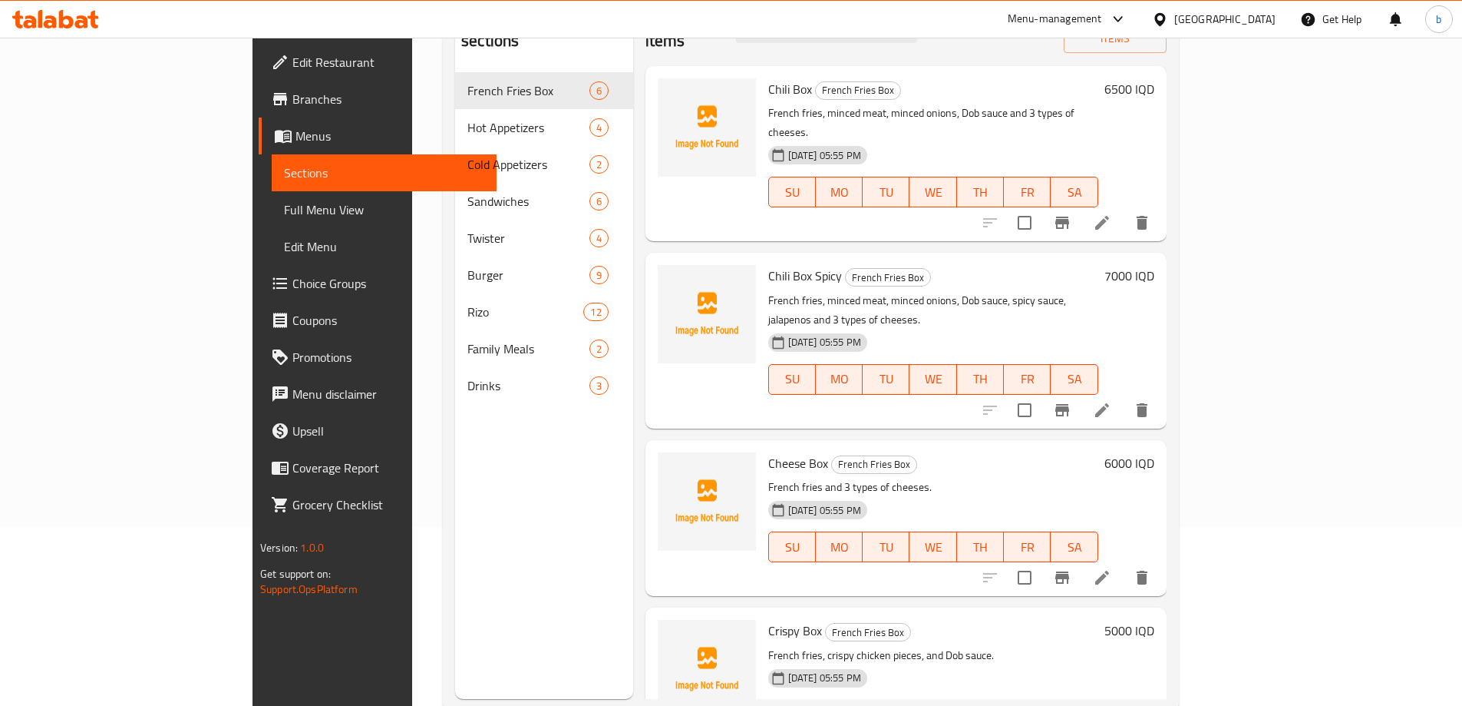
click at [284, 208] on span "Full Menu View" at bounding box center [384, 209] width 200 height 18
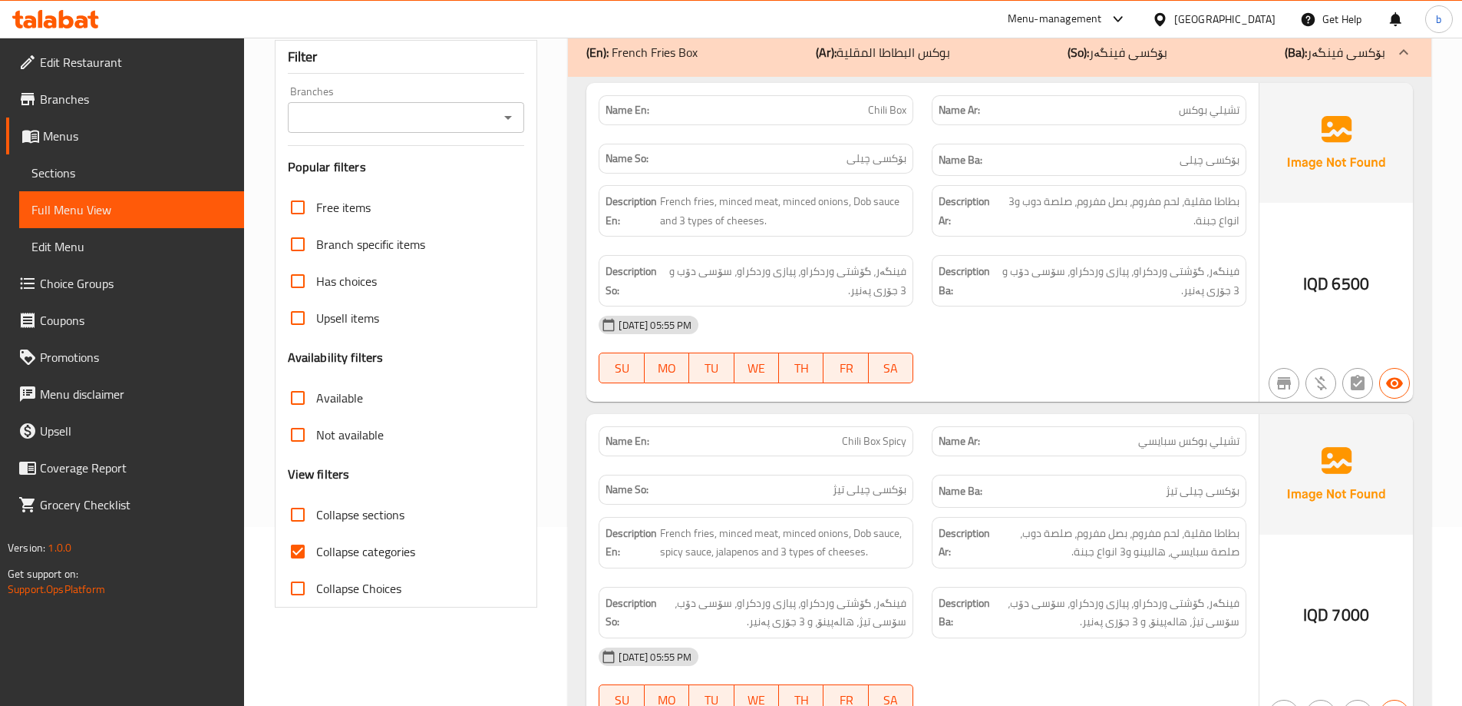
click at [508, 115] on icon "Open" at bounding box center [508, 117] width 18 height 18
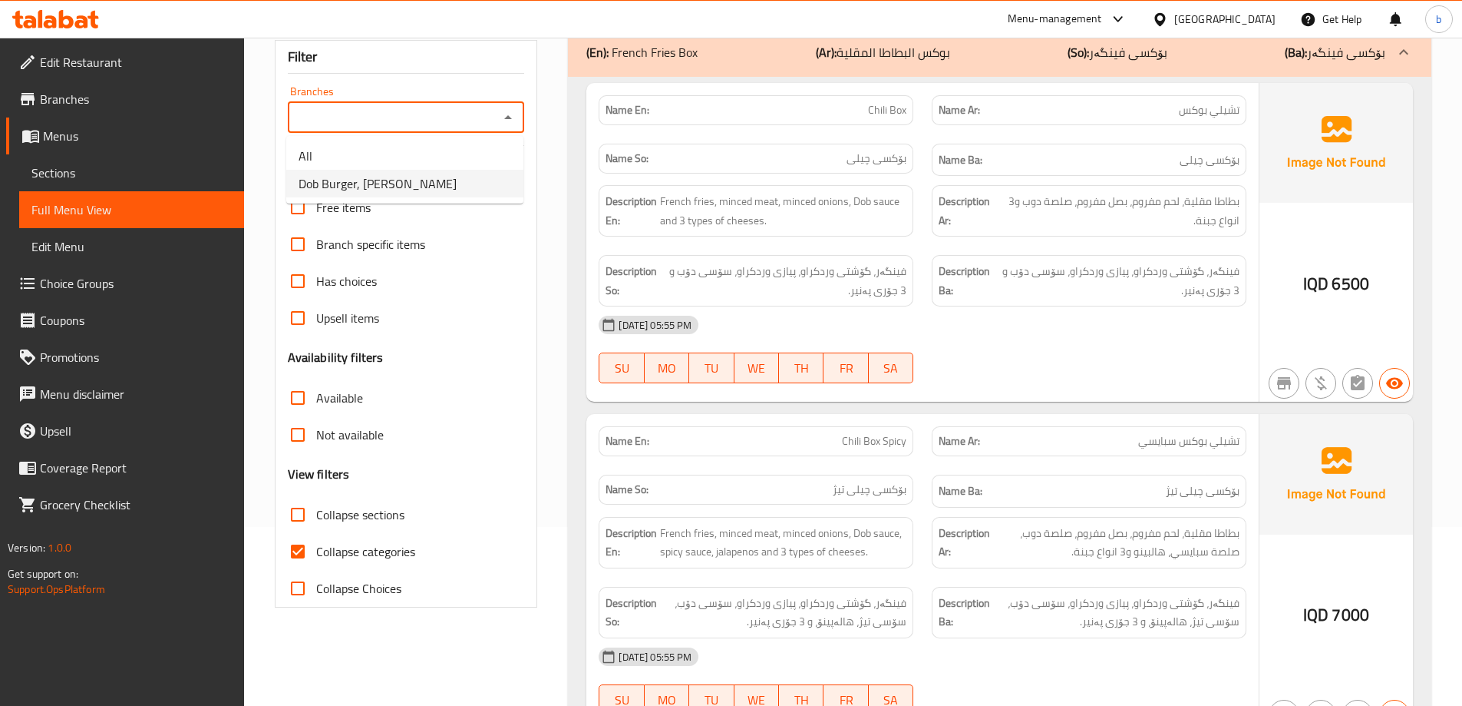
click at [400, 181] on span "Dob Burger, [PERSON_NAME]" at bounding box center [378, 183] width 158 height 18
type input "Dob Burger, [PERSON_NAME]"
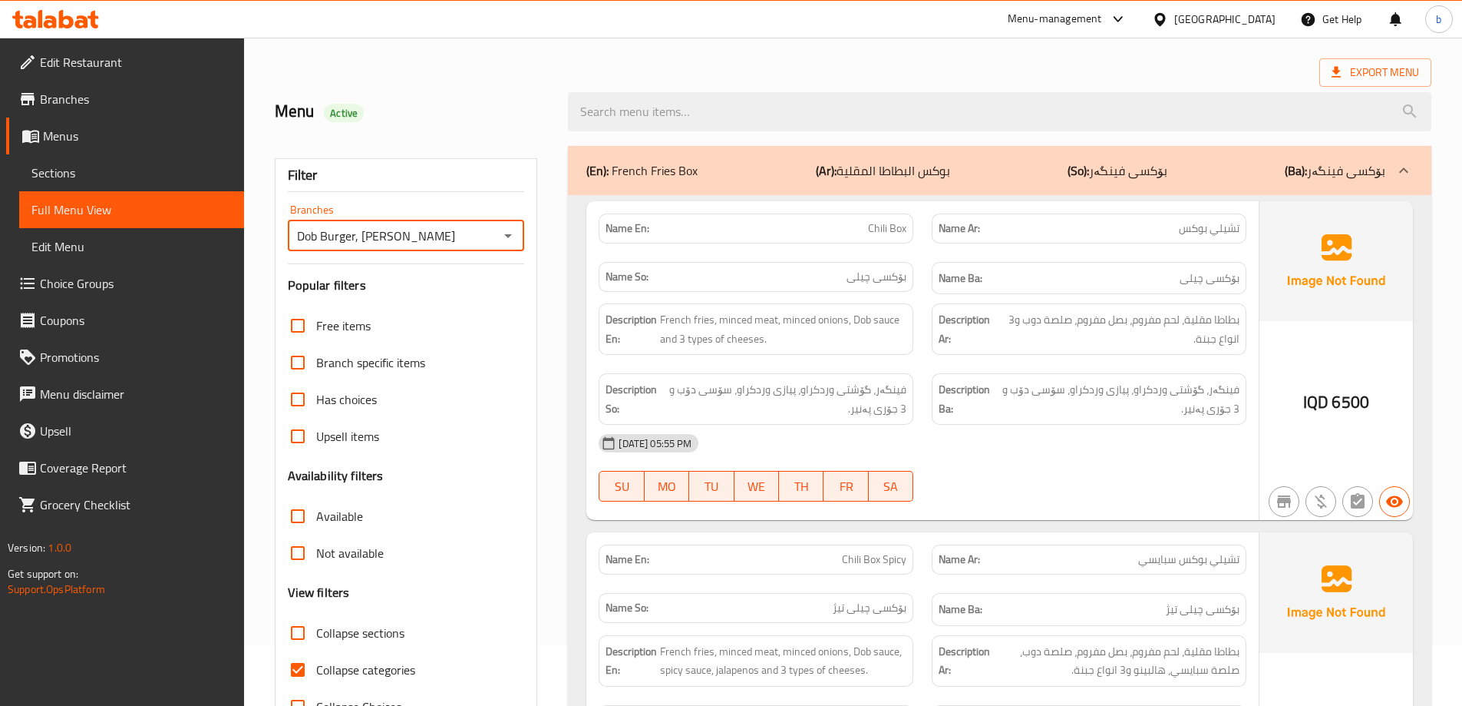
scroll to position [179, 0]
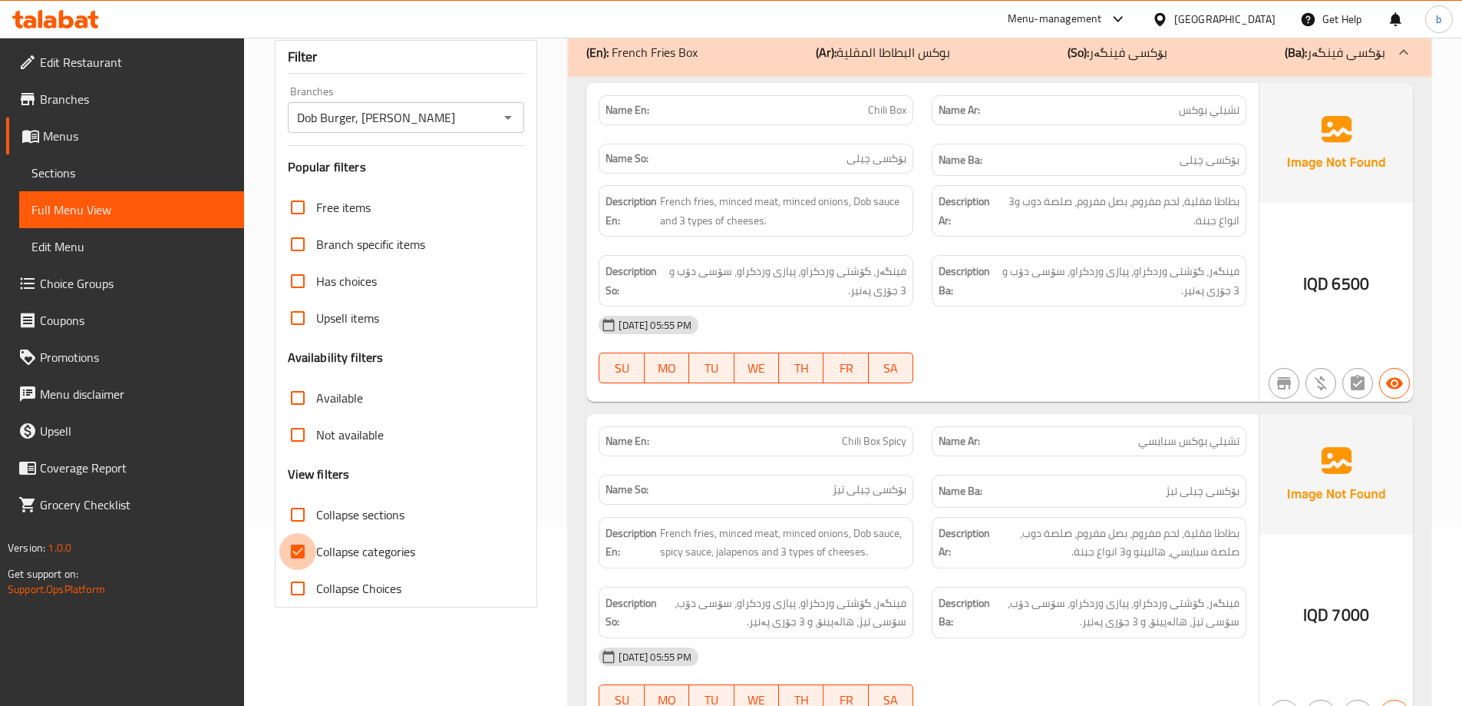
click at [302, 554] on input "Collapse categories" at bounding box center [297, 551] width 37 height 37
checkbox input "false"
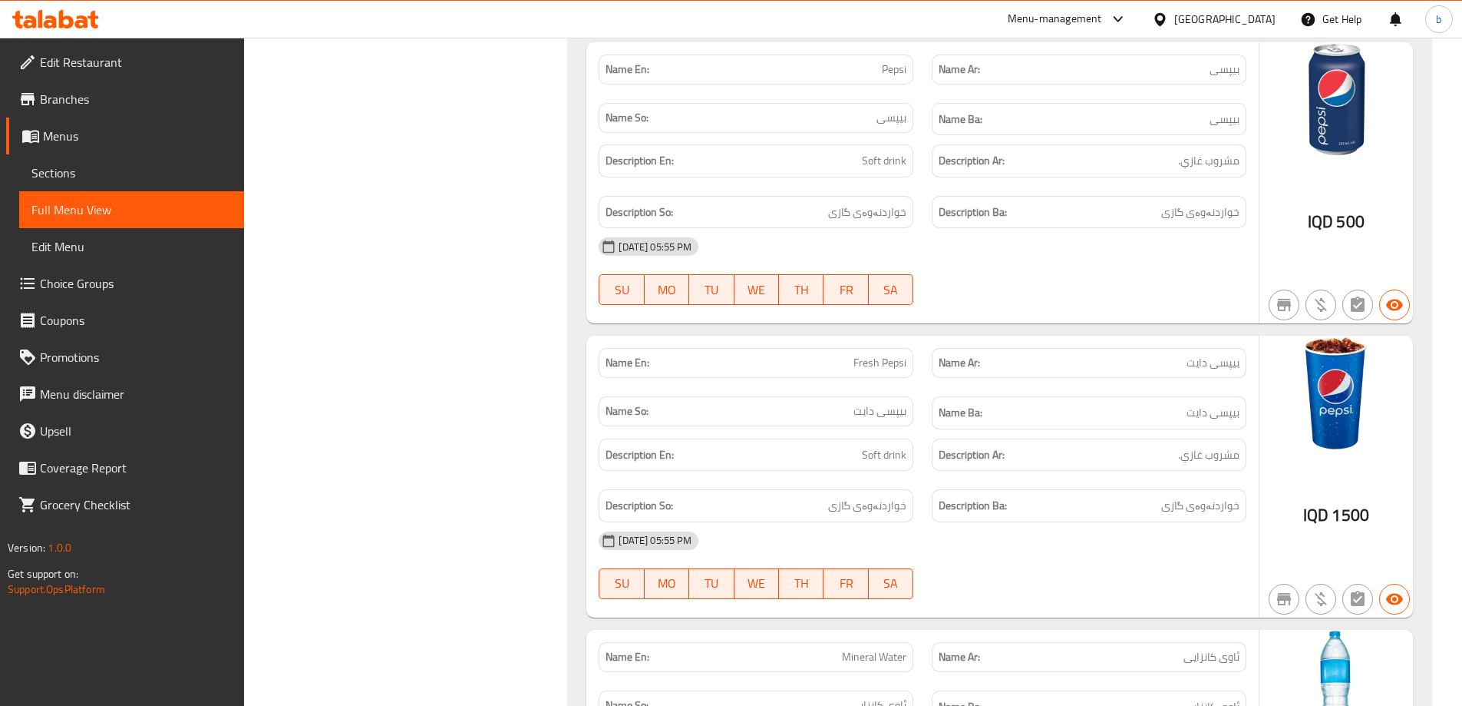
scroll to position [20536, 0]
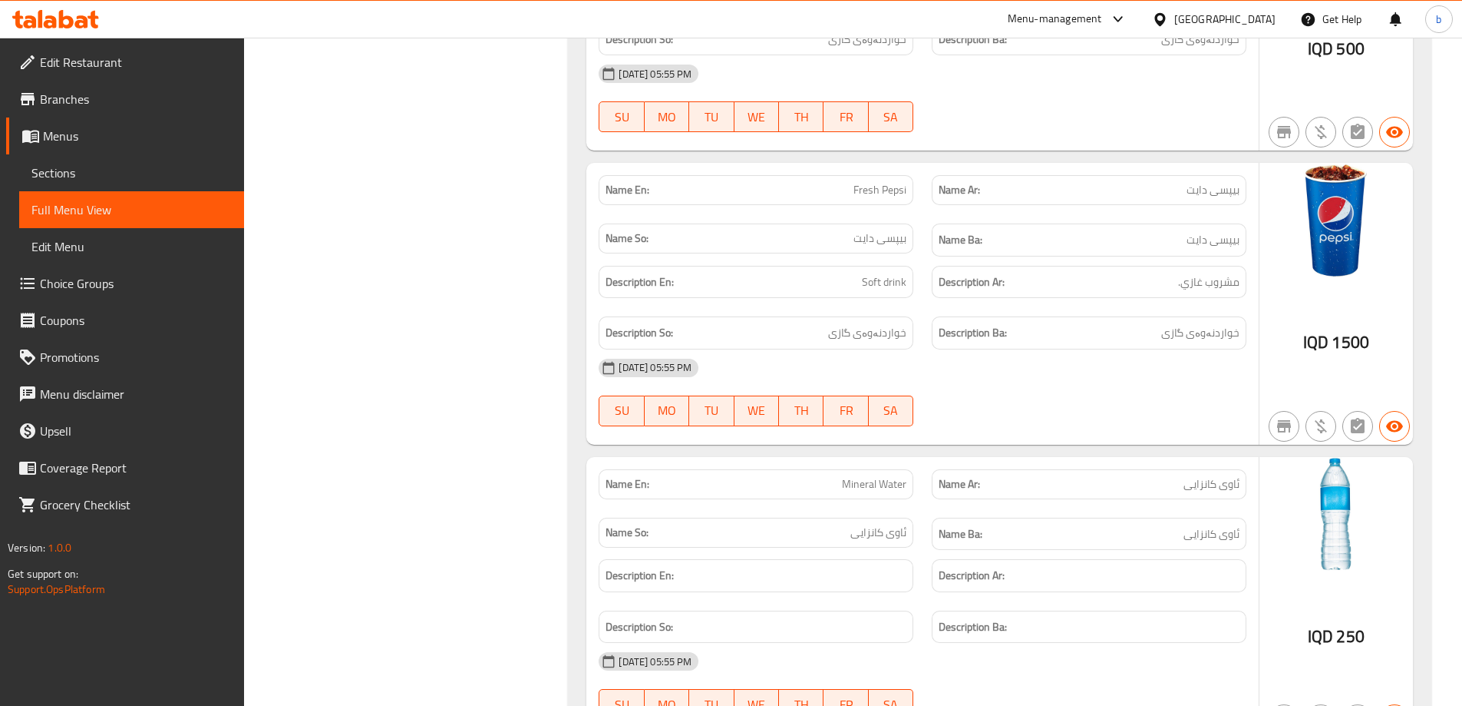
click at [93, 58] on span "Edit Restaurant" at bounding box center [136, 62] width 192 height 18
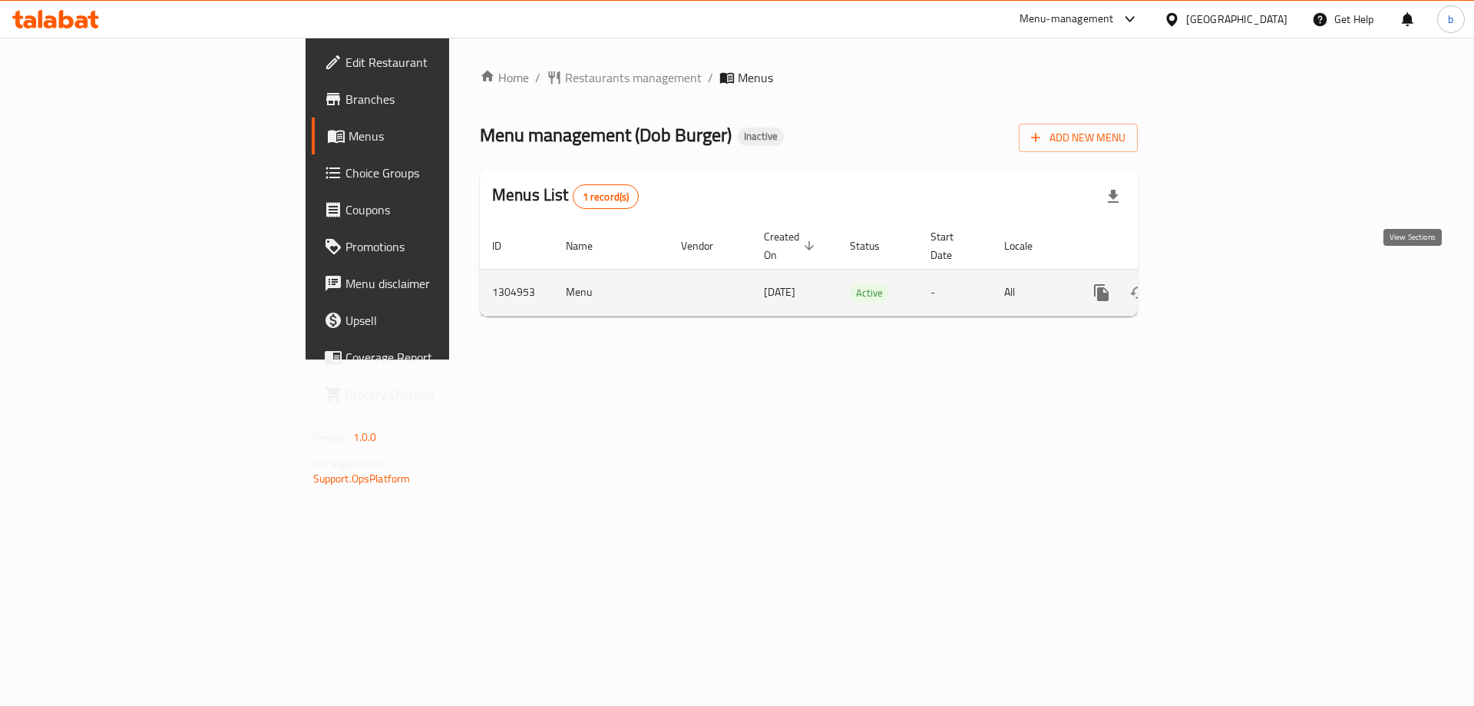
click at [1221, 283] on icon "enhanced table" at bounding box center [1212, 292] width 18 height 18
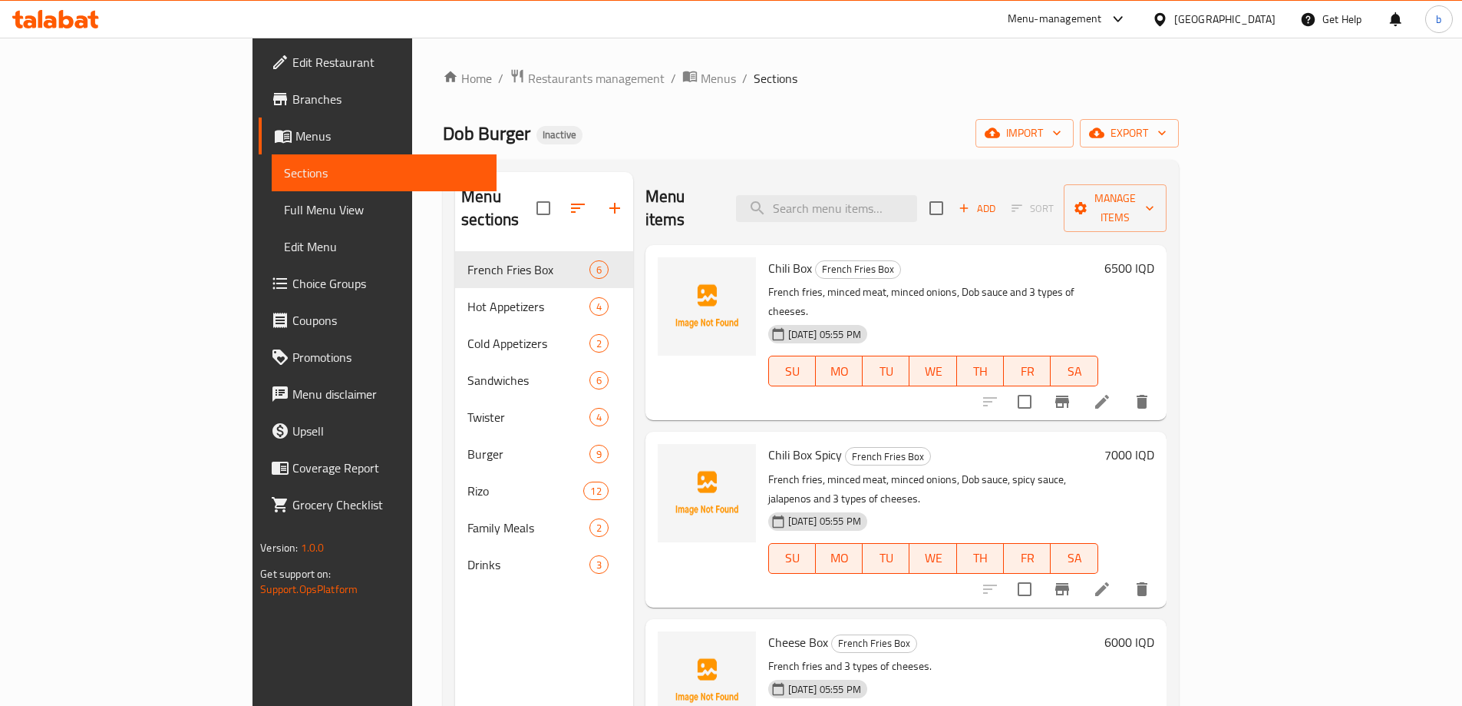
click at [284, 206] on span "Full Menu View" at bounding box center [384, 209] width 200 height 18
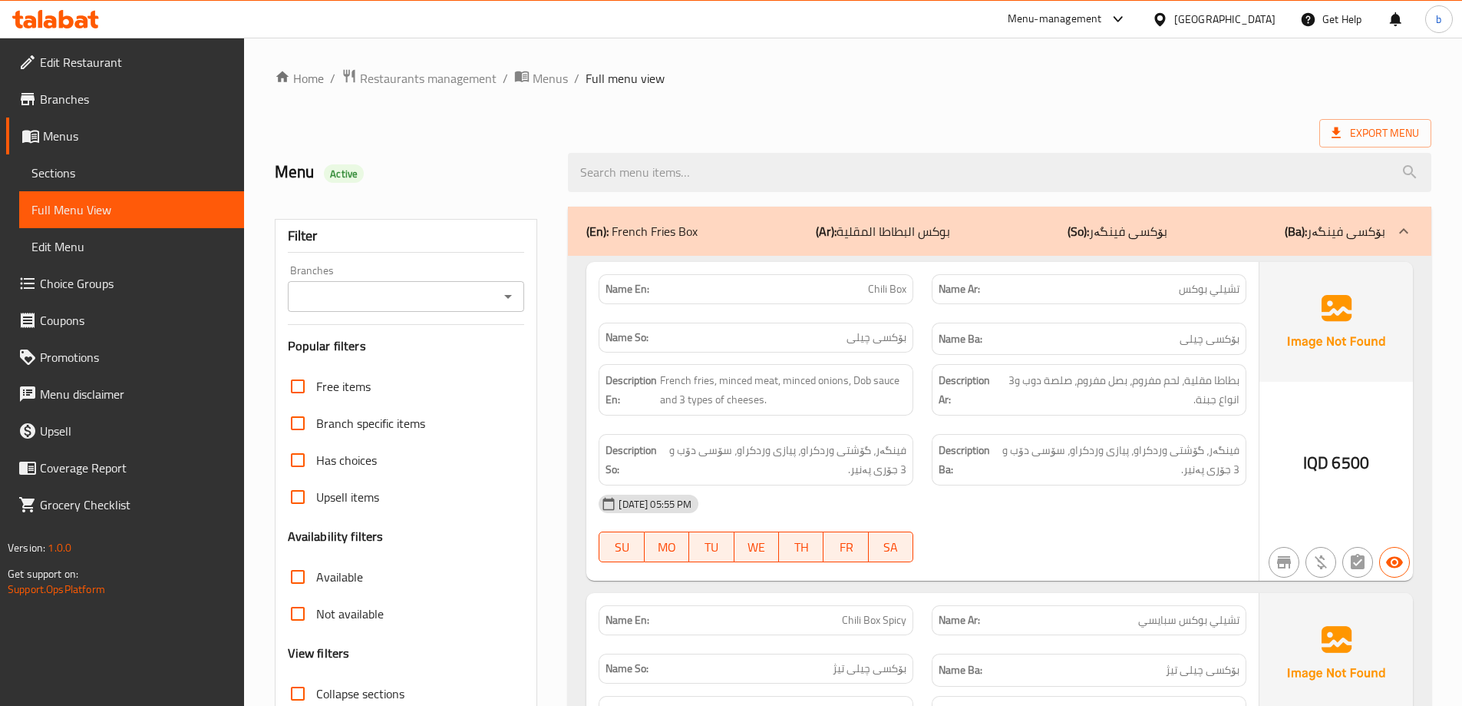
click at [511, 286] on button "Open" at bounding box center [507, 296] width 21 height 21
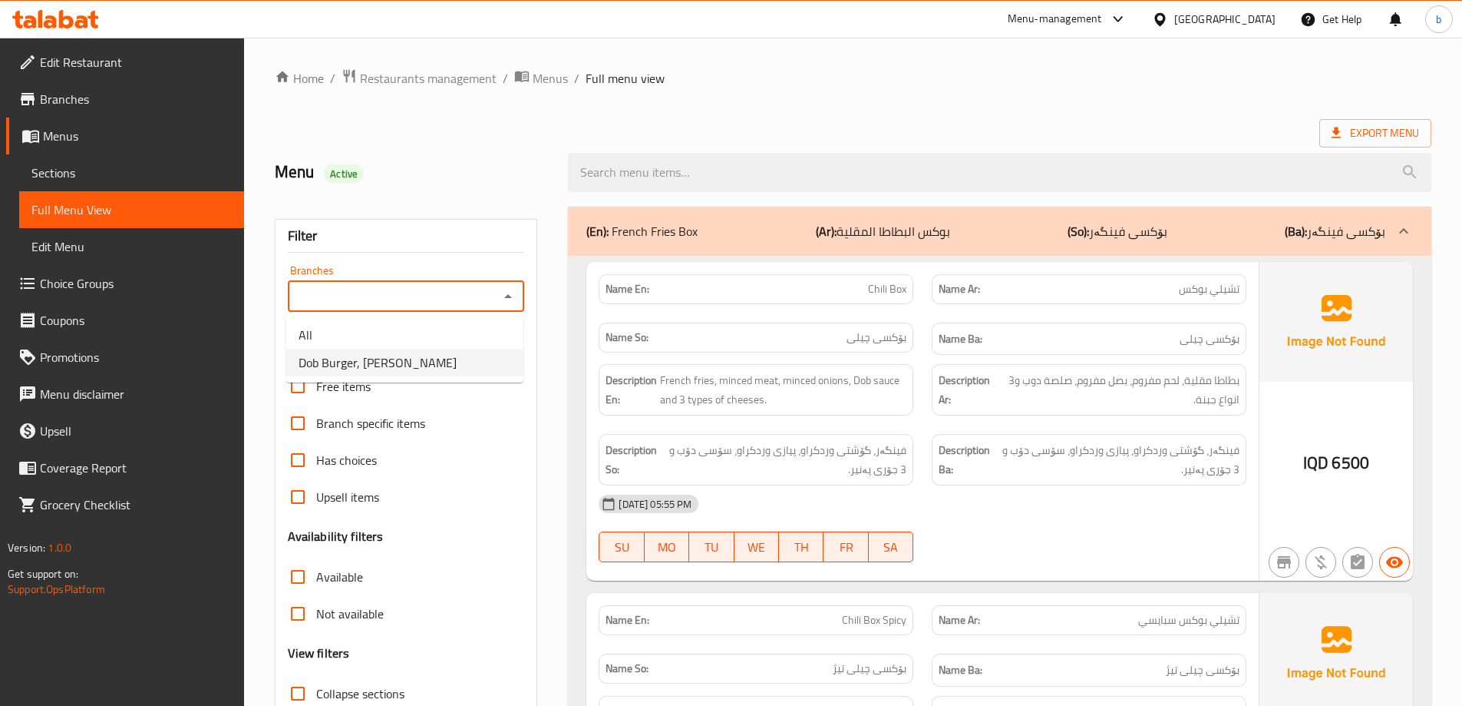
click at [345, 365] on span "Dob Burger, [PERSON_NAME]" at bounding box center [378, 362] width 158 height 18
type input "Dob Burger, [PERSON_NAME]"
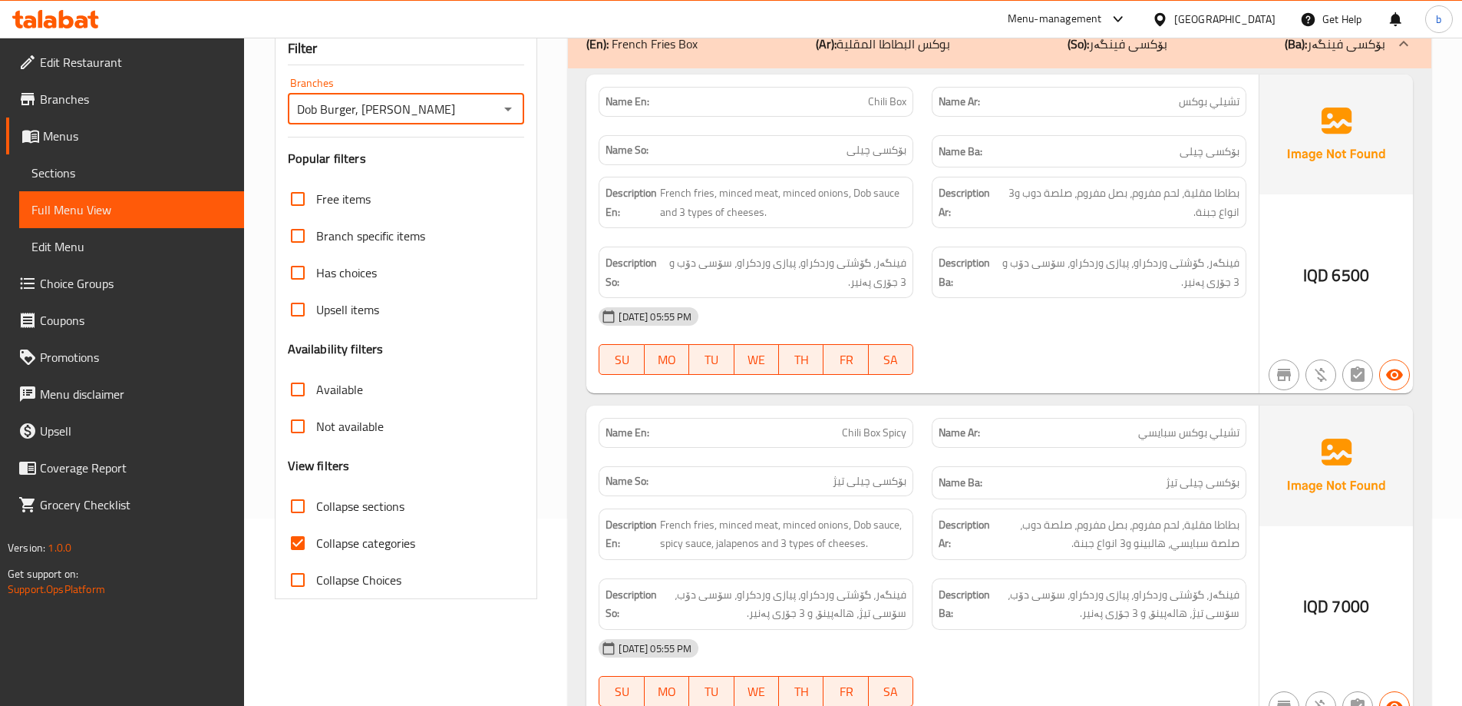
scroll to position [359, 0]
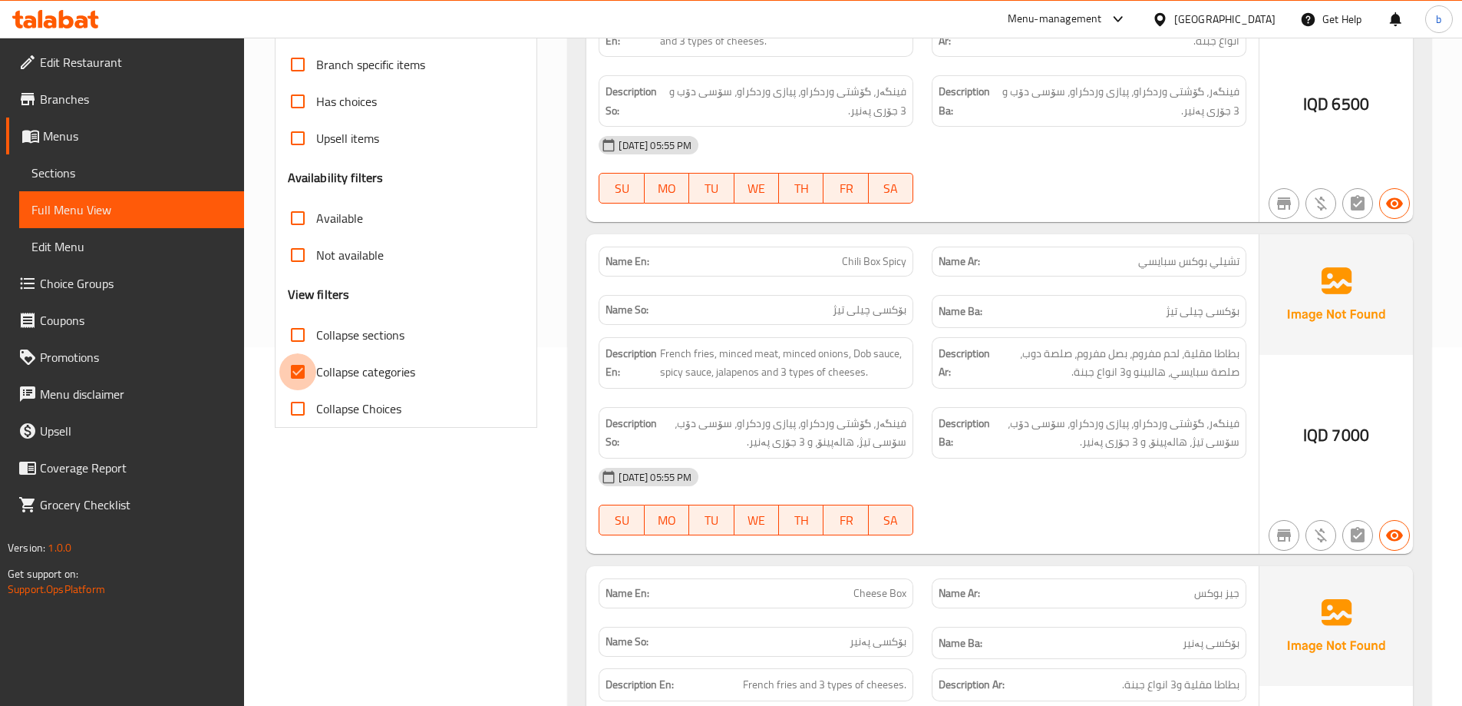
click at [294, 372] on input "Collapse categories" at bounding box center [297, 371] width 37 height 37
checkbox input "false"
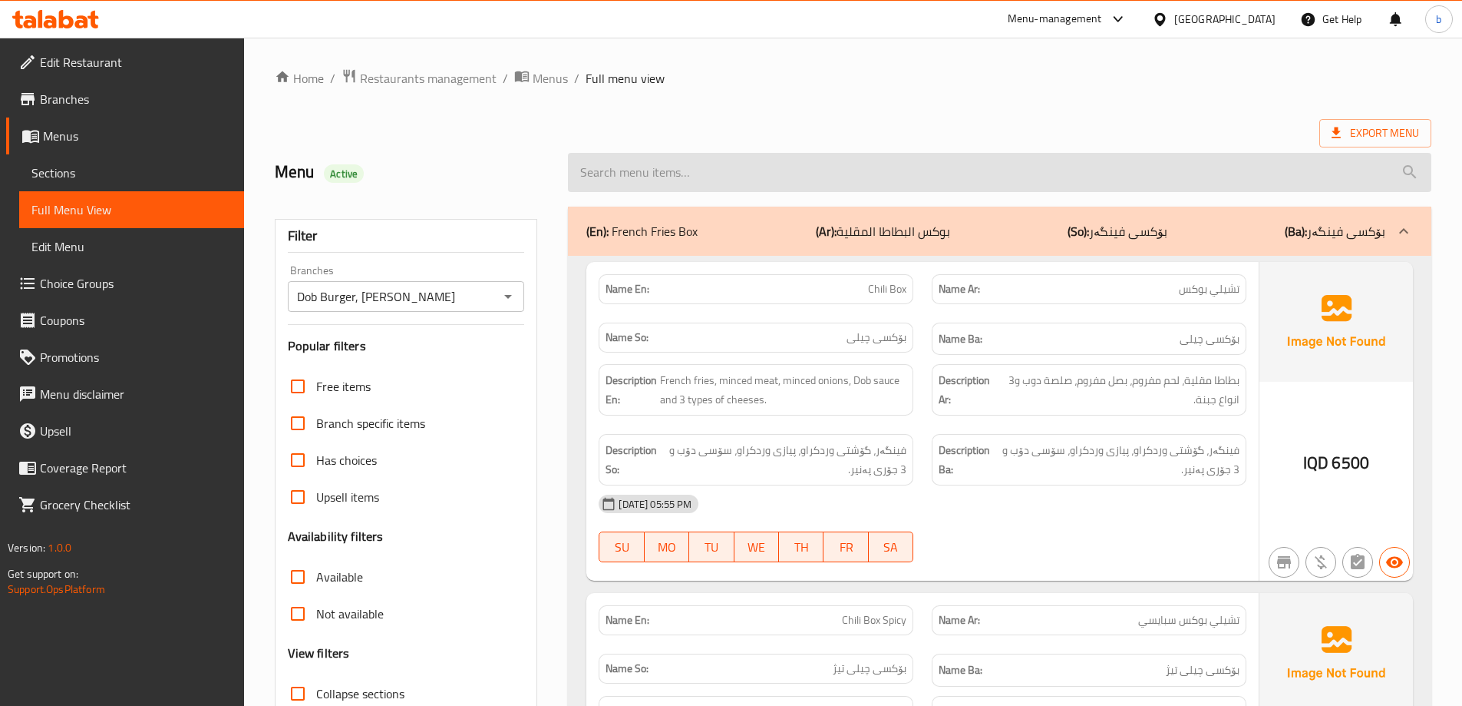
click at [842, 162] on input "search" at bounding box center [1000, 172] width 864 height 39
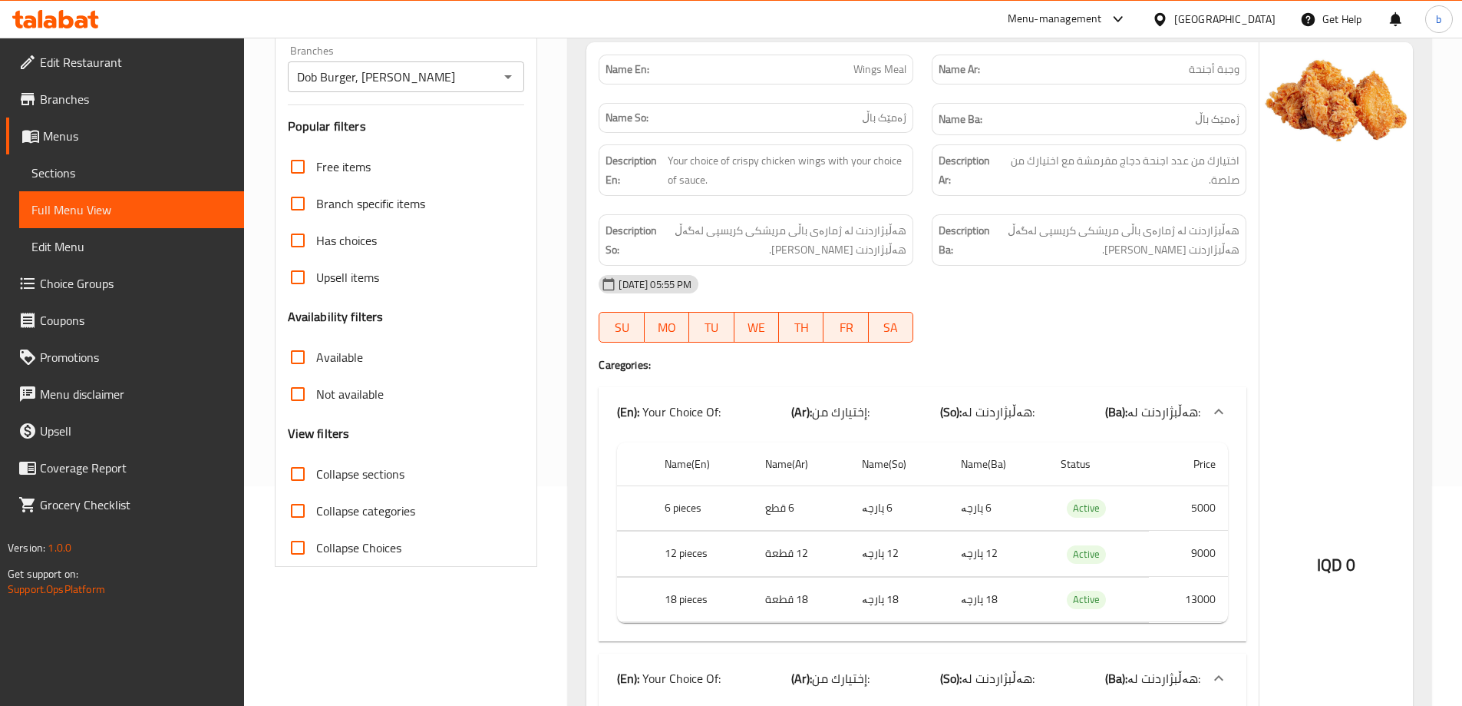
scroll to position [48, 0]
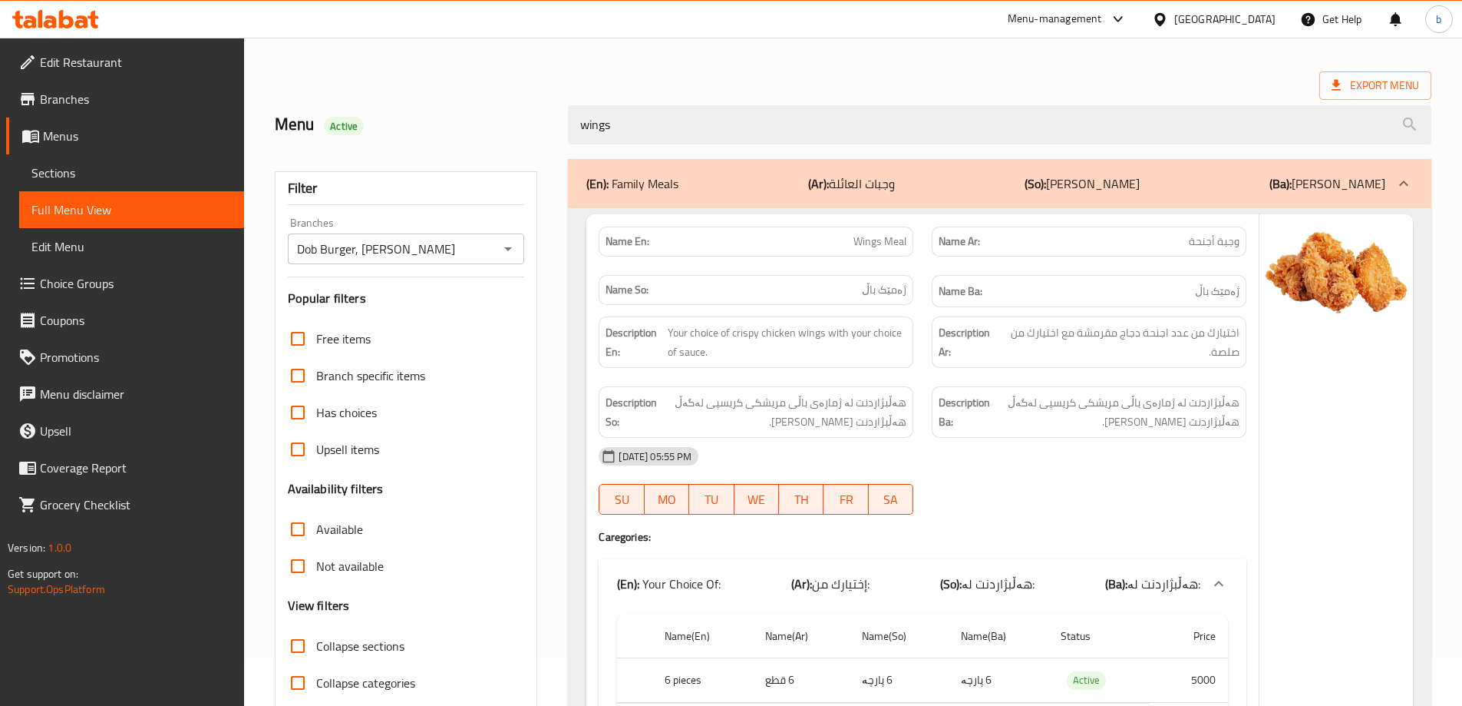
drag, startPoint x: 321, startPoint y: 128, endPoint x: 459, endPoint y: 130, distance: 138.2
click at [319, 129] on div "Menu Active wings" at bounding box center [853, 125] width 1175 height 68
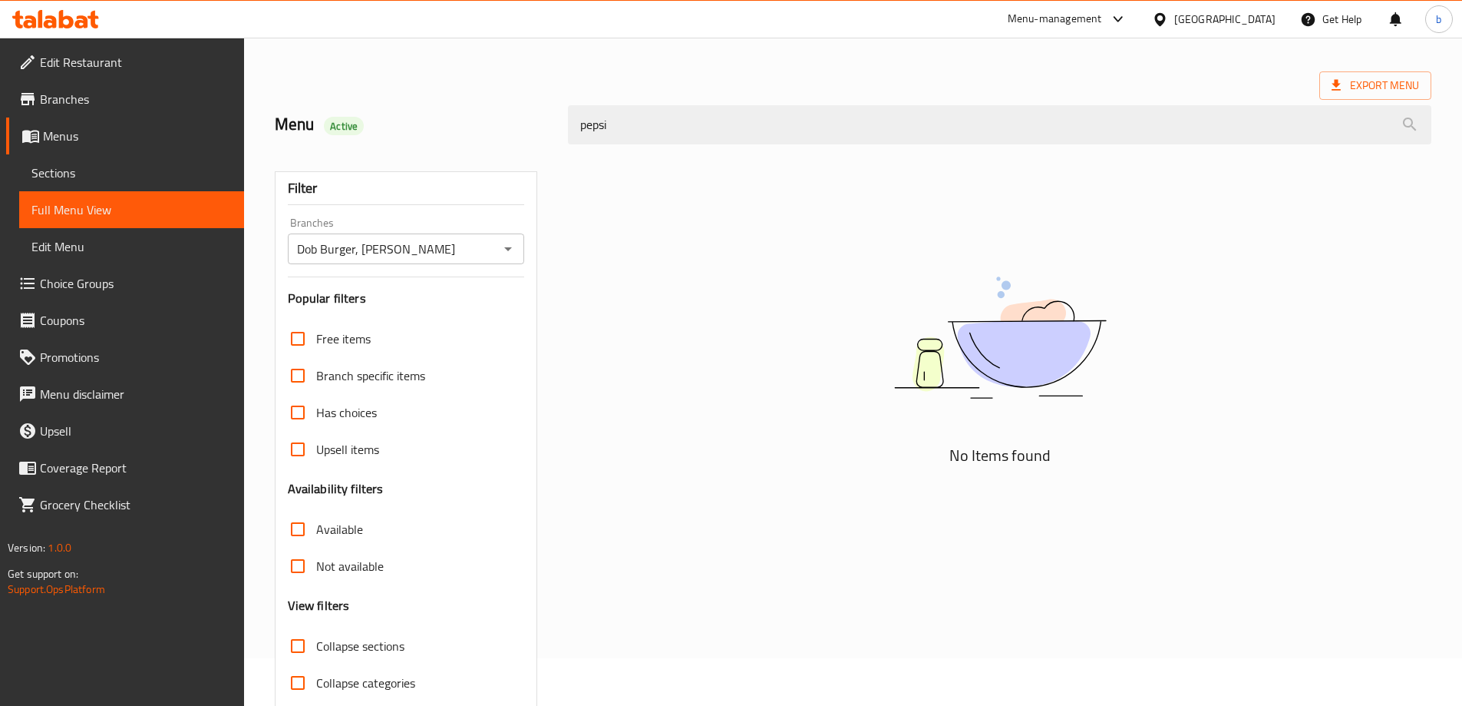
type input "peps"
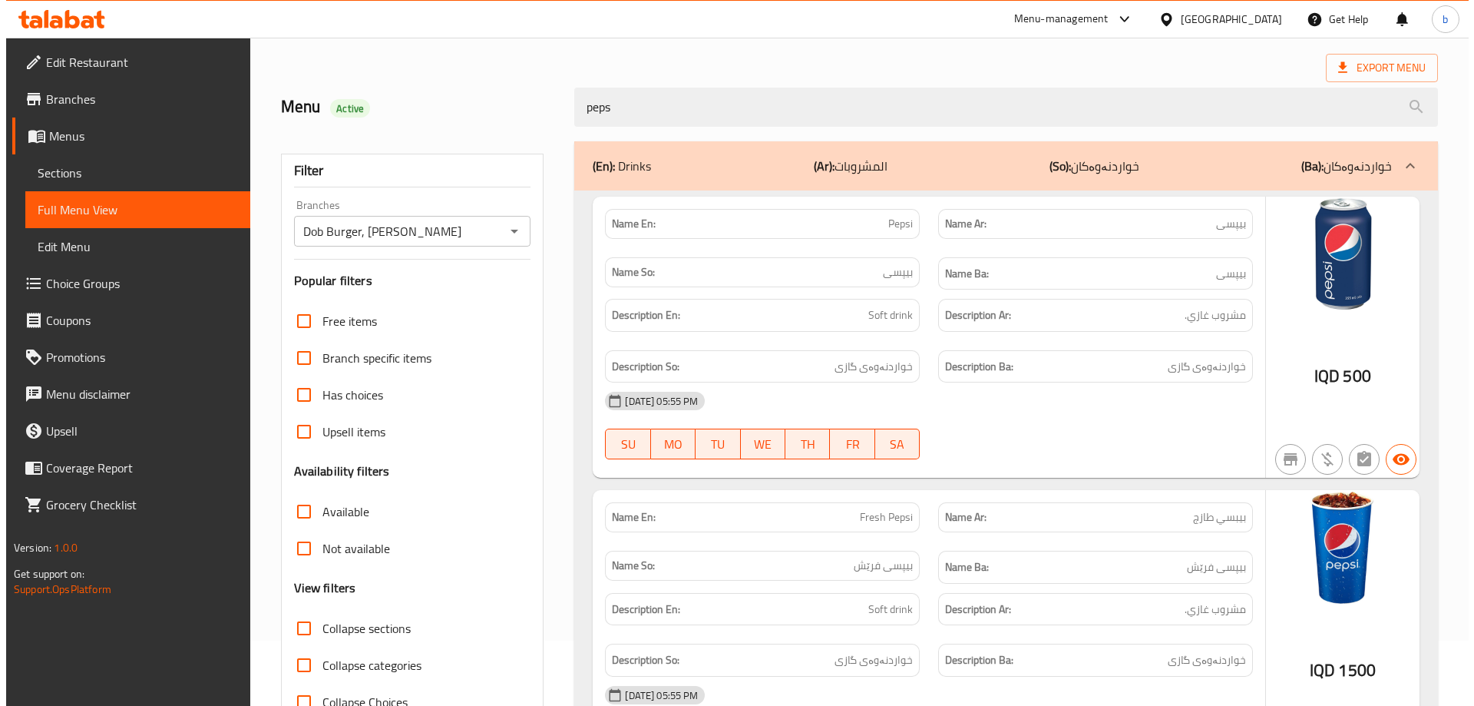
scroll to position [0, 0]
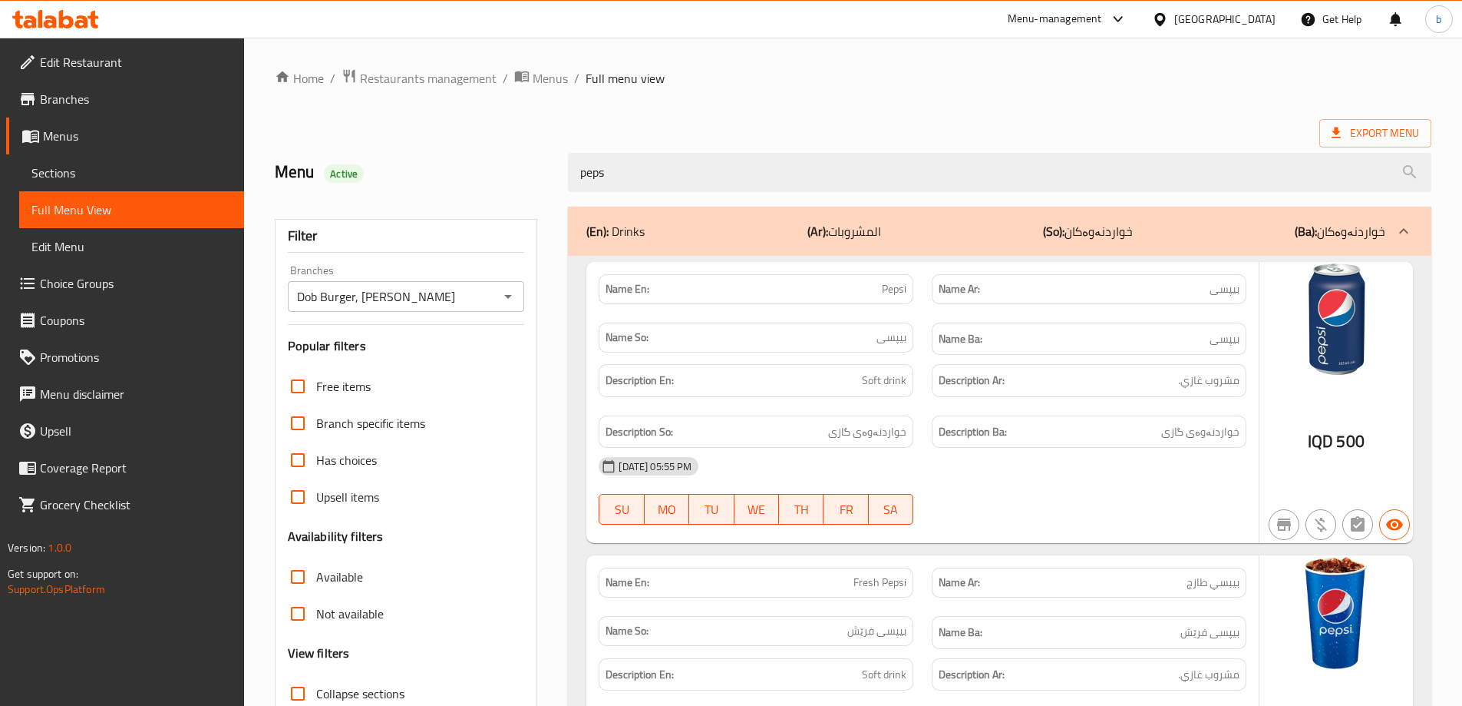
click at [327, 196] on div "Menu Active peps" at bounding box center [853, 172] width 1175 height 68
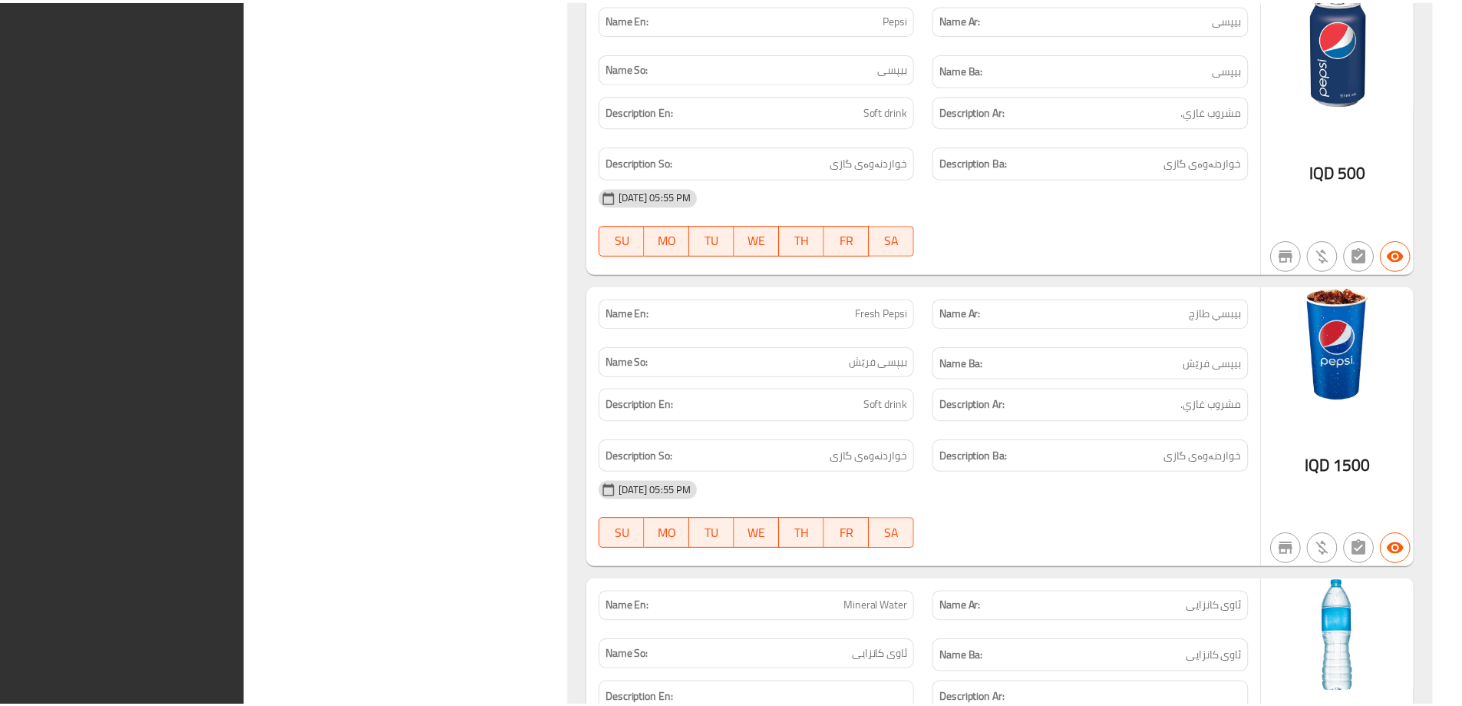
scroll to position [20517, 0]
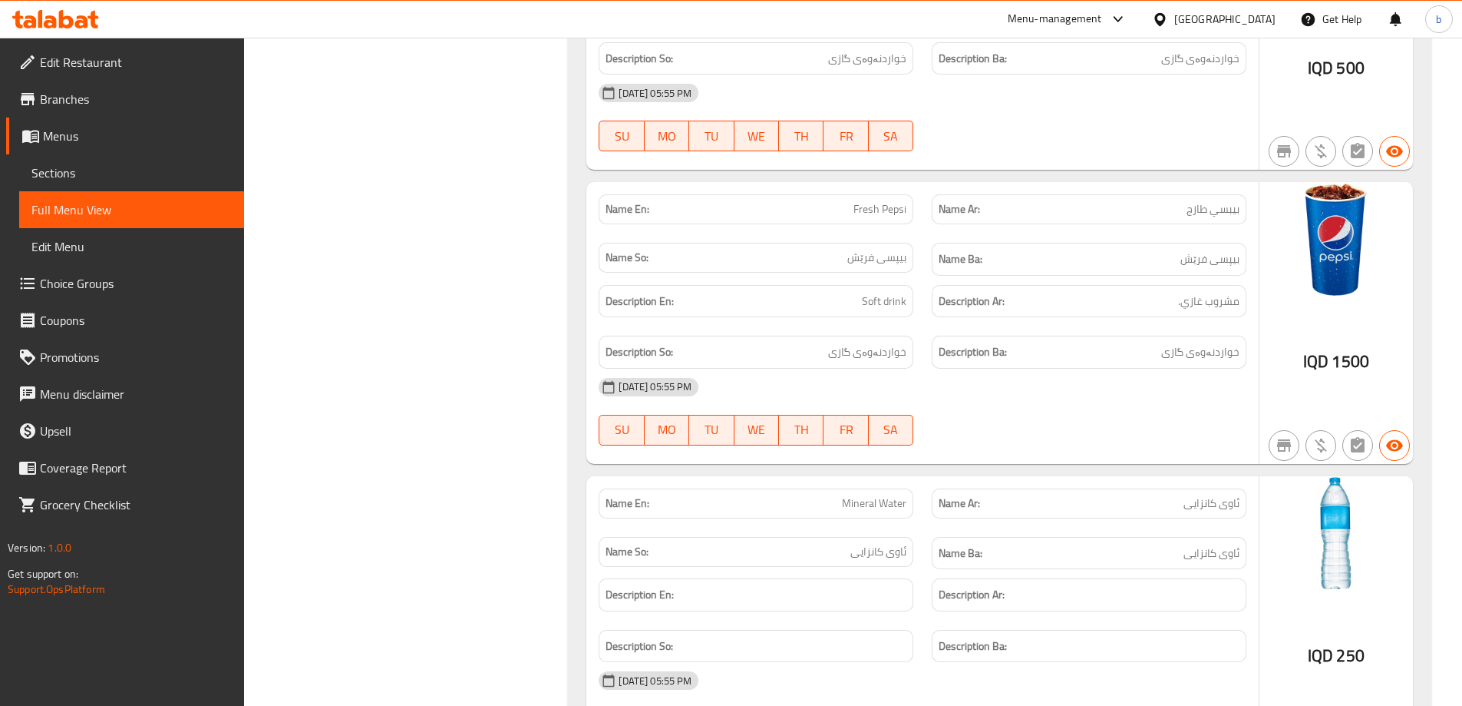
click at [115, 44] on link "Edit Restaurant" at bounding box center [125, 62] width 238 height 37
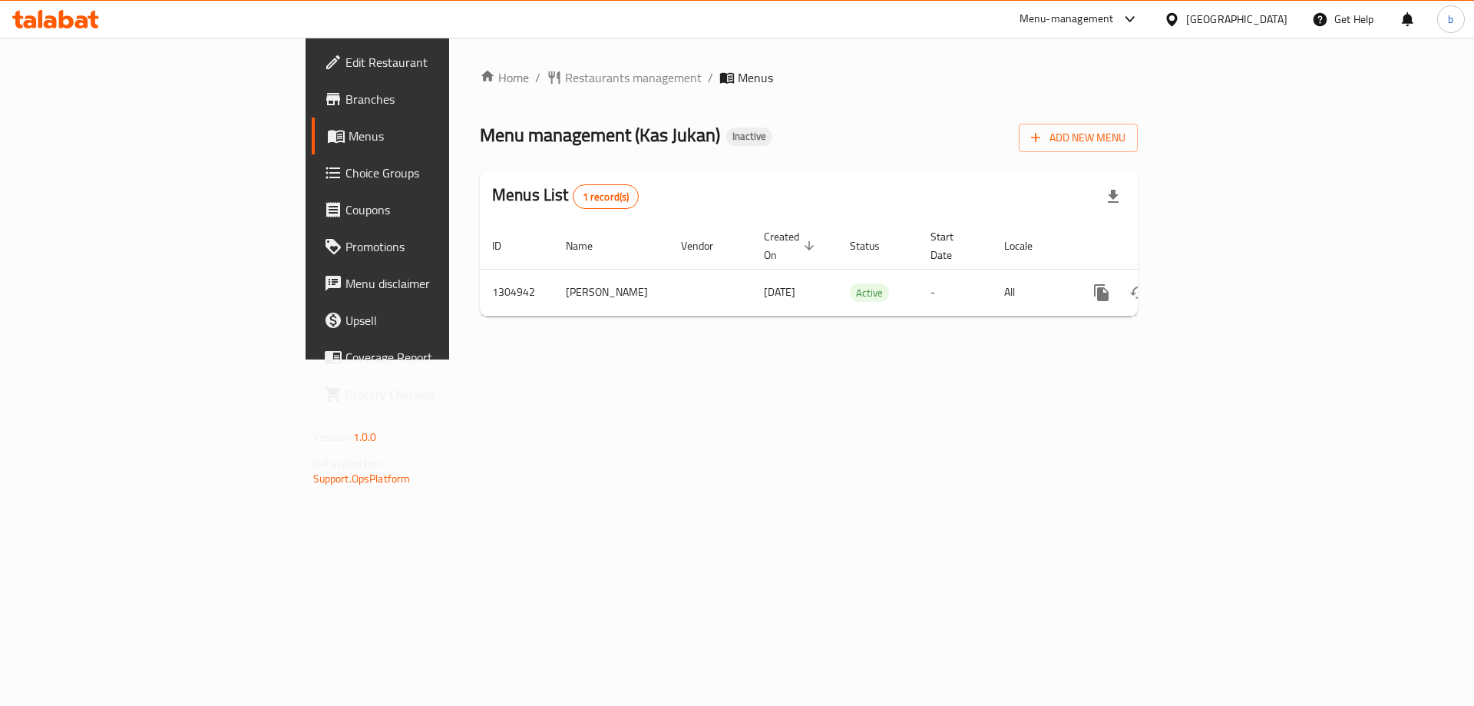
drag, startPoint x: 1092, startPoint y: 491, endPoint x: 1143, endPoint y: 446, distance: 68.5
click at [1092, 359] on div "Home / Restaurants management / Menus Menu management ( Kas Jukan ) Inactive Ad…" at bounding box center [808, 199] width 719 height 322
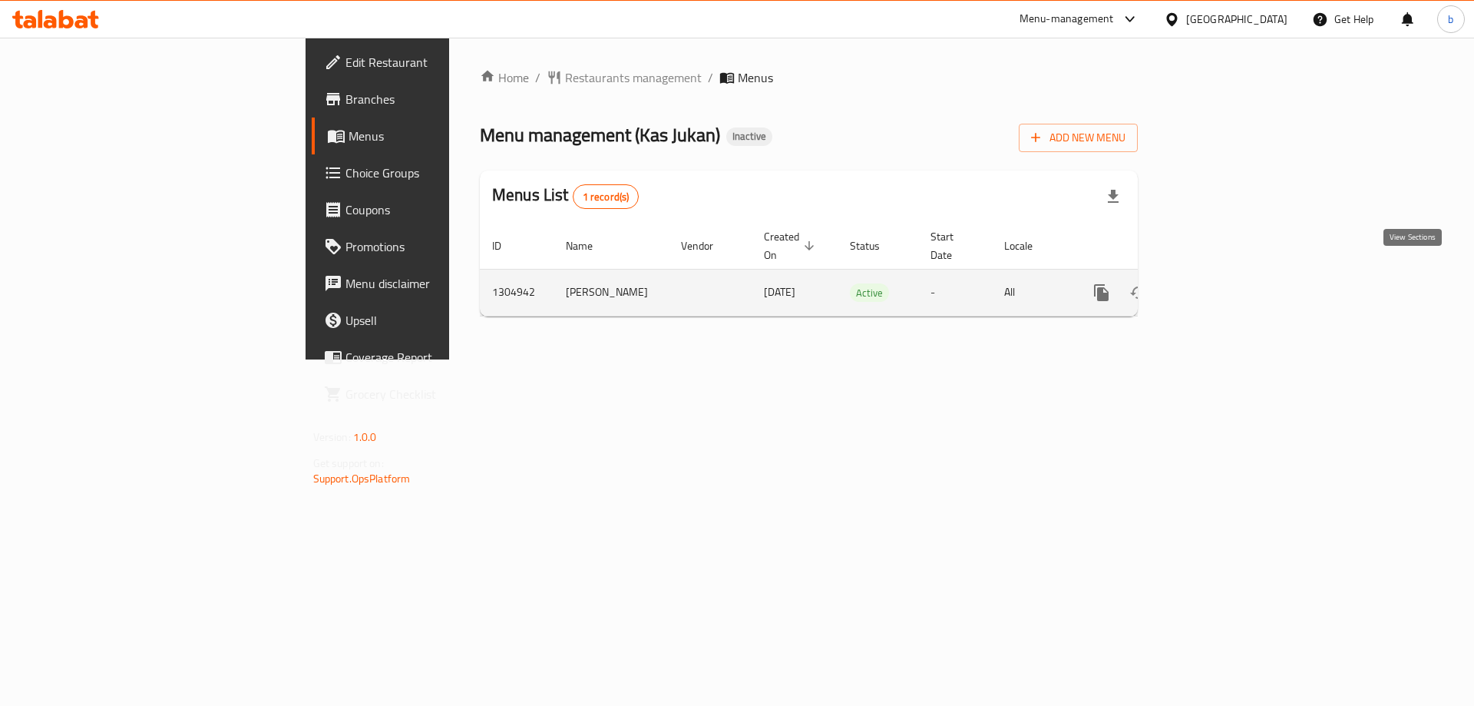
click at [1219, 286] on icon "enhanced table" at bounding box center [1212, 293] width 14 height 14
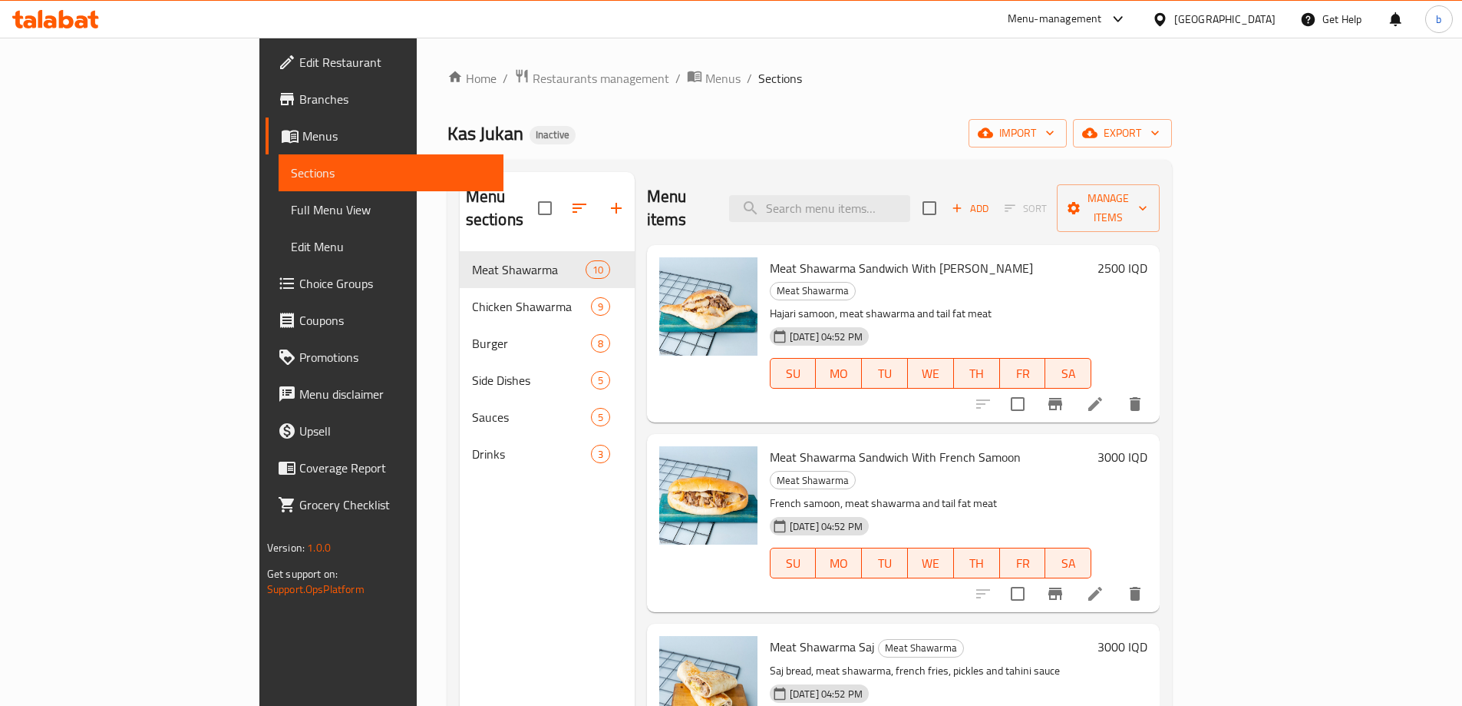
click at [291, 205] on span "Full Menu View" at bounding box center [391, 209] width 200 height 18
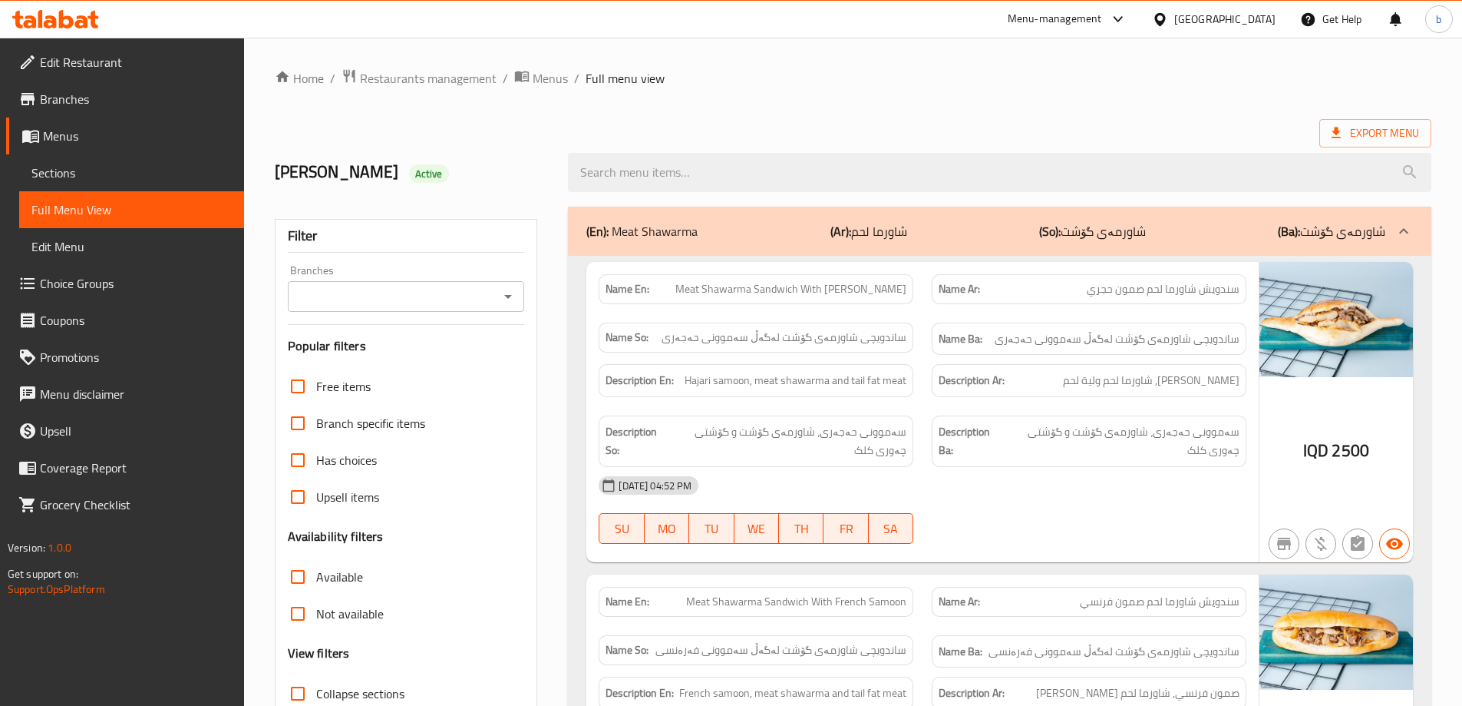
click at [503, 296] on icon "Open" at bounding box center [508, 296] width 18 height 18
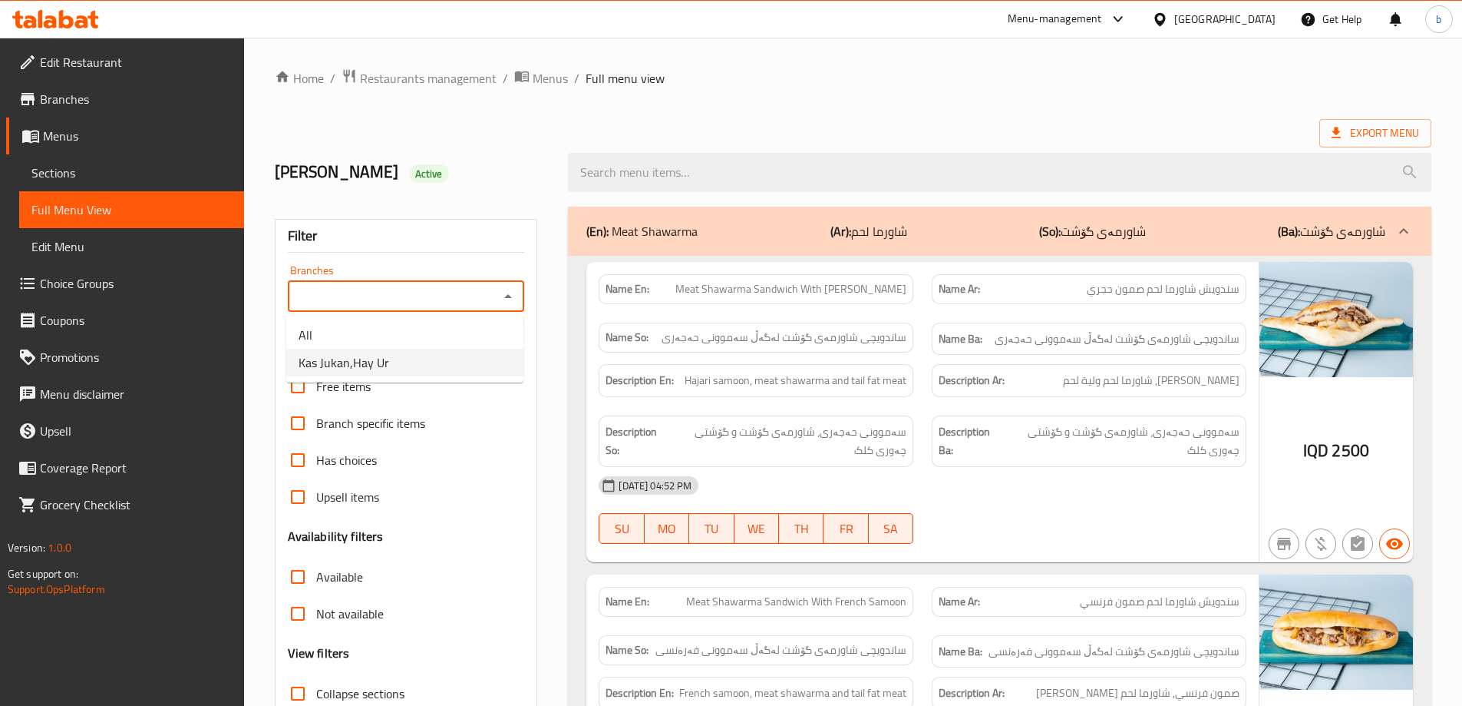
click at [377, 376] on ul "All Kas Jukan,Hay Ur" at bounding box center [404, 349] width 237 height 68
click at [380, 364] on span "Kas Jukan,Hay Ur" at bounding box center [344, 362] width 91 height 18
type input "Kas Jukan,Hay Ur"
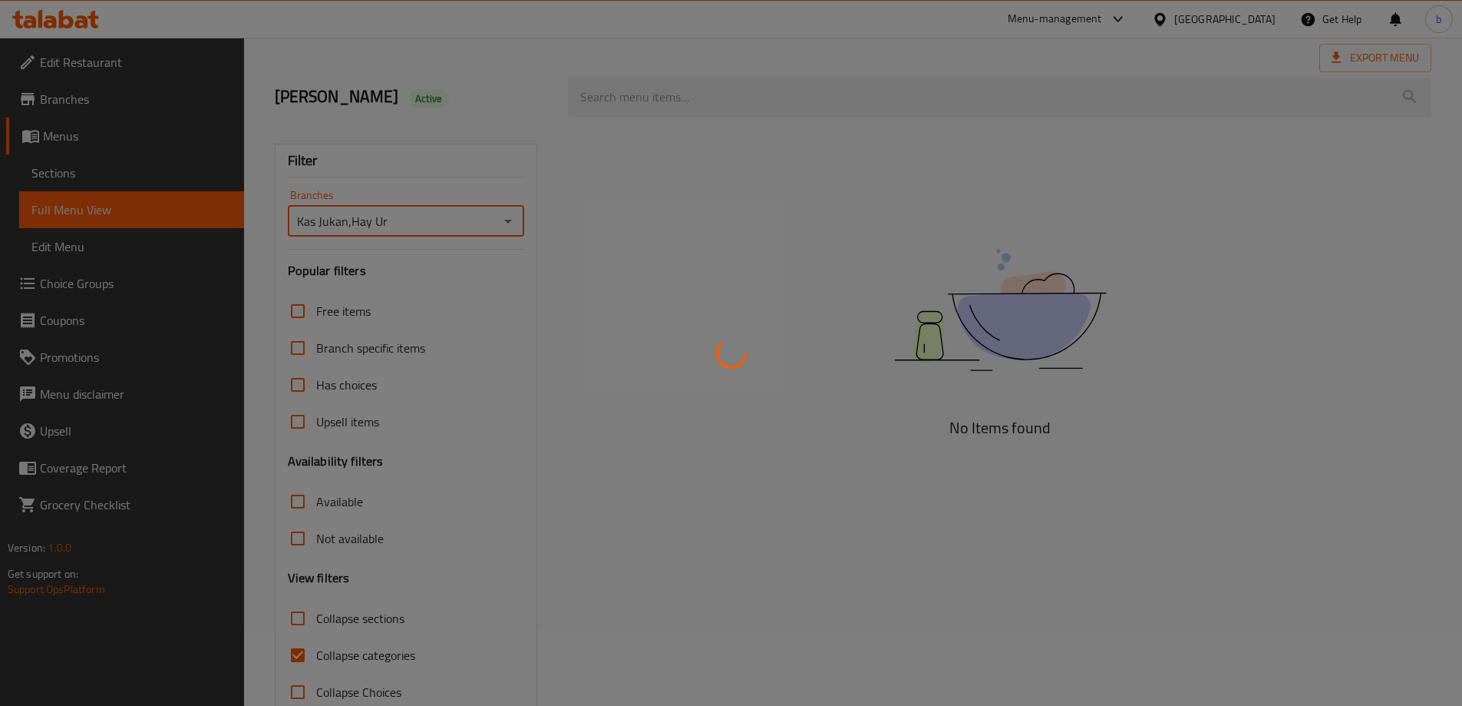
scroll to position [111, 0]
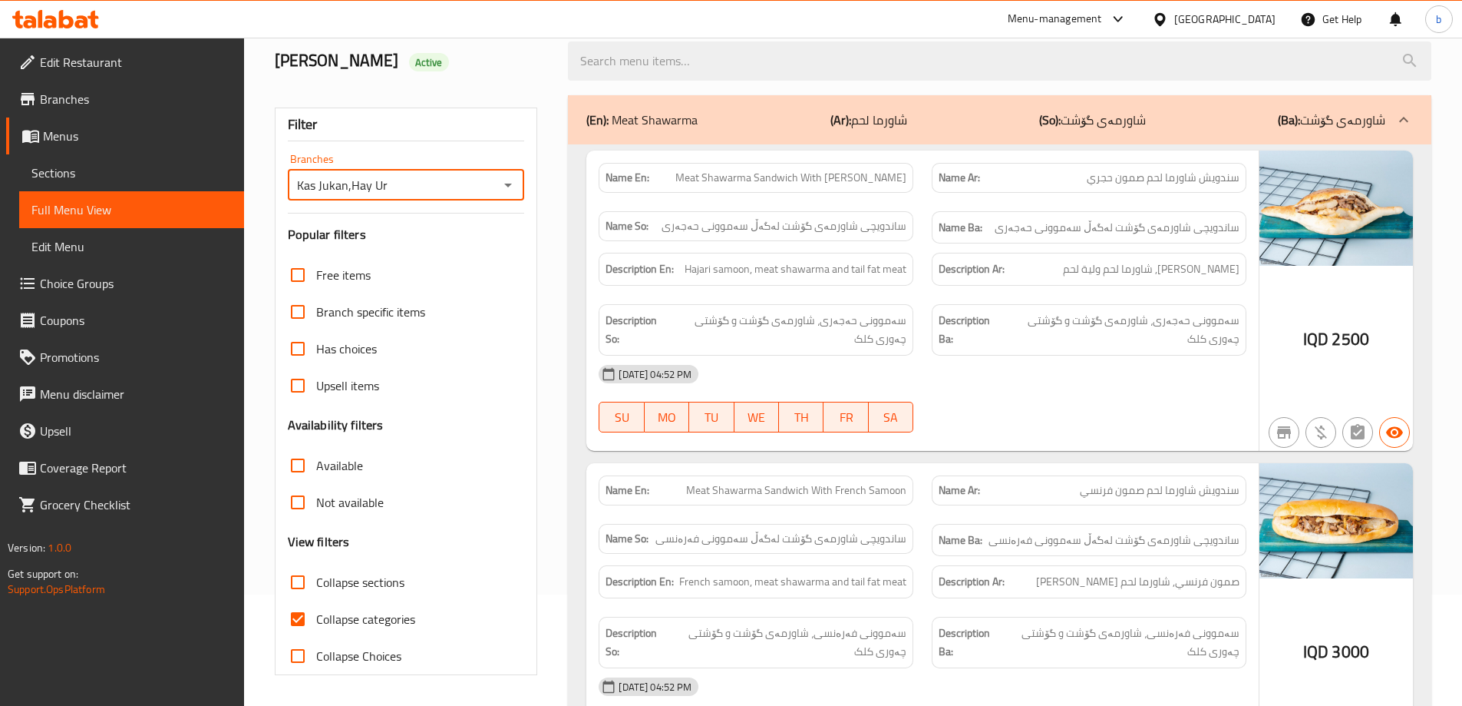
click at [302, 621] on input "Collapse categories" at bounding box center [297, 618] width 37 height 37
checkbox input "false"
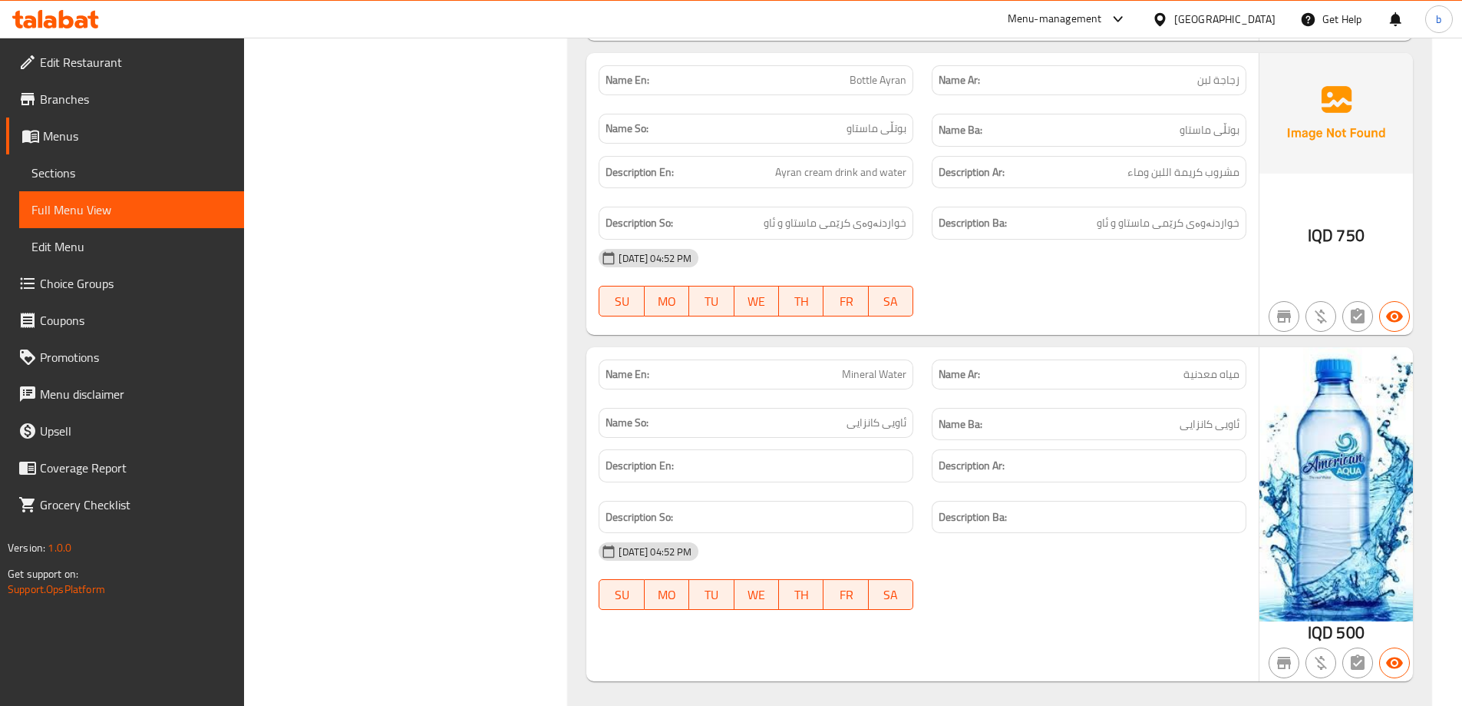
scroll to position [12793, 0]
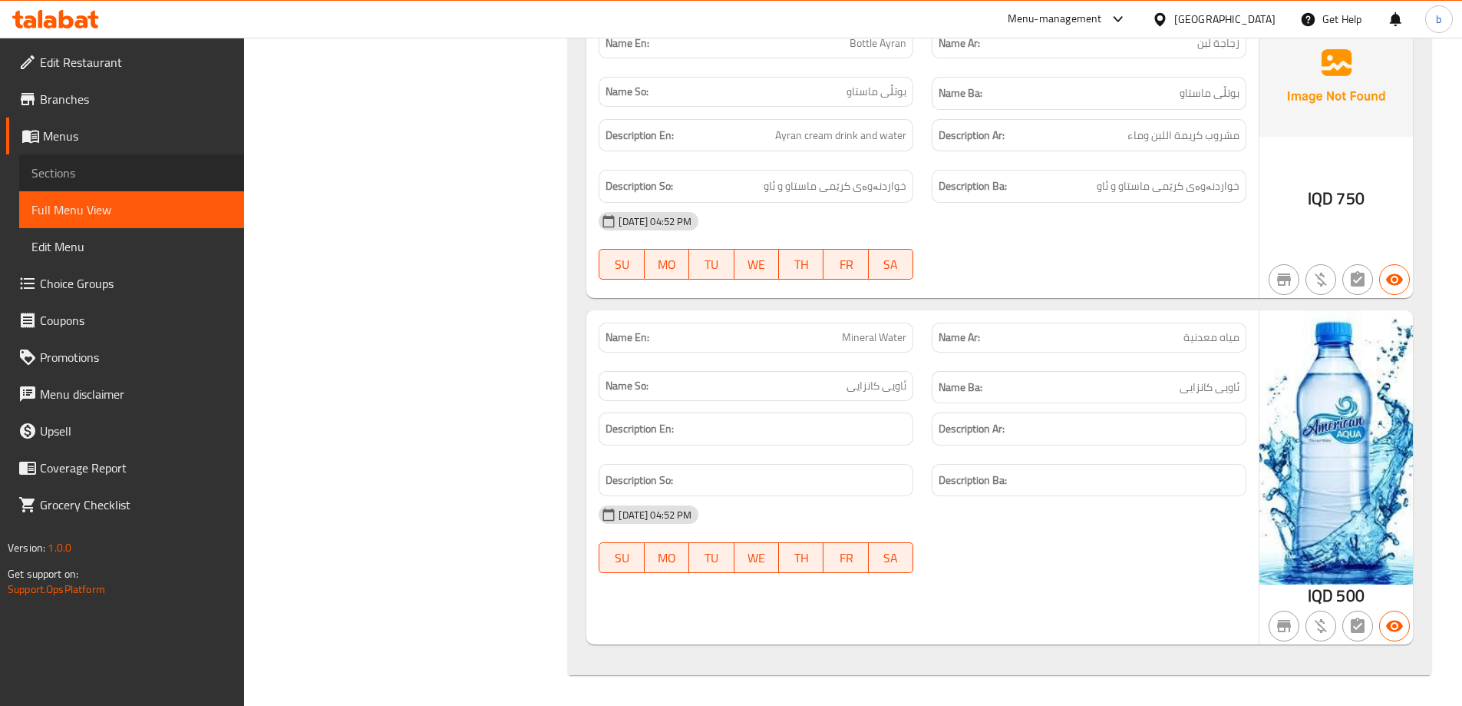
click at [126, 177] on span "Sections" at bounding box center [131, 173] width 200 height 18
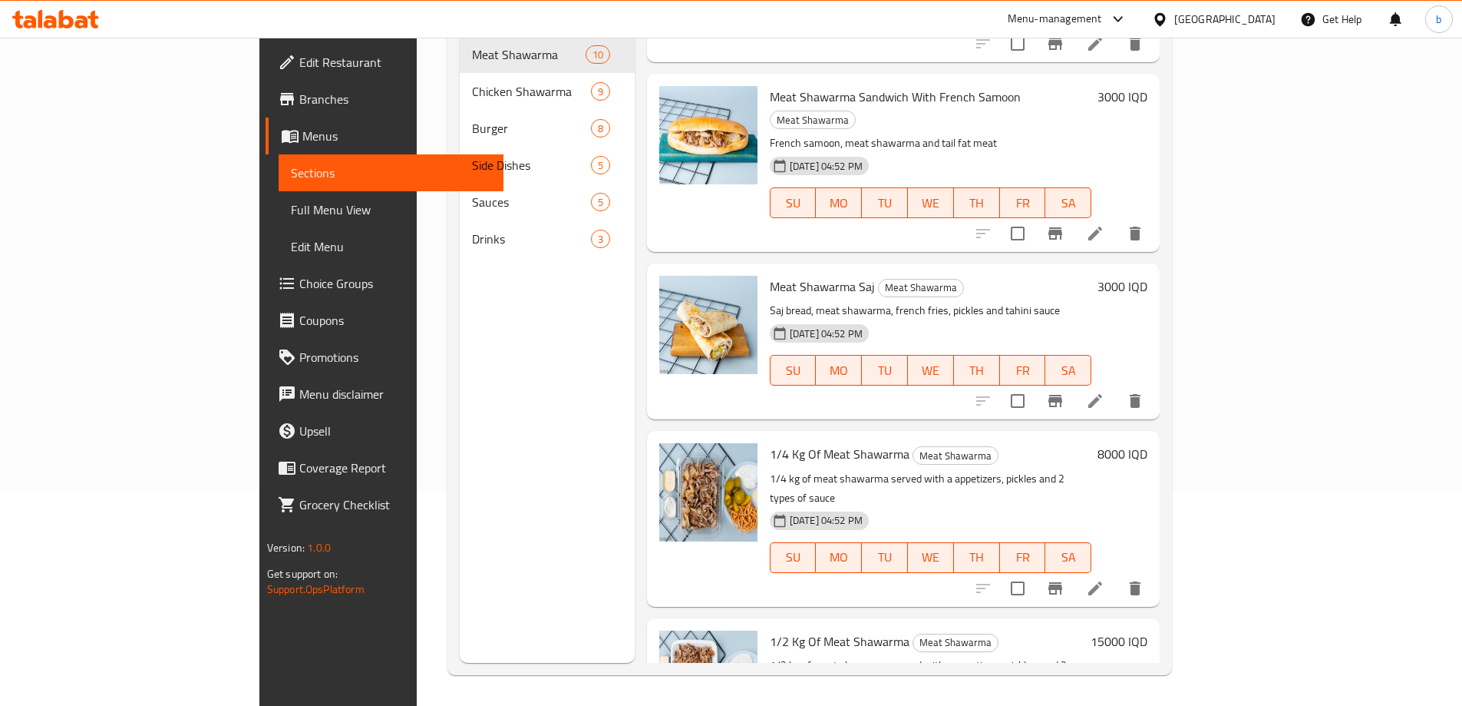
scroll to position [179, 0]
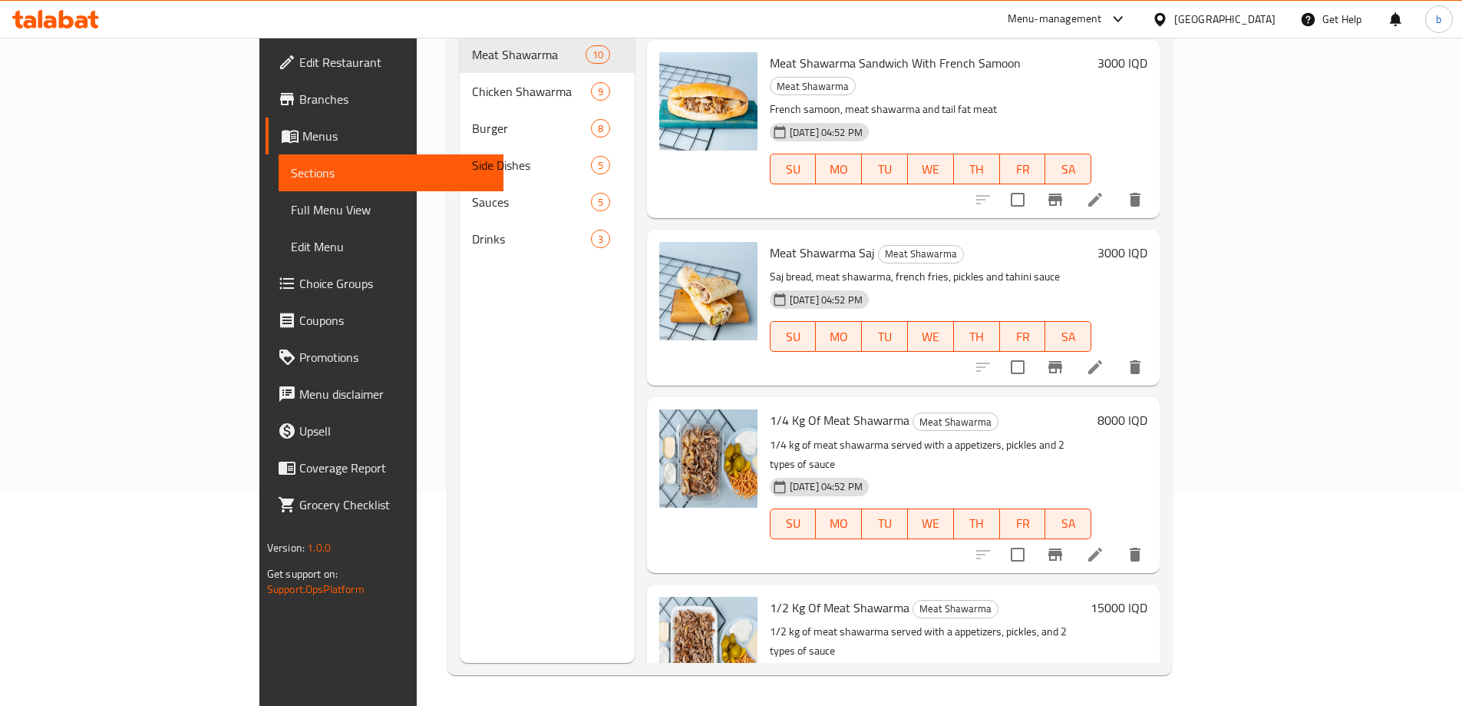
drag, startPoint x: 567, startPoint y: 510, endPoint x: 560, endPoint y: 442, distance: 67.9
click at [567, 510] on div "Menu sections Meat Shawarma 10 Chicken Shawarma 9 Burger 8 Side Dishes 5 Sauces…" at bounding box center [547, 310] width 175 height 706
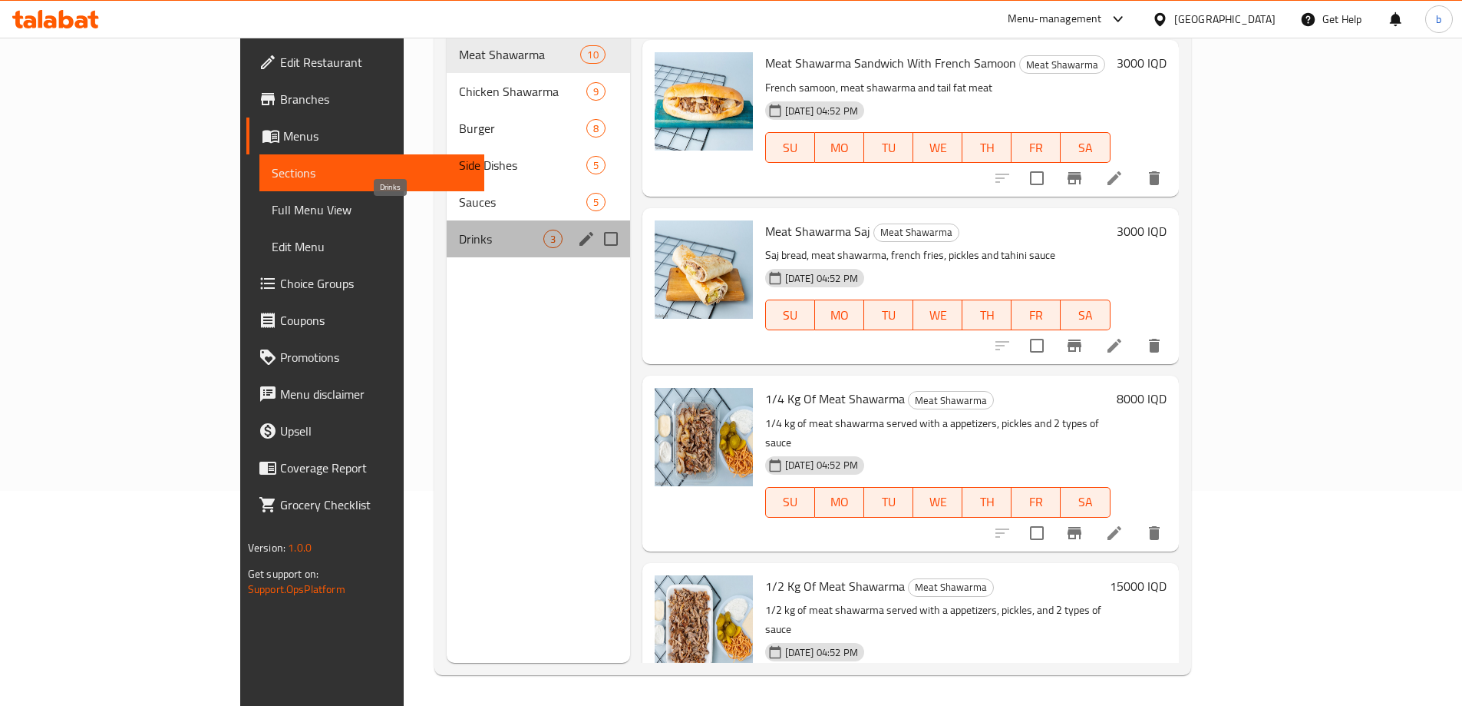
click at [459, 230] on span "Drinks" at bounding box center [501, 239] width 84 height 18
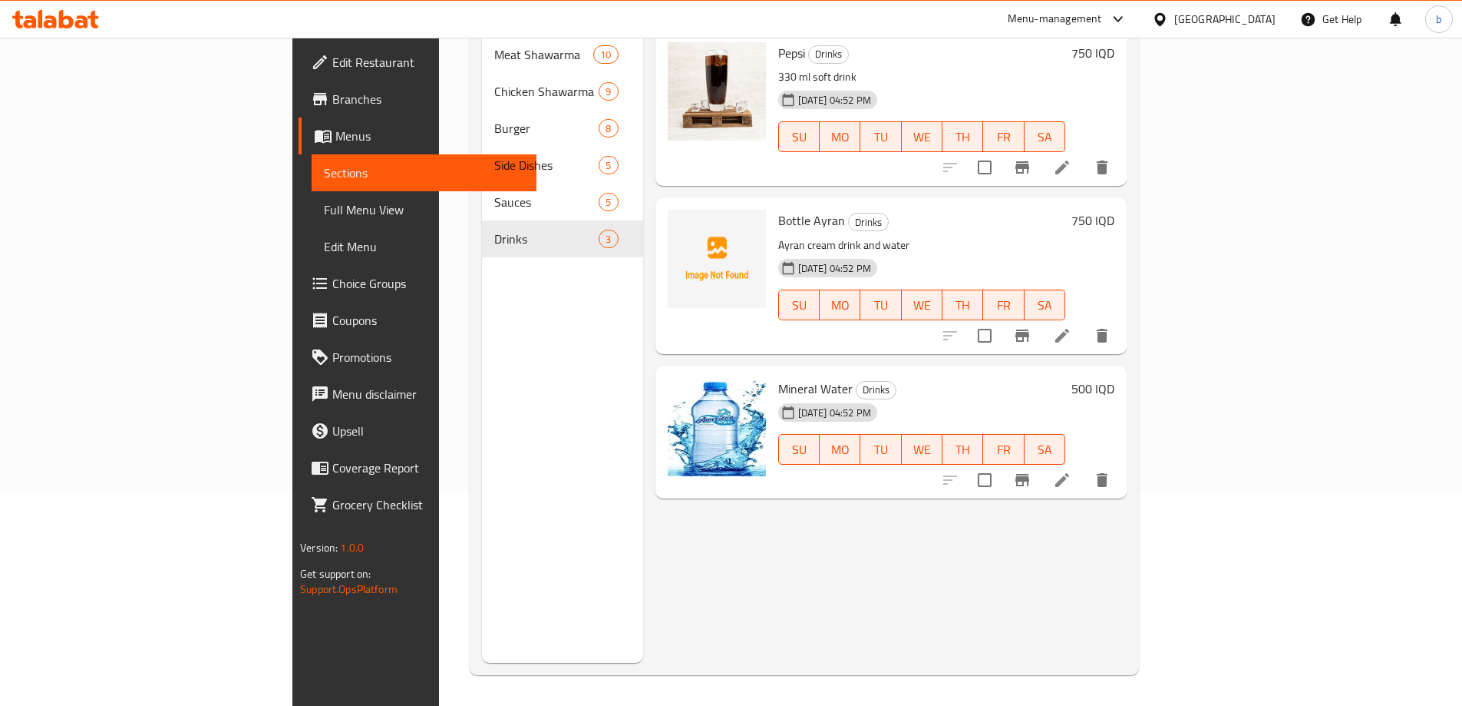
click at [793, 551] on div "Menu items Add Sort Manage items Pepsi Drinks 330 ml soft drink [DATE] 04:52 PM…" at bounding box center [885, 310] width 484 height 706
click at [324, 203] on span "Full Menu View" at bounding box center [424, 209] width 200 height 18
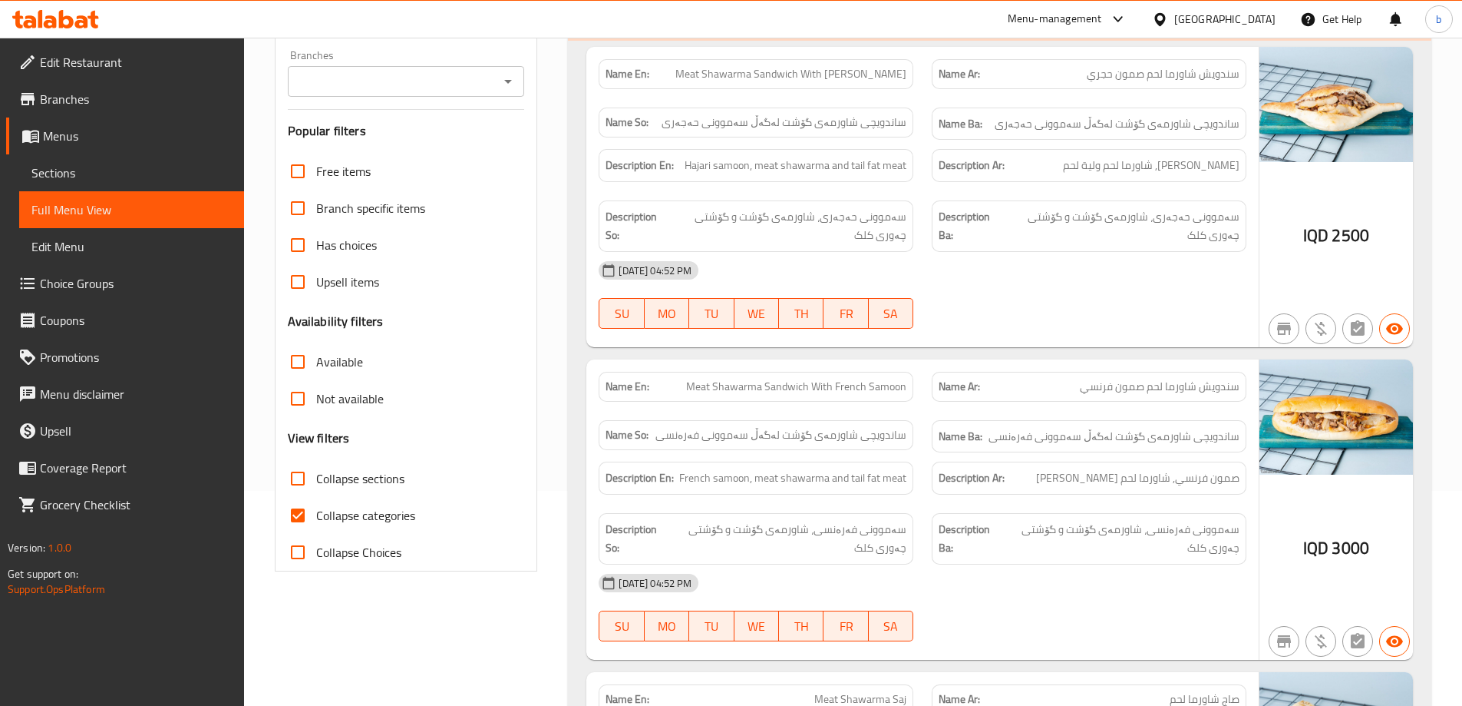
click at [504, 78] on icon "Open" at bounding box center [508, 81] width 18 height 18
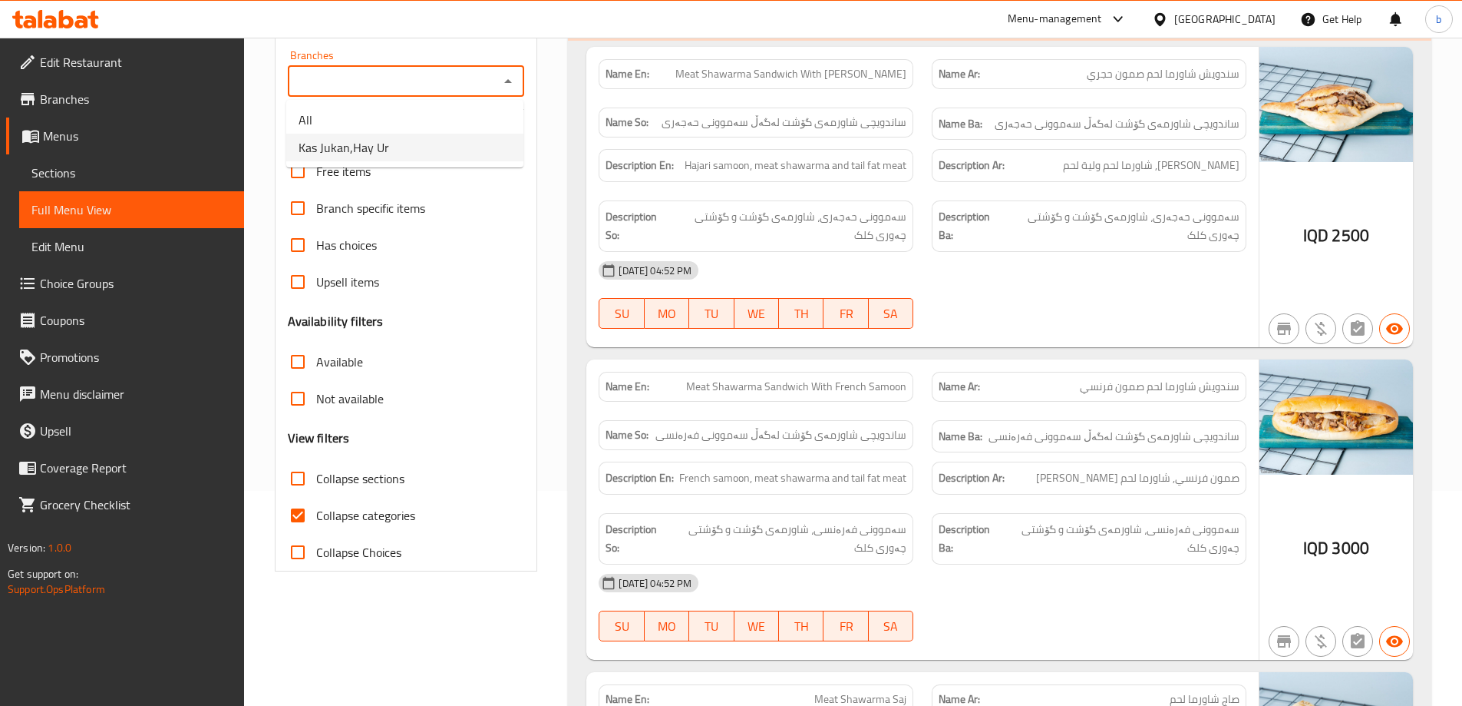
click at [344, 144] on span "Kas Jukan,Hay Ur" at bounding box center [344, 147] width 91 height 18
type input "Kas Jukan,Hay Ur"
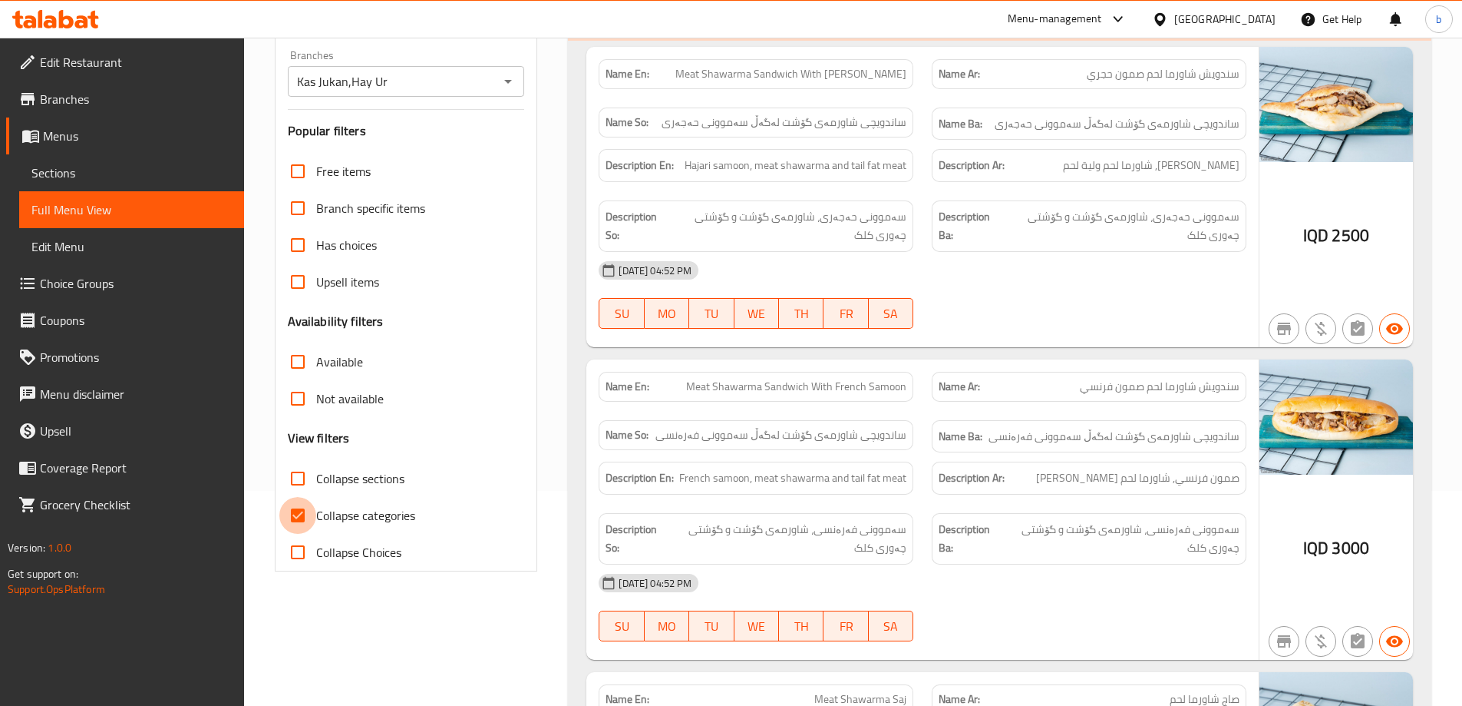
click at [302, 518] on input "Collapse categories" at bounding box center [297, 515] width 37 height 37
checkbox input "false"
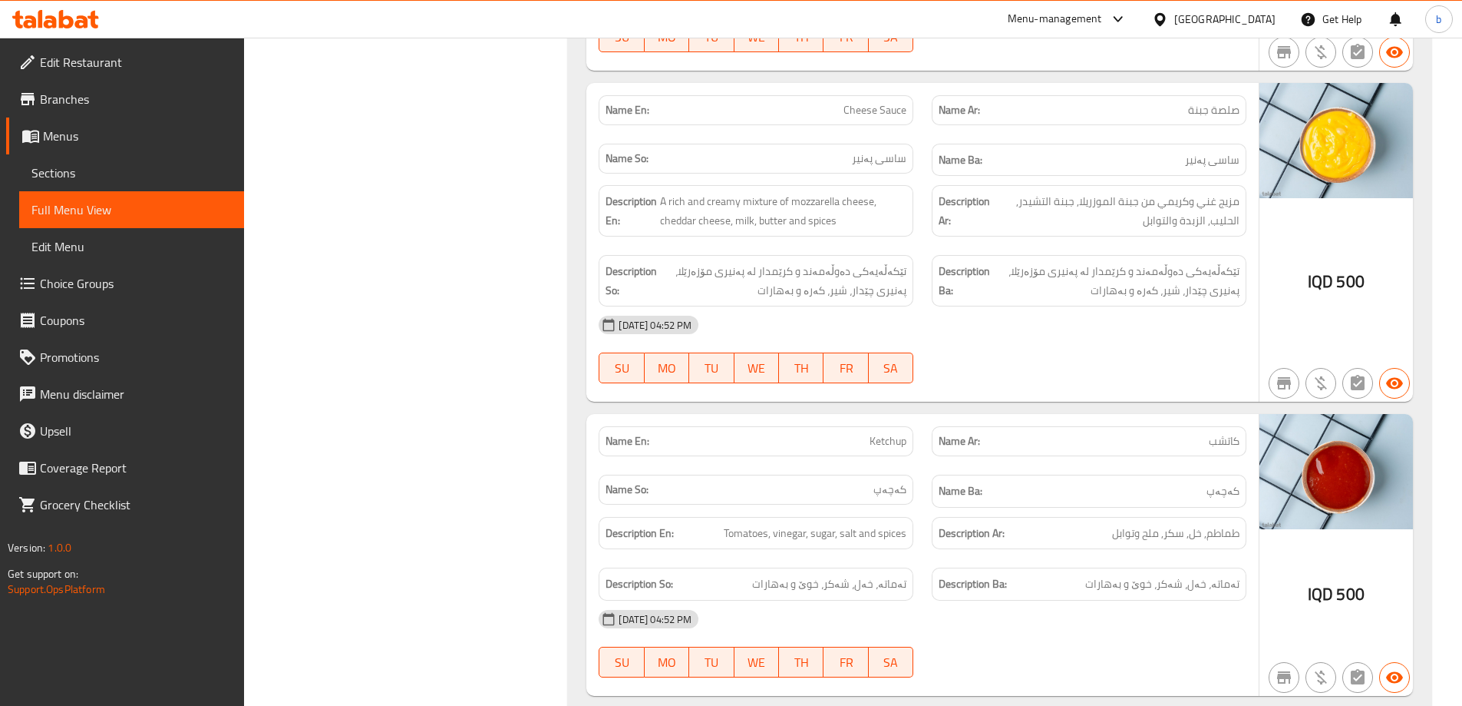
scroll to position [12793, 0]
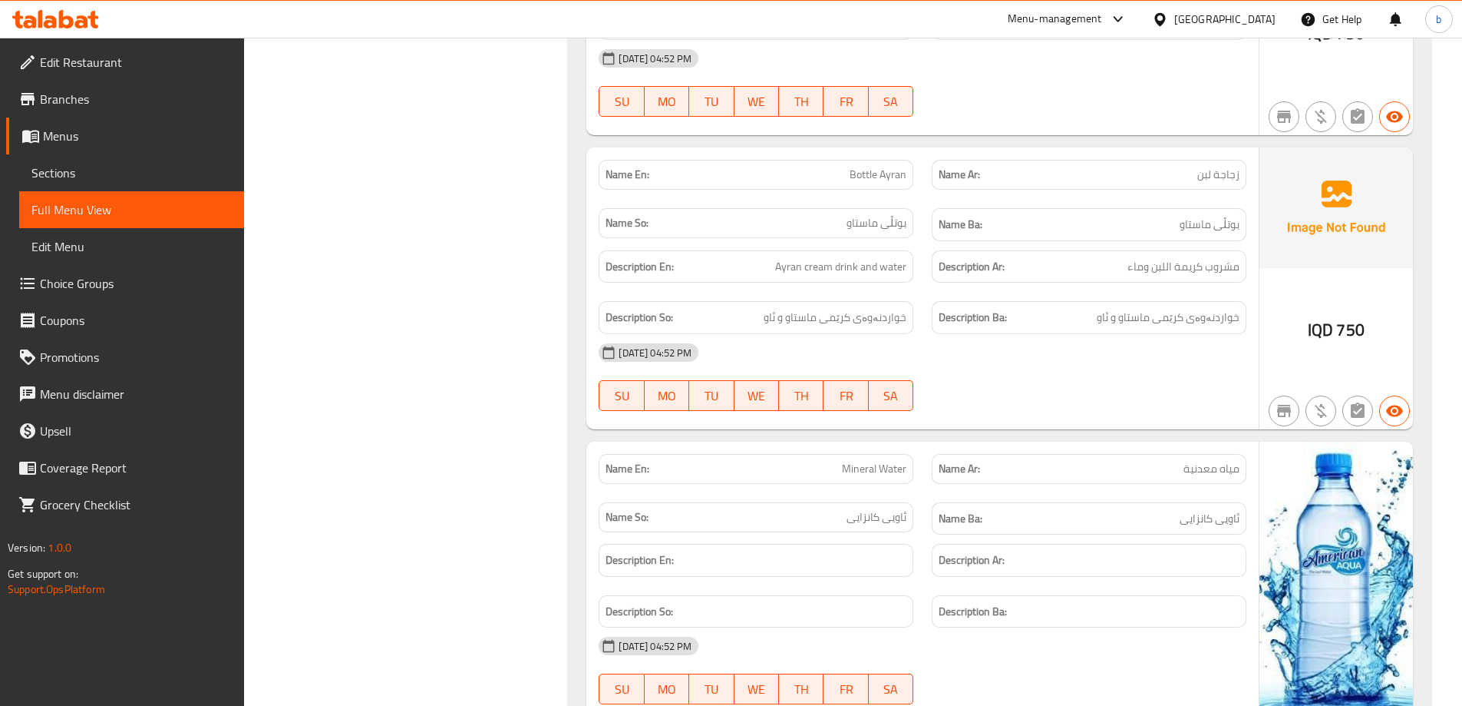
scroll to position [12614, 0]
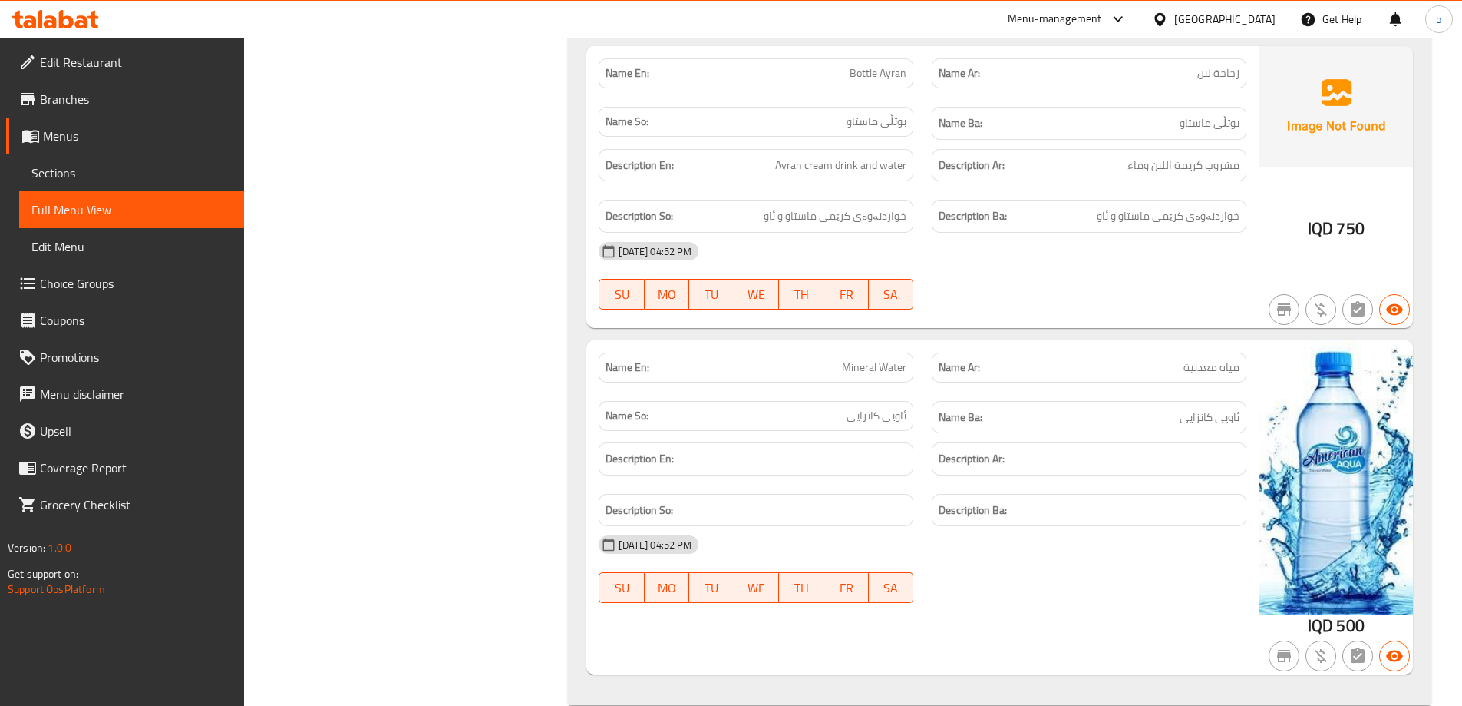
scroll to position [12793, 0]
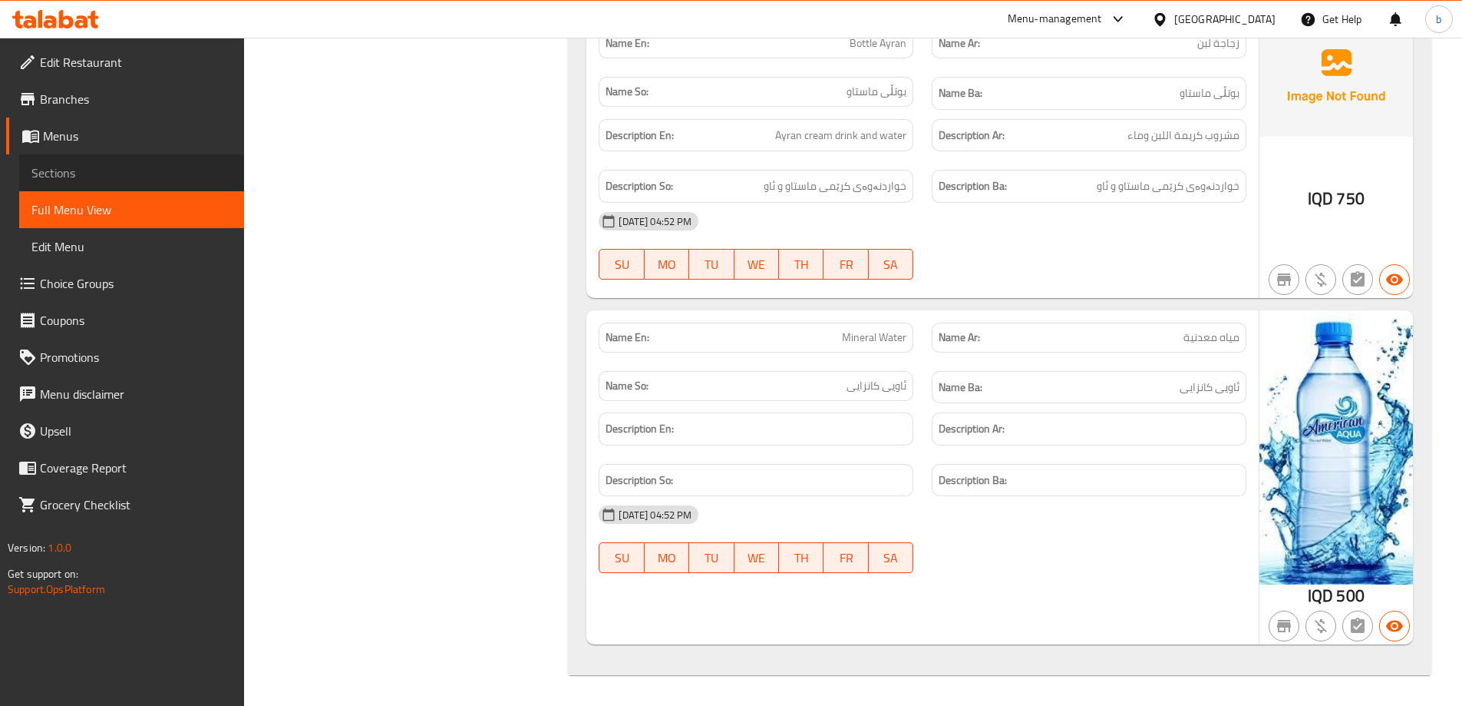
click at [109, 177] on span "Sections" at bounding box center [131, 173] width 200 height 18
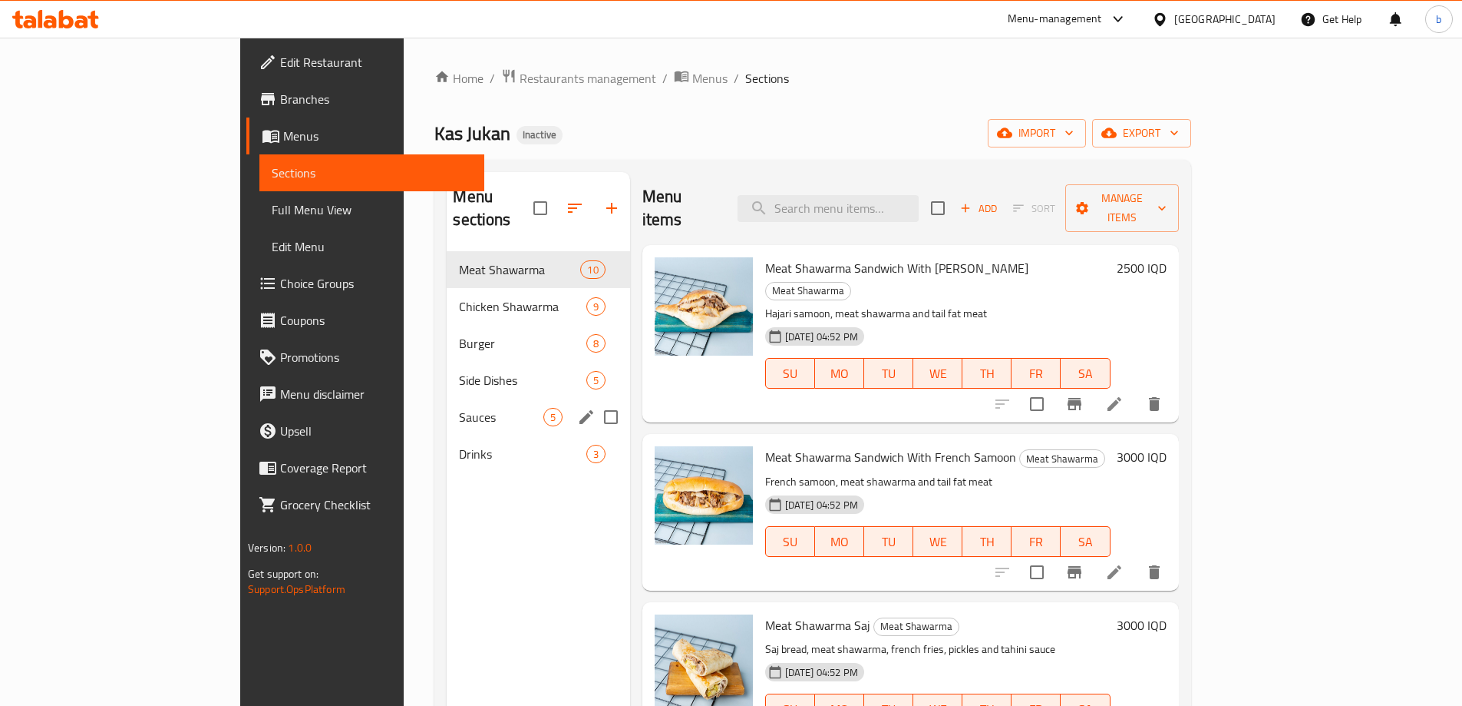
scroll to position [359, 0]
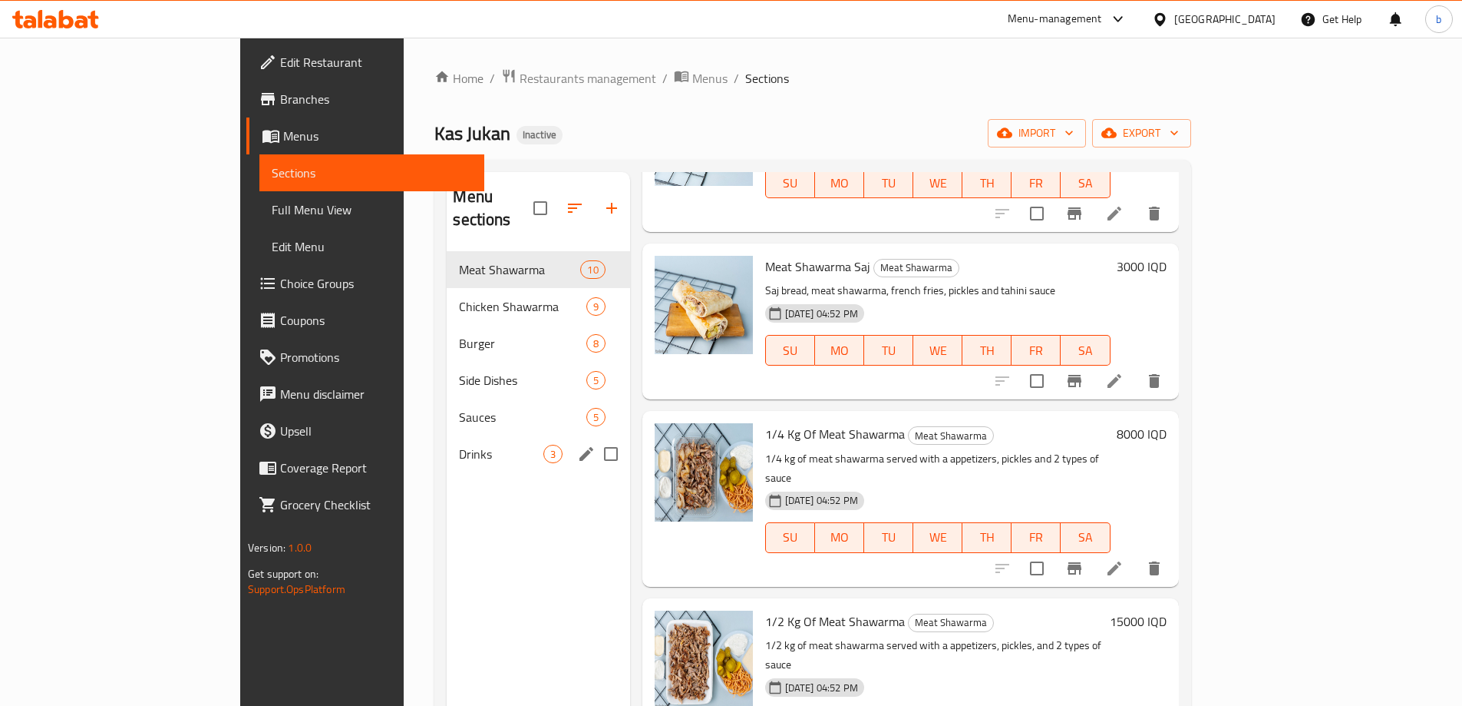
click at [447, 435] on div "Drinks 3" at bounding box center [538, 453] width 183 height 37
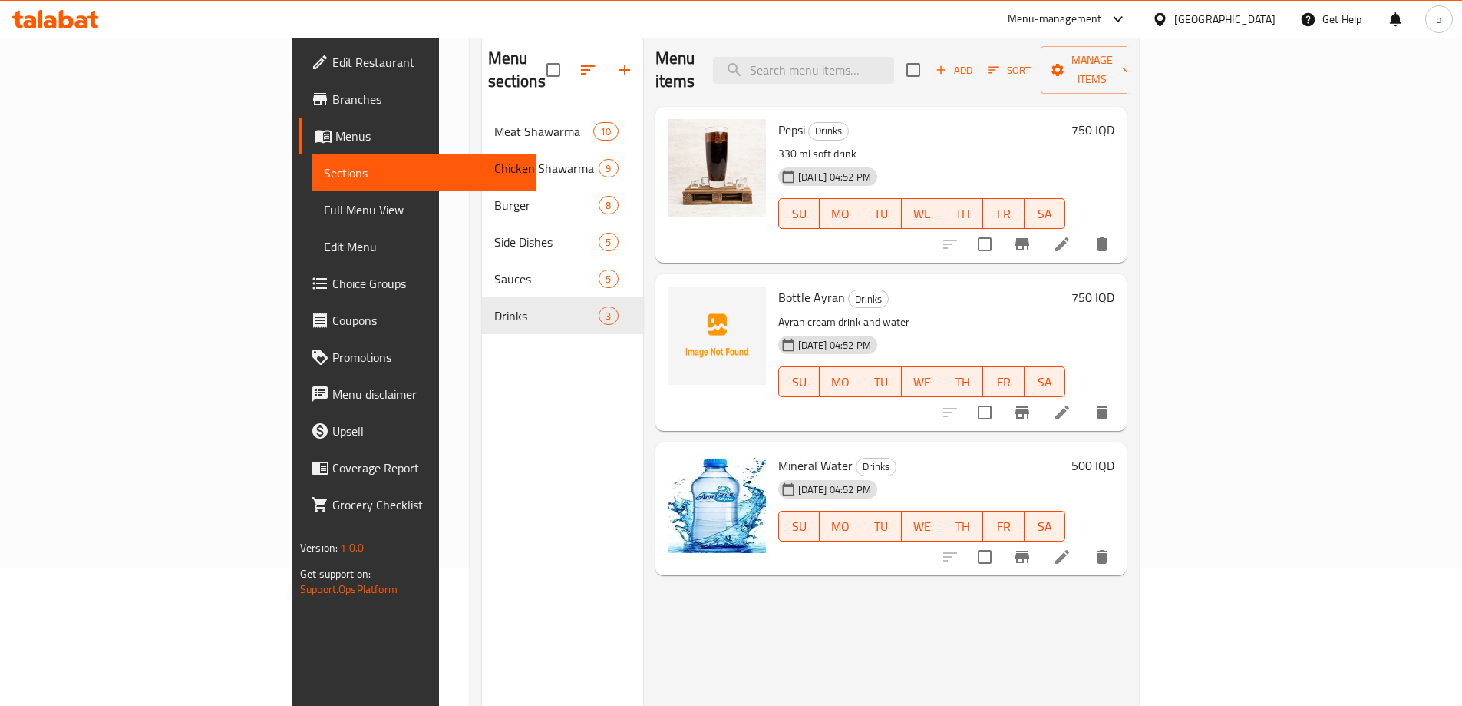
scroll to position [215, 0]
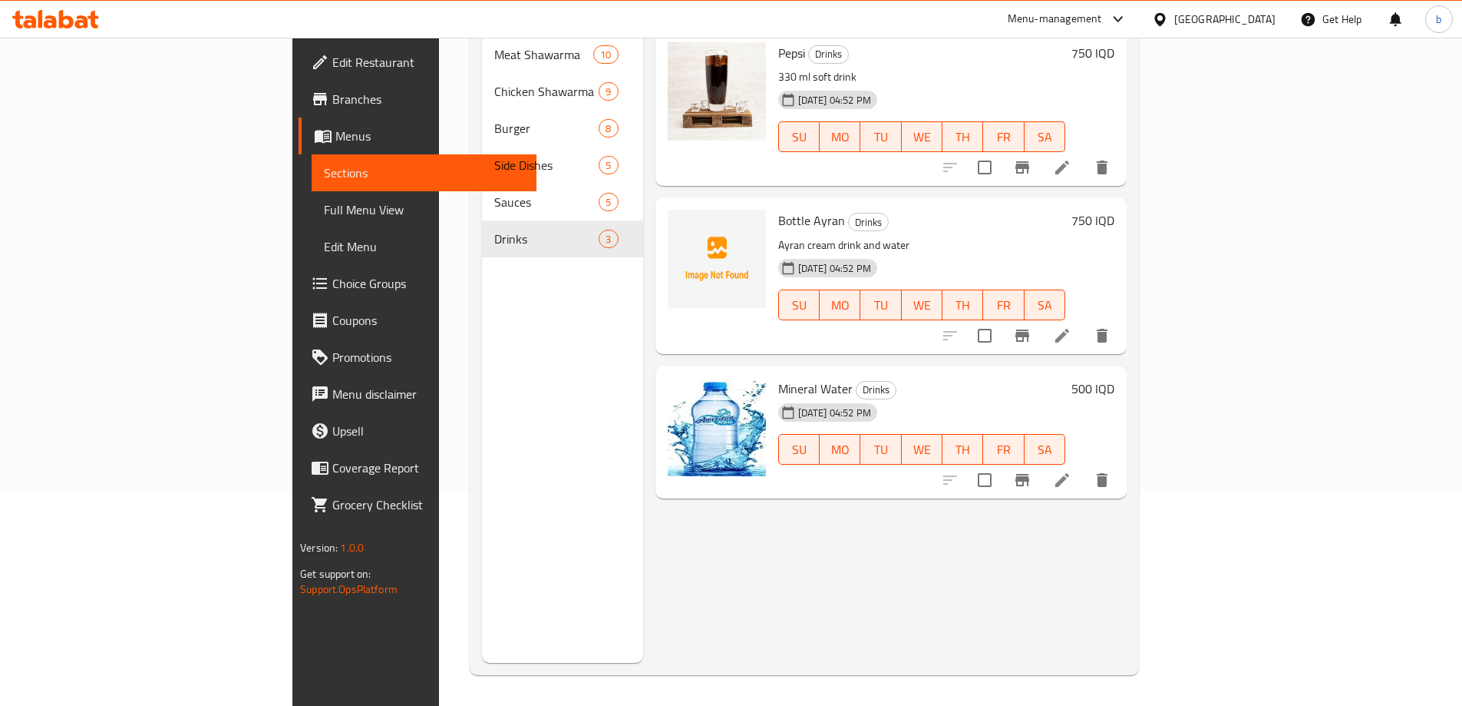
click at [1084, 466] on li at bounding box center [1062, 480] width 43 height 28
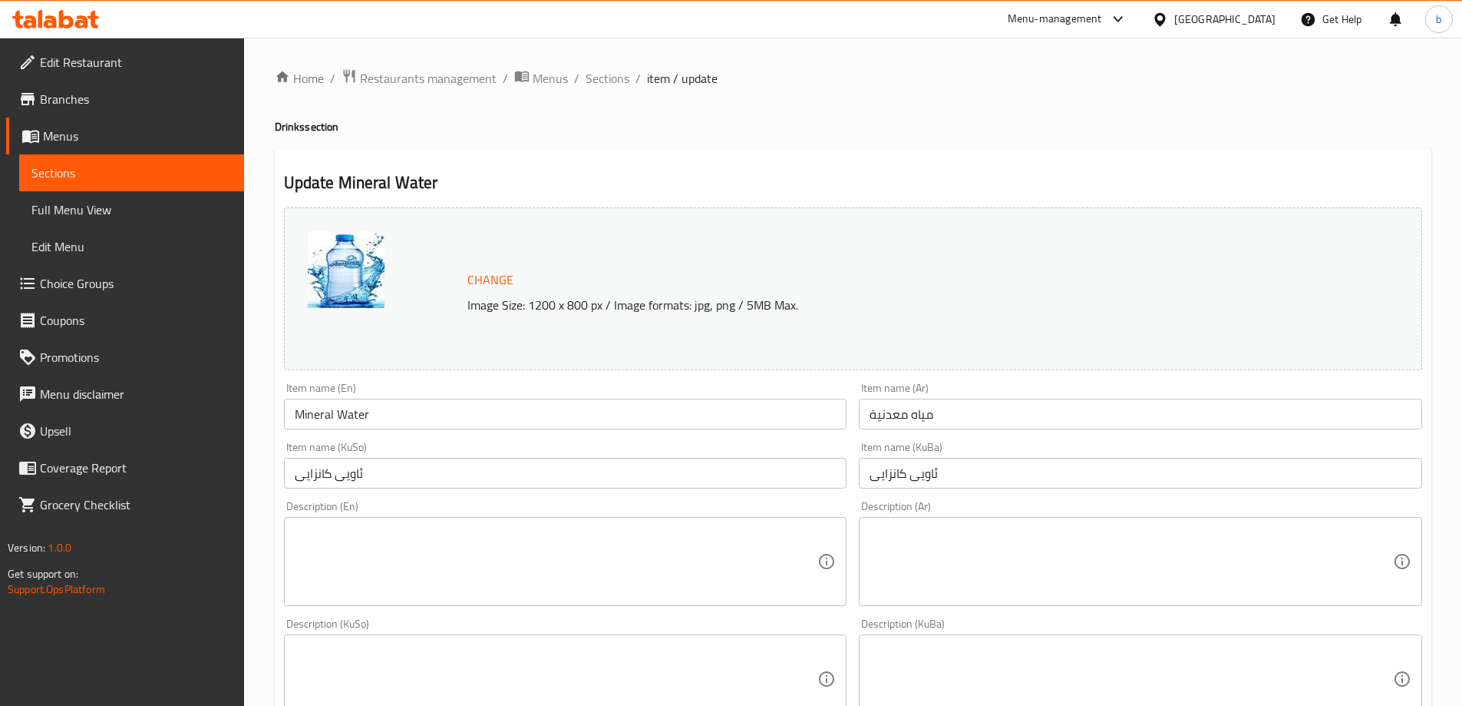
click at [559, 404] on input "Mineral Water" at bounding box center [565, 413] width 563 height 31
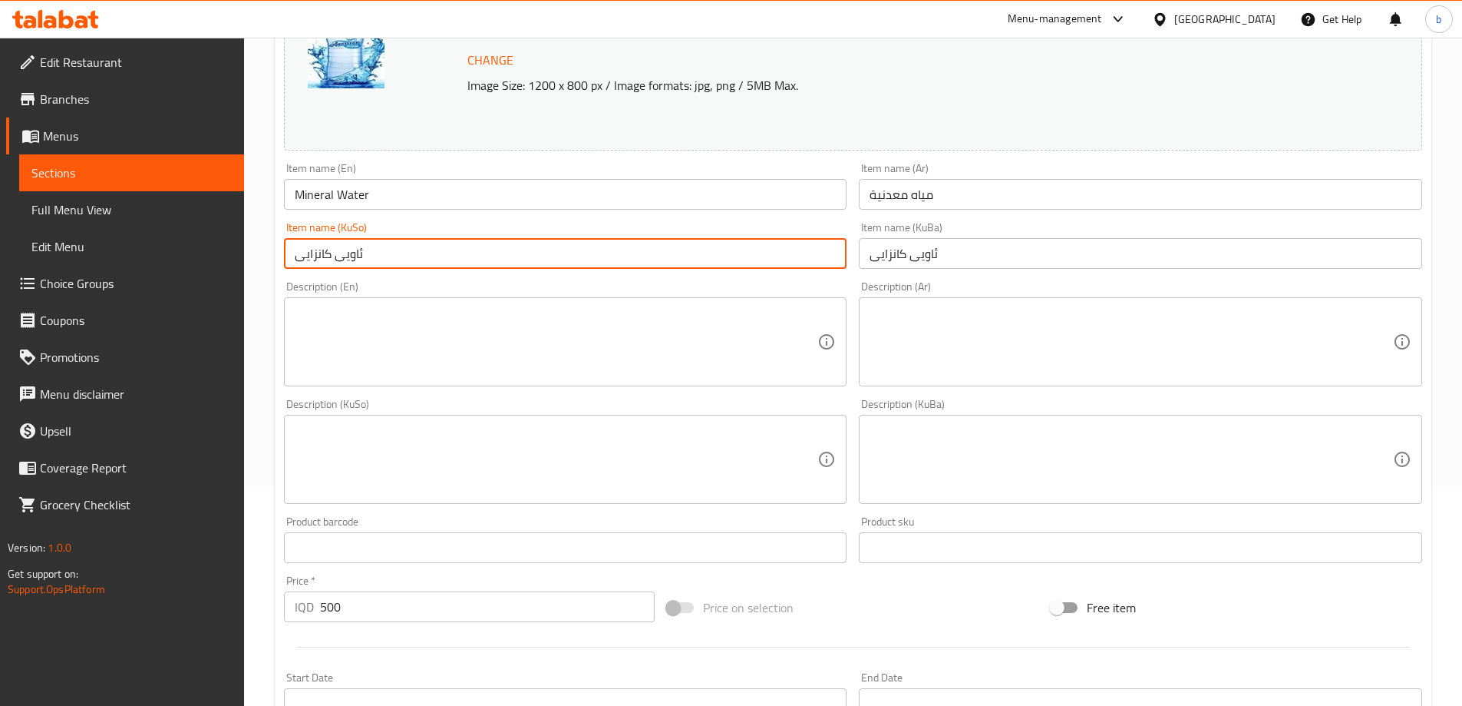
click at [123, 166] on span "Sections" at bounding box center [131, 173] width 200 height 18
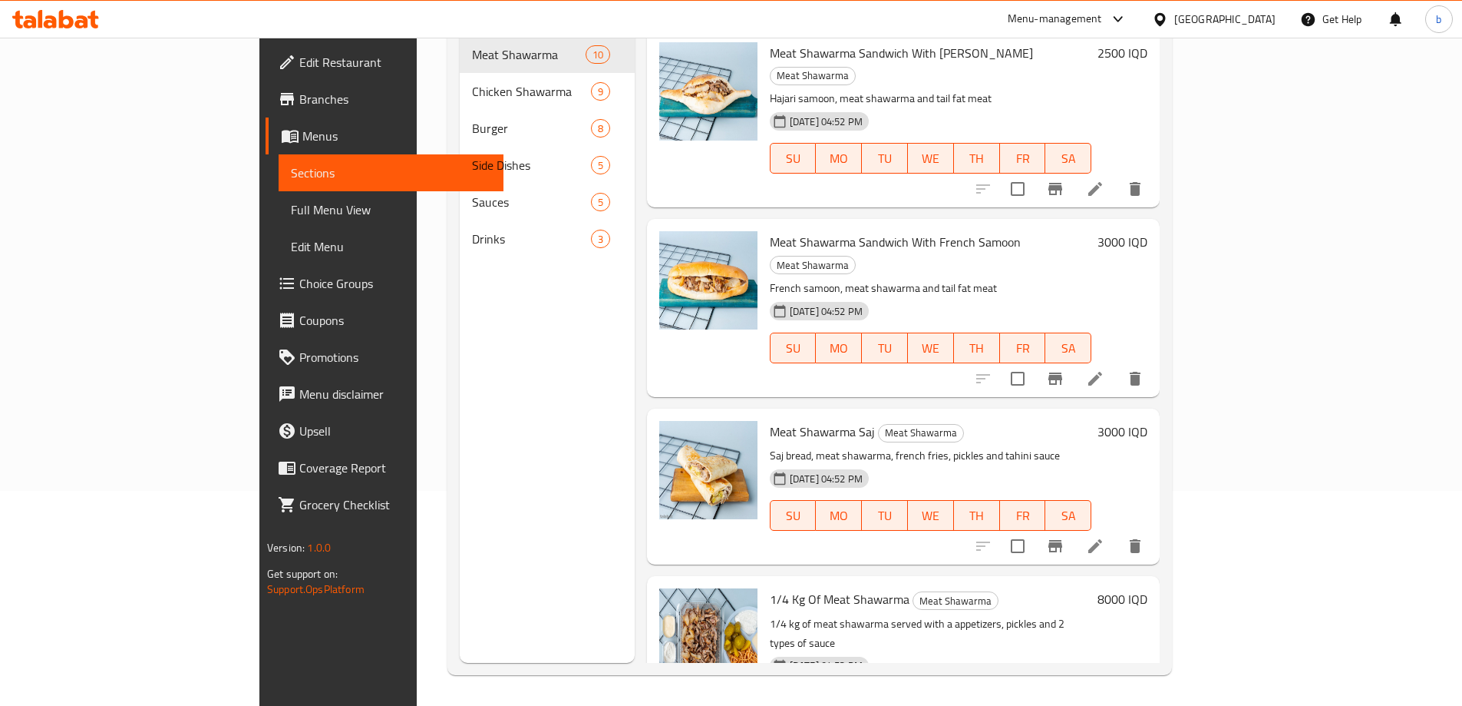
scroll to position [215, 0]
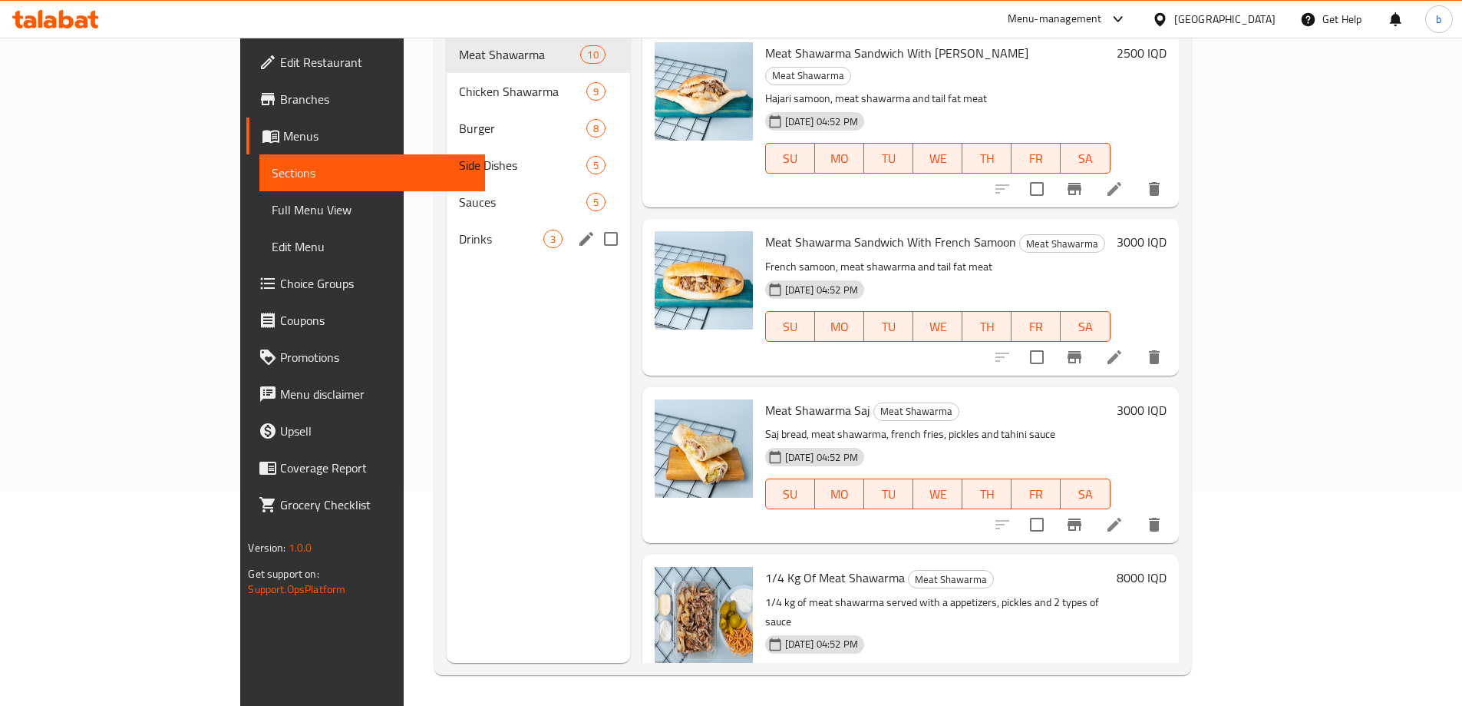
click at [459, 230] on span "Drinks" at bounding box center [501, 239] width 84 height 18
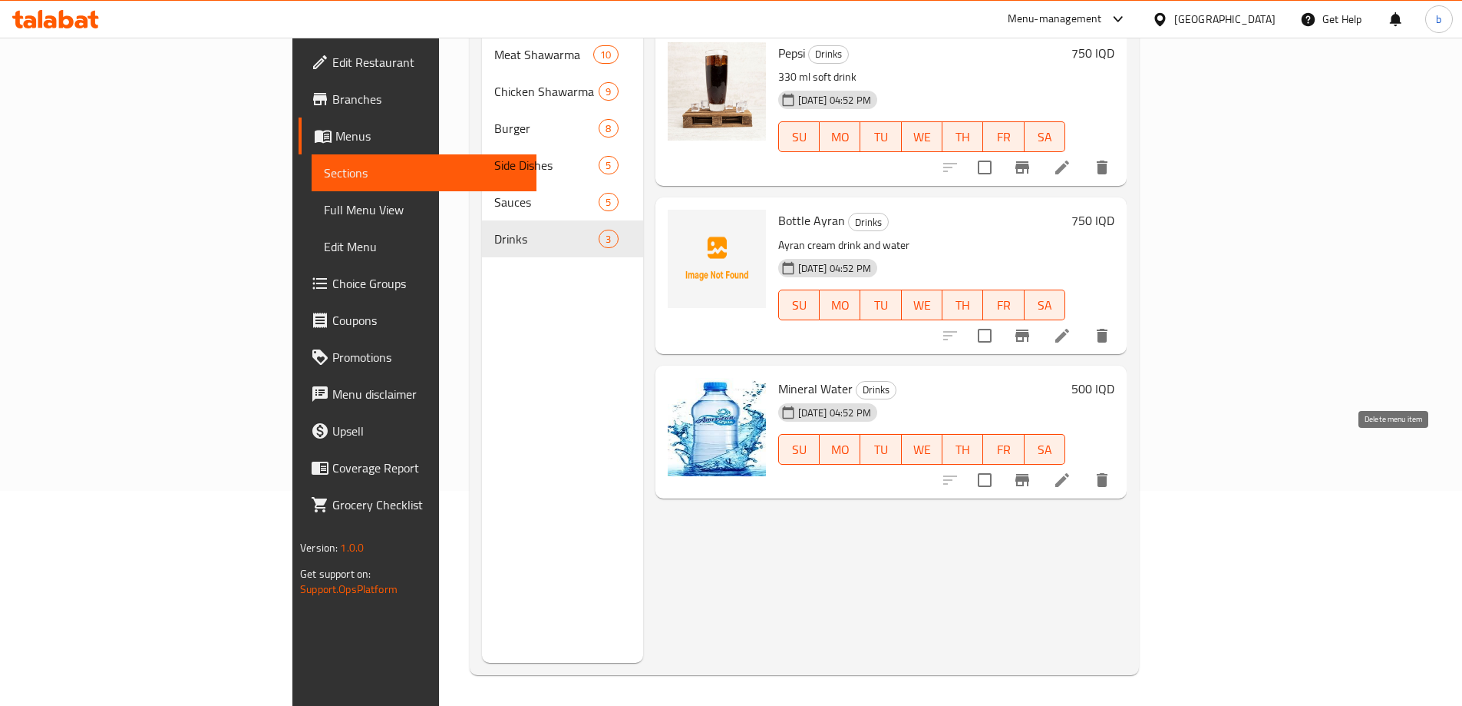
click at [1108, 473] on icon "delete" at bounding box center [1102, 480] width 11 height 14
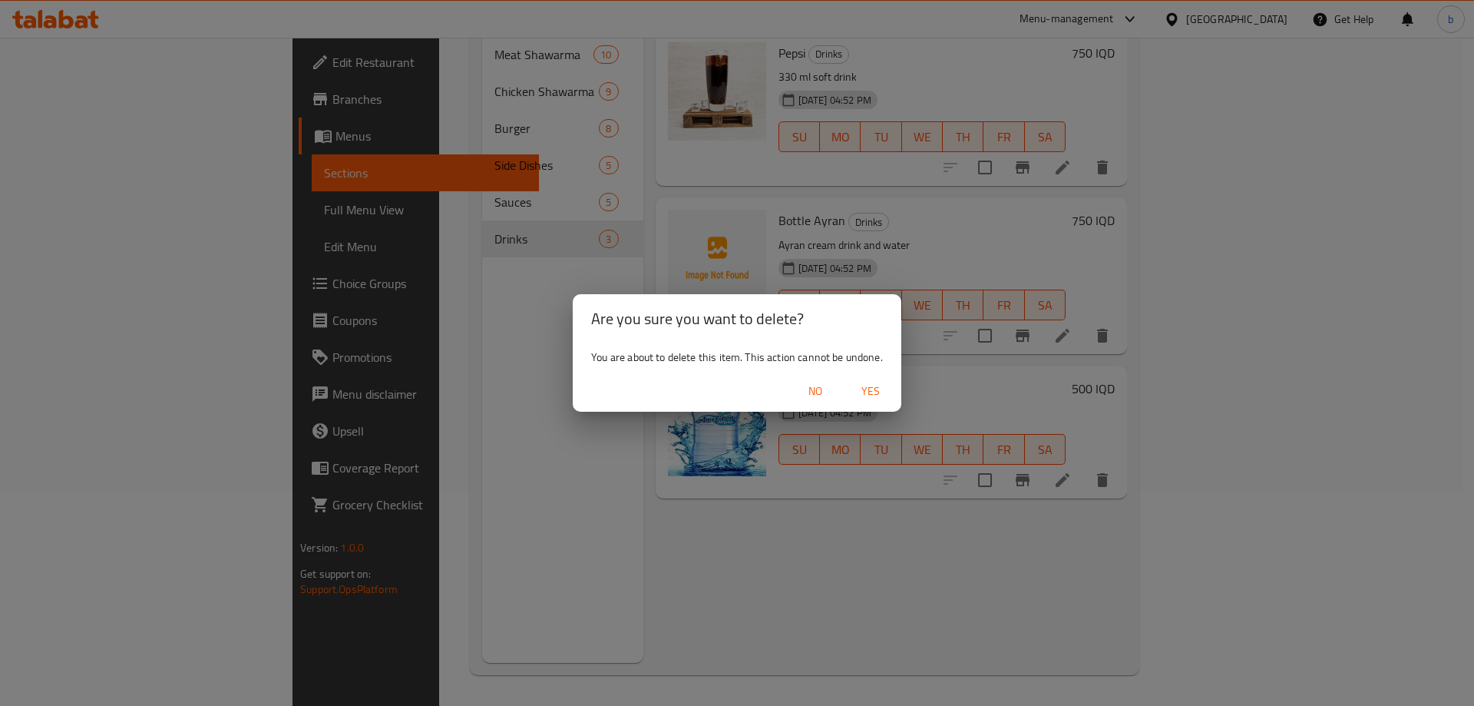
click at [869, 382] on span "Yes" at bounding box center [870, 391] width 37 height 19
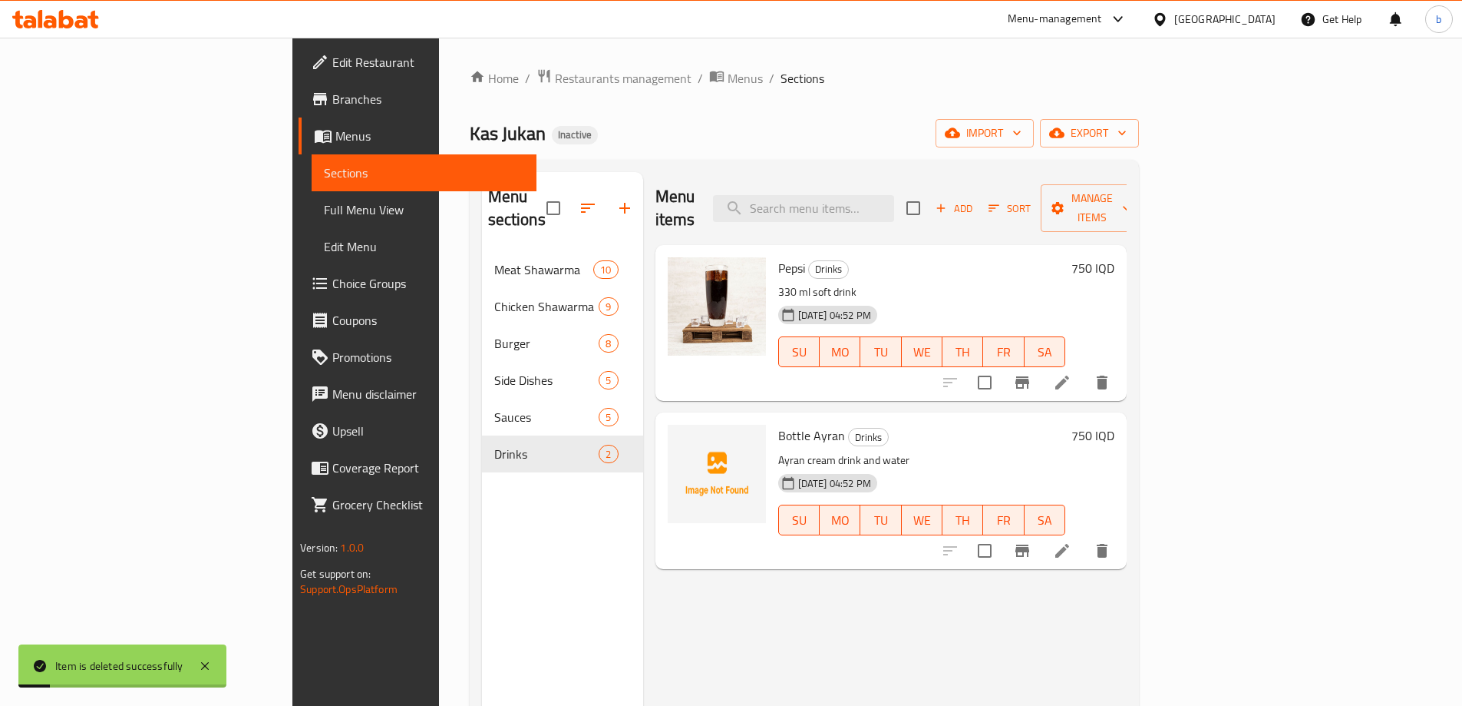
click at [975, 200] on span "Add" at bounding box center [954, 209] width 41 height 18
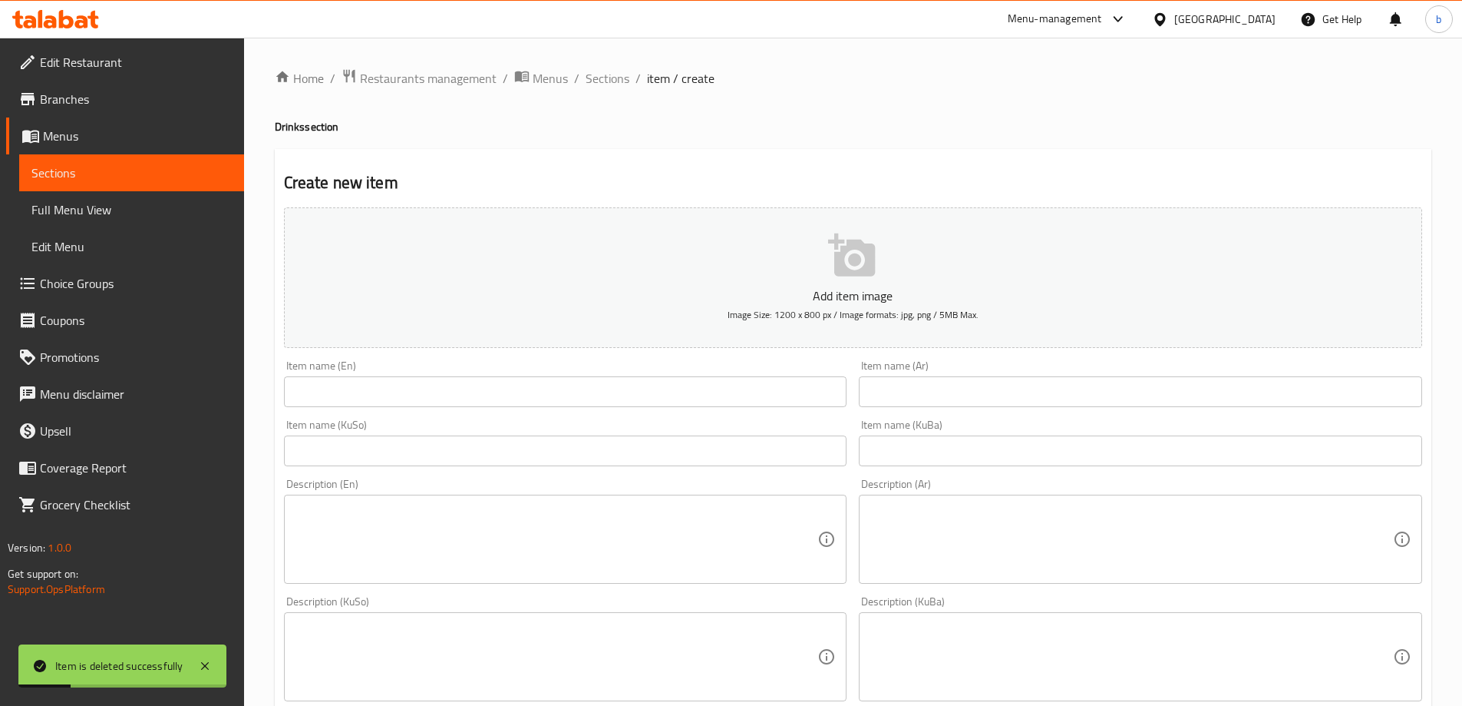
click at [667, 398] on input "text" at bounding box center [565, 391] width 563 height 31
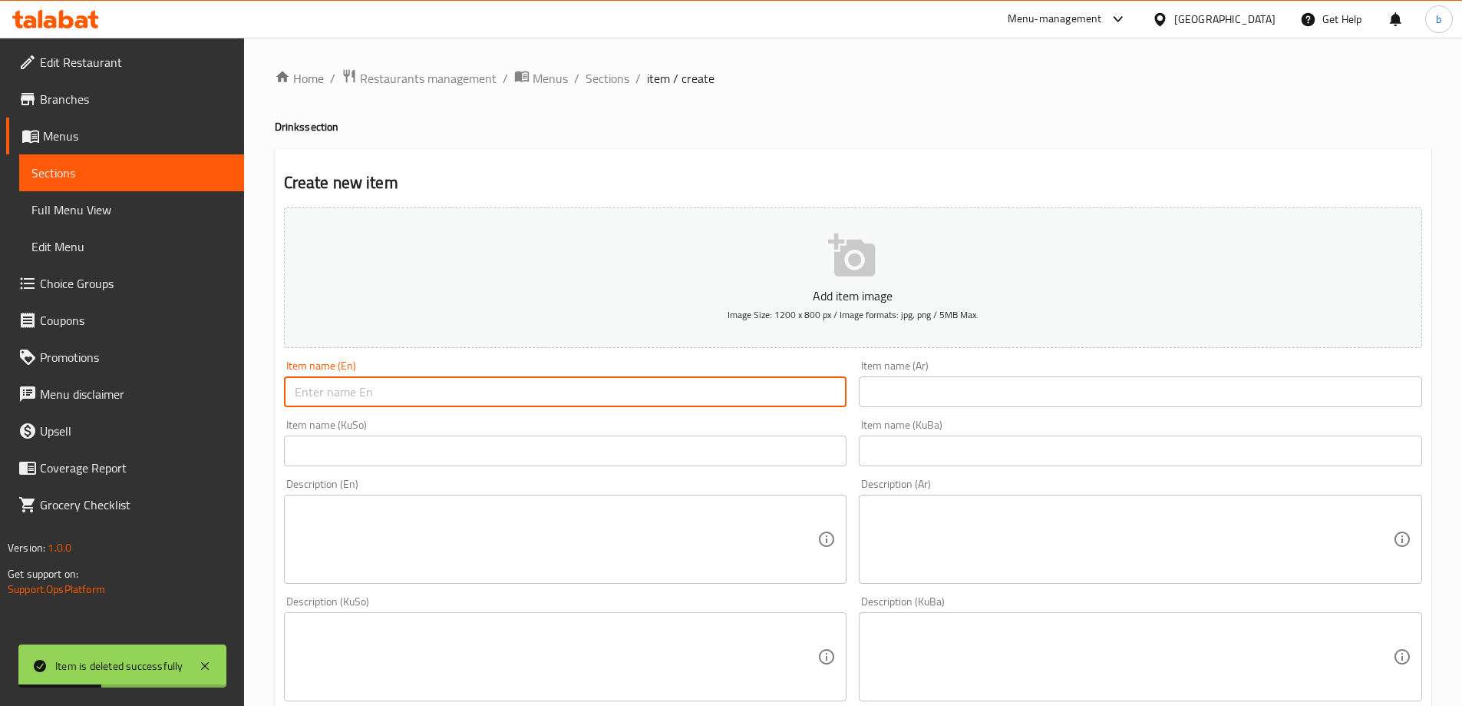
paste input "Mineral Water"
type input "Mineral Water"
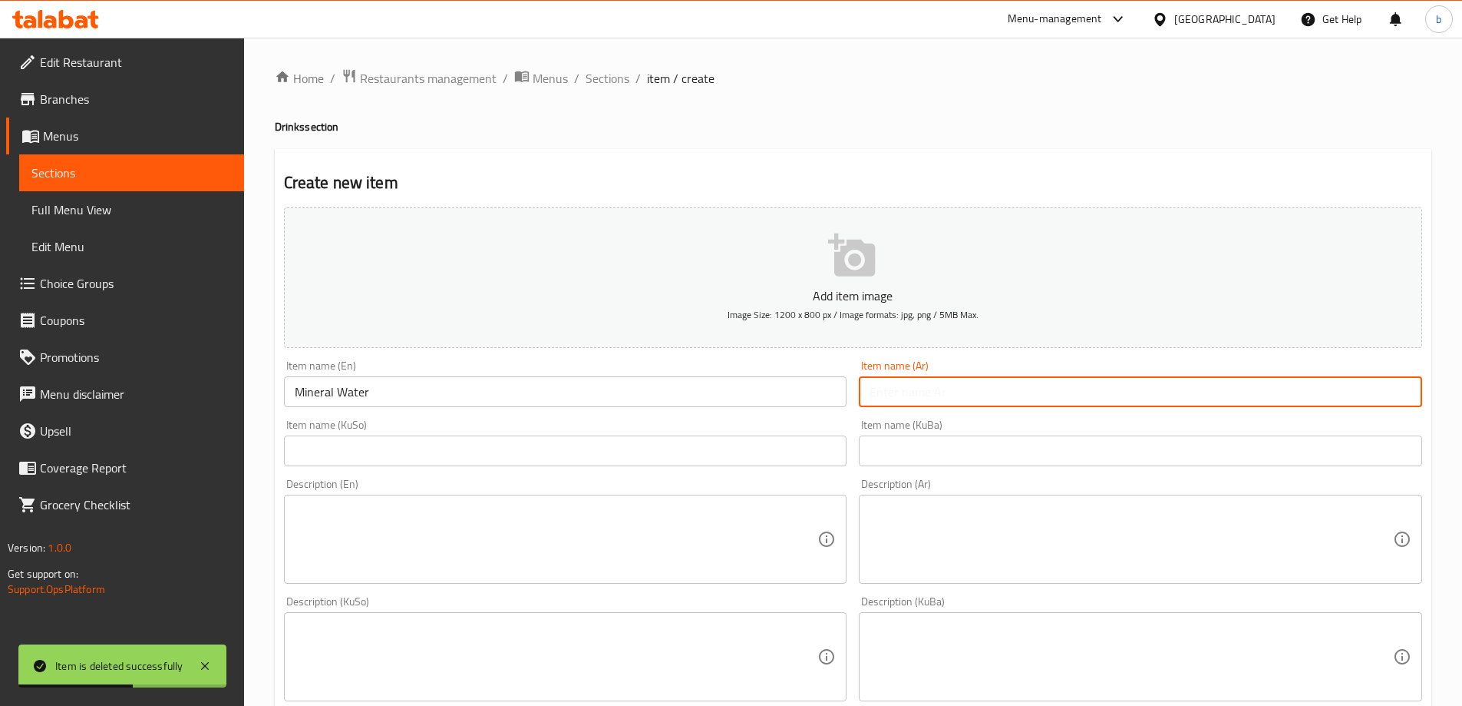
paste input "مياه معدنية"
type input "مياه معدنية"
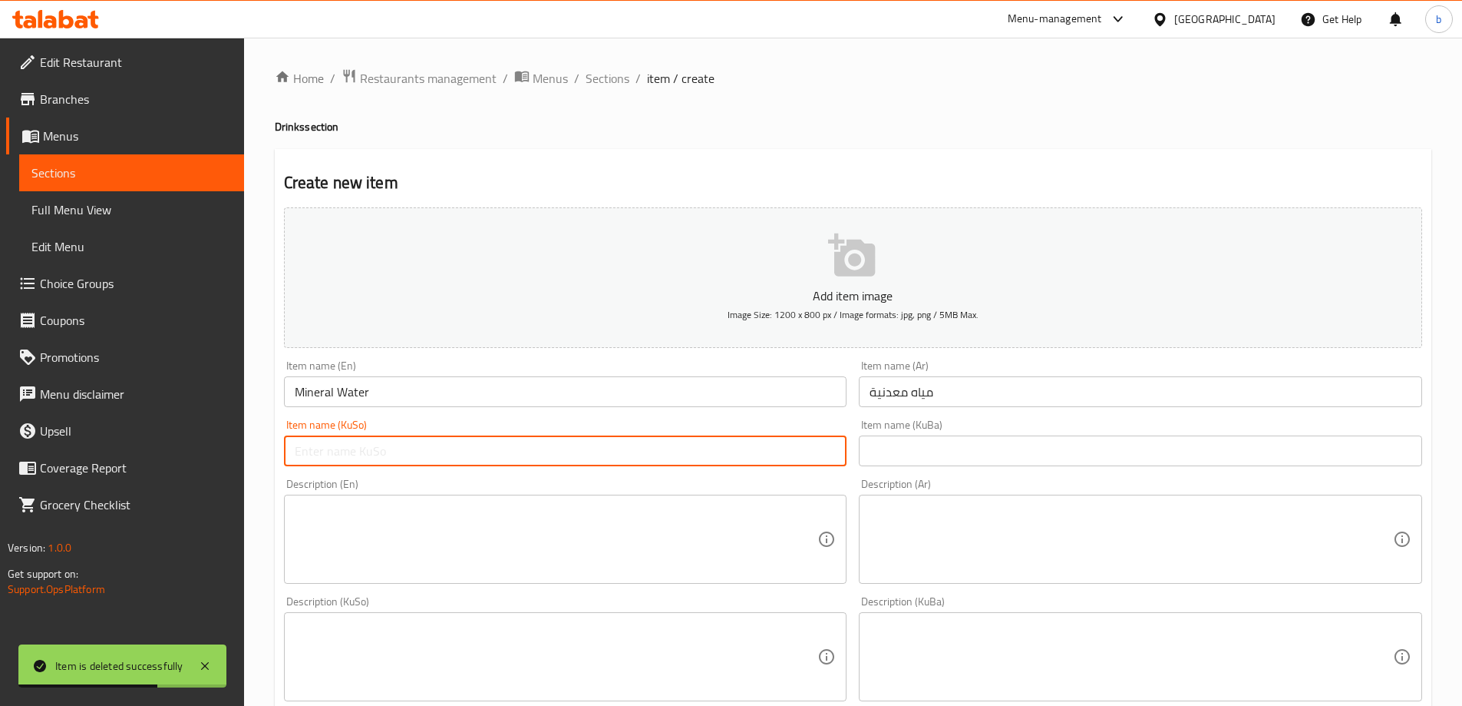
paste input "ئاویی کانزایی"
type input "ئاویی کانزایی"
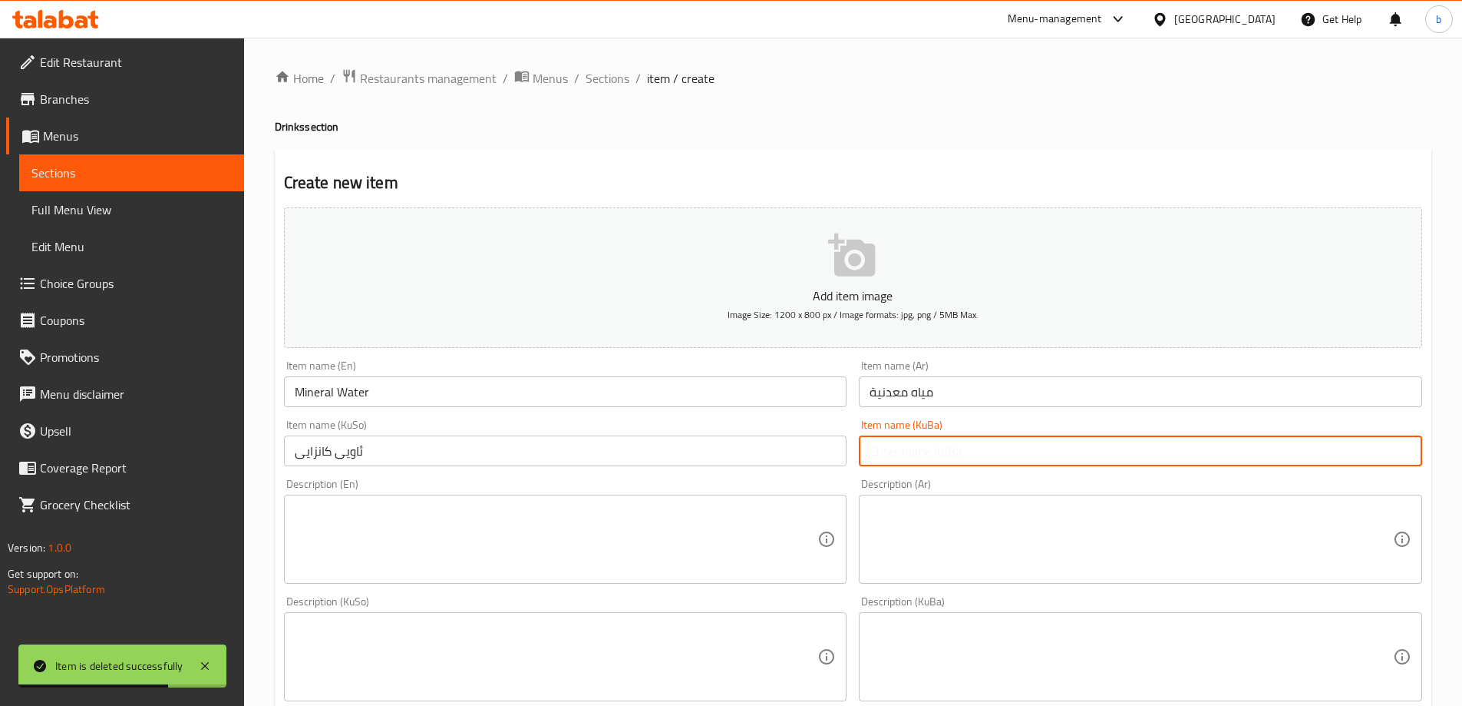
paste input "ئاویی کانزایی"
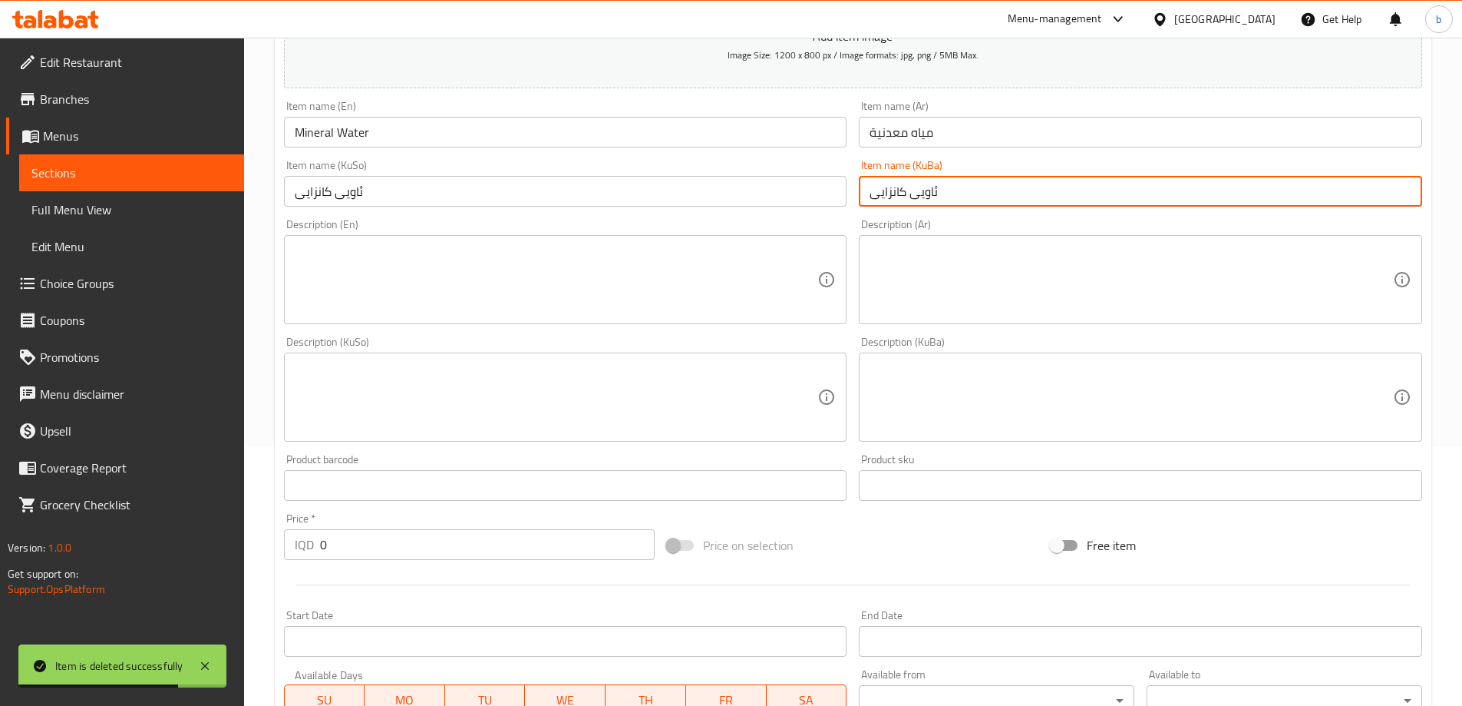
scroll to position [359, 0]
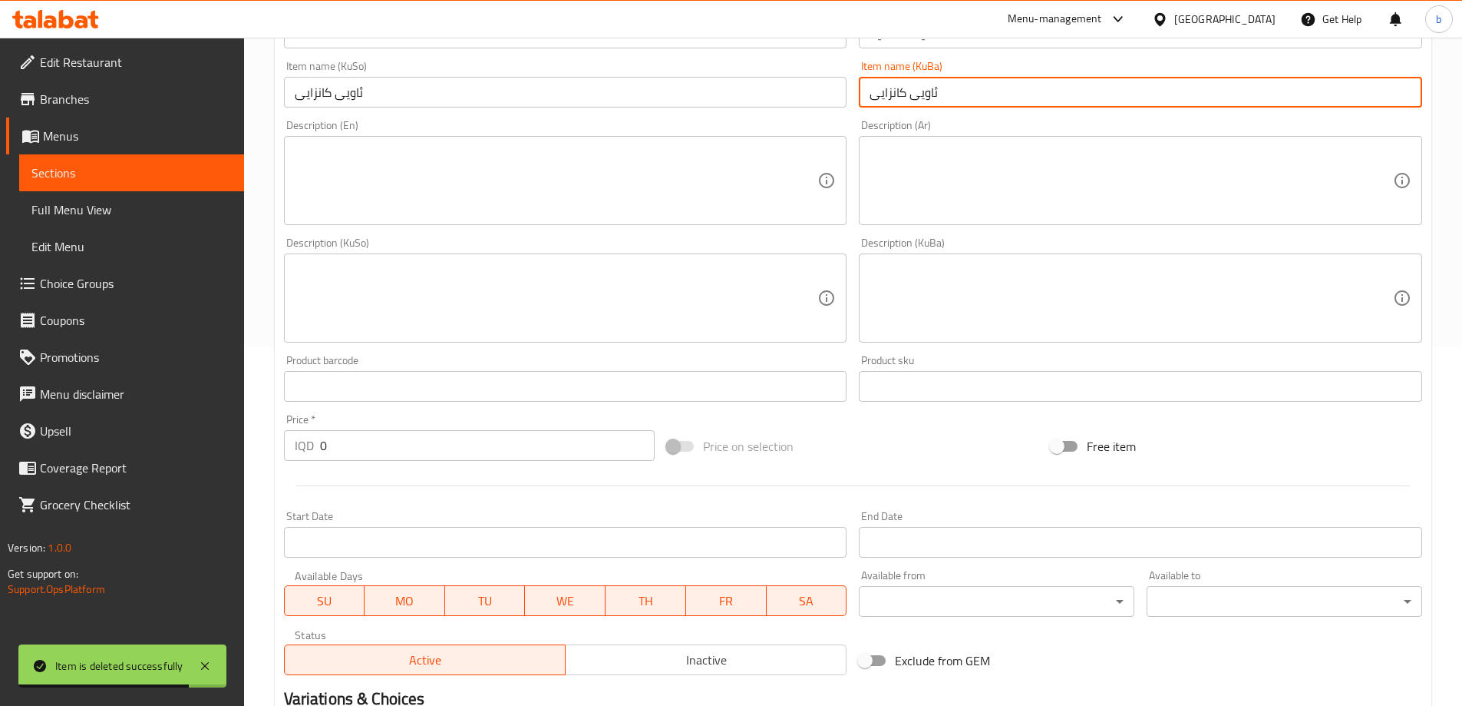
type input "ئاویی کانزایی"
drag, startPoint x: 263, startPoint y: 433, endPoint x: 292, endPoint y: 455, distance: 36.1
click at [218, 433] on div "Edit Restaurant Branches Menus Sections Full Menu View Edit Menu Choice Groups …" at bounding box center [731, 291] width 1462 height 1224
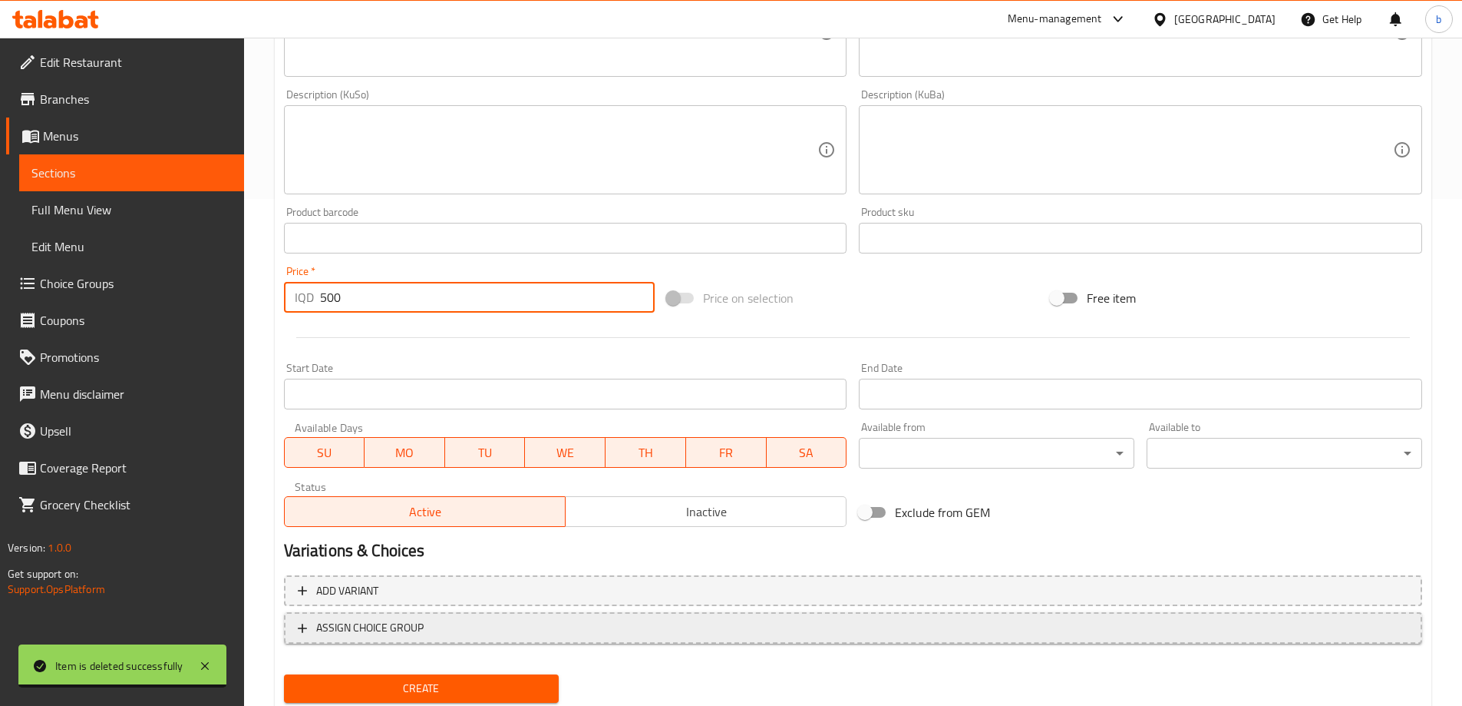
scroll to position [556, 0]
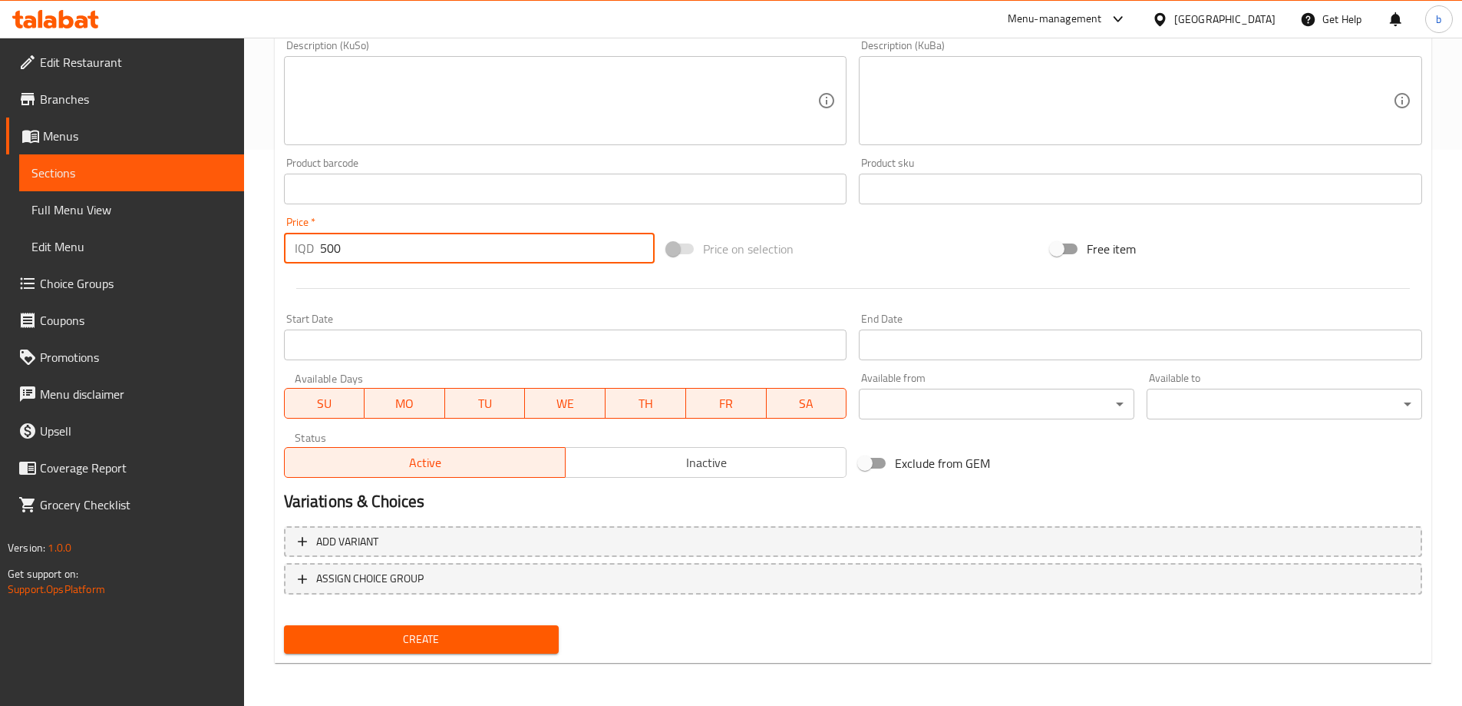
type input "500"
click at [432, 630] on span "Create" at bounding box center [421, 639] width 251 height 19
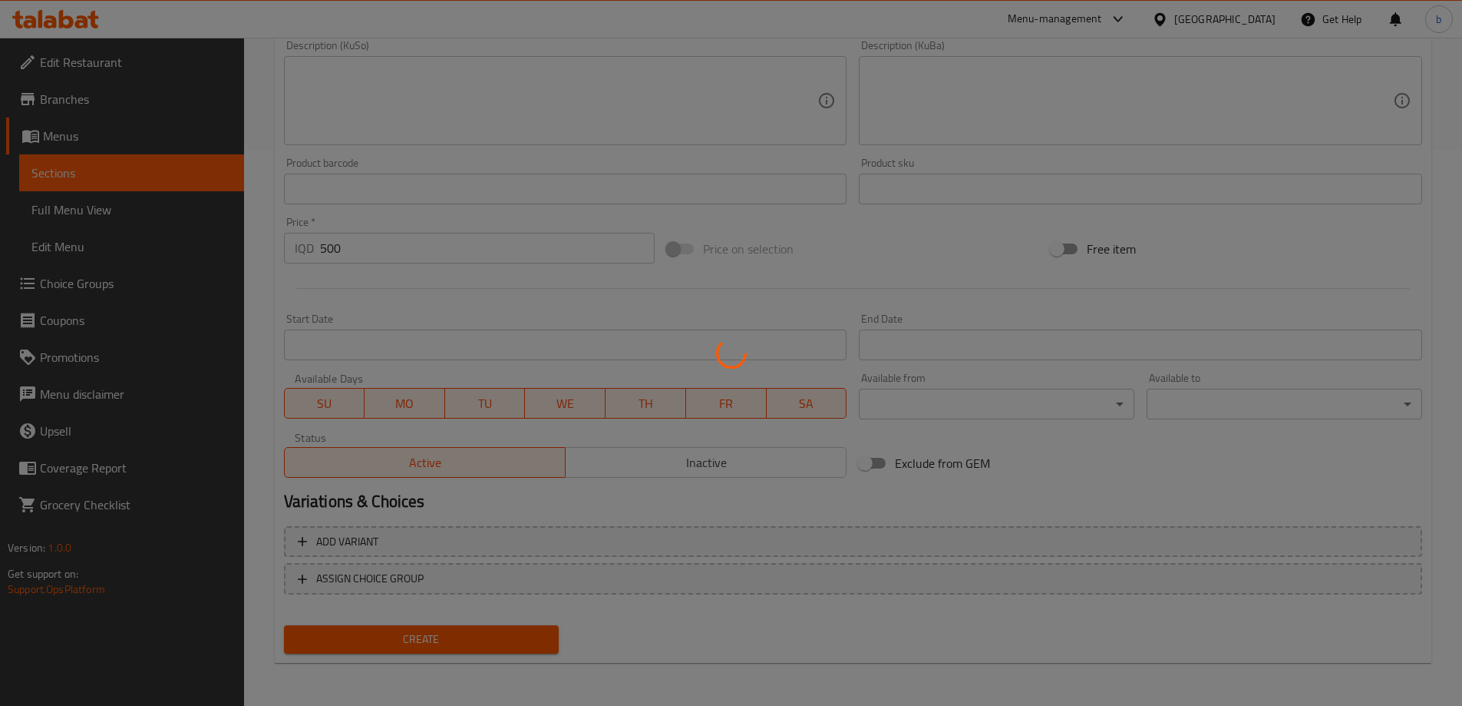
type input "0"
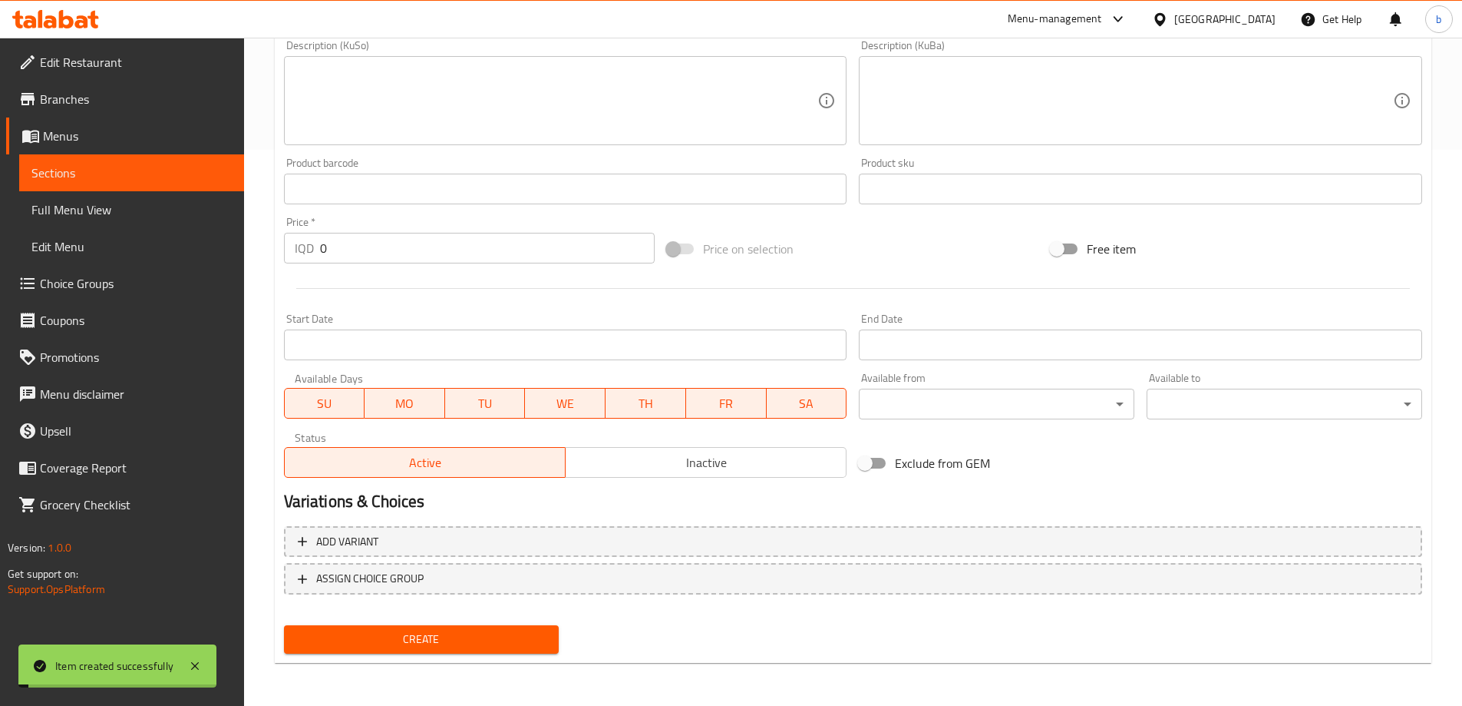
click at [97, 213] on span "Full Menu View" at bounding box center [131, 209] width 200 height 18
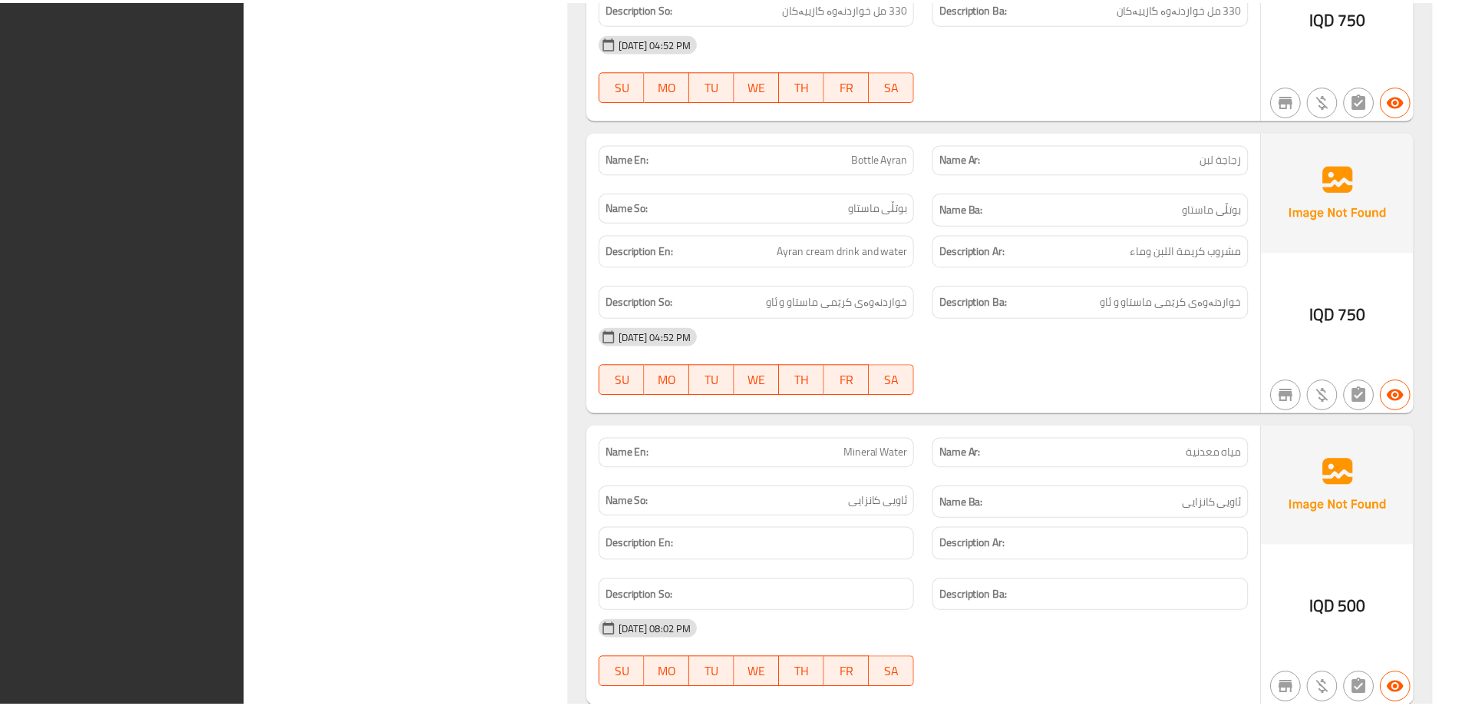
scroll to position [12722, 0]
